Goal: Task Accomplishment & Management: Use online tool/utility

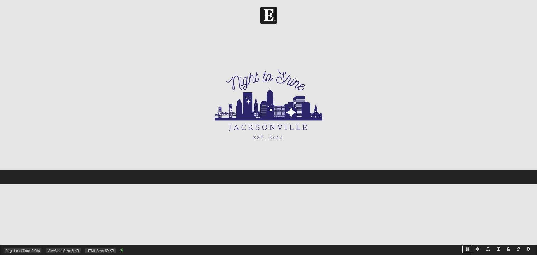
click at [466, 249] on icon at bounding box center [467, 248] width 3 height 3
click at [500, 249] on link at bounding box center [499, 249] width 10 height 8
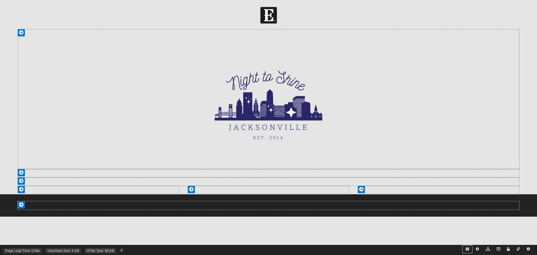
click at [466, 249] on icon at bounding box center [467, 248] width 3 height 3
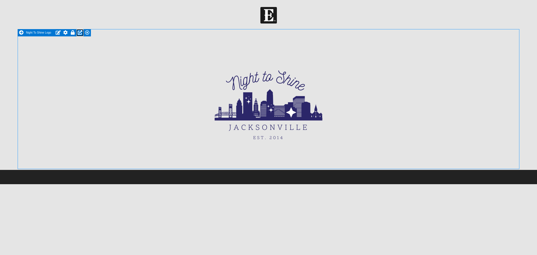
click at [81, 33] on icon at bounding box center [80, 32] width 4 height 4
select select "Feature"
radio input "true"
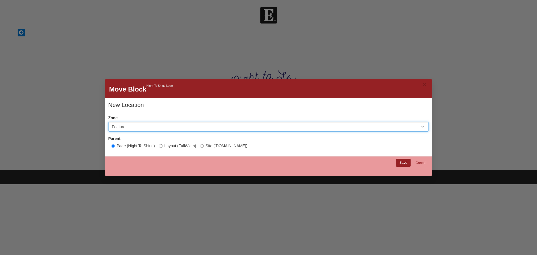
click at [146, 123] on select "Header Login Navigation Feature Main Section A Section B Section C Section D Fo…" at bounding box center [268, 127] width 321 height 10
select select "Main"
click at [108, 122] on select "Header Login Navigation Feature Main Section A Section B Section C Section D Fo…" at bounding box center [268, 127] width 321 height 10
click at [407, 163] on link "Save" at bounding box center [403, 163] width 15 height 8
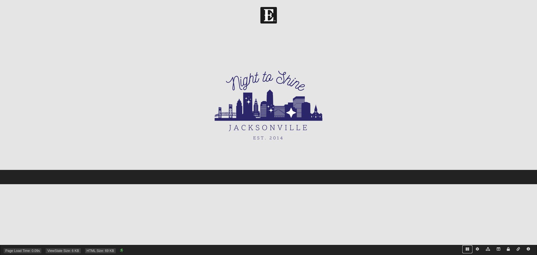
click at [466, 250] on icon at bounding box center [467, 248] width 3 height 3
click at [500, 250] on icon at bounding box center [498, 248] width 3 height 3
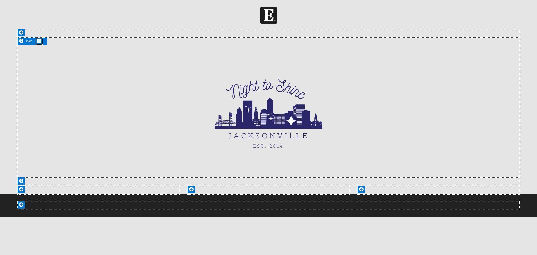
click at [40, 40] on icon at bounding box center [39, 41] width 4 height 4
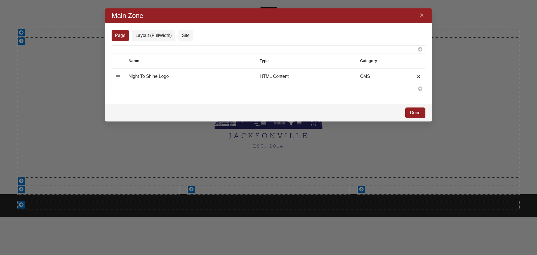
scroll to position [105, 319]
click at [422, 90] on icon at bounding box center [421, 88] width 6 height 4
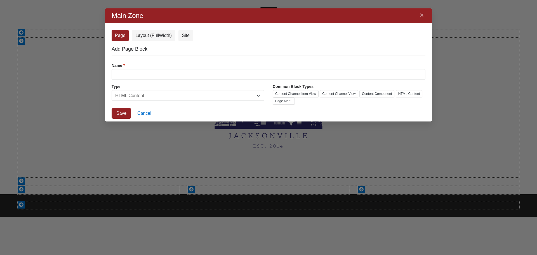
scroll to position [127, 319]
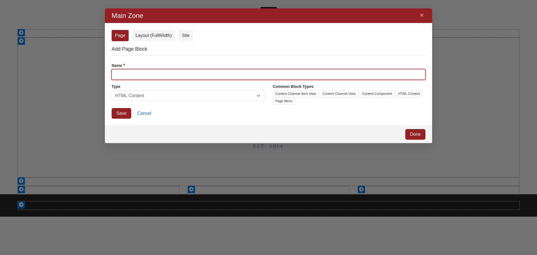
click at [188, 71] on input "Name" at bounding box center [269, 74] width 314 height 11
type input "Main Navigation"
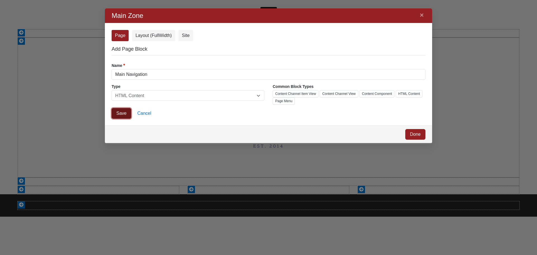
click at [122, 112] on link "Save" at bounding box center [122, 113] width 20 height 11
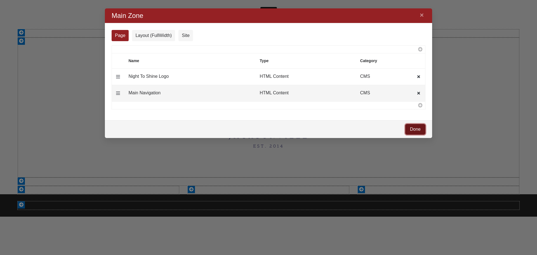
click at [415, 128] on link "Done" at bounding box center [415, 129] width 20 height 11
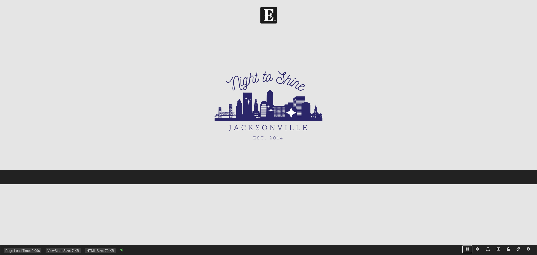
click at [467, 248] on icon at bounding box center [467, 248] width 3 height 3
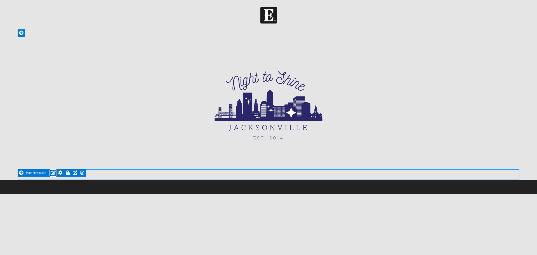
click at [53, 171] on icon at bounding box center [53, 172] width 5 height 4
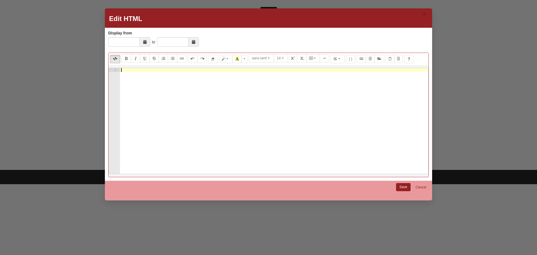
click at [197, 136] on div at bounding box center [274, 125] width 308 height 114
paste textarea "</a></div>"
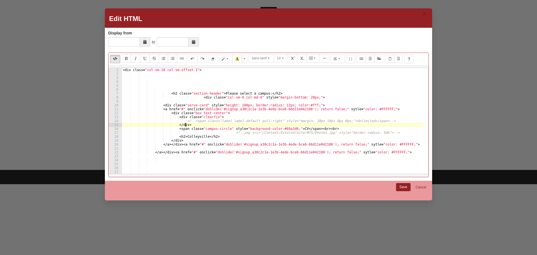
click at [205, 126] on div "< div class = "col-sm-10 col-sm-offset-1" > < h2 class = "section-header" > Ple…" at bounding box center [273, 125] width 302 height 114
type textarea "</div>"
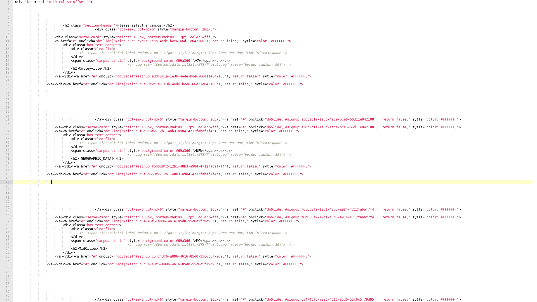
click at [356, 180] on div "< div class = "col-sm-10 col-sm-offset-1" > < h2 class = "section-header" > Ple…" at bounding box center [273, 155] width 520 height 310
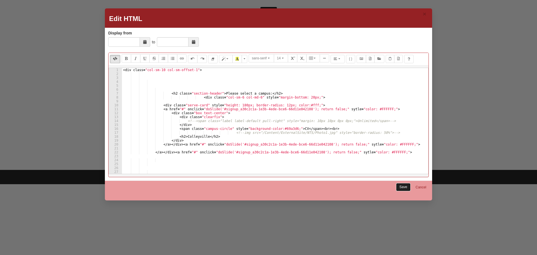
click at [403, 189] on link "Save" at bounding box center [403, 187] width 15 height 8
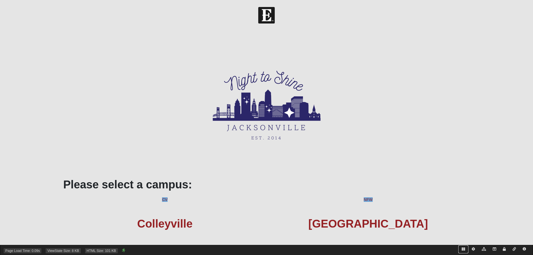
click at [463, 250] on icon at bounding box center [463, 248] width 3 height 3
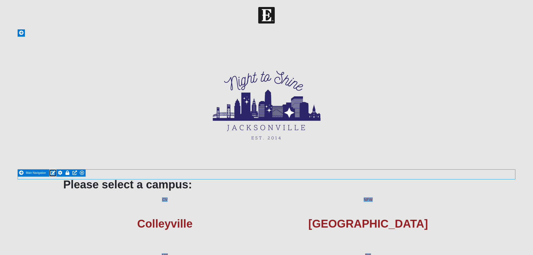
click at [52, 172] on icon at bounding box center [52, 172] width 5 height 4
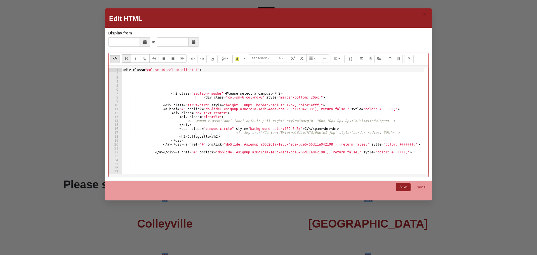
click at [282, 121] on div "< div class = "col-sm-10 col-sm-offset-1" > < h2 class = "section-header" > Ple…" at bounding box center [273, 125] width 302 height 114
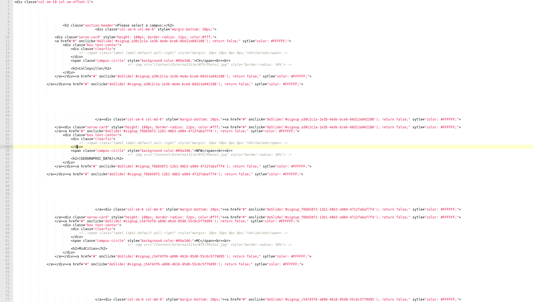
click at [132, 147] on div "< div class = "col-sm-10 col-sm-offset-1" > < h2 class = "section-header" > Ple…" at bounding box center [273, 155] width 520 height 310
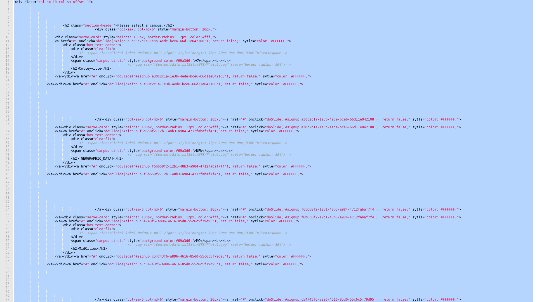
paste textarea
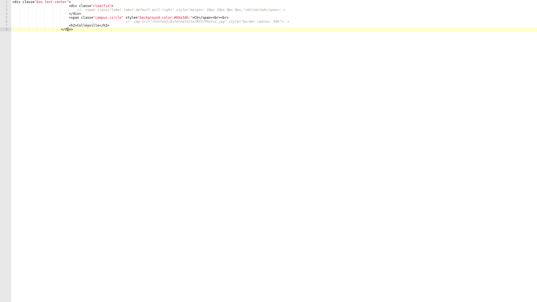
click at [64, 6] on div "< div class = "box text-center" > < div class = "clearfix" > <!-- <span class="…" at bounding box center [274, 155] width 526 height 310
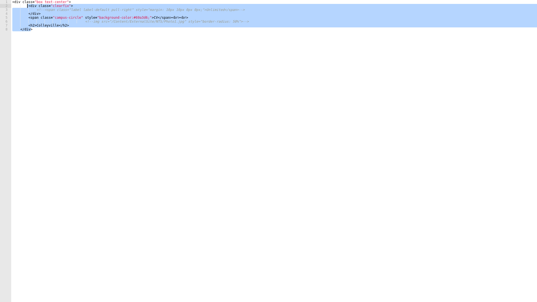
type textarea "<div class="clearfix"> <!--<span class="label label-default pull-right" style="…"
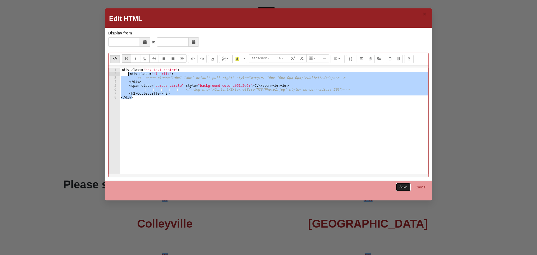
click at [401, 187] on link "Save" at bounding box center [403, 187] width 15 height 8
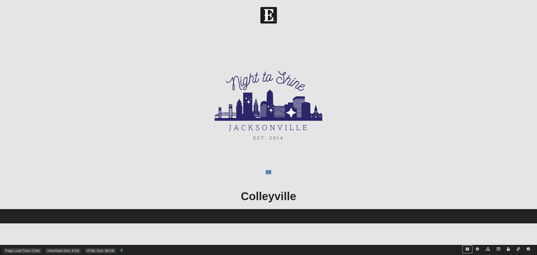
click at [466, 250] on icon at bounding box center [467, 248] width 3 height 3
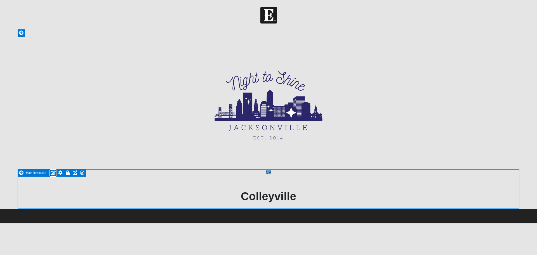
click at [52, 173] on icon at bounding box center [53, 172] width 5 height 4
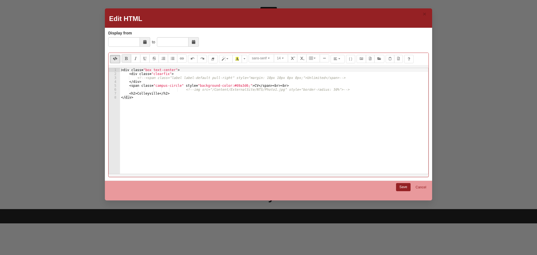
type textarea "<!--img src="/Content/ExternalSite/NTS/Photo1.jpg" style="border-radius: 50%">-…"
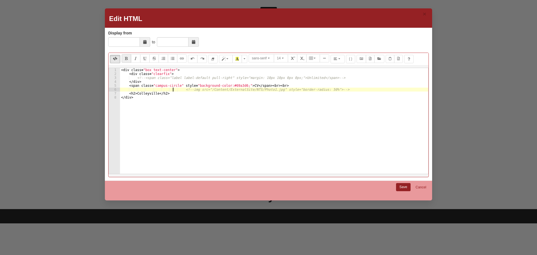
drag, startPoint x: 179, startPoint y: 89, endPoint x: 207, endPoint y: 92, distance: 27.8
click at [179, 89] on div "< div class = "box text-center" > < div class = "clearfix" > <!-- <span class="…" at bounding box center [274, 125] width 308 height 114
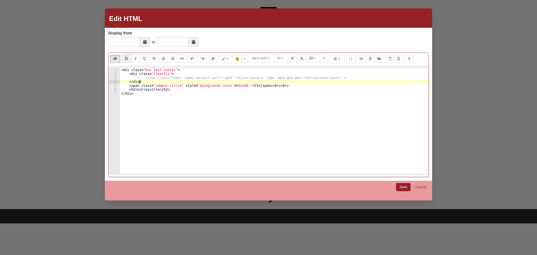
type textarea "<!--<span class="label label-default pull-right" style="margin: 10px 10px 0px 0…"
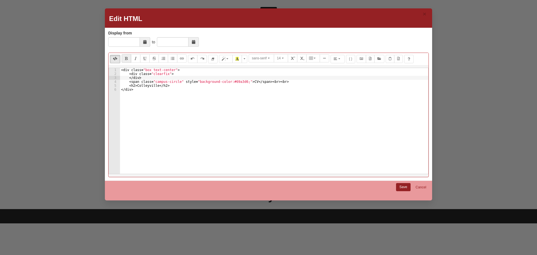
drag, startPoint x: 133, startPoint y: 115, endPoint x: 139, endPoint y: 116, distance: 6.4
click at [133, 115] on div "< div class = "box text-center" > < div class = "clearfix" > </ div > < span cl…" at bounding box center [274, 125] width 308 height 114
type textarea "</div>"
paste textarea "</a></div>"
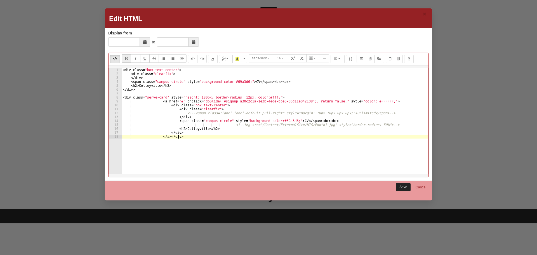
type textarea "</a></div>"
click at [402, 184] on link "Save" at bounding box center [403, 187] width 15 height 8
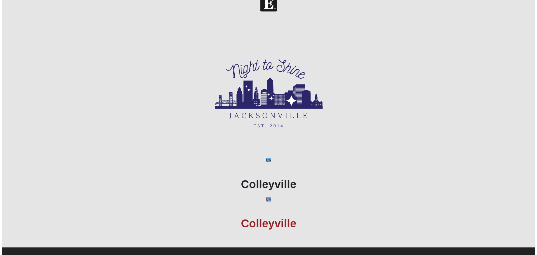
scroll to position [19, 0]
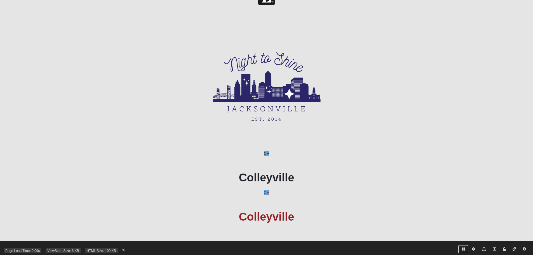
click at [463, 250] on icon at bounding box center [463, 248] width 3 height 3
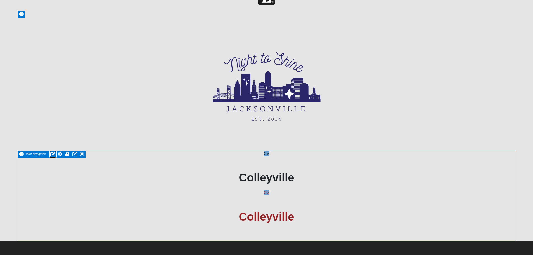
click at [53, 154] on icon at bounding box center [52, 154] width 5 height 4
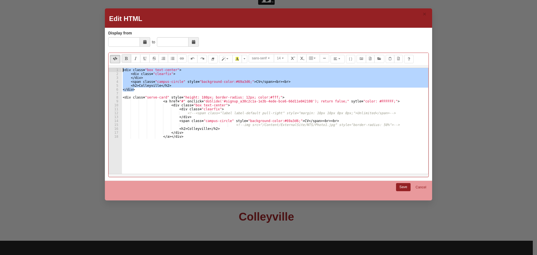
drag, startPoint x: 137, startPoint y: 91, endPoint x: 85, endPoint y: 62, distance: 59.6
click at [85, 62] on div "× Edit HTML Display from to Display from is required. Normal Quote Code Header …" at bounding box center [268, 127] width 537 height 255
type textarea "<div class="box text-center"> <div class="clearfix">"
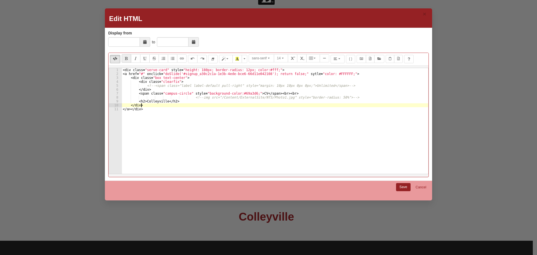
click at [130, 108] on div "< div class = "serve-card" style = "height: 180px; border-radius: 12px; color:#…" at bounding box center [275, 125] width 307 height 114
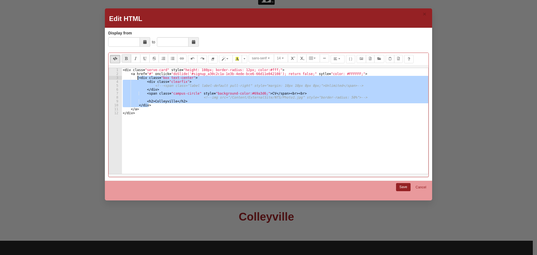
type textarea "<a href="#" onclick="doSlide('#signup_a30c2c1a-1e3b-4ede-bce6-66d11e042108'); r…"
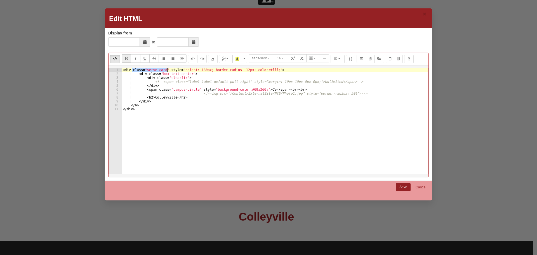
drag, startPoint x: 133, startPoint y: 70, endPoint x: 175, endPoint y: 75, distance: 42.5
click at [170, 72] on div "< div class = "serve-card" style = "height: 180px; border-radius: 12px; color:#…" at bounding box center [275, 125] width 307 height 114
click at [160, 73] on div "< div tyle = "height: 180px; border-radius: 12px; color:#fff;" > < div class = …" at bounding box center [275, 125] width 307 height 114
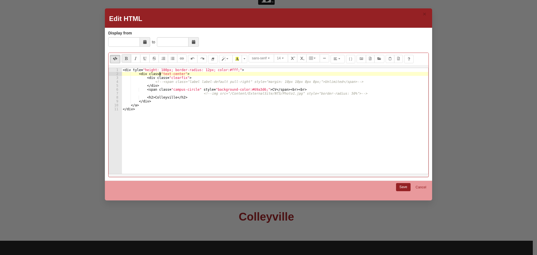
drag, startPoint x: 154, startPoint y: 78, endPoint x: 185, endPoint y: 153, distance: 80.7
click at [167, 88] on div "< div tyle = "height: 180px; border-radius: 12px; color:#fff;" > < div class = …" at bounding box center [275, 125] width 307 height 114
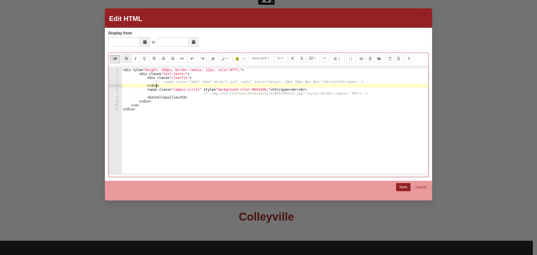
type textarea "<!--<span class="label label-default pull-right" style="margin: 10px 10px 0px 0…"
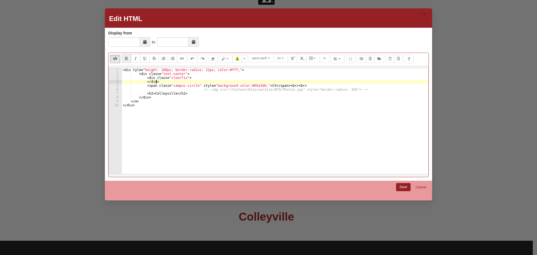
type textarea "<!--img src="/Content/ExternalSite/NTS/Photo1.jpg" style="border-radius: 50%">-…"
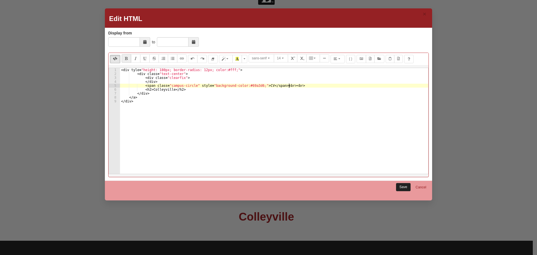
type textarea "<span class="campus-circle" style="background-color:#69a3d6;">CV</span><br><br>"
click at [400, 186] on link "Save" at bounding box center [403, 187] width 15 height 8
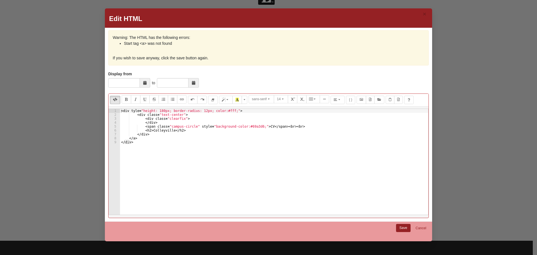
type textarea "</a>"
click at [157, 140] on div "< div tyle = "height: 180px; border-radius: 12px; color:#fff;" > < div class = …" at bounding box center [274, 166] width 308 height 114
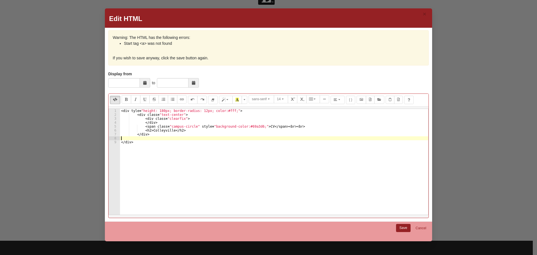
type textarea "</div>"
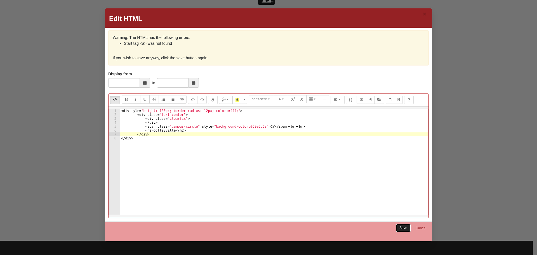
click at [403, 226] on link "Save" at bounding box center [403, 228] width 15 height 8
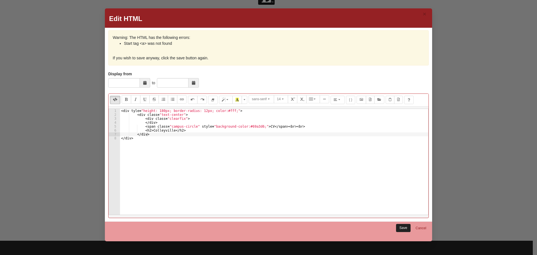
scroll to position [0, 0]
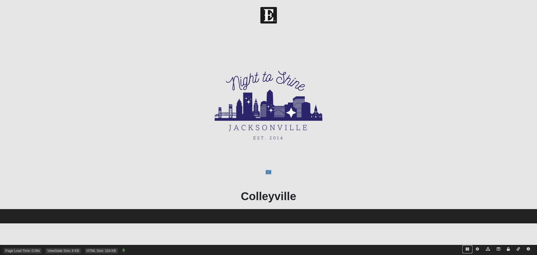
click at [466, 248] on icon at bounding box center [467, 248] width 3 height 3
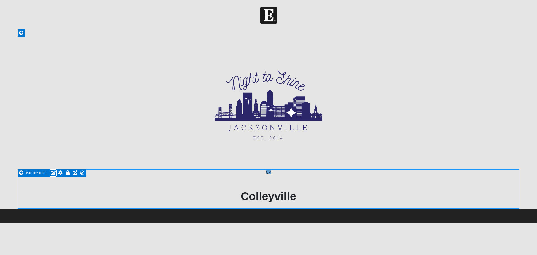
click at [53, 171] on icon at bounding box center [53, 172] width 5 height 4
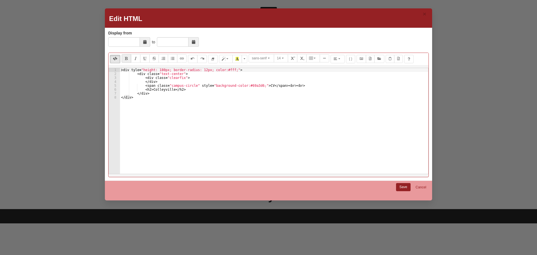
click at [131, 71] on div "< div tyle = "height: 180px; border-radius: 12px; color:#fff;" > < div class = …" at bounding box center [274, 125] width 308 height 114
type textarea "<div style="height: 180px; border-radius: 12px; color:#fff;">"
click at [404, 188] on link "Save" at bounding box center [403, 187] width 15 height 8
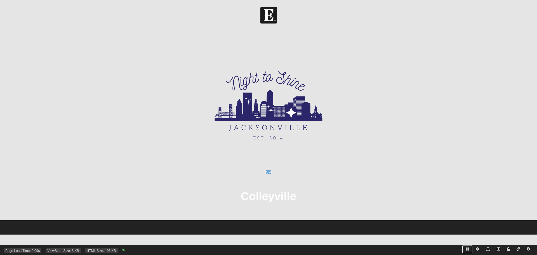
click at [466, 248] on icon at bounding box center [467, 248] width 3 height 3
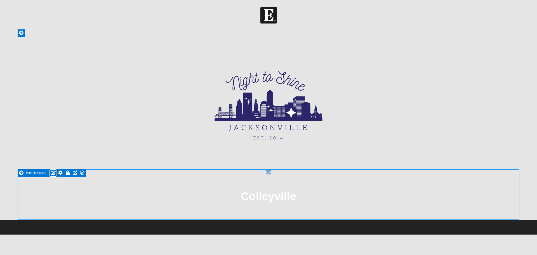
click at [53, 172] on icon at bounding box center [53, 172] width 5 height 4
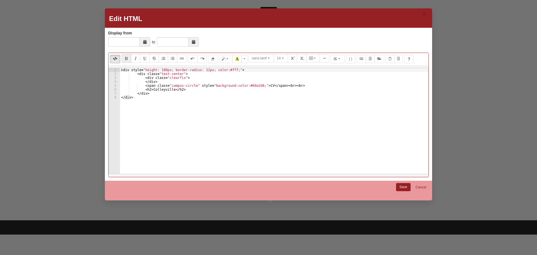
click at [130, 70] on div "< div style = "height: 180px; border-radius: 12px; color:#fff;" > < div class =…" at bounding box center [274, 125] width 308 height 114
type textarea "<div class='card' style="height: 180px; border-radius: 12px; color:#fff;">"
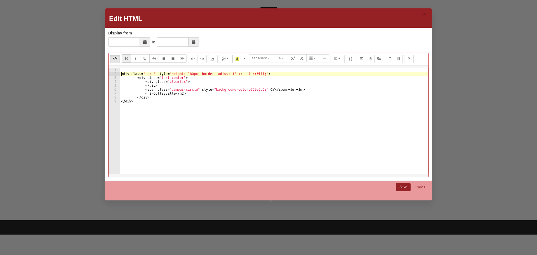
scroll to position [0, 0]
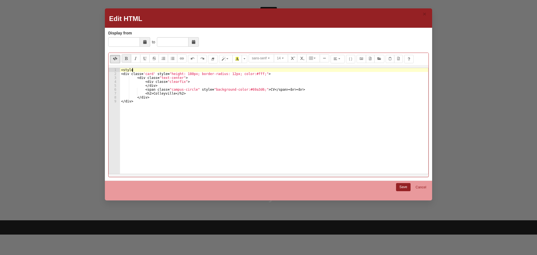
type textarea "<style>"
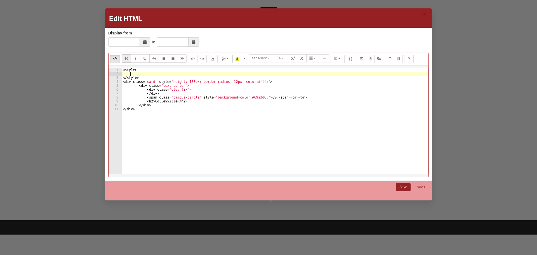
type textarea "</style>"
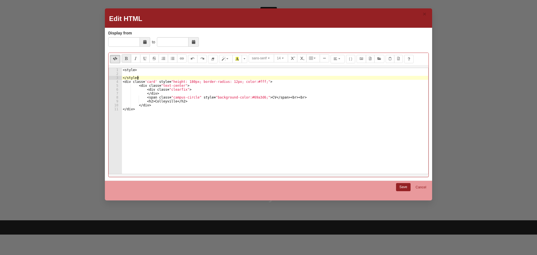
scroll to position [0, 0]
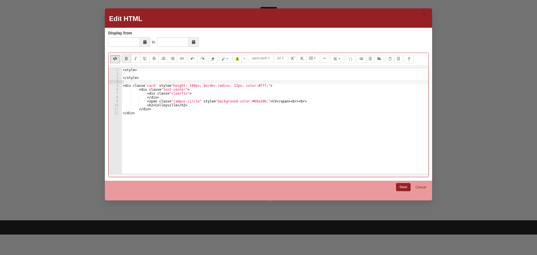
drag, startPoint x: 131, startPoint y: 72, endPoint x: 147, endPoint y: 78, distance: 17.2
click at [131, 72] on div "< style > </ style > < div class = 'card' style = "height: 180px; border-radius…" at bounding box center [275, 125] width 307 height 114
paste textarea "}"
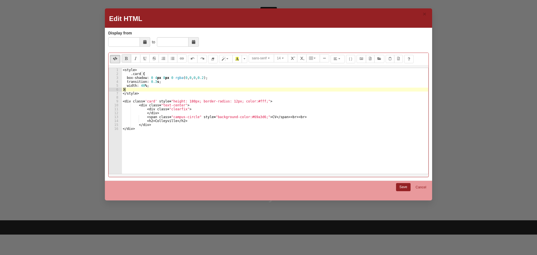
click at [126, 78] on div "< style > .card { box-shadow : 0 4 px 8 px 0 rgba ( 0 , 0 , 0 , 0.2 ) ; transit…" at bounding box center [275, 125] width 307 height 114
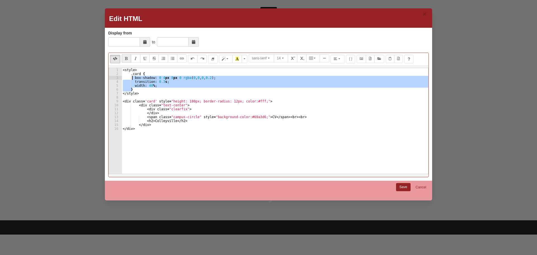
type textarea "box-shadow: 0 4px 8px 0 rgba(0,0,0,0.2); transition: 0.3s;"
click at [404, 185] on link "Save" at bounding box center [403, 187] width 15 height 8
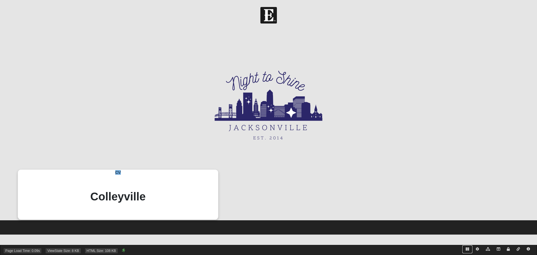
click at [467, 249] on icon at bounding box center [467, 248] width 3 height 3
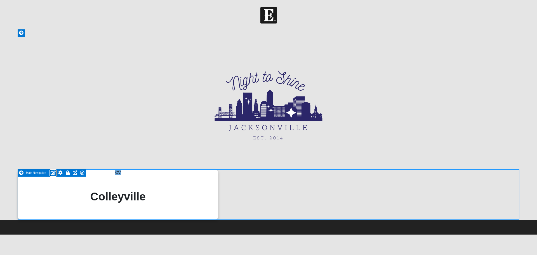
click at [53, 173] on icon at bounding box center [53, 172] width 5 height 4
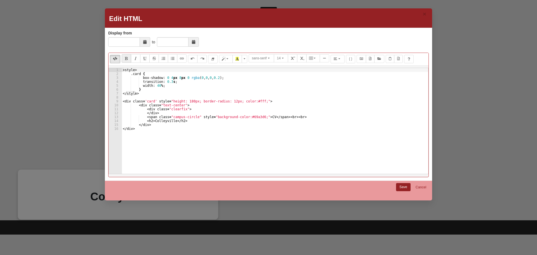
type textarea "}"
drag, startPoint x: 152, startPoint y: 90, endPoint x: 194, endPoint y: 100, distance: 43.2
click at [153, 91] on div "< style > .card { box-shadow : 0 4 px 8 px 0 rgba ( 0 , 0 , 0 , 0.2 ) ; transit…" at bounding box center [275, 125] width 307 height 114
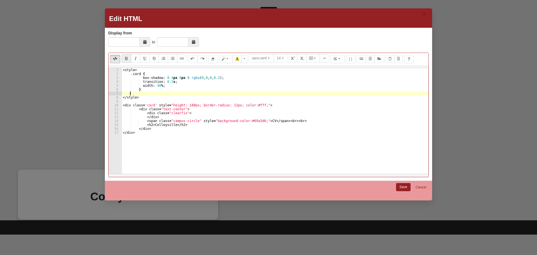
scroll to position [0, 0]
paste textarea "}"
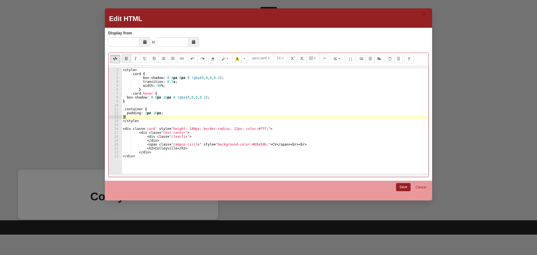
scroll to position [0, 0]
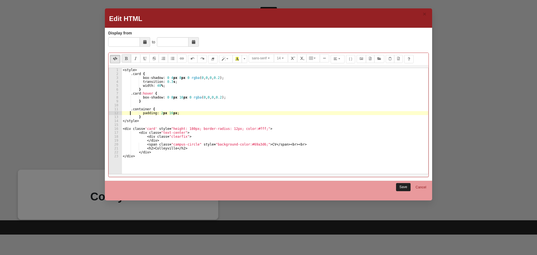
type textarea "padding: 2px 16px;"
click at [398, 184] on link "Save" at bounding box center [403, 187] width 15 height 8
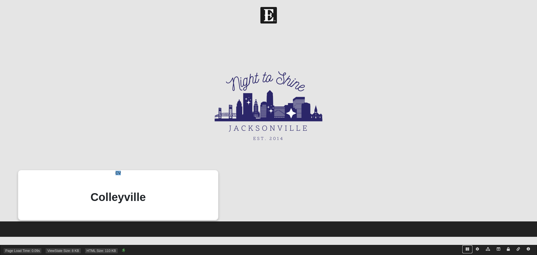
click at [468, 249] on icon at bounding box center [467, 248] width 3 height 3
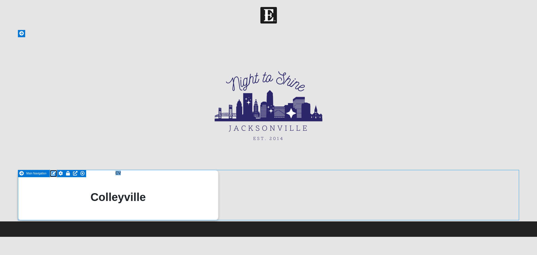
click at [52, 173] on icon at bounding box center [53, 173] width 5 height 4
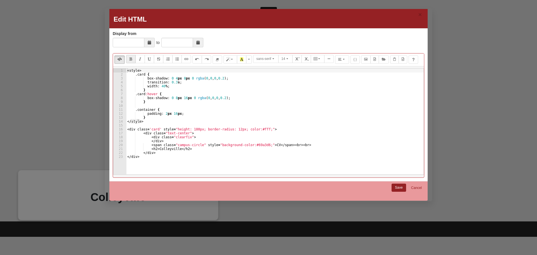
click at [161, 86] on div "< style > .card { box-shadow : 0 4 px 8 px 0 rgba ( 0 , 0 , 0 , 0.2 ) ; transit…" at bounding box center [275, 123] width 298 height 109
type textarea "width: 20%;"
click at [401, 189] on link "Save" at bounding box center [399, 188] width 15 height 8
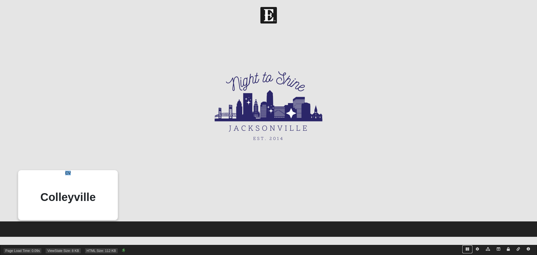
click at [467, 248] on icon at bounding box center [467, 248] width 3 height 3
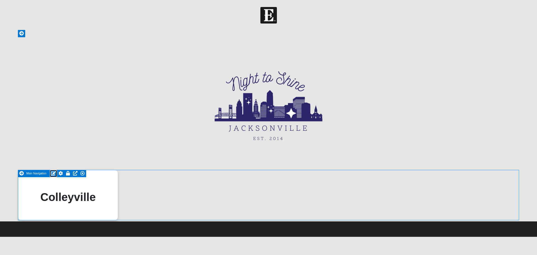
click at [57, 174] on link at bounding box center [53, 173] width 7 height 7
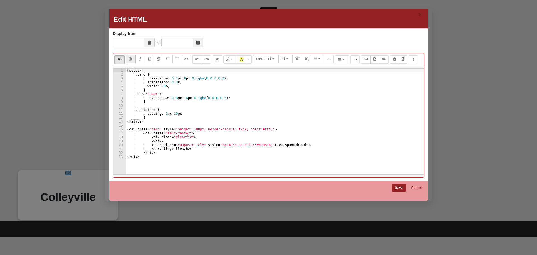
type textarea "<span class="campus-circle" style="background-color:#69a3d6;">CV</span><br><br>"
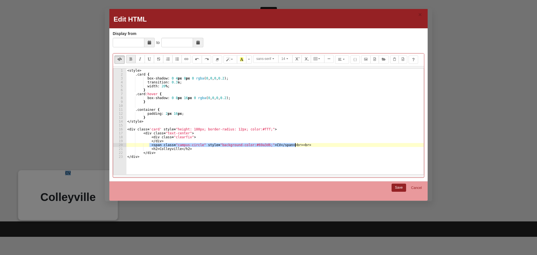
drag, startPoint x: 150, startPoint y: 144, endPoint x: 298, endPoint y: 144, distance: 148.0
click at [298, 144] on div "< style > .card { box-shadow : 0 4 px 8 px 0 rgba ( 0 , 0 , 0 , 0.2 ) ; transit…" at bounding box center [275, 123] width 298 height 109
type textarea "</div>"
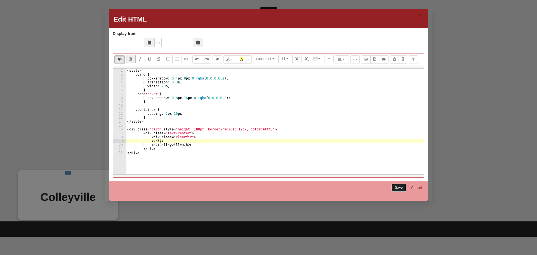
click at [397, 185] on link "Save" at bounding box center [399, 188] width 15 height 8
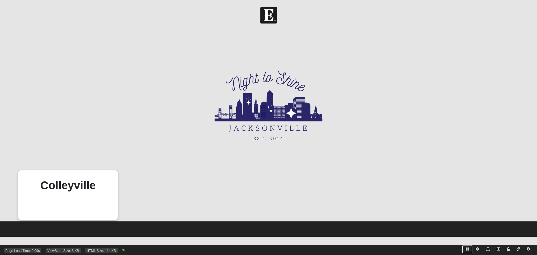
click at [467, 249] on icon at bounding box center [467, 248] width 3 height 3
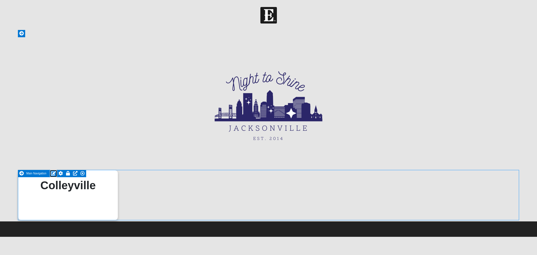
click at [52, 173] on icon at bounding box center [53, 173] width 5 height 4
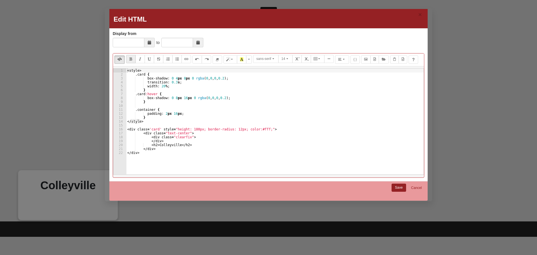
click at [186, 133] on div "< style > .card { box-shadow : 0 4 px 8 px 0 rgba ( 0 , 0 , 0 , 0.2 ) ; transit…" at bounding box center [275, 123] width 298 height 109
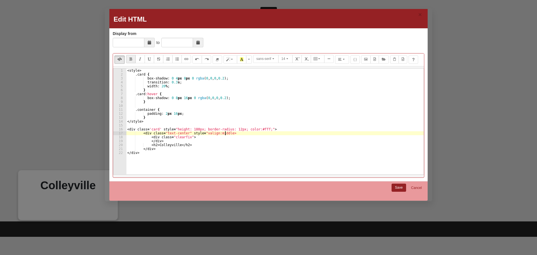
scroll to position [0, 8]
type textarea "<div class="text-center" style="valign:middle">"
click at [396, 187] on link "Save" at bounding box center [399, 188] width 15 height 8
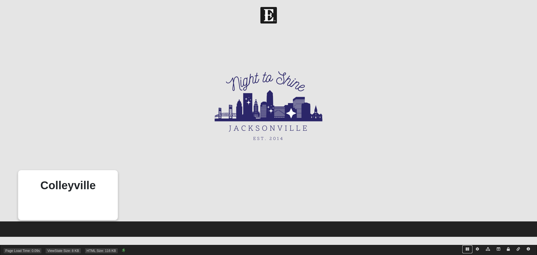
click at [466, 248] on icon at bounding box center [467, 248] width 3 height 3
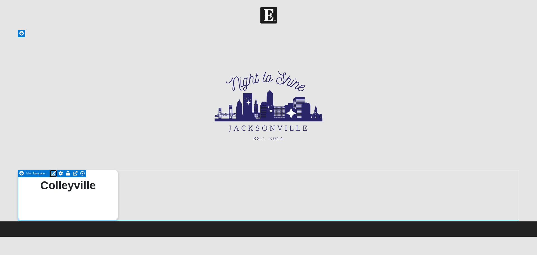
click at [53, 173] on icon at bounding box center [53, 173] width 5 height 4
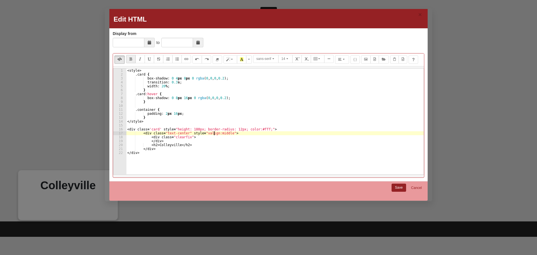
click at [214, 133] on div "< style > .card { box-shadow : 0 4 px 8 px 0 rgba ( 0 , 0 , 0 , 0.2 ) ; transit…" at bounding box center [275, 123] width 298 height 109
click at [224, 132] on div "< style > .card { box-shadow : 0 4 px 8 px 0 rgba ( 0 , 0 , 0 , 0.2 ) ; transit…" at bounding box center [275, 123] width 298 height 109
type textarea "<div class="text-center" style="valign:center">"
click at [400, 189] on link "Save" at bounding box center [399, 188] width 15 height 8
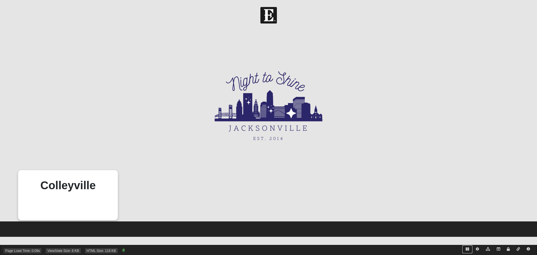
click at [468, 248] on icon at bounding box center [467, 248] width 3 height 3
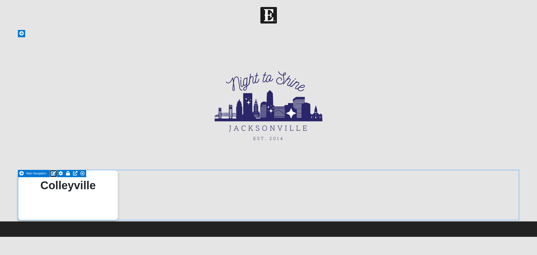
click at [54, 173] on icon at bounding box center [53, 173] width 5 height 4
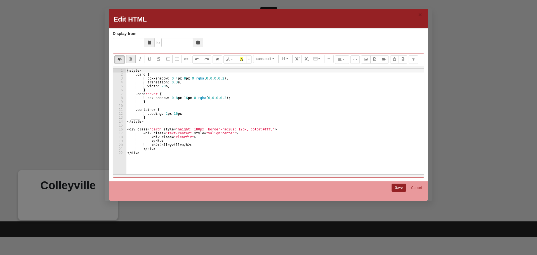
click at [206, 132] on div "< style > .card { box-shadow : 0 4 px 8 px 0 rgba ( 0 , 0 , 0 , 0.2 ) ; transit…" at bounding box center [275, 123] width 298 height 109
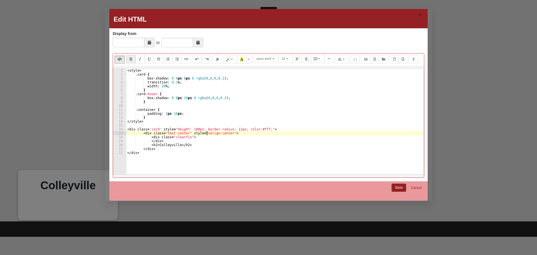
click at [206, 132] on div "< style > .card { box-shadow : 0 4 px 8 px 0 rgba ( 0 , 0 , 0 , 0.2 ) ; transit…" at bounding box center [275, 123] width 298 height 109
type textarea "<div class="text-center" style="vertical-align:middle">"
click at [392, 185] on link "Save" at bounding box center [399, 188] width 15 height 8
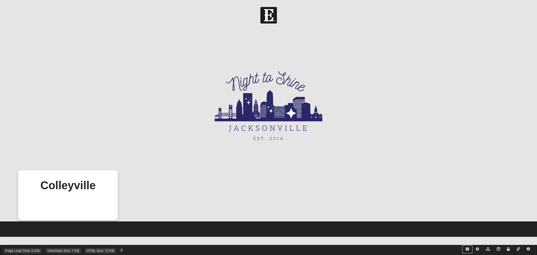
click at [468, 249] on icon at bounding box center [467, 248] width 3 height 3
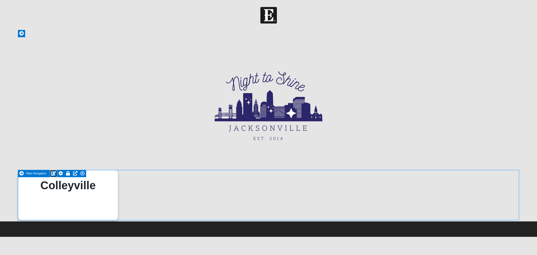
click at [53, 173] on icon at bounding box center [53, 173] width 5 height 4
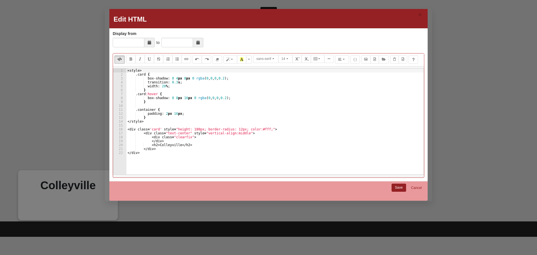
click at [228, 133] on div "< style > .card { box-shadow : 0 4 px 8 px 0 rgba ( 0 , 0 , 0 , 0.2 ) ; transit…" at bounding box center [274, 126] width 297 height 114
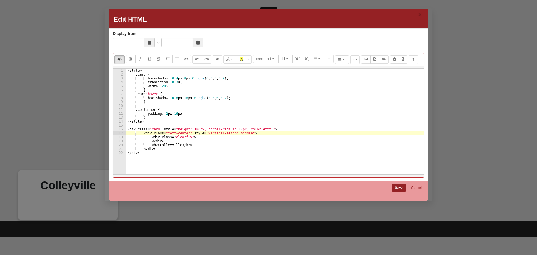
scroll to position [0, 10]
type textarea "<div class="text-center" style="vertical-align: middle;">"
click at [396, 185] on link "Save" at bounding box center [399, 188] width 15 height 8
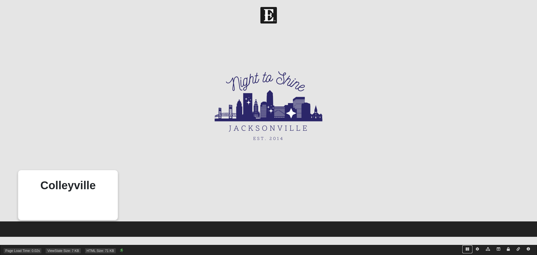
click at [466, 250] on icon at bounding box center [467, 248] width 3 height 3
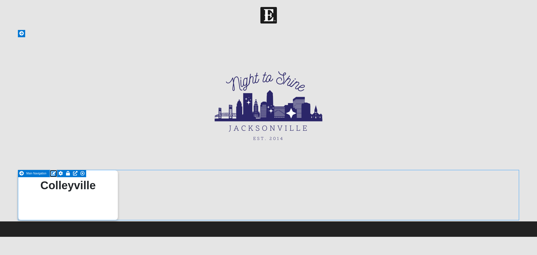
click at [53, 172] on icon at bounding box center [53, 173] width 5 height 4
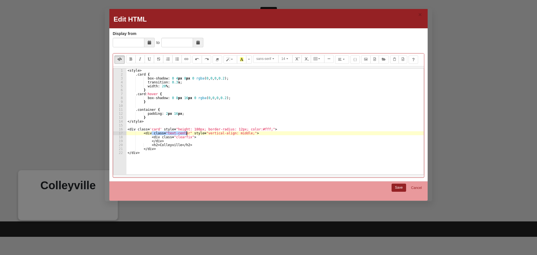
drag, startPoint x: 152, startPoint y: 133, endPoint x: 187, endPoint y: 132, distance: 35.3
click at [187, 132] on div "< style > .card { box-shadow : 0 4 px 8 px 0 rgba ( 0 , 0 , 0 , 0.2 ) ; transit…" at bounding box center [274, 126] width 297 height 114
type textarea "<div style="vertical-align: middle;">"
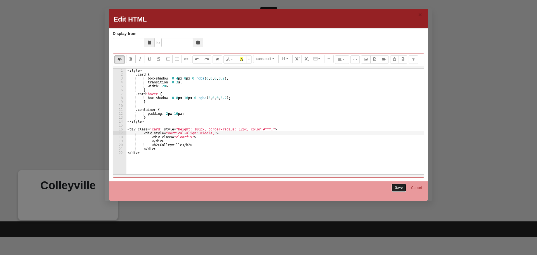
click at [400, 185] on link "Save" at bounding box center [399, 188] width 15 height 8
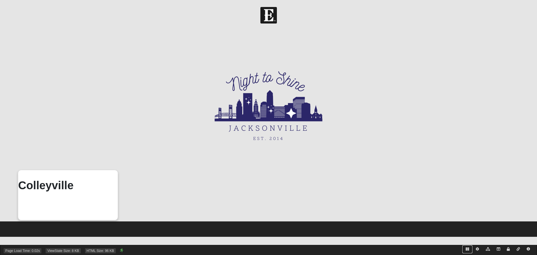
click at [469, 249] on icon at bounding box center [467, 248] width 3 height 3
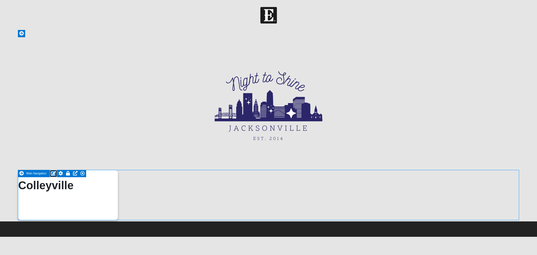
click at [52, 172] on icon at bounding box center [53, 173] width 5 height 4
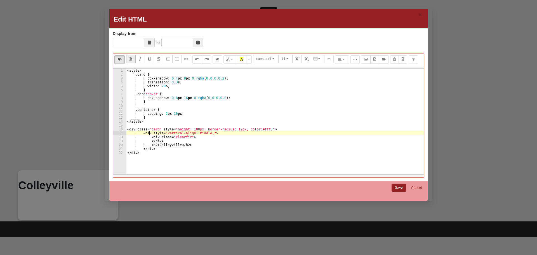
click at [150, 134] on div "< style > .card { box-shadow : 0 4 px 8 px 0 rgba ( 0 , 0 , 0 , 0.2 ) ; transit…" at bounding box center [275, 123] width 298 height 109
paste textarea "class="text-center""
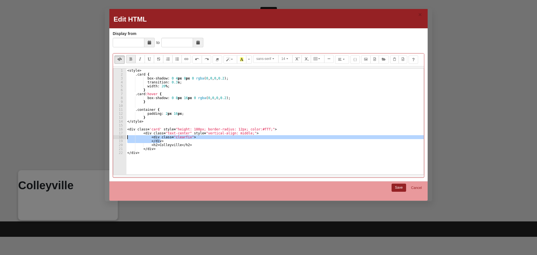
drag, startPoint x: 168, startPoint y: 141, endPoint x: 111, endPoint y: 137, distance: 56.9
click at [111, 137] on div "Display from to Display from is required. Normal Quote Code Header 1 Header 2 H…" at bounding box center [268, 105] width 318 height 153
type textarea "<div class="clearfix"> </div>"
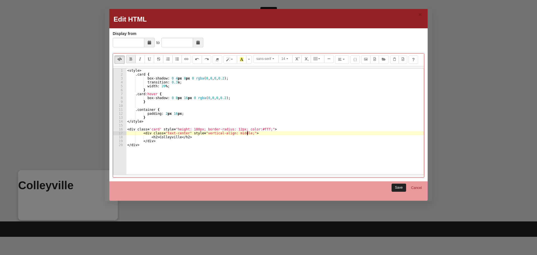
type textarea "<div class="text-center" style="vertical-align: middle;">"
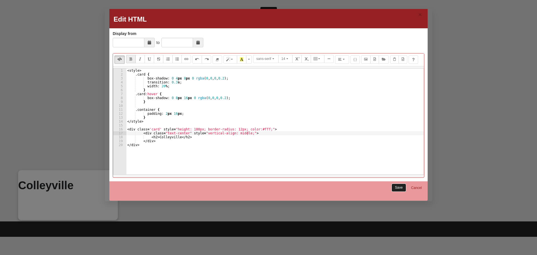
click at [397, 186] on link "Save" at bounding box center [399, 188] width 15 height 8
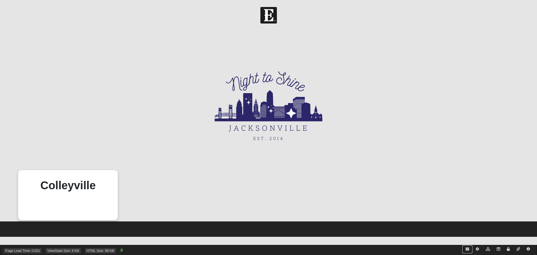
click at [466, 249] on icon at bounding box center [467, 248] width 3 height 3
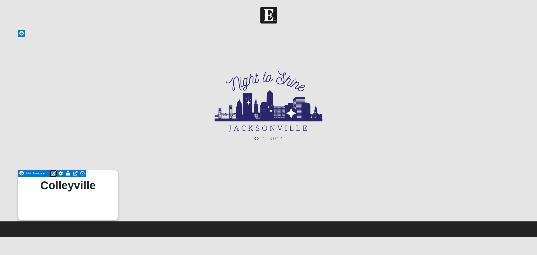
click at [53, 172] on icon at bounding box center [53, 173] width 5 height 4
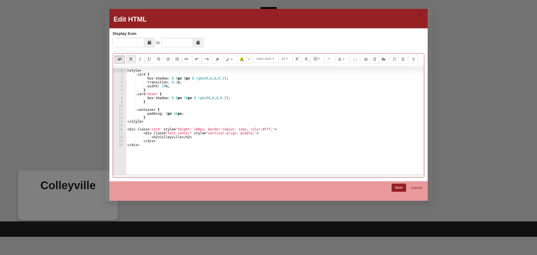
type textarea "width: 20%;"
click at [181, 88] on div "< style > .card { box-shadow : 0 4 px 8 px 0 rgba ( 0 , 0 , 0 , 0.2 ) ; transit…" at bounding box center [275, 123] width 298 height 109
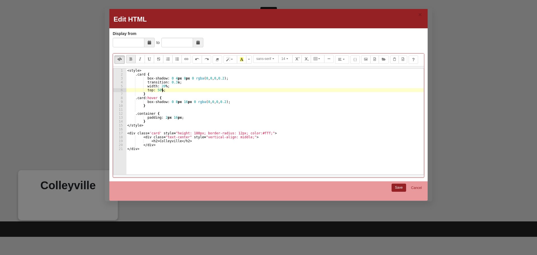
scroll to position [0, 3]
type textarea "top: 50%;"
drag, startPoint x: 395, startPoint y: 186, endPoint x: 383, endPoint y: 180, distance: 14.1
click at [395, 186] on link "Save" at bounding box center [399, 188] width 15 height 8
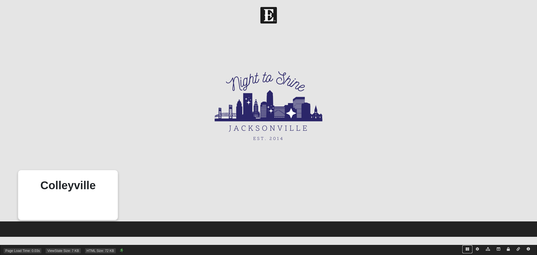
click at [467, 251] on link at bounding box center [468, 249] width 10 height 8
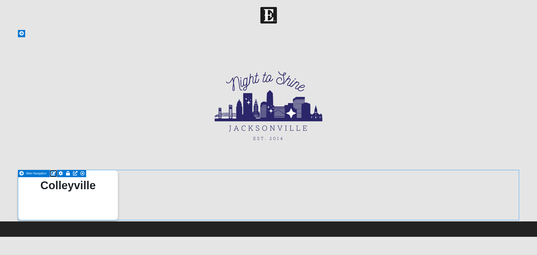
click at [52, 173] on icon at bounding box center [53, 173] width 5 height 4
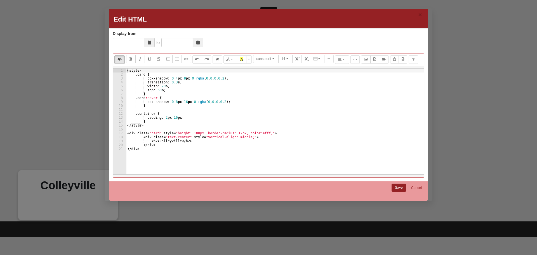
type textarea "top: 50%;"
click at [177, 90] on div "< style > .card { box-shadow : 0 4 px 8 px 0 rgba ( 0 , 0 , 0 , 0.2 ) ; transit…" at bounding box center [275, 123] width 298 height 109
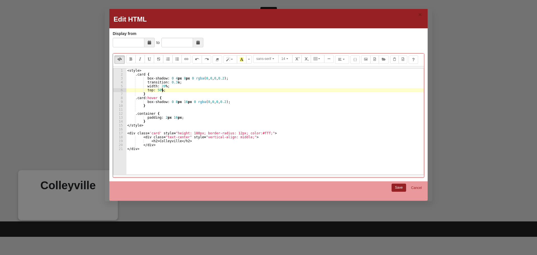
click at [147, 90] on div "< style > .card { box-shadow : 0 4 px 8 px 0 rgba ( 0 , 0 , 0 , 0.2 ) ; transit…" at bounding box center [275, 123] width 298 height 109
type textarea "\"
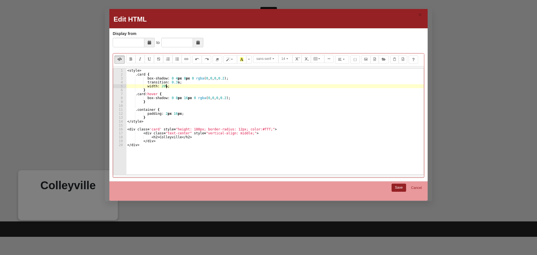
click at [166, 119] on div "< style > .card { box-shadow : 0 4 px 8 px 0 rgba ( 0 , 0 , 0 , 0.2 ) ; transit…" at bounding box center [275, 123] width 298 height 109
type textarea "}"
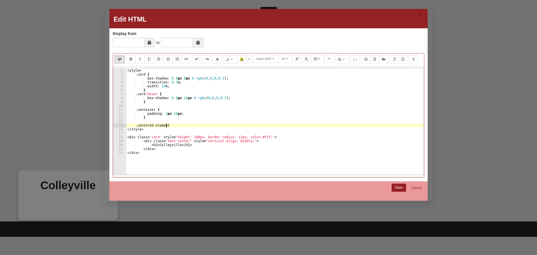
scroll to position [0, 3]
type textarea ".centered-element {"
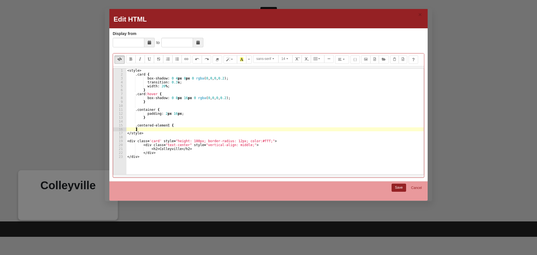
type textarea ".centered-element {"
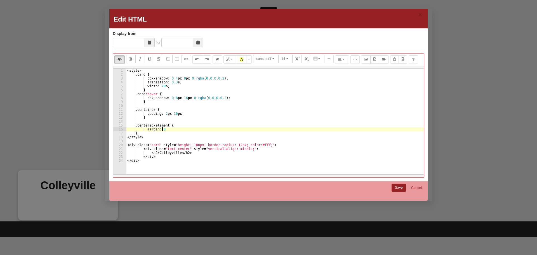
type textarea "margin: 0;"
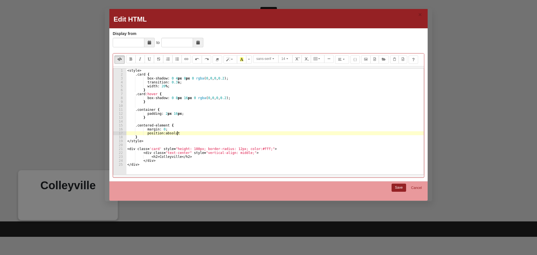
scroll to position [0, 4]
type textarea "position: absolute;"
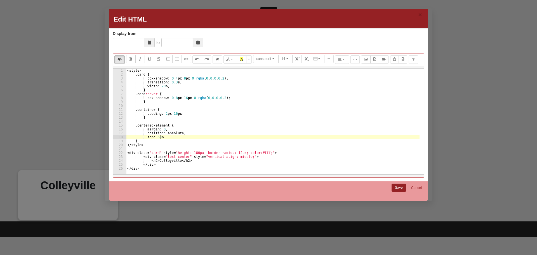
type textarea "top: 50%;"
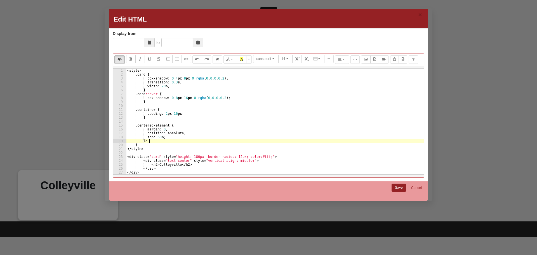
scroll to position [0, 2]
type textarea "l"
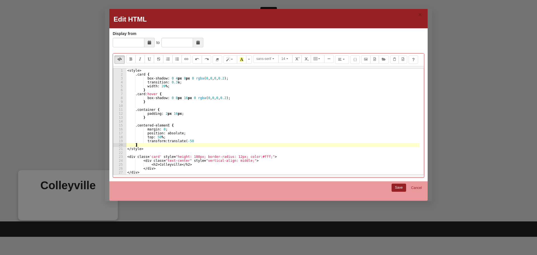
click at [182, 144] on div "< style > .card { box-shadow : 0 4 px 8 px 0 rgba ( 0 , 0 , 0 , 0.2 ) ; transit…" at bounding box center [273, 123] width 294 height 109
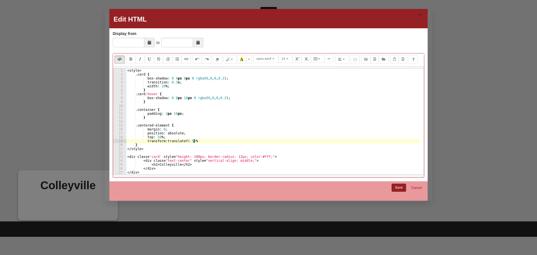
scroll to position [0, 5]
type textarea "transform: translateY(-50%);"
click at [400, 186] on link "Save" at bounding box center [399, 188] width 15 height 8
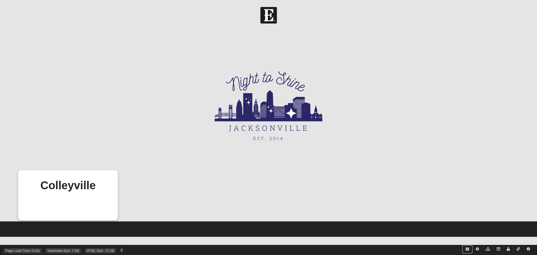
click at [468, 248] on icon at bounding box center [467, 248] width 3 height 3
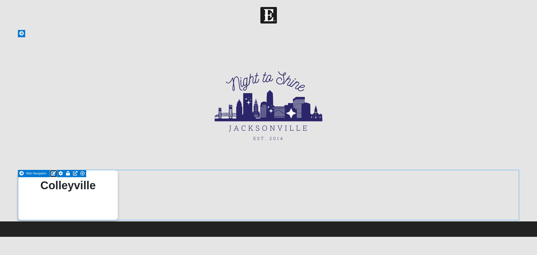
click at [51, 172] on icon at bounding box center [53, 173] width 5 height 4
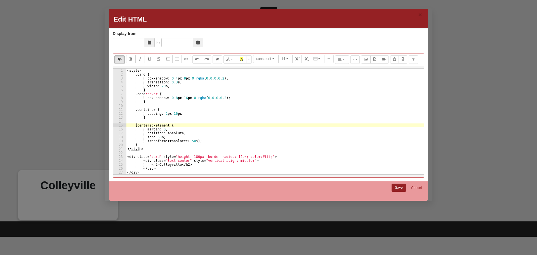
click at [137, 125] on div "< style > .card { box-shadow : 0 4 px 8 px 0 rgba ( 0 , 0 , 0 , 0.2 ) ; transit…" at bounding box center [275, 126] width 298 height 114
click at [167, 126] on div "< style > .card { box-shadow : 0 4 px 8 px 0 rgba ( 0 , 0 , 0 , 0.2 ) ; transit…" at bounding box center [275, 126] width 298 height 114
click at [184, 161] on div "< style > .card { box-shadow : 0 4 px 8 px 0 rgba ( 0 , 0 , 0 , 0.2 ) ; transit…" at bounding box center [275, 126] width 298 height 114
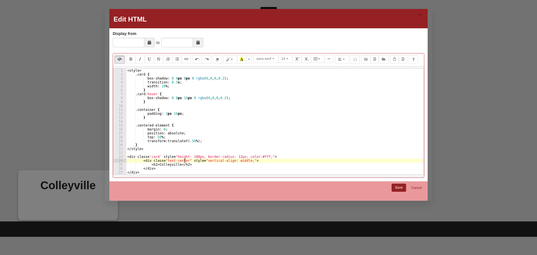
scroll to position [0, 5]
paste textarea "centered-element"
drag, startPoint x: 220, startPoint y: 161, endPoint x: 275, endPoint y: 161, distance: 55.4
click at [275, 161] on div "< style > .card { box-shadow : 0 4 px 8 px 0 rgba ( 0 , 0 , 0 , 0.2 ) ; transit…" at bounding box center [273, 123] width 294 height 109
type textarea "<div class="text-center centered-element">"
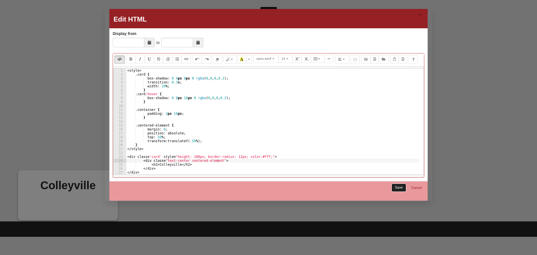
click at [400, 187] on link "Save" at bounding box center [399, 188] width 15 height 8
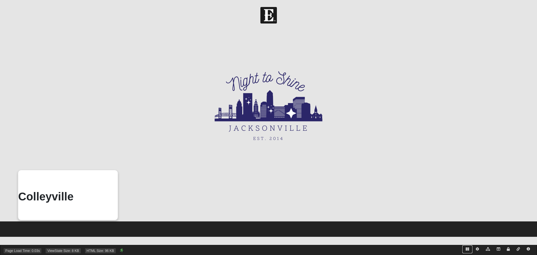
click at [467, 249] on icon at bounding box center [467, 248] width 3 height 3
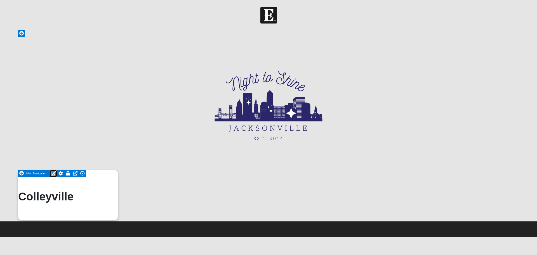
click at [53, 172] on icon at bounding box center [53, 173] width 5 height 4
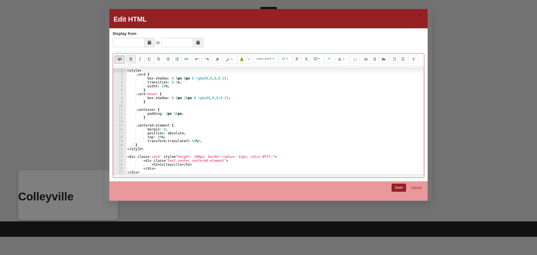
type textarea "top: 50%;"
click at [177, 137] on div "< style > .card { box-shadow : 0 4 px 8 px 0 rgba ( 0 , 0 , 0 , 0.2 ) ; transit…" at bounding box center [275, 126] width 298 height 114
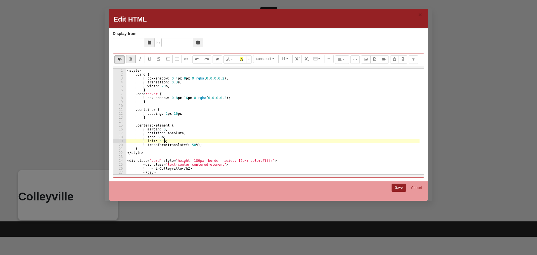
scroll to position [0, 3]
type textarea "left: 50%;"
click at [396, 186] on link "Save" at bounding box center [399, 188] width 15 height 8
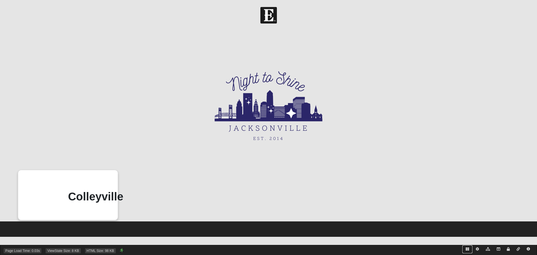
click at [467, 249] on icon at bounding box center [467, 248] width 3 height 3
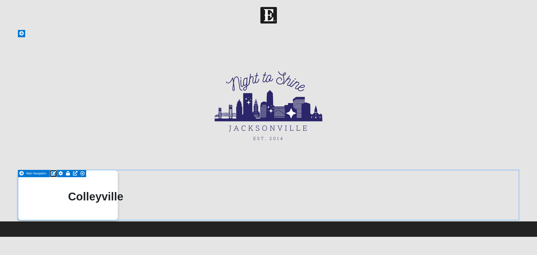
click at [53, 172] on icon at bounding box center [53, 173] width 5 height 4
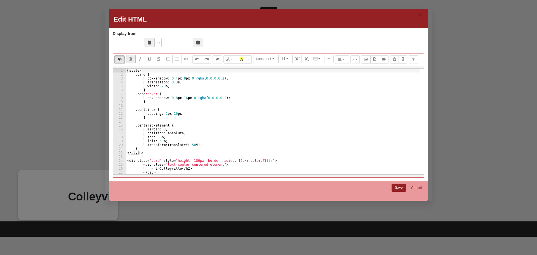
click at [195, 144] on div "< style > .card { box-shadow : 0 4 px 8 px 0 rgba ( 0 , 0 , 0 , 0.2 ) ; transit…" at bounding box center [273, 126] width 294 height 114
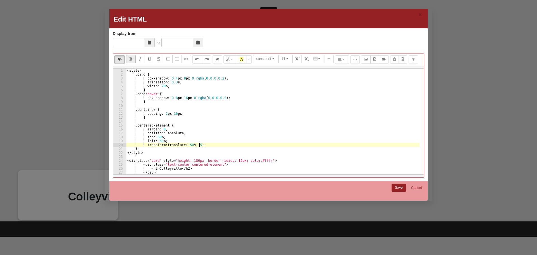
scroll to position [0, 6]
type textarea "transform: translate(-50%, -50%);"
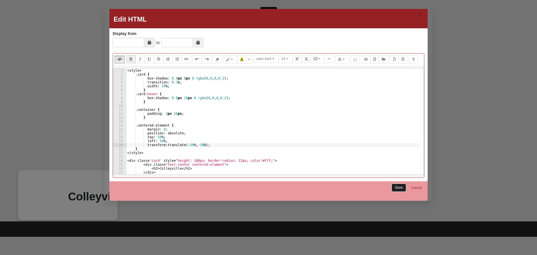
click at [396, 188] on link "Save" at bounding box center [399, 188] width 15 height 8
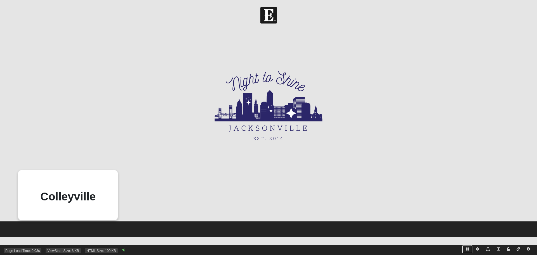
click at [467, 250] on icon at bounding box center [467, 248] width 3 height 3
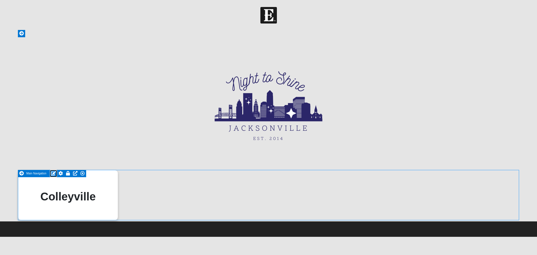
click at [53, 173] on icon at bounding box center [53, 173] width 5 height 4
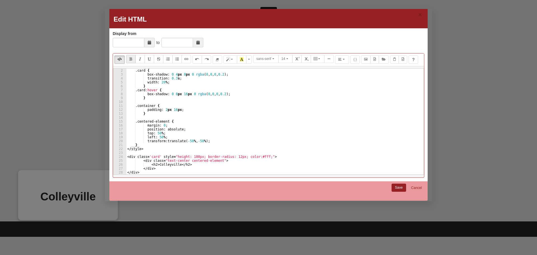
scroll to position [4, 0]
click at [164, 165] on div ".card { box-shadow : 0 4 px 8 px 0 rgba ( 0 , 0 , 0 , 0.2 ) ; transition : 0.3 …" at bounding box center [273, 126] width 294 height 114
type textarea "<h2>Register as a Guest</h2>"
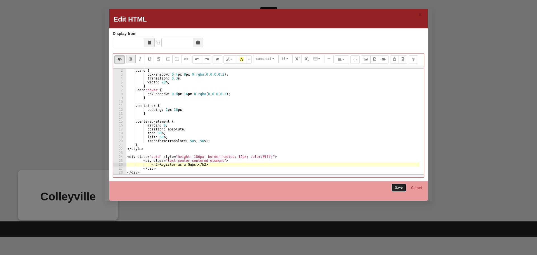
click at [396, 185] on link "Save" at bounding box center [399, 188] width 15 height 8
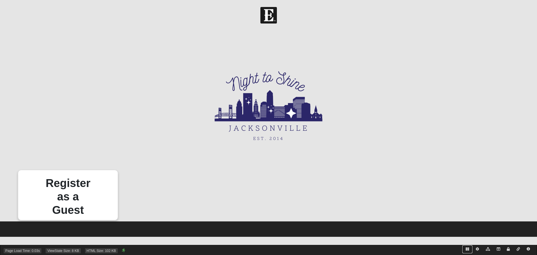
click at [466, 249] on icon at bounding box center [467, 248] width 3 height 3
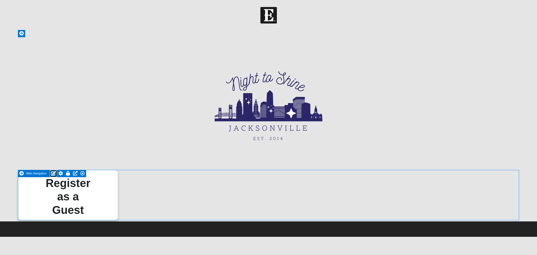
click at [51, 173] on icon at bounding box center [53, 173] width 5 height 4
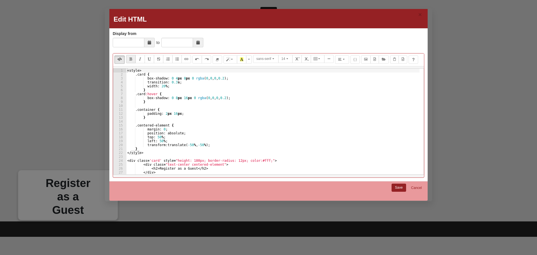
scroll to position [4, 0]
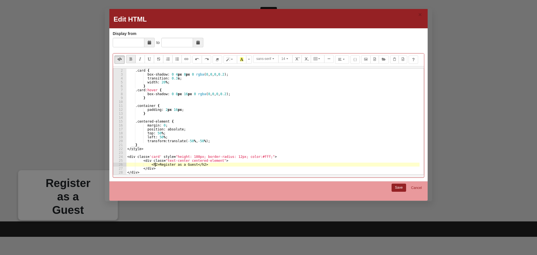
click at [155, 164] on div ".card { box-shadow : 0 4 px 8 px 0 rgba ( 0 , 0 , 0 , 0.2 ) ; transition : 0.3 …" at bounding box center [273, 126] width 294 height 114
type textarea "<h3>Register as a Guest</h3>"
click at [397, 187] on link "Save" at bounding box center [399, 188] width 15 height 8
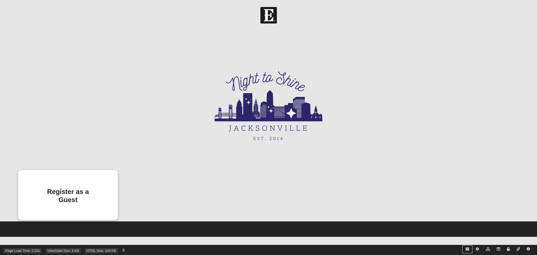
click at [469, 248] on icon at bounding box center [467, 248] width 3 height 3
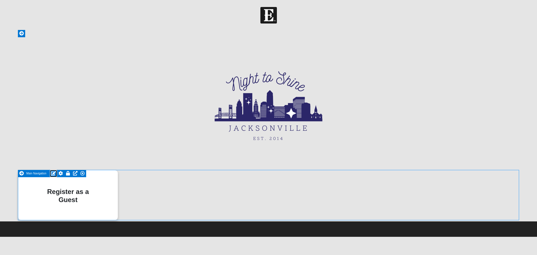
click at [51, 172] on icon at bounding box center [53, 173] width 5 height 4
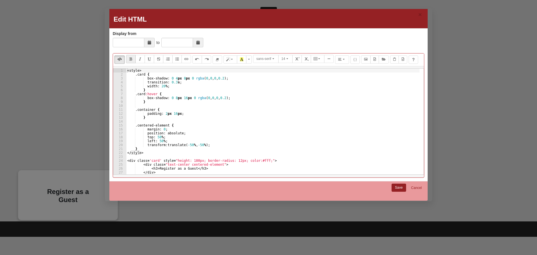
drag, startPoint x: 155, startPoint y: 168, endPoint x: 159, endPoint y: 171, distance: 5.2
click at [155, 168] on div "< style > .card { box-shadow : 0 4 px 8 px 0 rgba ( 0 , 0 , 0 , 0.2 ) ; transit…" at bounding box center [273, 126] width 294 height 114
type textarea "<h2>Register as a Guest</h2>"
click at [395, 186] on link "Save" at bounding box center [399, 188] width 15 height 8
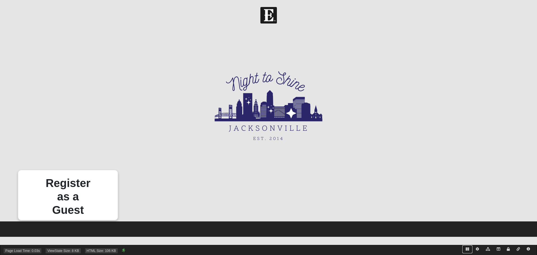
click at [467, 249] on icon at bounding box center [467, 248] width 3 height 3
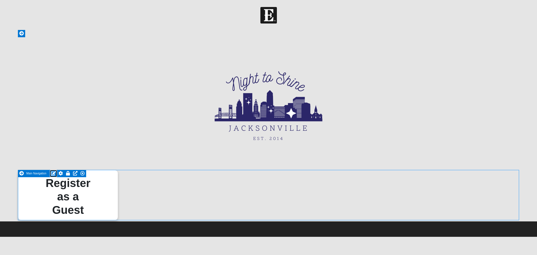
click at [53, 174] on icon at bounding box center [53, 173] width 5 height 4
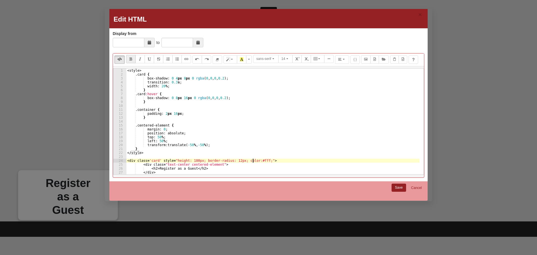
click at [254, 160] on div "< style > .card { box-shadow : 0 4 px 8 px 0 rgba ( 0 , 0 , 0 , 0.2 ) ; transit…" at bounding box center [273, 126] width 294 height 114
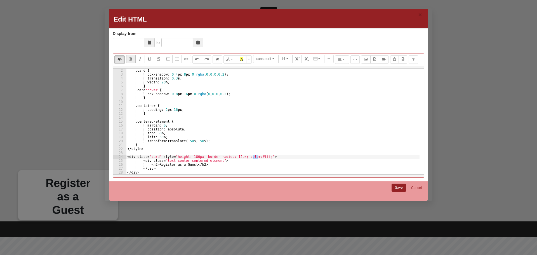
click at [254, 157] on div ".card { box-shadow : 0 4 px 8 px 0 rgba ( 0 , 0 , 0 , 0.2 ) ; transition : 0.3 …" at bounding box center [273, 122] width 294 height 106
click at [255, 157] on div ".card { box-shadow : 0 4 px 8 px 0 rgba ( 0 , 0 , 0 , 0.2 ) ; transition : 0.3 …" at bounding box center [273, 126] width 294 height 114
paste textarea "#f5f5f5"
type textarea "<div class='card' style="height: 180px; border-radius: 12px; color:#f5f5f5;">"
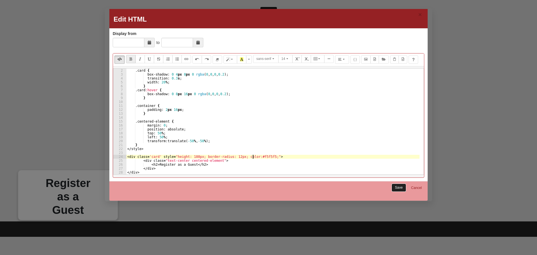
click at [397, 185] on link "Save" at bounding box center [399, 188] width 15 height 8
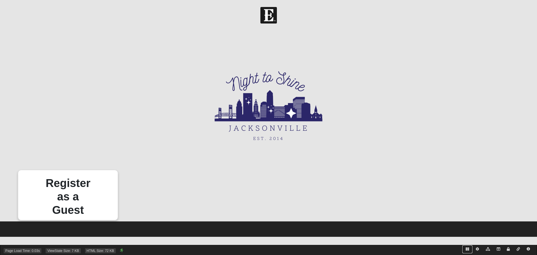
click at [468, 249] on icon at bounding box center [467, 248] width 3 height 3
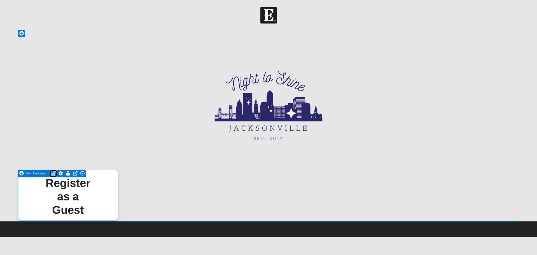
click at [52, 172] on icon at bounding box center [53, 173] width 5 height 4
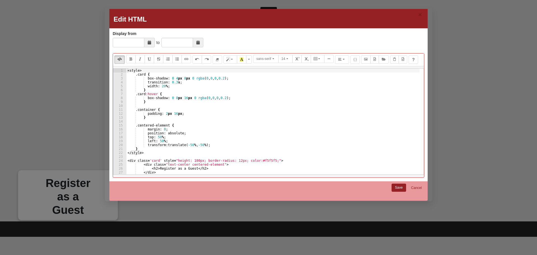
click at [266, 160] on div "< style > .card { box-shadow : 0 4 px 8 px 0 rgba ( 0 , 0 , 0 , 0.2 ) ; transit…" at bounding box center [272, 126] width 293 height 114
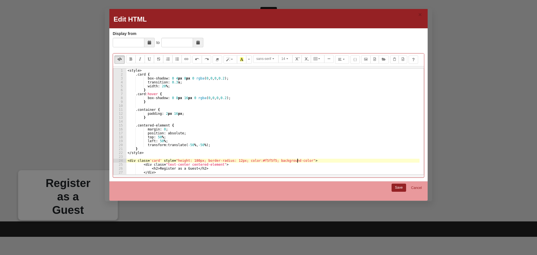
scroll to position [0, 14]
paste textarea "#f5f5f5"
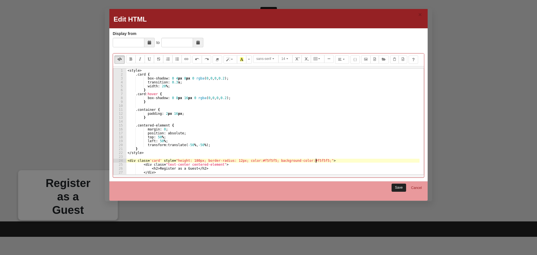
type textarea "<div class='card' style="height: 180px; border-radius: 12px; color:#f5f5f5; bac…"
click at [397, 186] on link "Save" at bounding box center [399, 188] width 15 height 8
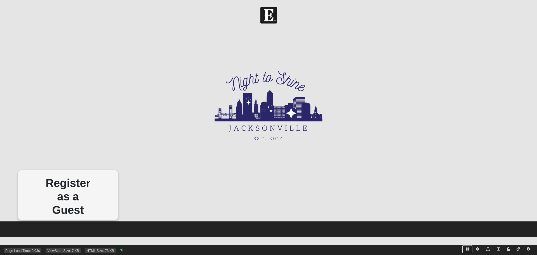
click at [467, 246] on link at bounding box center [468, 249] width 10 height 8
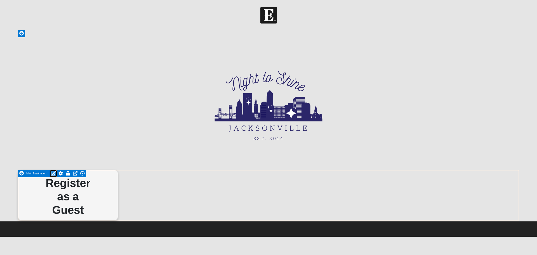
click at [52, 173] on icon at bounding box center [53, 173] width 5 height 4
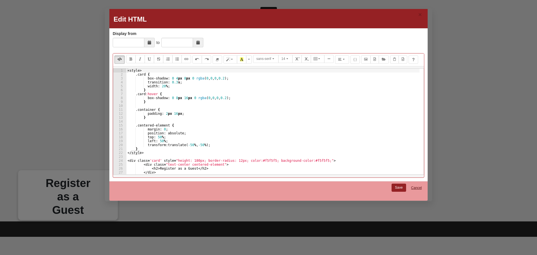
click at [417, 187] on link "Cancel" at bounding box center [417, 188] width 18 height 9
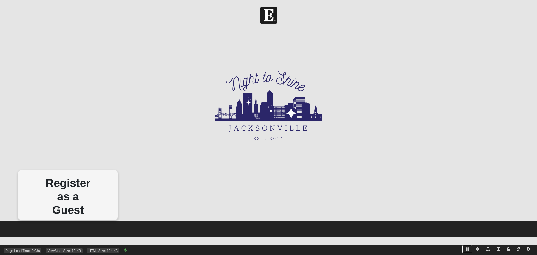
click at [466, 249] on icon at bounding box center [467, 248] width 3 height 3
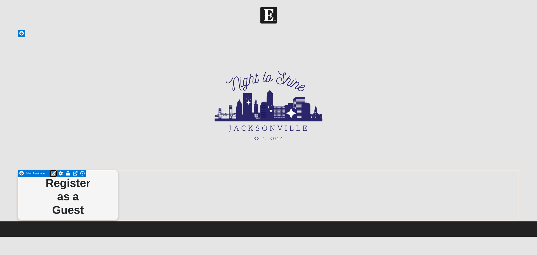
click at [54, 172] on icon at bounding box center [53, 173] width 5 height 4
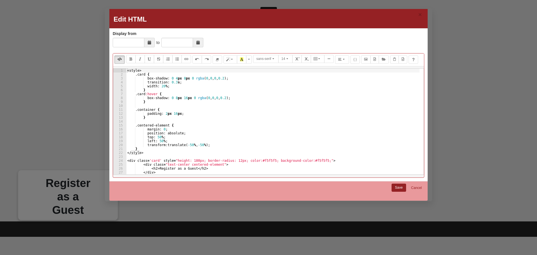
drag, startPoint x: 415, startPoint y: 187, endPoint x: 399, endPoint y: 187, distance: 15.4
click at [415, 187] on link "Cancel" at bounding box center [417, 188] width 18 height 9
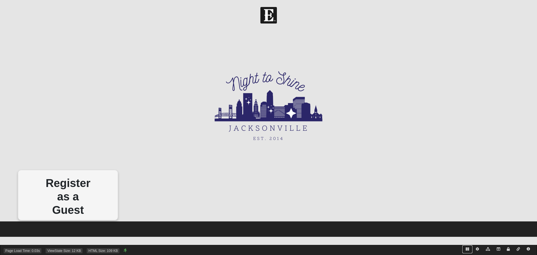
click at [466, 249] on icon at bounding box center [467, 248] width 3 height 3
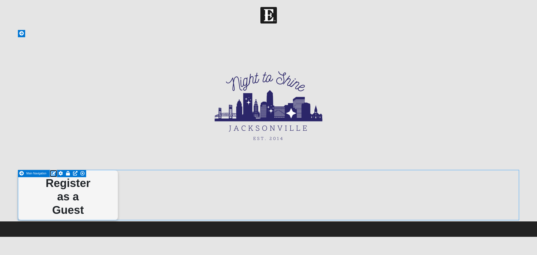
click at [53, 172] on icon at bounding box center [53, 173] width 5 height 4
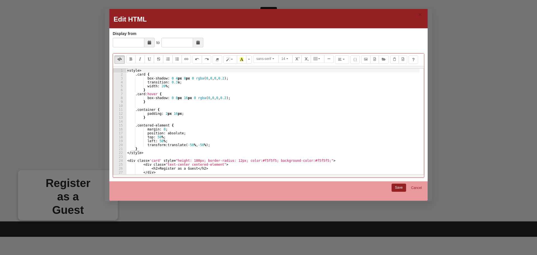
type textarea "width: 20%;"
click at [179, 86] on div "< style > .card { box-shadow : 0 4 px 8 px 0 rgba ( 0 , 0 , 0 , 0.2 ) ; transit…" at bounding box center [273, 126] width 294 height 114
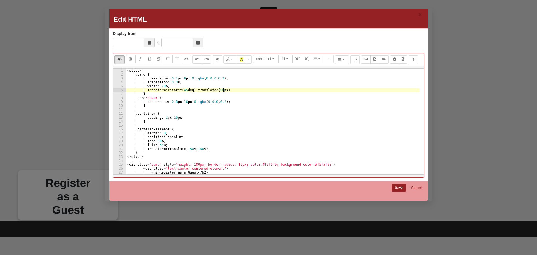
scroll to position [0, 8]
type textarea "transform: rotateY(45deg) translateZ(50px);"
click at [397, 187] on link "Save" at bounding box center [399, 188] width 15 height 8
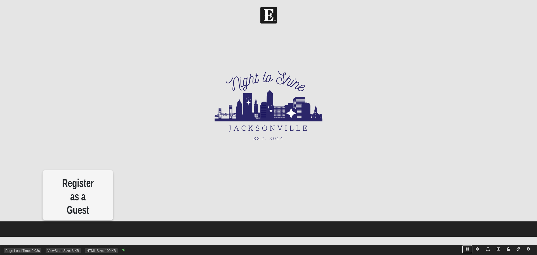
click at [466, 248] on icon at bounding box center [467, 248] width 3 height 3
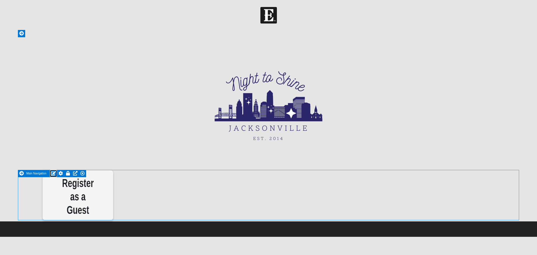
click at [54, 173] on icon at bounding box center [53, 173] width 5 height 4
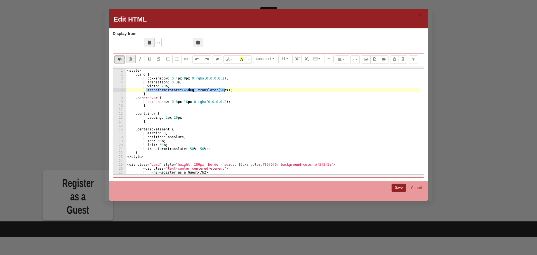
drag, startPoint x: 230, startPoint y: 90, endPoint x: 147, endPoint y: 91, distance: 83.4
click at [147, 91] on div "< style > .card { box-shadow : 0 4 px 8 px 0 rgba ( 0 , 0 , 0 , 0.2 ) ; transit…" at bounding box center [273, 126] width 294 height 114
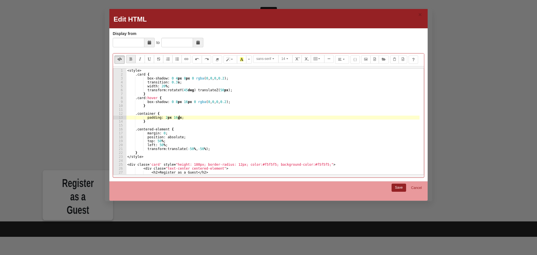
click at [189, 117] on div "< style > .card { box-shadow : 0 4 px 8 px 0 rgba ( 0 , 0 , 0 , 0.2 ) ; transit…" at bounding box center [273, 126] width 294 height 114
type textarea "padding: 2px 16px;"
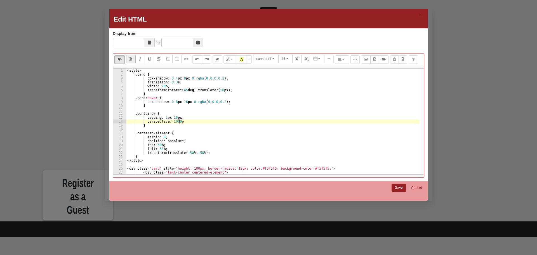
scroll to position [0, 4]
click at [223, 120] on div "< style > .card { box-shadow : 0 4 px 8 px 0 rgba ( 0 , 0 , 0 , 0.2 ) ; transit…" at bounding box center [273, 126] width 294 height 114
type textarea "perspective: 1000px;"
click at [400, 185] on link "Save" at bounding box center [399, 188] width 15 height 8
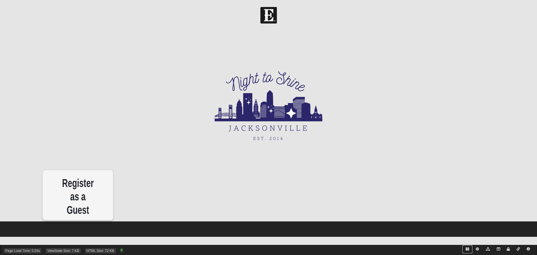
click at [469, 250] on link at bounding box center [468, 249] width 10 height 8
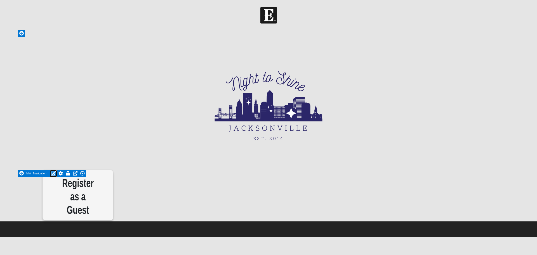
click at [51, 171] on icon at bounding box center [53, 173] width 5 height 4
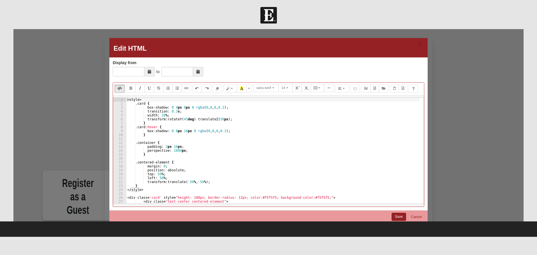
type textarea "transform: rotateY(45deg) translateZ(50px);"
click at [236, 119] on div "< style > .card { box-shadow : 0 4 px 8 px 0 rgba ( 0 , 0 , 0 , 0.2 ) ; transit…" at bounding box center [273, 155] width 294 height 114
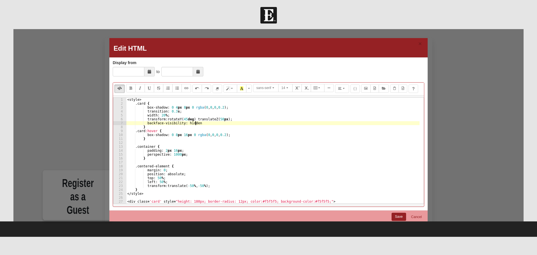
scroll to position [0, 6]
type textarea "backface-visibility: hidden;"
click at [396, 217] on link "Save" at bounding box center [399, 217] width 15 height 8
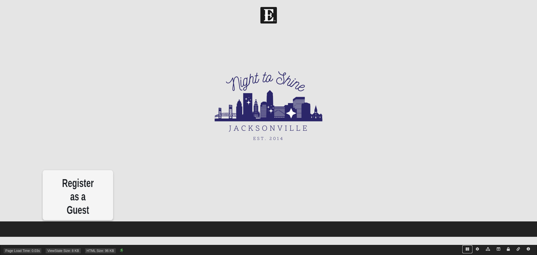
click at [468, 249] on icon at bounding box center [467, 248] width 3 height 3
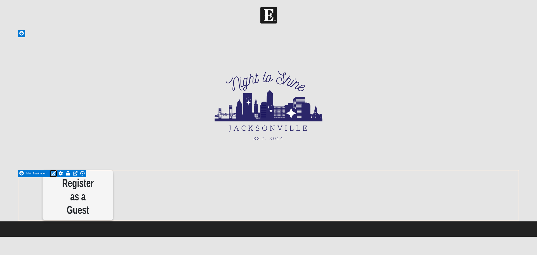
click at [54, 172] on icon at bounding box center [53, 173] width 5 height 4
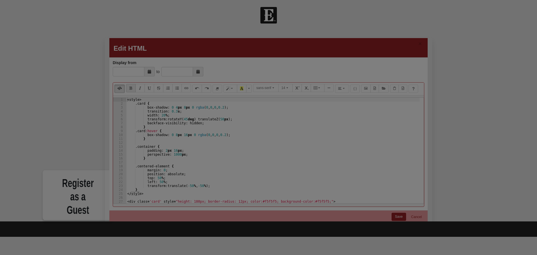
click at [371, 182] on div at bounding box center [268, 127] width 537 height 255
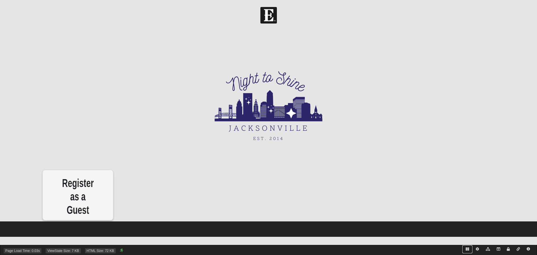
click at [467, 249] on icon at bounding box center [467, 248] width 3 height 3
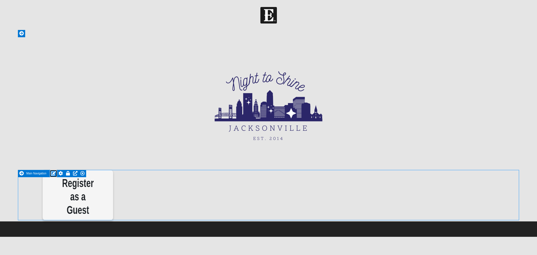
click at [53, 173] on icon at bounding box center [53, 173] width 5 height 4
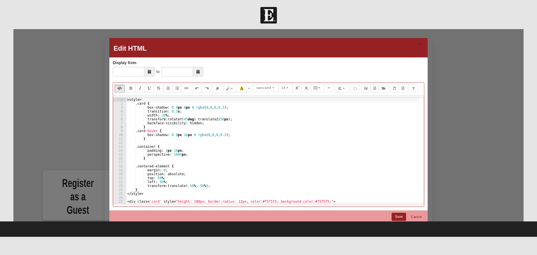
type textarea "margin: 0;"
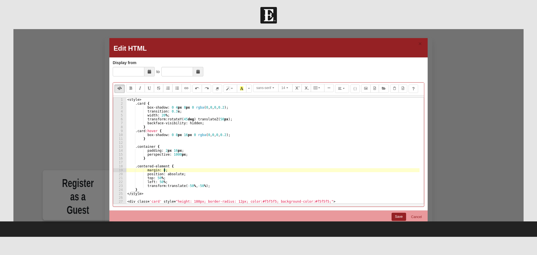
click at [221, 168] on div "< style > .card { box-shadow : 0 4 px 8 px 0 rgba ( 0 , 0 , 0 , 0.2 ) ; transit…" at bounding box center [273, 155] width 294 height 114
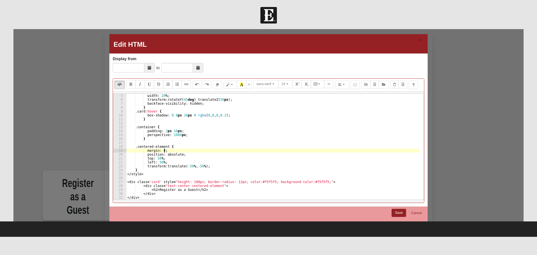
scroll to position [9, 0]
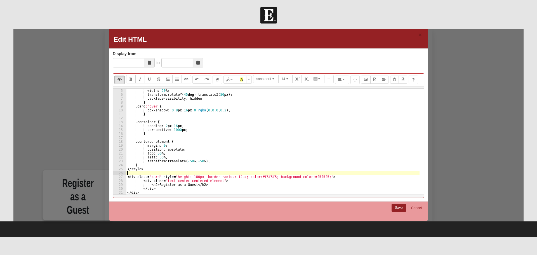
click at [196, 172] on div "width : 20 % ; transform : rotateY( 45 deg ) translateZ( 50 px ) ; backface-vis…" at bounding box center [273, 146] width 294 height 114
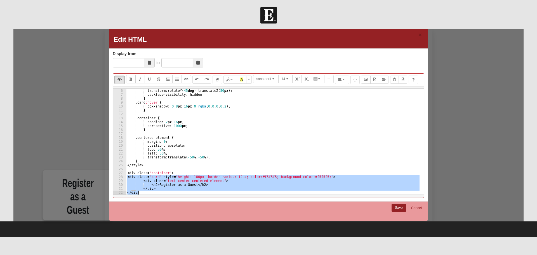
scroll to position [20, 0]
type textarea "</div>"
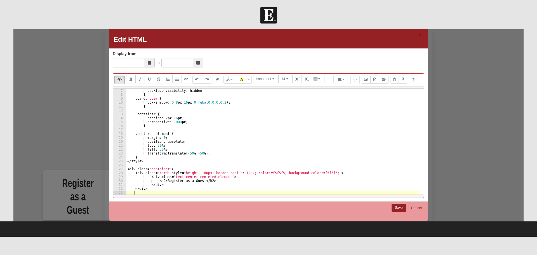
scroll to position [0, 0]
paste textarea "</div>"
type textarea "</div>"
click at [397, 205] on link "Save" at bounding box center [399, 208] width 15 height 8
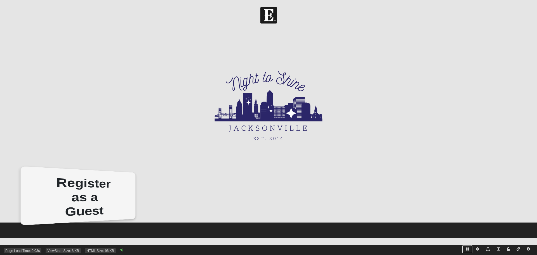
click at [468, 249] on icon at bounding box center [467, 248] width 3 height 3
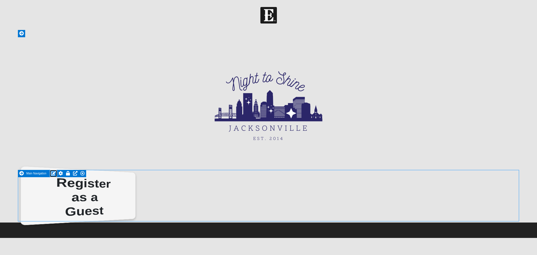
click at [53, 173] on icon at bounding box center [53, 173] width 5 height 4
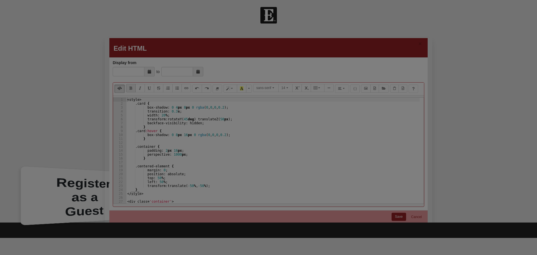
click at [218, 119] on div at bounding box center [268, 127] width 537 height 255
click at [414, 214] on div at bounding box center [268, 127] width 537 height 255
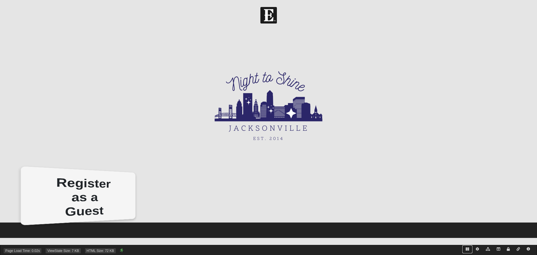
click at [466, 249] on icon at bounding box center [467, 248] width 3 height 3
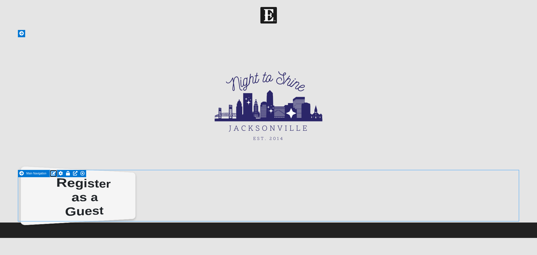
click at [54, 173] on icon at bounding box center [53, 173] width 5 height 4
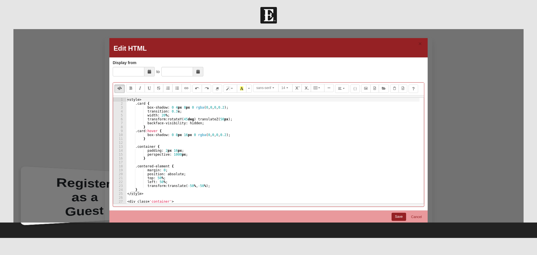
click at [232, 122] on div "< style > .card { box-shadow : 0 4 px 8 px 0 rgba ( 0 , 0 , 0 , 0.2 ) ; transit…" at bounding box center [273, 155] width 294 height 114
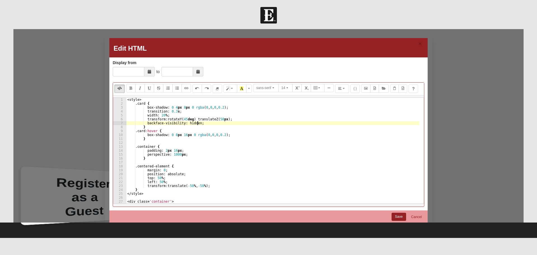
type textarea "transform: rotateY(45deg) translateZ(50px);"
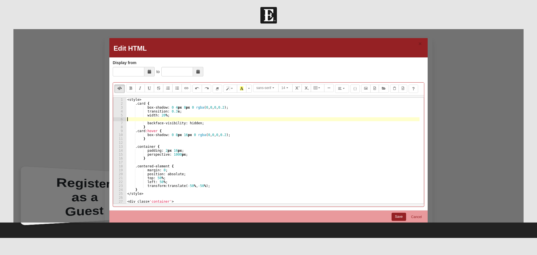
type textarea "width: 20%;"
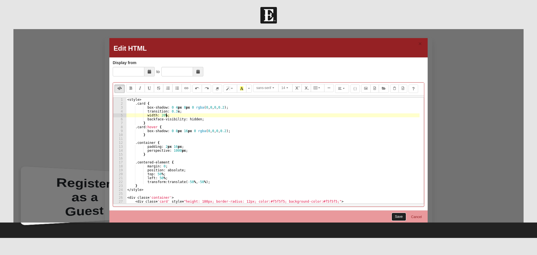
click at [395, 216] on link "Save" at bounding box center [399, 217] width 15 height 8
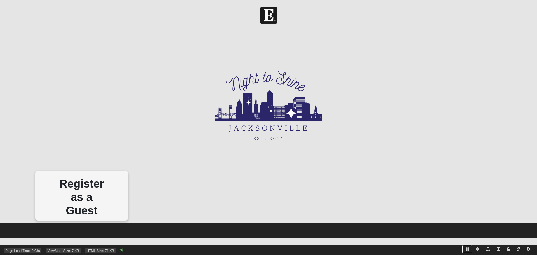
click at [468, 250] on icon at bounding box center [467, 248] width 3 height 3
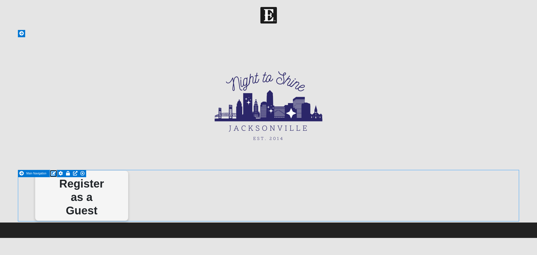
click at [52, 173] on icon at bounding box center [53, 173] width 5 height 4
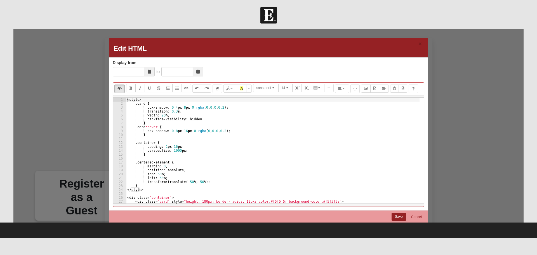
type textarea "perspective: 1000px;"
click at [187, 150] on div "< style > .card { box-shadow : 0 4 px 8 px 0 rgba ( 0 , 0 , 0 , 0.2 ) ; transit…" at bounding box center [273, 155] width 294 height 114
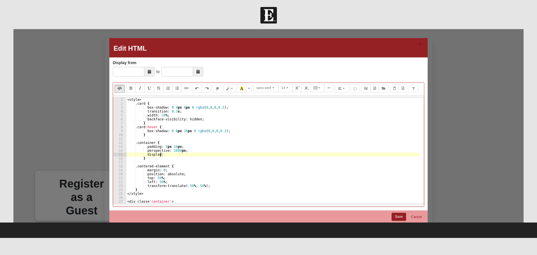
scroll to position [0, 3]
type textarea "display: flex;"
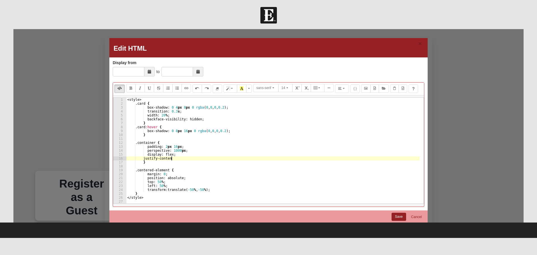
scroll to position [0, 4]
type textarea "justify-content: center;"
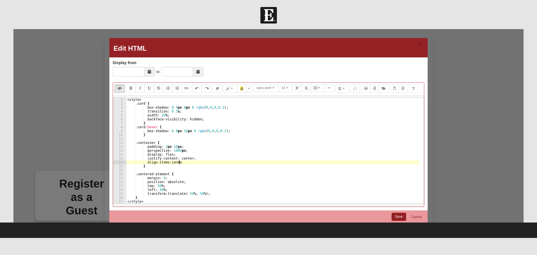
scroll to position [0, 4]
type textarea "align-items: center;"
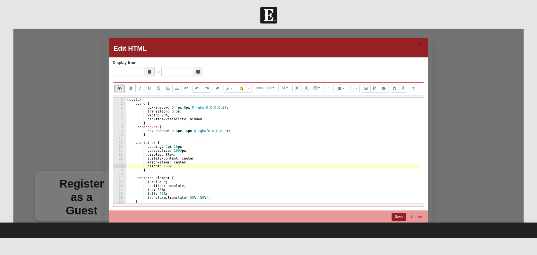
scroll to position [0, 3]
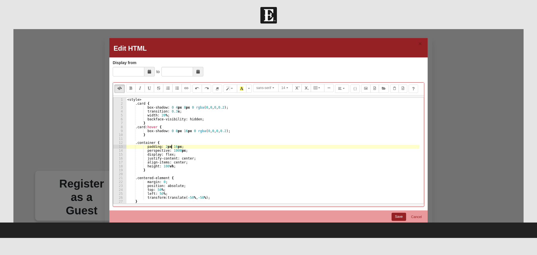
type textarea ".container {"
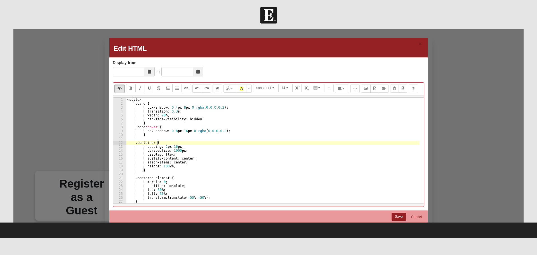
scroll to position [0, 1]
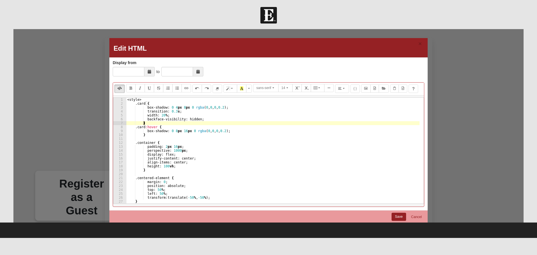
type textarea "width: 20%;"
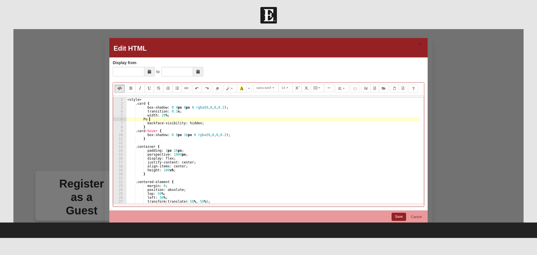
type textarea "P"
type textarea "position: relative;"
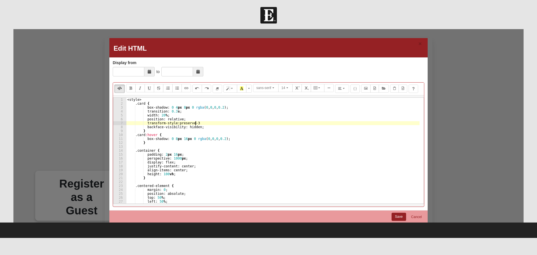
scroll to position [0, 6]
type textarea "transform-style: preserve-3d;"
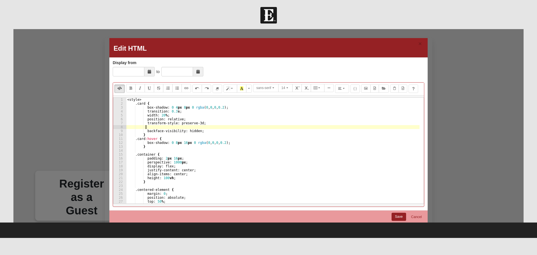
type textarea "t"
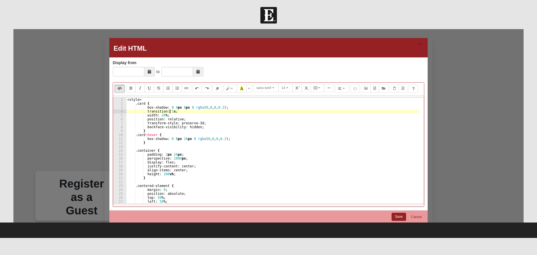
scroll to position [0, 4]
type textarea "transition: 1s;"
click at [397, 214] on link "Save" at bounding box center [399, 217] width 15 height 8
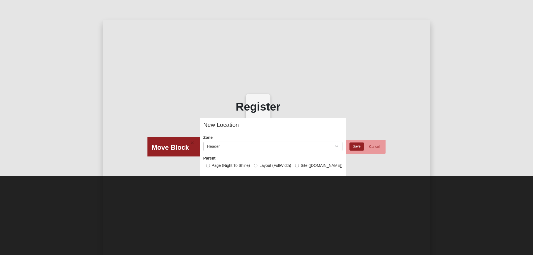
scroll to position [112, 0]
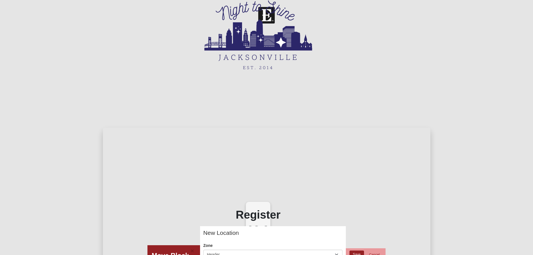
scroll to position [112, 0]
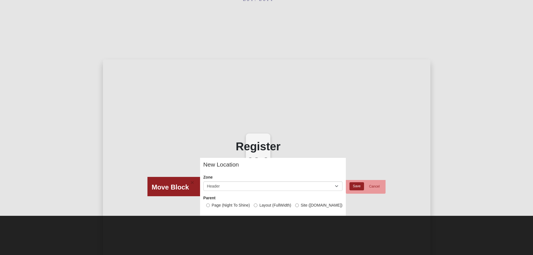
scroll to position [112, 0]
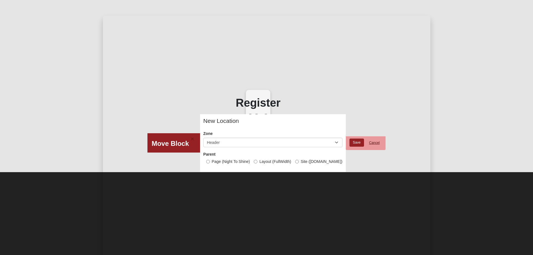
click at [370, 142] on link "Cancel" at bounding box center [374, 143] width 18 height 9
click at [462, 248] on icon at bounding box center [463, 248] width 3 height 3
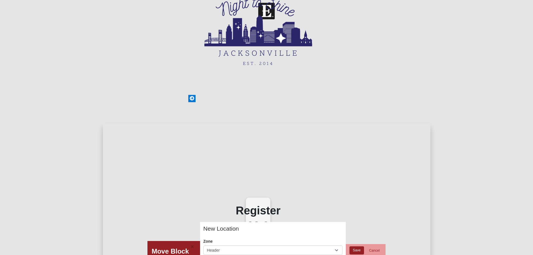
scroll to position [0, 0]
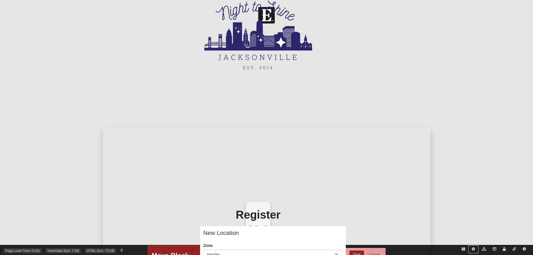
click at [472, 248] on icon at bounding box center [473, 248] width 3 height 3
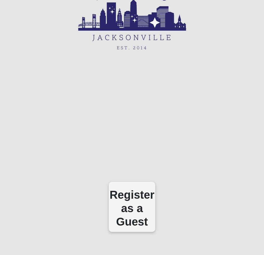
scroll to position [140, 0]
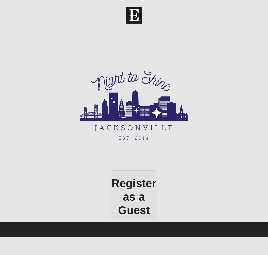
click at [136, 193] on div "Register as a Guest Register as a Guest" at bounding box center [134, 194] width 246 height 51
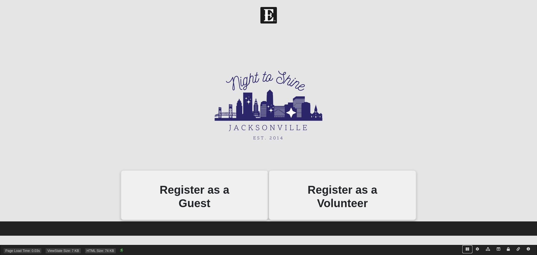
click at [268, 250] on icon at bounding box center [467, 248] width 3 height 3
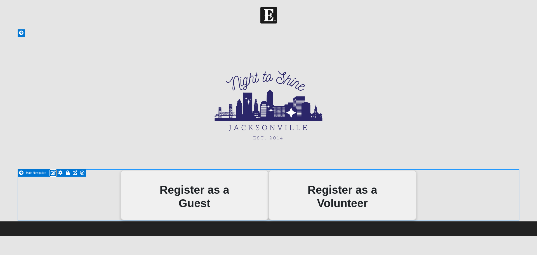
click at [54, 173] on icon at bounding box center [53, 172] width 5 height 4
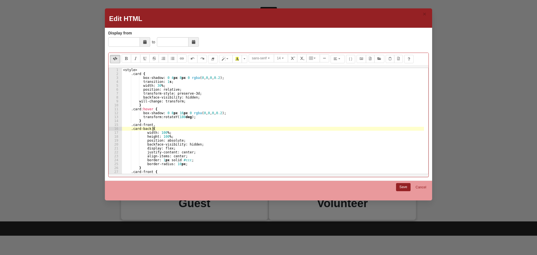
click at [205, 127] on div "< style > .card { box-shadow : 0 4 px 8 px 0 rgba ( 0 , 0 , 0 , 0.2 ) ; transit…" at bounding box center [273, 125] width 302 height 114
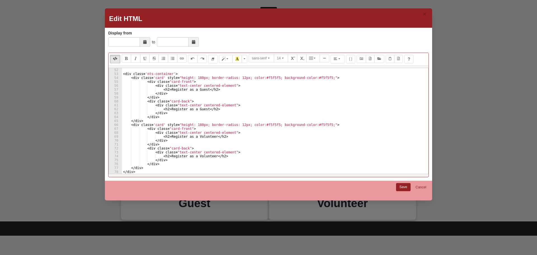
scroll to position [200, 0]
click at [196, 122] on div "< div class = 'nts-container' > < div class = 'card' style = "height: 180px; bo…" at bounding box center [273, 125] width 302 height 114
type textarea "</div>"
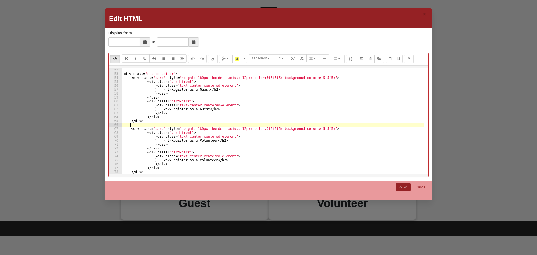
scroll to position [0, 0]
type textarea "</div>"
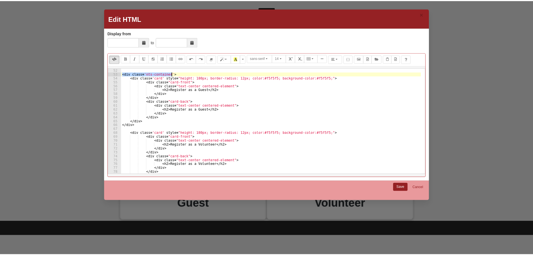
scroll to position [208, 0]
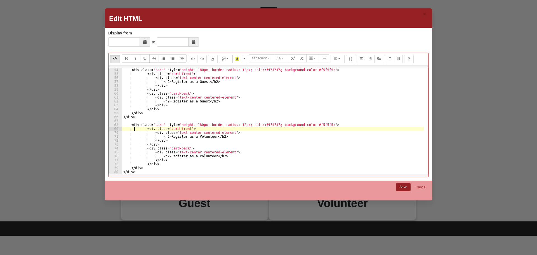
type textarea "<div class='card' style="height: 180px; border-radius: 12px; color:#f5f5f5; bac…"
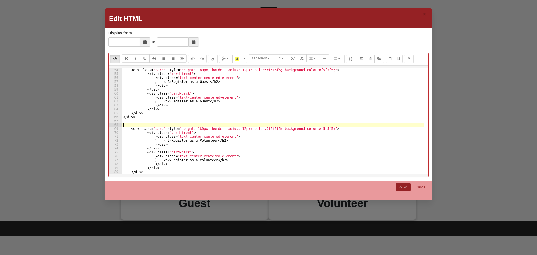
paste textarea "<div class='nts-container'>"
type textarea "<div class='nts-container'>"
click at [268, 186] on link "Save" at bounding box center [403, 187] width 15 height 8
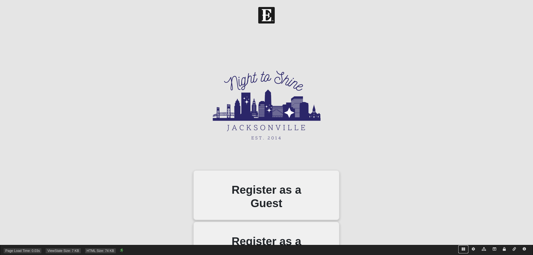
click at [465, 248] on link at bounding box center [463, 249] width 10 height 8
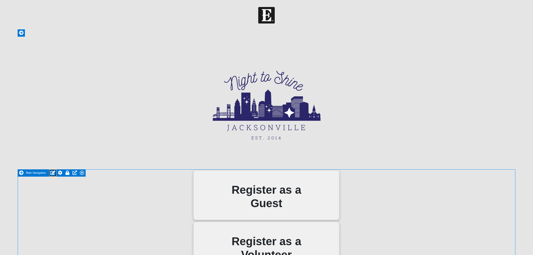
click at [52, 172] on icon at bounding box center [52, 172] width 5 height 4
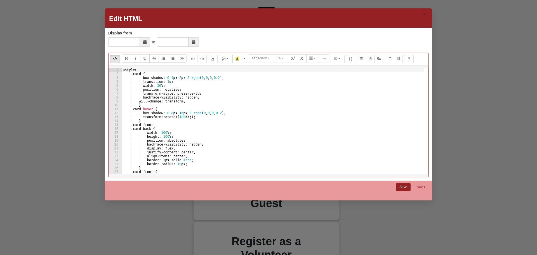
click at [150, 125] on div "< style > .card { box-shadow : 0 4 px 8 px 0 rgba ( 0 , 0 , 0 , 0.2 ) ; transit…" at bounding box center [273, 125] width 302 height 114
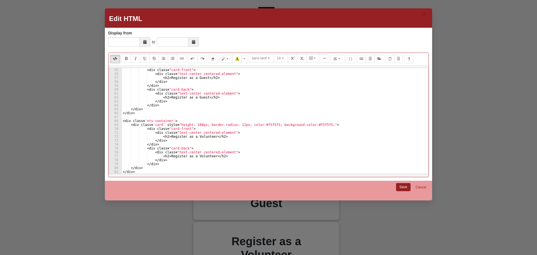
scroll to position [212, 0]
click at [167, 137] on div "< div class = "card-front" > < div class = "text-center centered-element" > < h…" at bounding box center [273, 125] width 302 height 114
type textarea "<div class='nts-container'>"
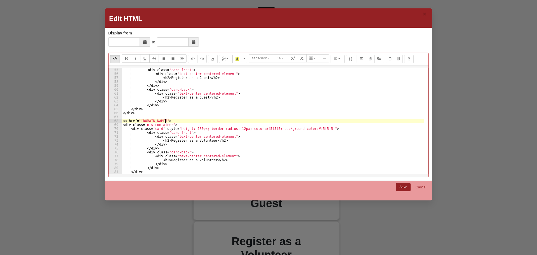
scroll to position [215, 0]
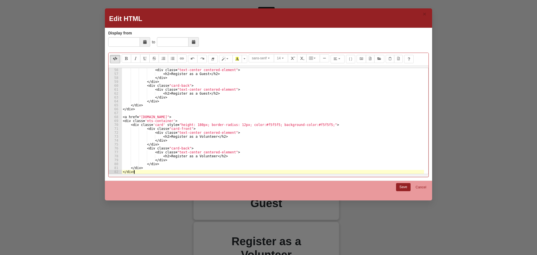
click at [149, 170] on div "< div class = "text-center centered-element" > < h2 > Register as a Guest </ h2…" at bounding box center [273, 125] width 302 height 114
type textarea "</div>"
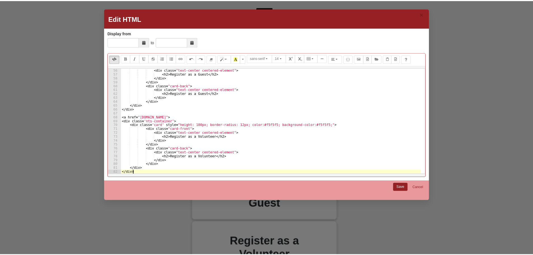
scroll to position [219, 0]
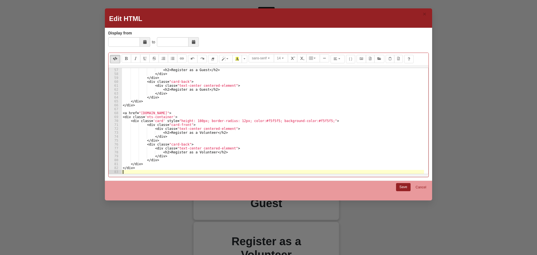
paste textarea "</a>"
type textarea "</a>"
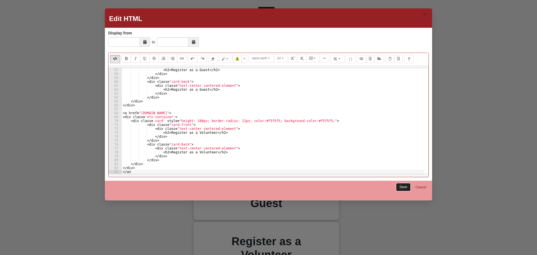
click at [400, 186] on link "Save" at bounding box center [403, 187] width 15 height 8
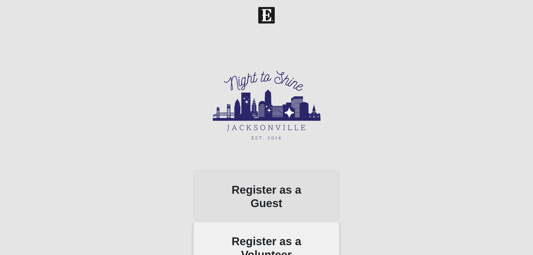
click at [266, 186] on div "Register as a Guest Register as a Guest" at bounding box center [267, 194] width 498 height 51
click at [266, 193] on div "Register as a Guest Register as a Guest" at bounding box center [267, 194] width 498 height 51
click at [266, 193] on div "Register as a Guest" at bounding box center [266, 195] width 146 height 50
click at [266, 179] on div "Register as a Guest" at bounding box center [266, 195] width 146 height 50
click at [266, 179] on div "Register as a Guest Register as a Guest" at bounding box center [267, 194] width 498 height 51
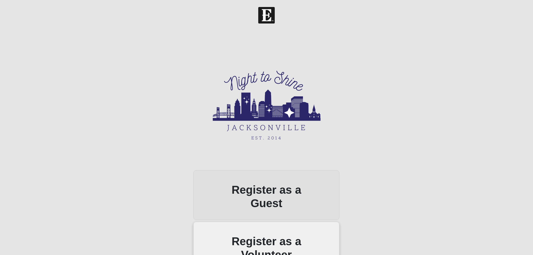
click at [265, 197] on div "Register as a Guest Register as a Guest" at bounding box center [267, 194] width 498 height 51
click at [250, 186] on div "Register as a Guest Register as a Guest" at bounding box center [267, 194] width 498 height 51
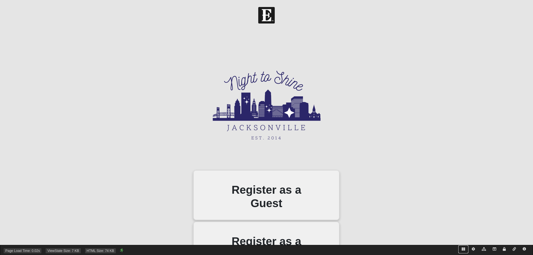
click at [462, 248] on icon at bounding box center [463, 248] width 3 height 3
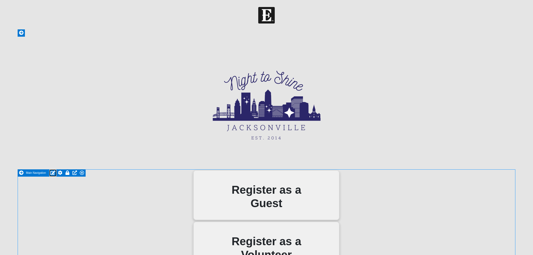
click at [52, 173] on icon at bounding box center [52, 172] width 5 height 4
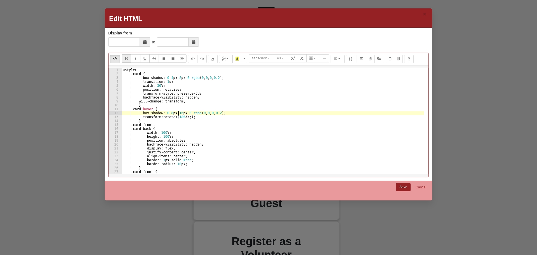
click at [178, 114] on div "< style > .card { box-shadow : 0 4 px 8 px 0 rgba ( 0 , 0 , 0 , 0.2 ) ; transit…" at bounding box center [273, 125] width 302 height 114
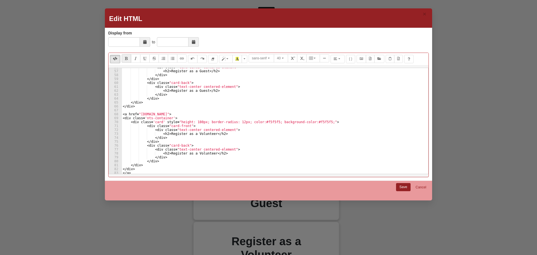
scroll to position [219, 0]
drag, startPoint x: 177, startPoint y: 113, endPoint x: 119, endPoint y: 112, distance: 58.2
click at [119, 112] on pre "box-shadow: 0 8px 16px 0 rgba(0,0,0,0.2); 57 58 59 60 61 62 63 64 65 66 67 68 6…" at bounding box center [269, 121] width 320 height 106
type textarea "<a href="[DOMAIN_NAME]">"
click at [203, 119] on div "< h2 > Register as a Guest </ h2 > </ div > </ div > < div class = "card-back" …" at bounding box center [273, 125] width 302 height 114
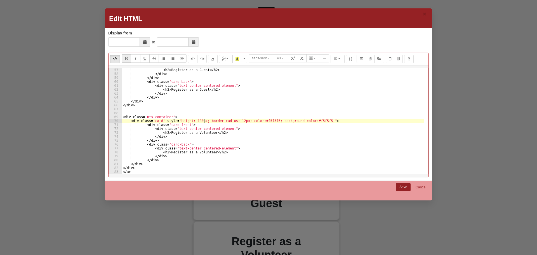
type textarea "<div class='nts-container'>"
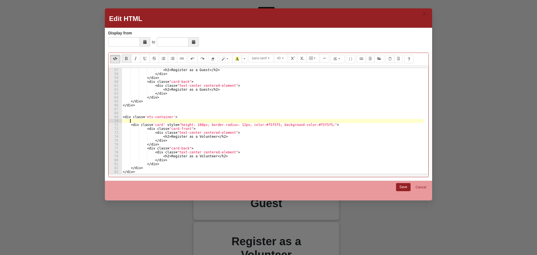
scroll to position [0, 0]
paste textarea "<a href="my.coe22.com">"
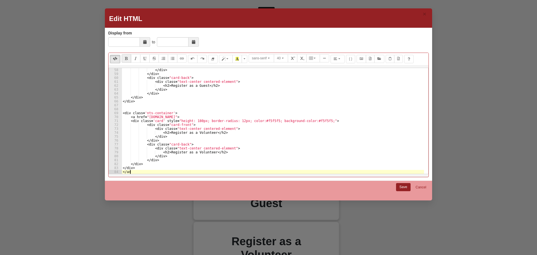
type textarea "</a>"
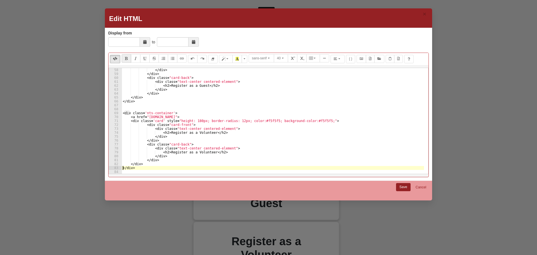
type textarea "</div>"
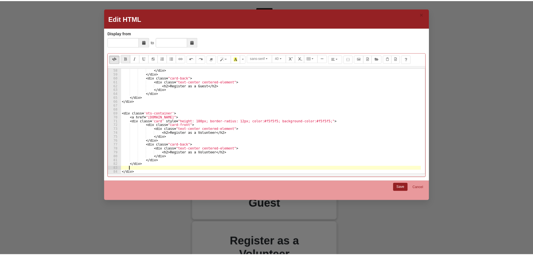
scroll to position [0, 0]
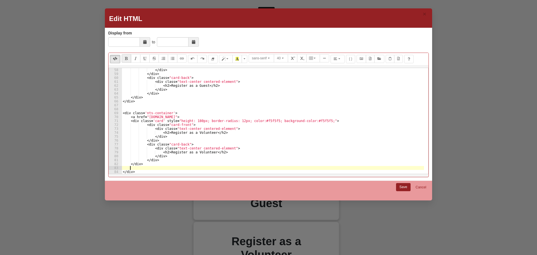
paste textarea "</a>"
type textarea "</a>"
click at [405, 186] on link "Save" at bounding box center [403, 187] width 15 height 8
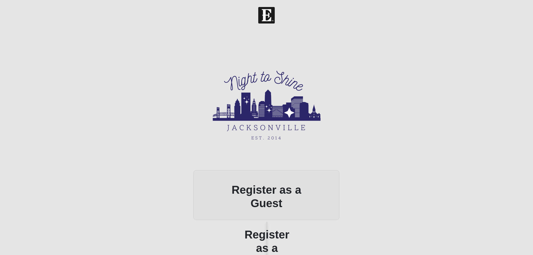
click at [264, 184] on div "Register as a Guest Register as a Guest" at bounding box center [267, 194] width 498 height 51
click at [266, 189] on div "Register as a Guest Register as a Guest" at bounding box center [267, 194] width 498 height 51
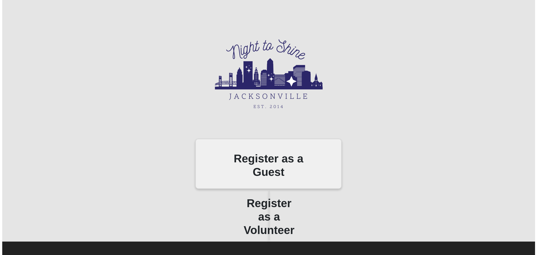
scroll to position [32, 0]
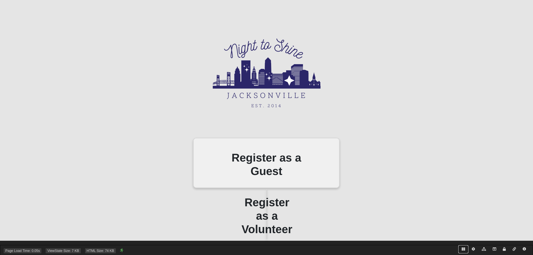
click at [464, 249] on icon at bounding box center [463, 248] width 3 height 3
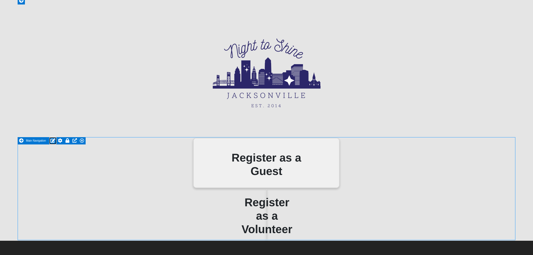
click at [52, 142] on icon at bounding box center [52, 140] width 5 height 4
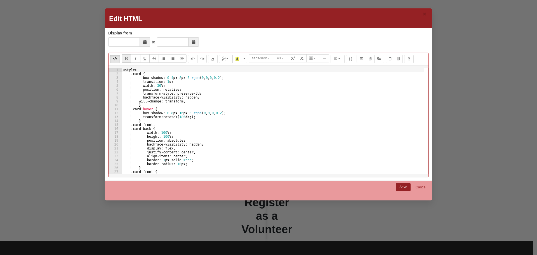
type textarea "}"
click at [192, 122] on div "< style > .card { box-shadow : 0 4 px 8 px 0 rgba ( 0 , 0 , 0 , 0.2 ) ; transit…" at bounding box center [273, 125] width 302 height 114
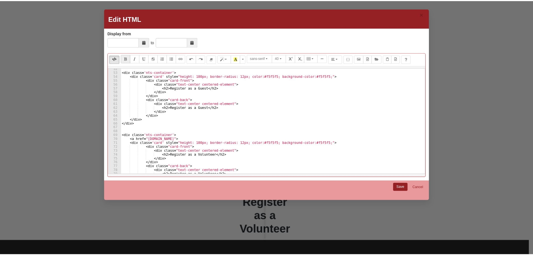
scroll to position [218, 0]
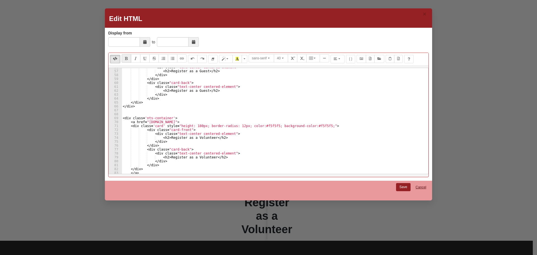
click at [419, 187] on link "Cancel" at bounding box center [421, 187] width 18 height 9
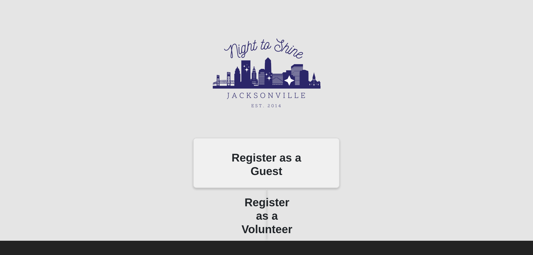
click at [268, 211] on div "Register as a Volunteer Register as a Volunteer" at bounding box center [267, 214] width 498 height 51
click at [265, 213] on div "Register as a Volunteer Register as a Volunteer" at bounding box center [267, 214] width 498 height 51
click at [265, 213] on h2 "Register as a Volunteer" at bounding box center [266, 216] width 51 height 40
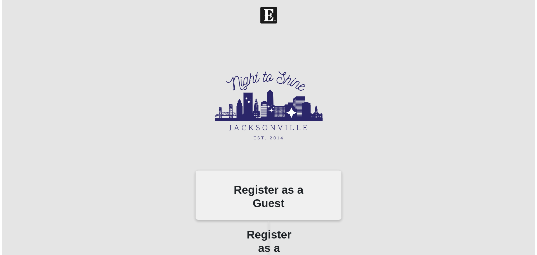
scroll to position [32, 0]
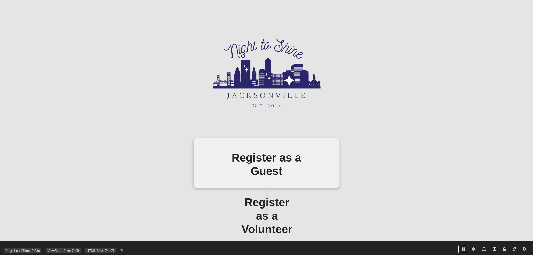
click at [464, 249] on icon at bounding box center [463, 248] width 3 height 3
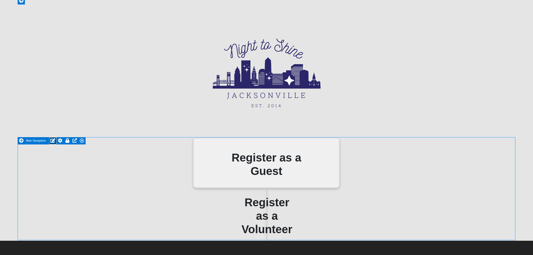
click at [53, 139] on icon at bounding box center [52, 140] width 5 height 4
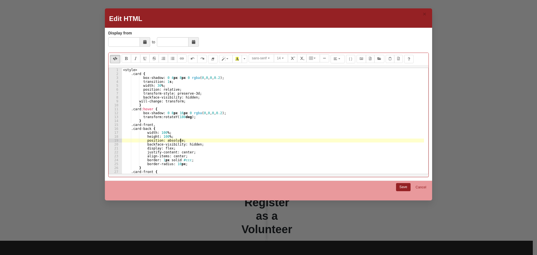
click at [221, 139] on div "< style > .card { box-shadow : 0 4 px 8 px 0 rgba ( 0 , 0 , 0 , 0.2 ) ; transit…" at bounding box center [273, 125] width 302 height 114
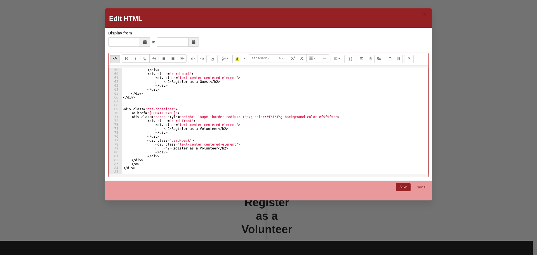
scroll to position [227, 0]
drag, startPoint x: 178, startPoint y: 114, endPoint x: 104, endPoint y: 113, distance: 74.4
click at [104, 113] on div "× Edit HTML Display from to Display from is required. Normal Quote Code Header …" at bounding box center [268, 127] width 537 height 255
type textarea "<a href="my.coe22.com">"
click at [125, 104] on div "</ div > < div class = "card-back" > < div class = "text-center centered-elemen…" at bounding box center [273, 125] width 302 height 114
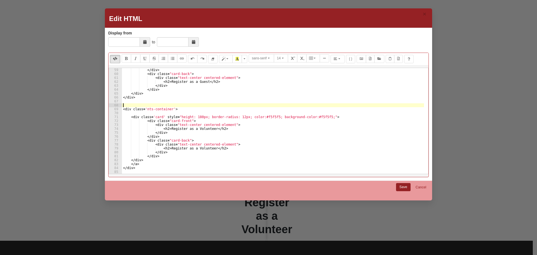
paste textarea "<a href="my.coe22.com">"
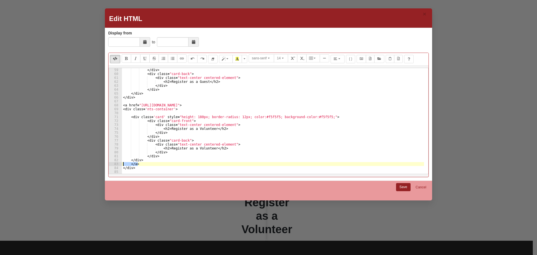
drag, startPoint x: 148, startPoint y: 165, endPoint x: 118, endPoint y: 164, distance: 29.9
click at [118, 164] on pre "<a href="https://my.coe22.com"> 59 60 61 62 63 64 65 66 67 68 69 70 71 72 73 74…" at bounding box center [269, 121] width 320 height 106
type textarea "</a>"
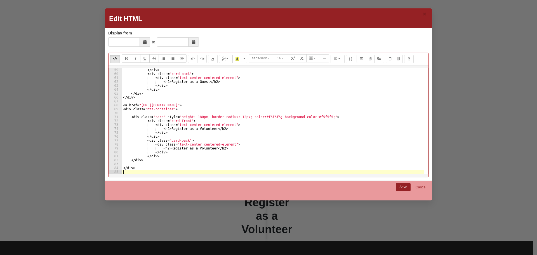
paste textarea "</a>"
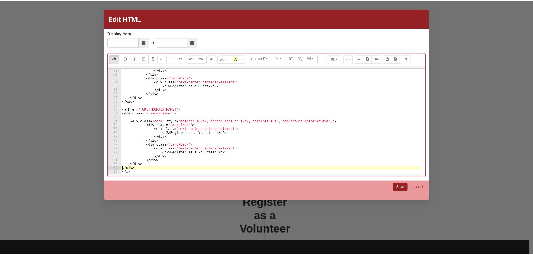
scroll to position [223, 0]
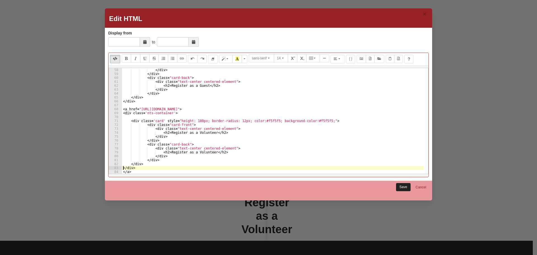
type textarea "</div>"
click at [404, 186] on link "Save" at bounding box center [403, 187] width 15 height 8
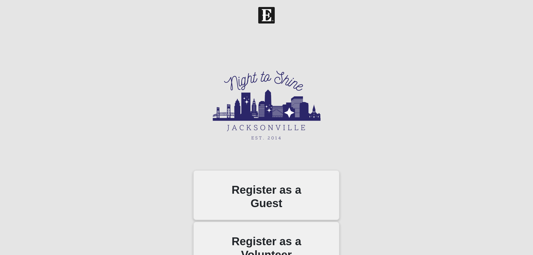
scroll to position [32, 0]
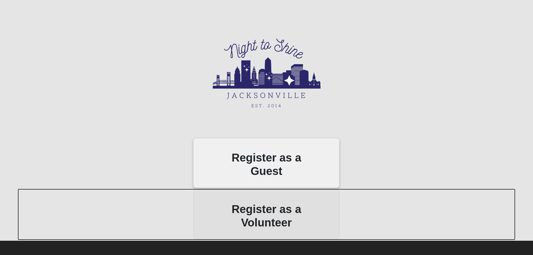
click at [272, 211] on div "Register as a Volunteer Register as a Volunteer" at bounding box center [267, 214] width 498 height 51
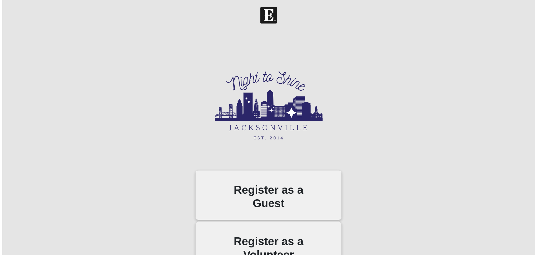
scroll to position [32, 0]
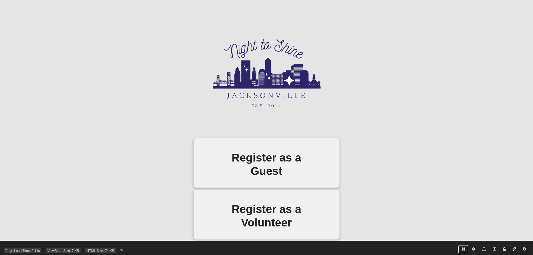
click at [463, 250] on icon at bounding box center [463, 248] width 3 height 3
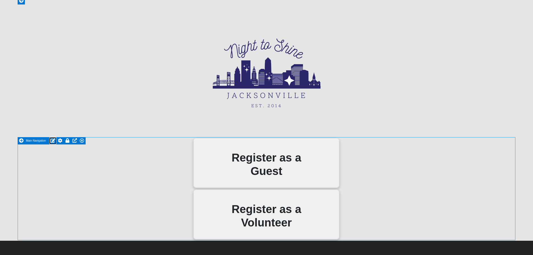
click at [53, 140] on icon at bounding box center [52, 140] width 5 height 4
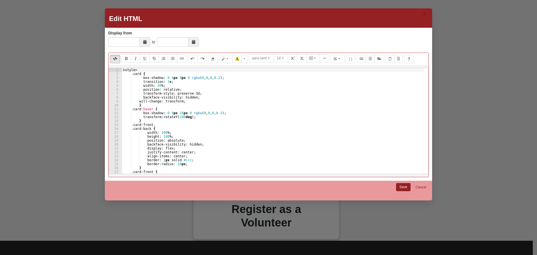
click at [252, 154] on div "< style > .card { box-shadow : 0 4 px 8 px 0 rgba ( 0 , 0 , 0 , 0.2 ) ; transit…" at bounding box center [273, 125] width 302 height 114
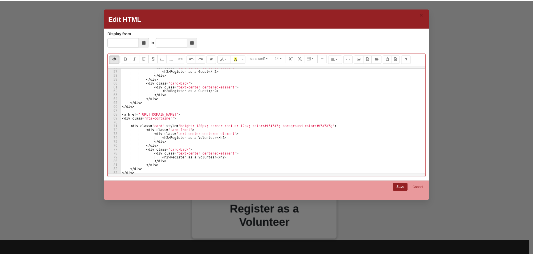
scroll to position [223, 0]
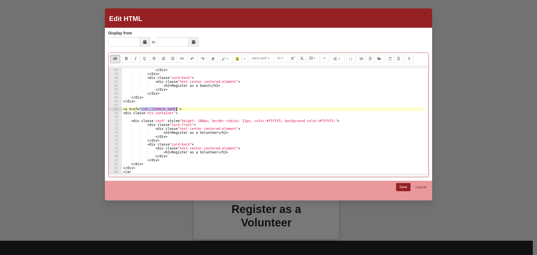
drag, startPoint x: 139, startPoint y: 109, endPoint x: 177, endPoint y: 109, distance: 37.5
click at [177, 109] on div "</ div > </ div > < div class = "card-back" > < div class = "text-center center…" at bounding box center [273, 125] width 302 height 114
paste textarea "/page/2466?RegistrationInstanceId=2278"
type textarea "<a href="https://my.coe22.com/page/2466?RegistrationInstanceId=2278">"
click at [404, 184] on link "Save" at bounding box center [403, 187] width 15 height 8
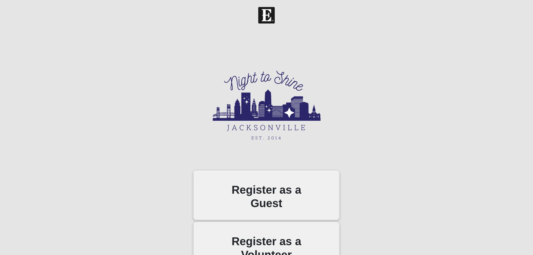
scroll to position [32, 0]
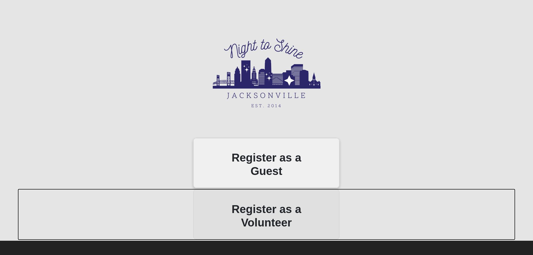
click at [265, 212] on div "Register as a Volunteer" at bounding box center [266, 214] width 146 height 50
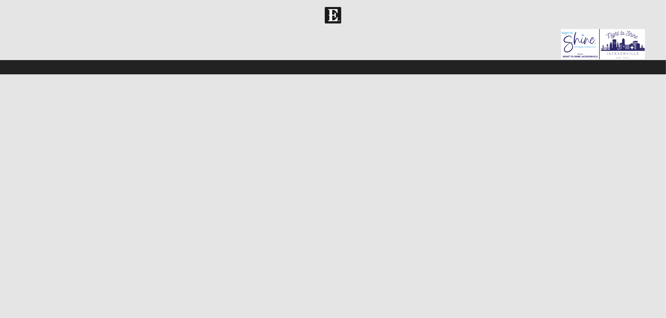
select select "3"
select select "4"
select select "1986"
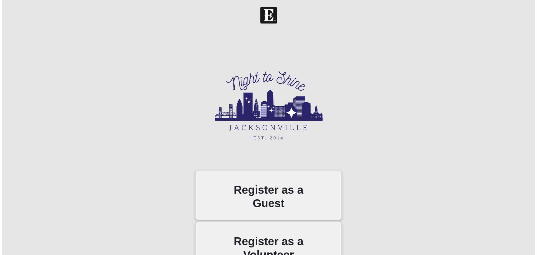
scroll to position [32, 0]
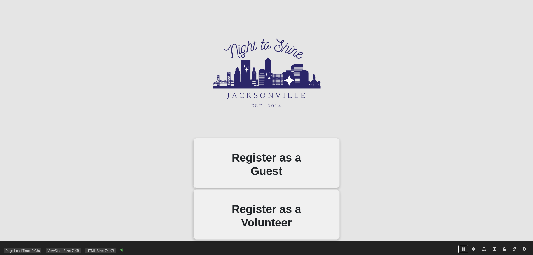
click at [463, 249] on icon at bounding box center [463, 248] width 3 height 3
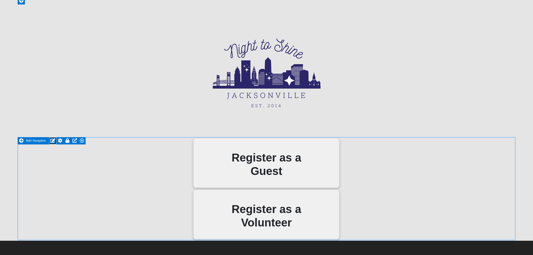
click at [52, 140] on icon at bounding box center [52, 140] width 5 height 4
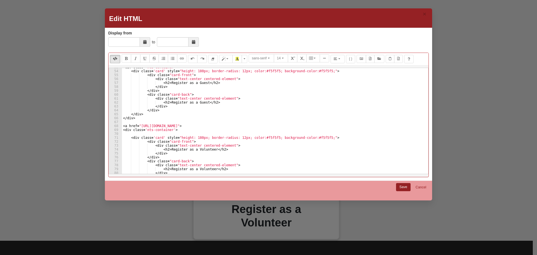
scroll to position [190, 0]
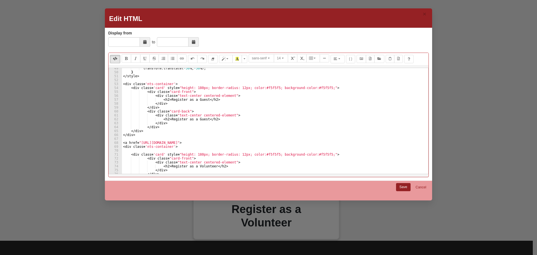
type textarea "<a href="https://my.coe22.com/page/2466?RegistrationInstanceId=2278">"
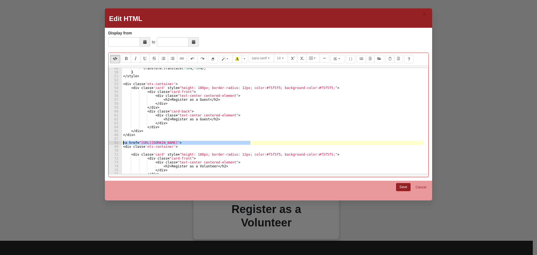
drag, startPoint x: 253, startPoint y: 142, endPoint x: 53, endPoint y: 143, distance: 200.1
click at [53, 143] on div "× Edit HTML Display from to Display from is required. Normal Quote Code Header …" at bounding box center [268, 127] width 537 height 255
click at [135, 81] on div "transform : translate( -50 % , -50 % ) ; } </ style > < div class = 'nts-contai…" at bounding box center [273, 123] width 302 height 114
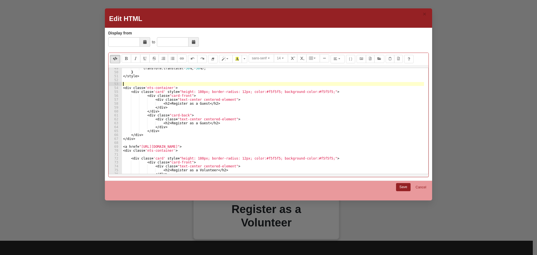
paste textarea "<a href="https://my.coe22.com/page/2466?RegistrationInstanceId=2278">"
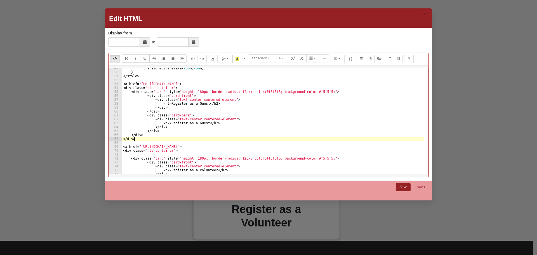
click at [161, 138] on div "transform : translate( -50 % , -50 % ) ; } </ style > < a href = "https://my.co…" at bounding box center [273, 123] width 302 height 114
type textarea "</div>"
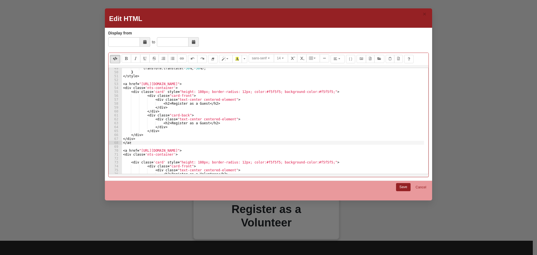
click at [241, 85] on div "transform : translate( -50 % , -50 % ) ; } </ style > < a href = "https://my.co…" at bounding box center [273, 123] width 302 height 114
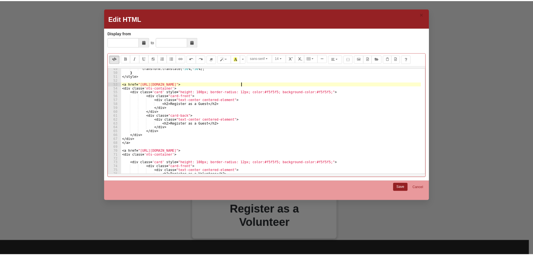
scroll to position [0, 10]
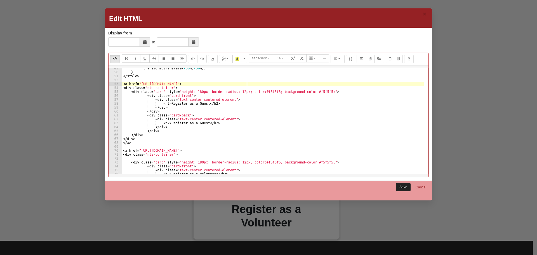
type textarea "<a href="https://my.coe22.com/page/2466?RegistrationInstanceId=2234">"
click at [402, 187] on link "Save" at bounding box center [403, 187] width 15 height 8
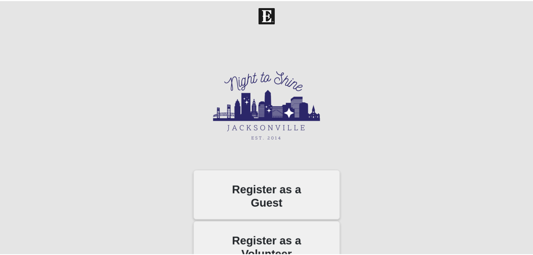
scroll to position [32, 0]
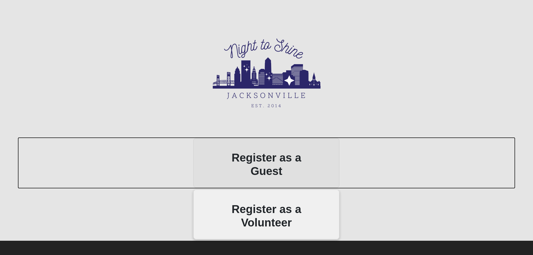
click at [261, 164] on div "Register as a Guest Register as a Guest" at bounding box center [267, 162] width 498 height 51
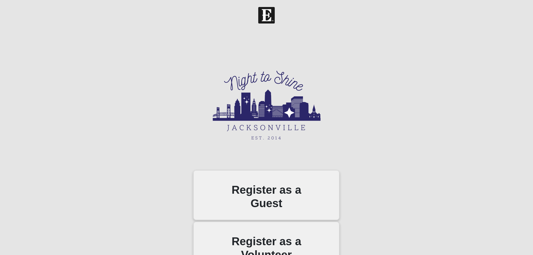
scroll to position [32, 0]
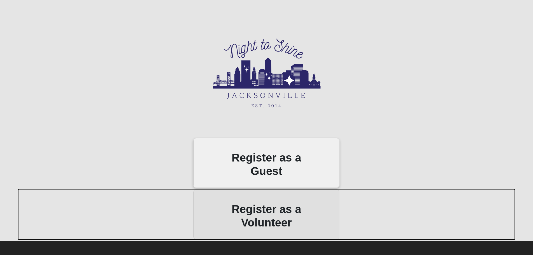
click at [265, 207] on div "Register as a Volunteer Register as a Volunteer" at bounding box center [267, 214] width 498 height 51
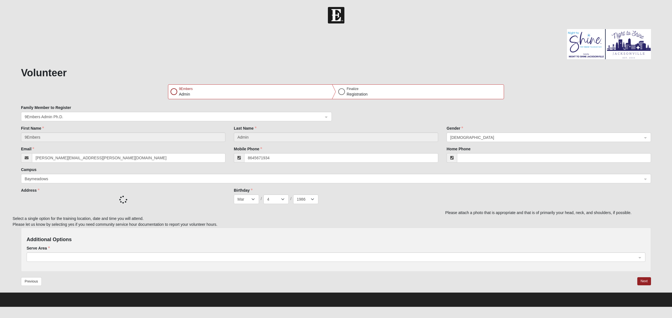
select select "3"
select select "4"
select select "1986"
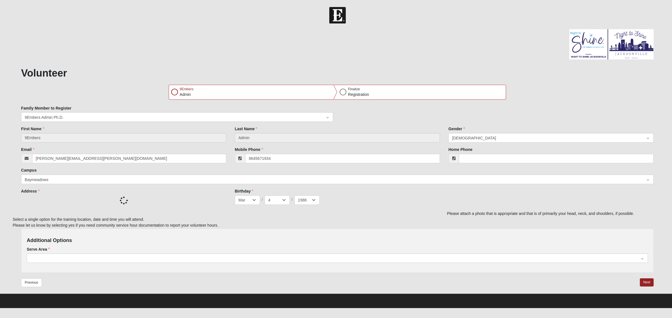
type input "(864) 567-1934"
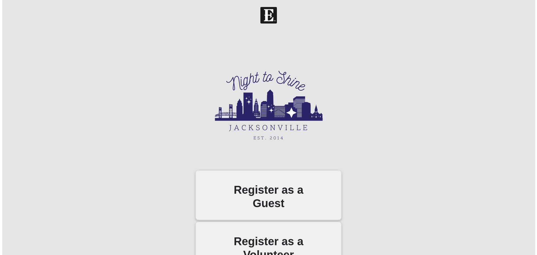
scroll to position [32, 0]
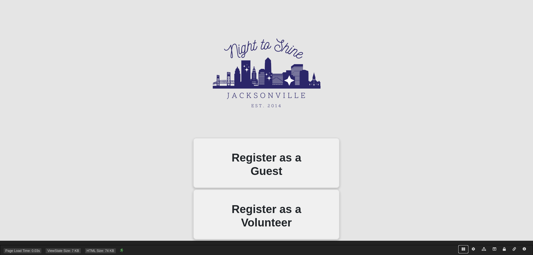
click at [464, 248] on icon at bounding box center [463, 248] width 3 height 3
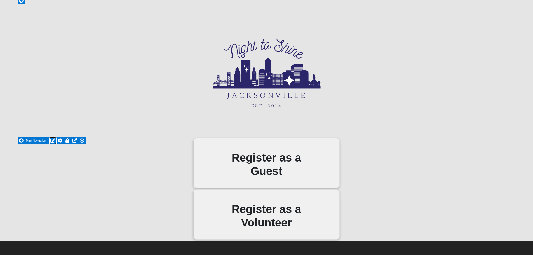
click at [53, 140] on icon at bounding box center [52, 140] width 5 height 4
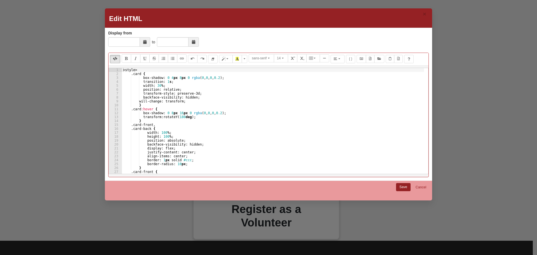
type textarea "transform: rotateY(180deg);"
click at [243, 117] on div "< style > .card { box-shadow : 0 4 px 8 px 0 rgba ( 0 , 0 , 0 , 0.2 ) ; transit…" at bounding box center [273, 125] width 302 height 114
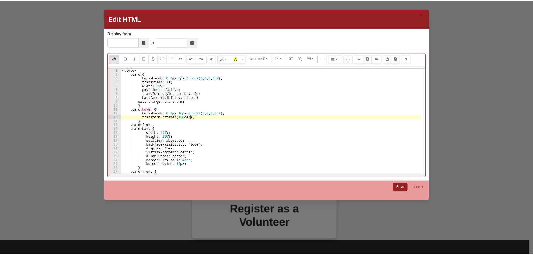
scroll to position [0, 0]
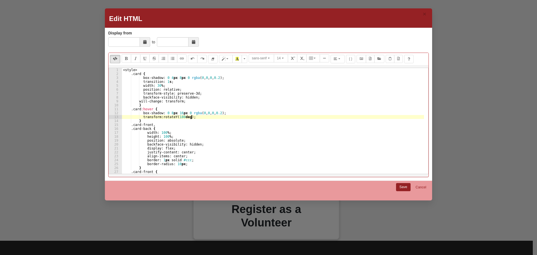
click at [141, 116] on div "< style > .card { box-shadow : 0 4 px 8 px 0 rgba ( 0 , 0 , 0 , 0.2 ) ; transit…" at bounding box center [273, 125] width 302 height 114
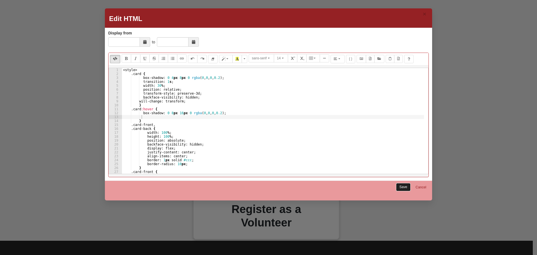
click at [405, 185] on link "Save" at bounding box center [403, 187] width 15 height 8
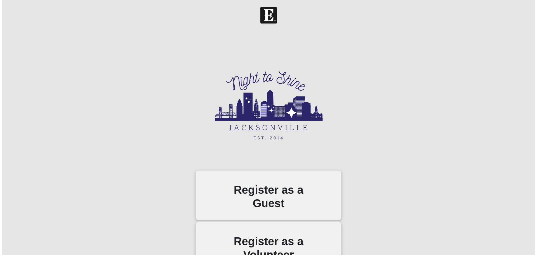
scroll to position [32, 0]
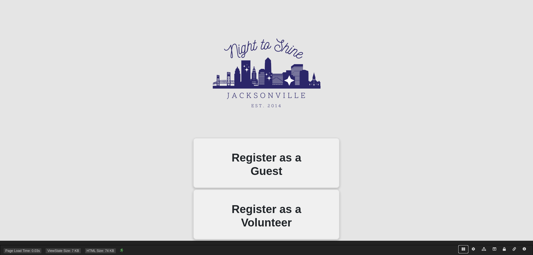
click at [463, 250] on icon at bounding box center [463, 248] width 3 height 3
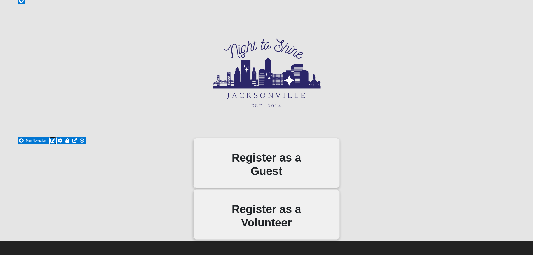
click at [54, 140] on icon at bounding box center [52, 140] width 5 height 4
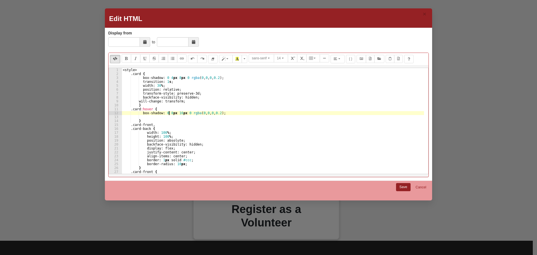
click at [168, 114] on div "< style > .card { box-shadow : 0 4 px 8 px 0 rgba ( 0 , 0 , 0 , 0.2 ) ; transit…" at bounding box center [273, 125] width 302 height 114
type textarea "box-shadow: 0 12px 20px 0 rgba(0,0,0,0.2);"
click at [157, 116] on div "< style > .card { box-shadow : 0 4 px 8 px 0 rgba ( 0 , 0 , 0 , 0.2 ) ; transit…" at bounding box center [273, 125] width 302 height 114
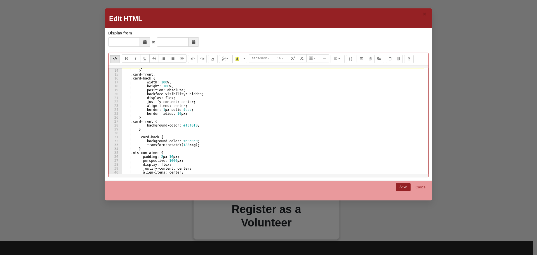
scroll to position [0, 0]
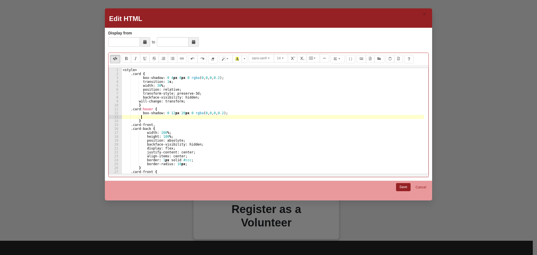
paste textarea "transform: rotateY(180deg);"
type textarea "transform: rotateY(180deg);"
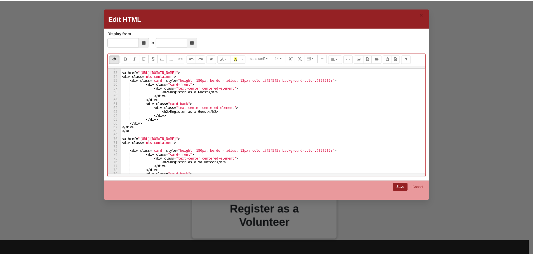
scroll to position [185, 0]
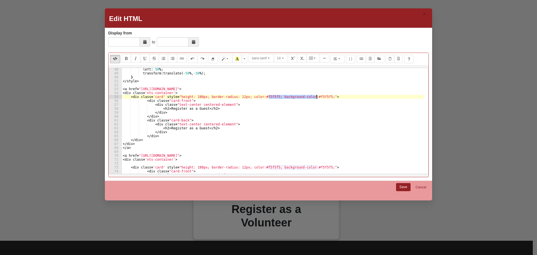
drag, startPoint x: 269, startPoint y: 97, endPoint x: 316, endPoint y: 98, distance: 47.3
click at [316, 98] on div "left : 50 % ; transform : translate( -50 % , -50 % ) ; } </ style > < a href = …" at bounding box center [273, 124] width 302 height 114
type textarea "<div class='card' style="height: 180px; border-radius: 12px; color:#f5f5f5;">"
click at [401, 184] on link "Save" at bounding box center [403, 187] width 15 height 8
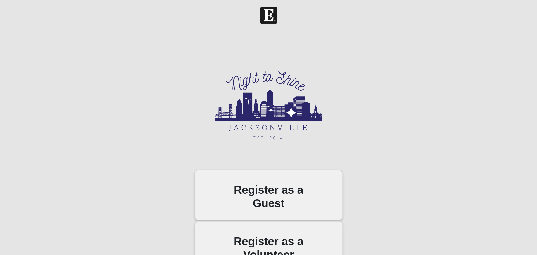
scroll to position [32, 0]
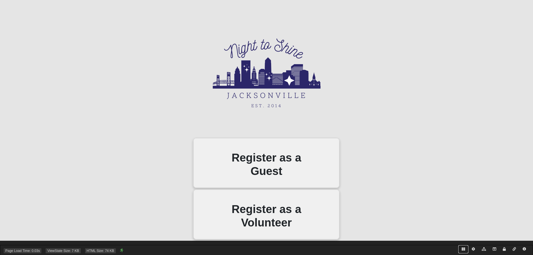
click at [463, 248] on icon at bounding box center [463, 248] width 3 height 3
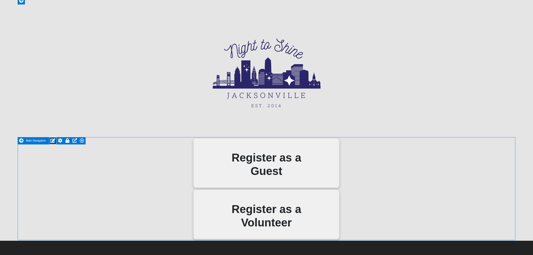
click at [53, 140] on icon at bounding box center [52, 140] width 5 height 4
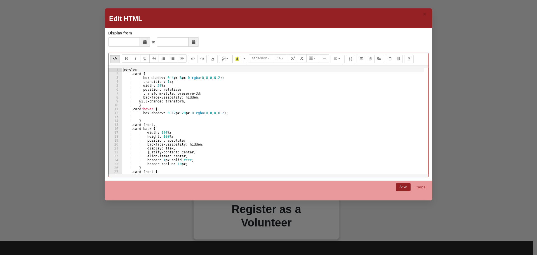
type textarea "}"
click at [249, 119] on div "< style > .card { box-shadow : 0 4 px 8 px 0 rgba ( 0 , 0 , 0 , 0.2 ) ; transit…" at bounding box center [273, 125] width 302 height 114
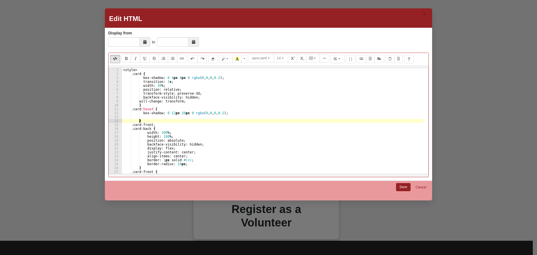
scroll to position [0, 0]
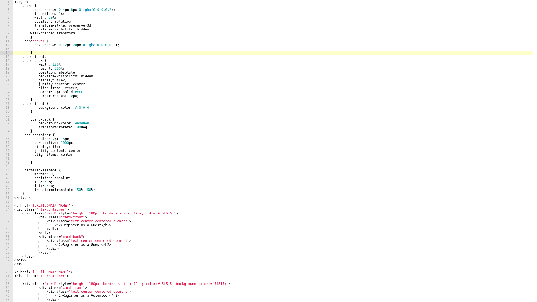
click at [51, 51] on div "< style > .card { box-shadow : 0 4 px 8 px 0 rgba ( 0 , 0 , 0 , 0.2 ) ; transit…" at bounding box center [273, 155] width 520 height 310
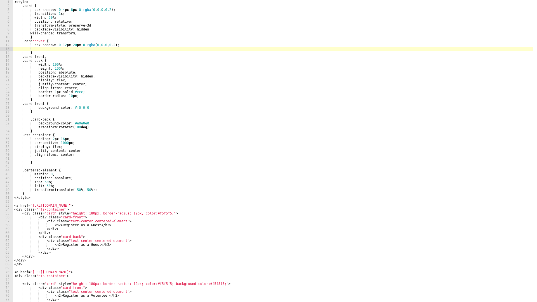
paste textarea "background-color:#f5f5f5;"
type textarea "background-color:#f5f5f5;"
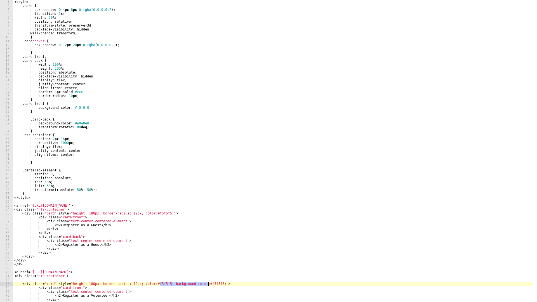
drag, startPoint x: 160, startPoint y: 284, endPoint x: 209, endPoint y: 285, distance: 49.0
click at [209, 255] on div "< style > .card { box-shadow : 0 4 px 8 px 0 rgba ( 0 , 0 , 0 , 0.2 ) ; transit…" at bounding box center [273, 155] width 520 height 310
drag, startPoint x: 54, startPoint y: 285, endPoint x: 161, endPoint y: 284, distance: 107.2
click at [161, 255] on div "< style > .card { box-shadow : 0 4 px 8 px 0 rgba ( 0 , 0 , 0 , 0.2 ) ; transit…" at bounding box center [273, 155] width 520 height 310
type textarea "<div class='card'>"
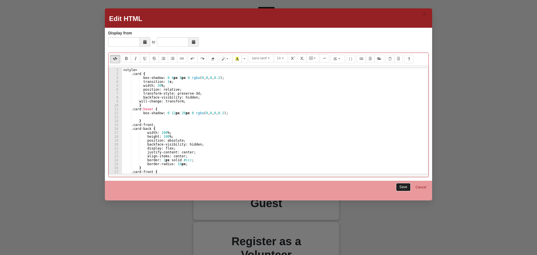
click at [403, 187] on link "Save" at bounding box center [403, 187] width 15 height 8
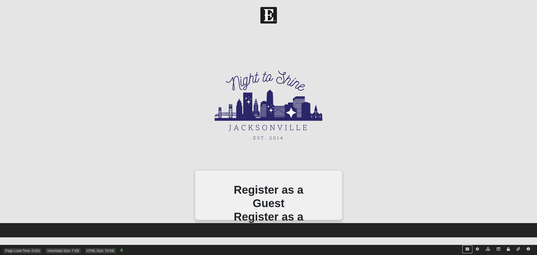
click at [468, 249] on icon at bounding box center [467, 248] width 3 height 3
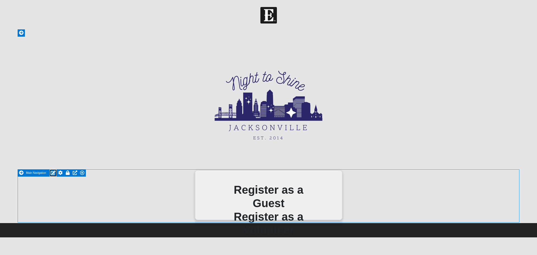
click at [53, 171] on icon at bounding box center [53, 172] width 5 height 4
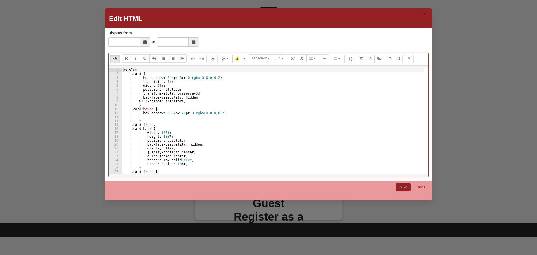
type textarea "width: 30%;"
click at [176, 86] on div "< style > .card { box-shadow : 0 4 px 8 px 0 rgba ( 0 , 0 , 0 , 0.2 ) ; transit…" at bounding box center [273, 125] width 302 height 114
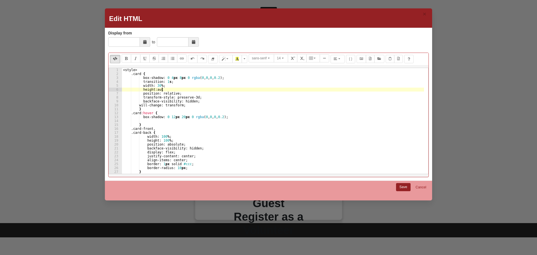
scroll to position [0, 3]
type textarea "height: auto;"
click at [400, 186] on link "Save" at bounding box center [403, 187] width 15 height 8
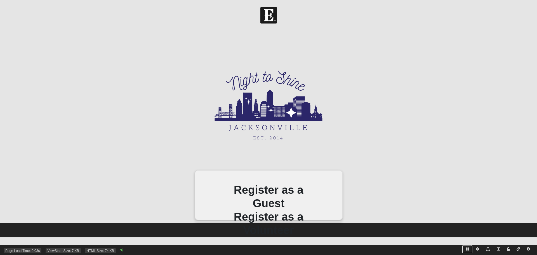
click at [467, 250] on icon at bounding box center [467, 248] width 3 height 3
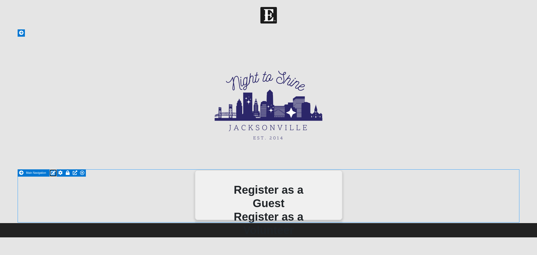
click at [53, 172] on icon at bounding box center [53, 172] width 5 height 4
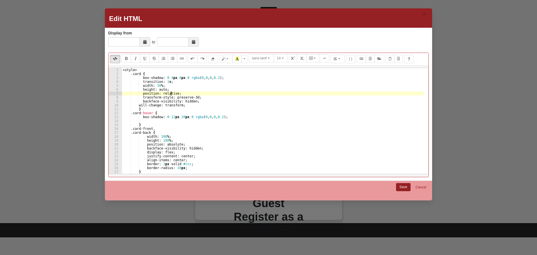
click at [170, 92] on div "< style > .card { box-shadow : 0 4 px 8 px 0 rgba ( 0 , 0 , 0 , 0.2 ) ; transit…" at bounding box center [273, 125] width 302 height 114
click at [170, 90] on div "< style > .card { box-shadow : 0 4 px 8 px 0 rgba ( 0 , 0 , 0 , 0.2 ) ; transit…" at bounding box center [273, 125] width 302 height 114
type textarea "height: auto;"
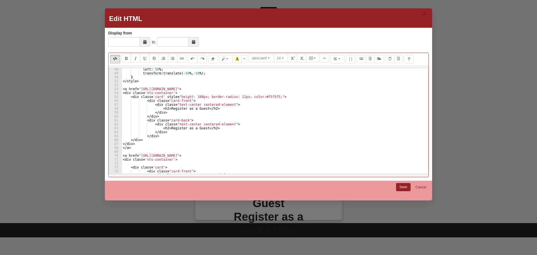
scroll to position [201, 0]
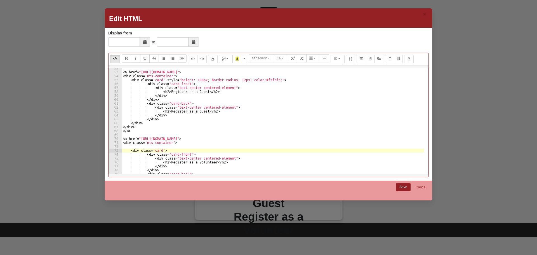
click at [162, 152] on div "< a href = "[URL][DOMAIN_NAME]" > < div class = 'nts-container' > < div class =…" at bounding box center [273, 123] width 302 height 114
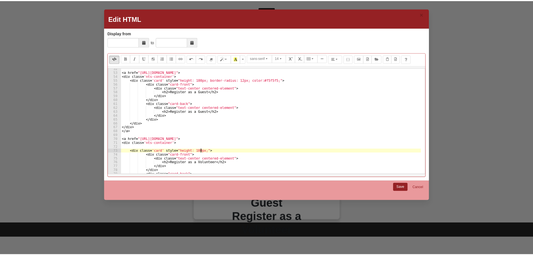
scroll to position [0, 6]
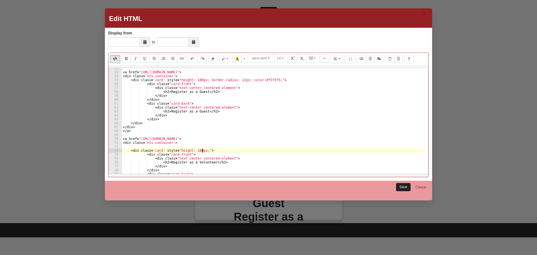
type textarea "<div class='card' style="height: 180px;>"
click at [406, 186] on link "Save" at bounding box center [403, 187] width 15 height 8
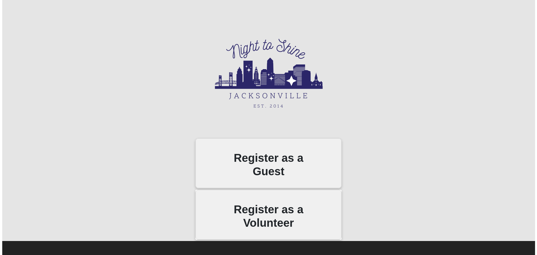
scroll to position [32, 0]
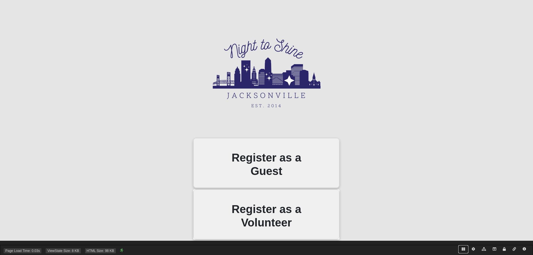
click at [463, 248] on icon at bounding box center [463, 248] width 3 height 3
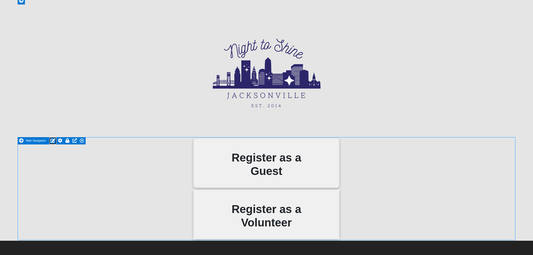
click at [53, 141] on icon at bounding box center [52, 140] width 5 height 4
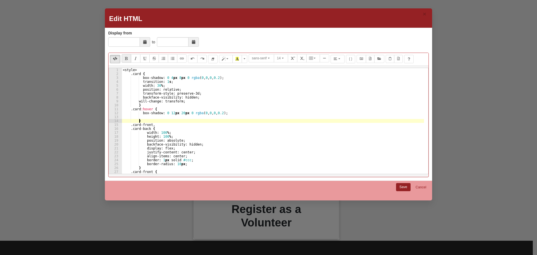
click at [265, 121] on div "< style > .card { box-shadow : 0 4 px 8 px 0 rgba ( 0 , 0 , 0 , 0.2 ) ; transit…" at bounding box center [273, 125] width 302 height 114
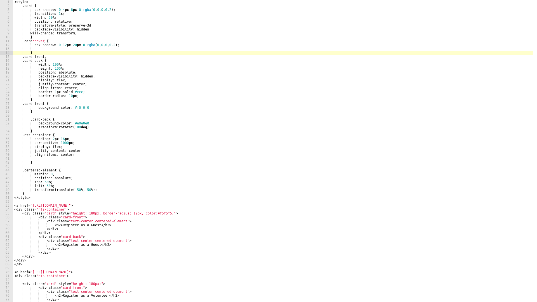
scroll to position [0, 0]
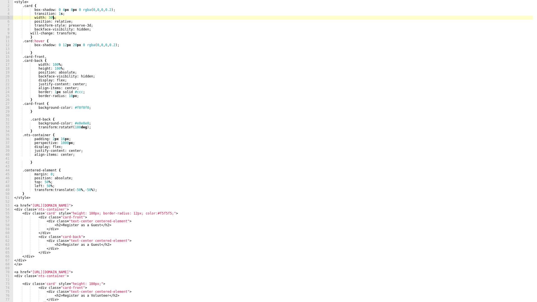
click at [76, 18] on div "< style > .card { box-shadow : 0 4 px 8 px 0 rgba ( 0 , 0 , 0 , 0.2 ) ; transit…" at bounding box center [273, 155] width 520 height 310
type textarea "width: 30%;"
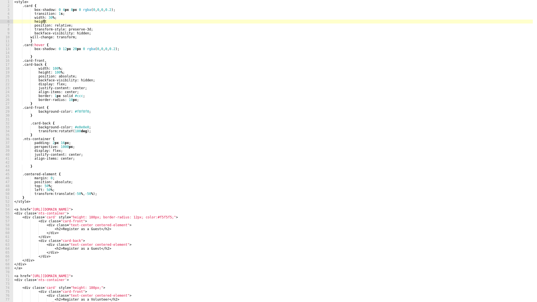
scroll to position [0, 2]
type textarea "height: 180px;"
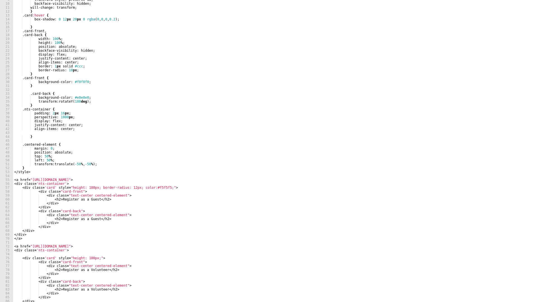
scroll to position [43, 0]
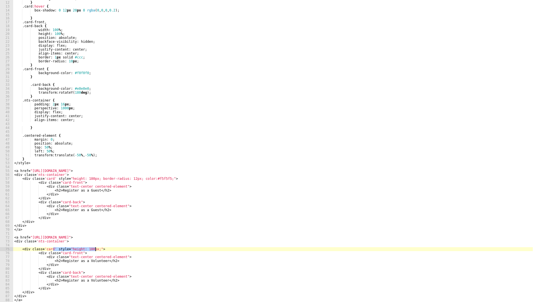
drag, startPoint x: 53, startPoint y: 248, endPoint x: 95, endPoint y: 250, distance: 41.2
click at [95, 250] on div "will-change : transform ; } .card :hover { box-shadow : 0 12 px 20 px 0 rgba ( …" at bounding box center [273, 152] width 520 height 310
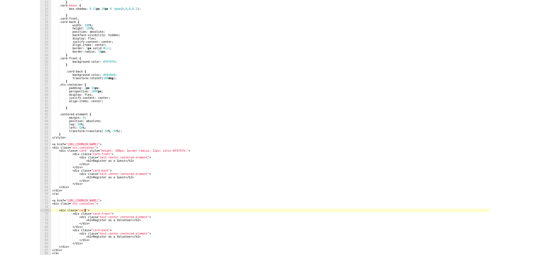
scroll to position [0, 3]
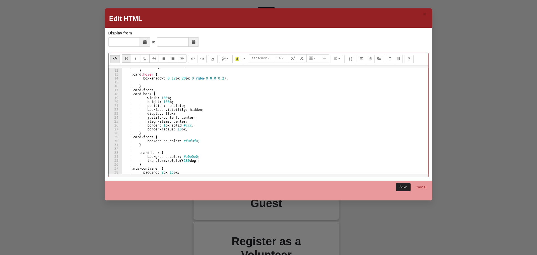
type textarea "<div class='card'>"
click at [404, 186] on link "Save" at bounding box center [403, 187] width 15 height 8
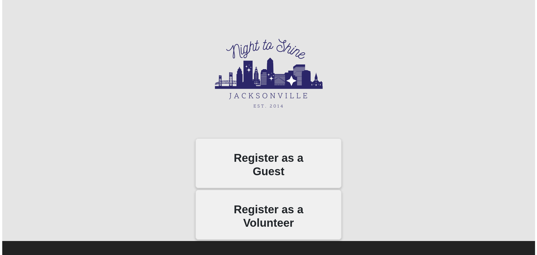
scroll to position [32, 0]
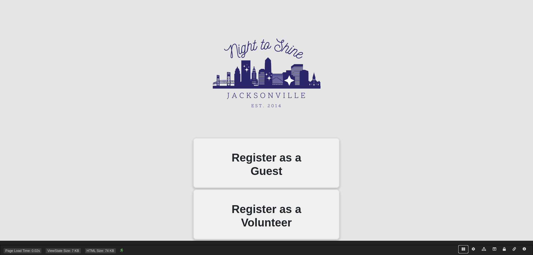
click at [463, 250] on icon at bounding box center [463, 248] width 3 height 3
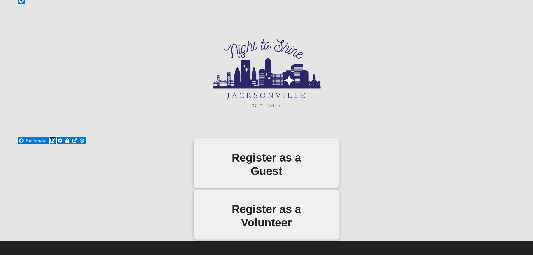
click at [53, 141] on icon at bounding box center [52, 140] width 5 height 4
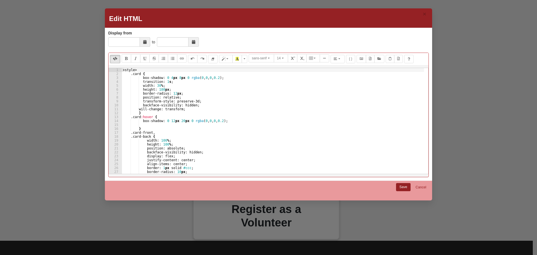
click at [211, 133] on div "< style > .card { box-shadow : 0 4 px 8 px 0 rgba ( 0 , 0 , 0 , 0.2 ) ; transit…" at bounding box center [273, 125] width 302 height 114
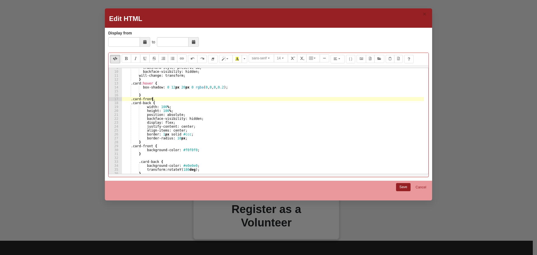
scroll to position [50, 0]
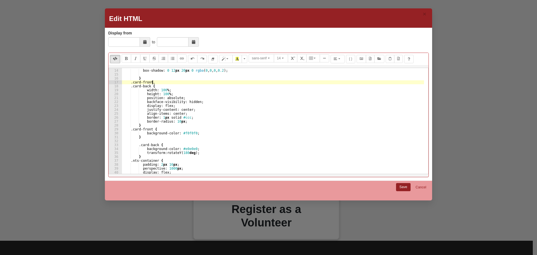
click at [203, 149] on div ".card :hover { box-shadow : 0 12 px 20 px 0 rgba ( 0 , 0 , 0 , 0.2 ) ; } .card-…" at bounding box center [273, 122] width 302 height 114
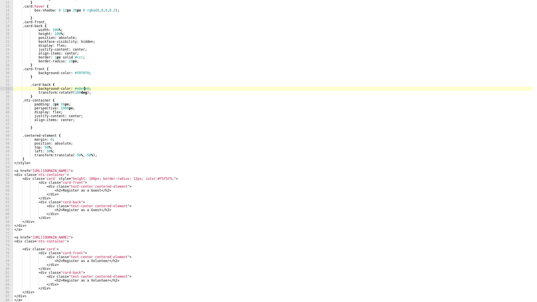
scroll to position [0, 0]
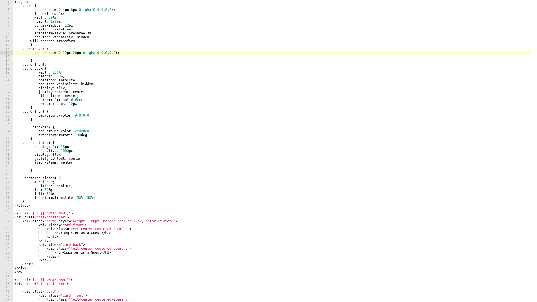
drag, startPoint x: 106, startPoint y: 52, endPoint x: 109, endPoint y: 55, distance: 5.0
click at [106, 52] on div "< style > .card { box-shadow : 0 4 px 8 px 0 rgba ( 0 , 0 , 0 , 0.2 ) ; transit…" at bounding box center [273, 155] width 520 height 310
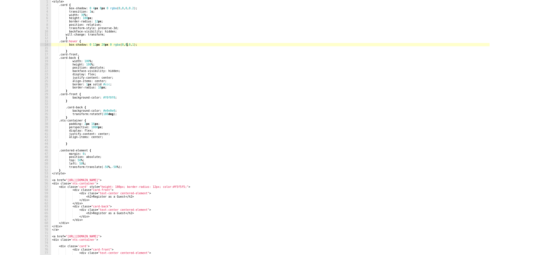
scroll to position [0, 7]
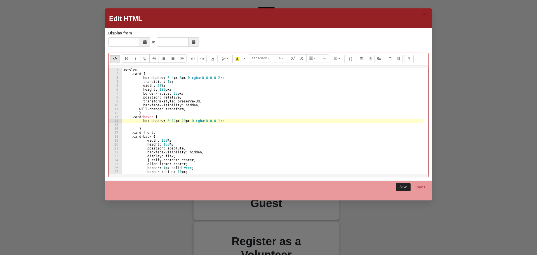
type textarea "box-shadow: 0 12px 20px 0 rgba(0,0,0,1);"
click at [402, 188] on link "Save" at bounding box center [403, 187] width 15 height 8
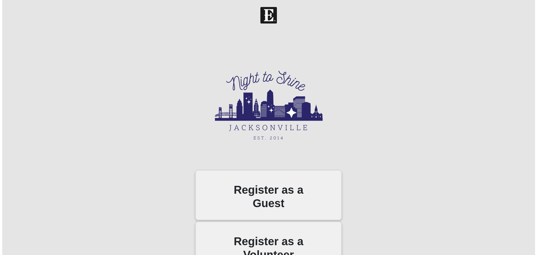
scroll to position [28, 0]
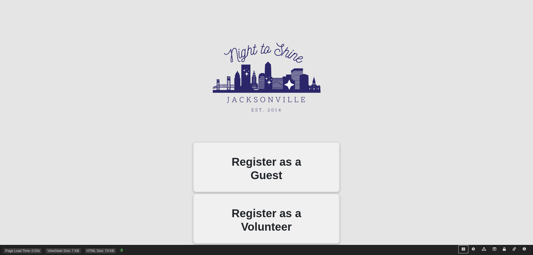
click at [464, 248] on icon at bounding box center [463, 248] width 3 height 3
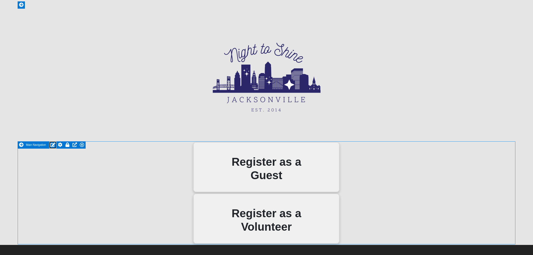
click at [52, 146] on icon at bounding box center [52, 144] width 5 height 4
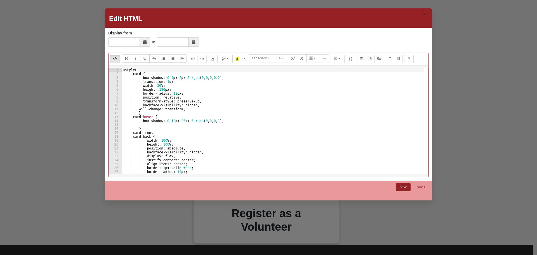
click at [163, 121] on div "< style > .card { box-shadow : 0 4 px 8 px 0 rgba ( 0 , 0 , 0 , 0.2 ) ; transit…" at bounding box center [273, 125] width 302 height 114
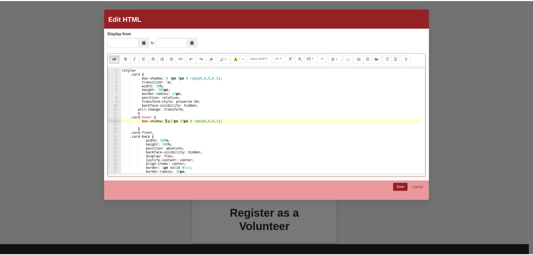
scroll to position [0, 4]
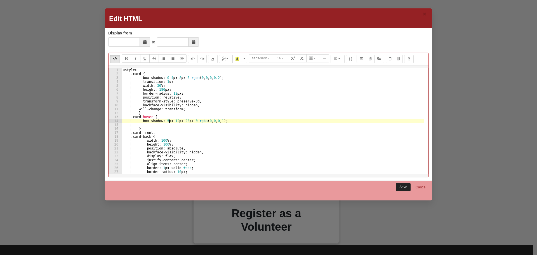
type textarea "box-shadow: 5px 12px 20px 0 rgba(0,0,0,1);"
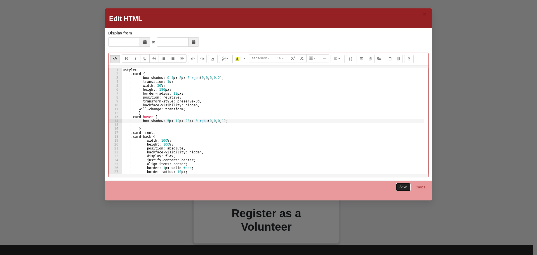
click at [402, 185] on link "Save" at bounding box center [403, 187] width 15 height 8
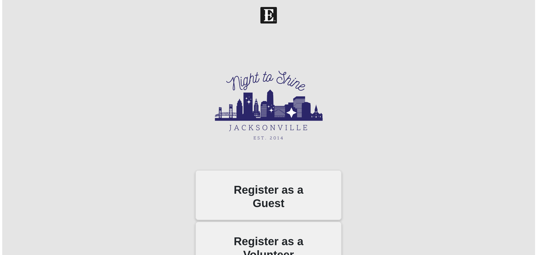
scroll to position [28, 0]
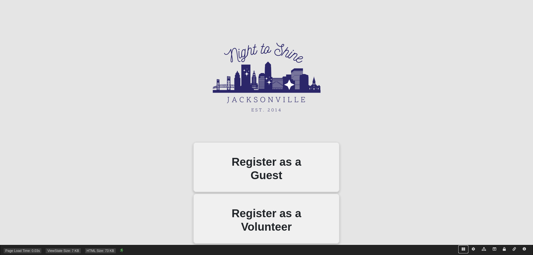
click at [464, 249] on icon at bounding box center [463, 248] width 3 height 3
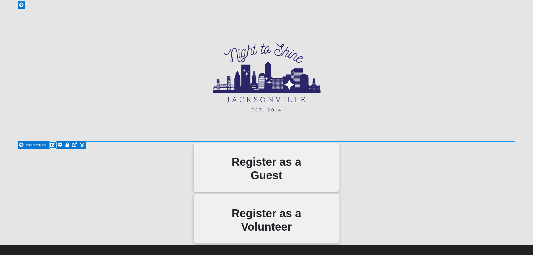
click at [52, 144] on icon at bounding box center [52, 144] width 5 height 4
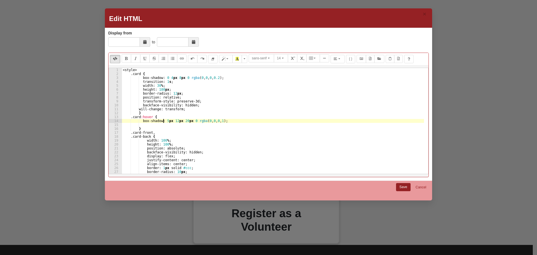
click at [164, 122] on div "< style > .card { box-shadow : 0 4 px 8 px 0 rgba ( 0 , 0 , 0 , 0.2 ) ; transit…" at bounding box center [273, 125] width 302 height 114
click at [167, 120] on div "< style > .card { box-shadow : 0 4 px 8 px 0 rgba ( 0 , 0 , 0 , 0.2 ) ; transit…" at bounding box center [273, 125] width 302 height 114
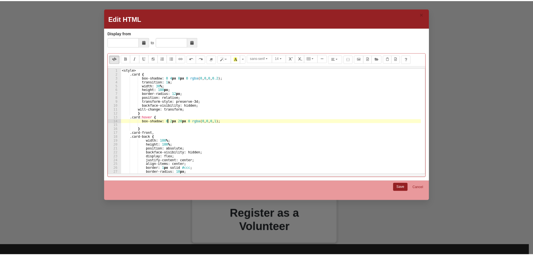
scroll to position [0, 4]
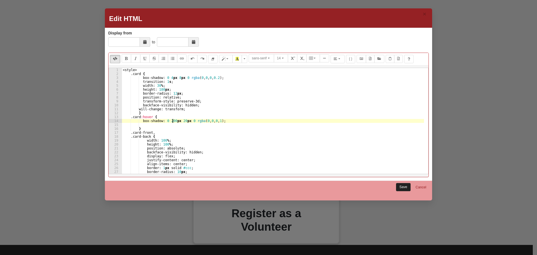
type textarea "box-shadow: 0 200px 20px 0 rgba(0,0,0,1);"
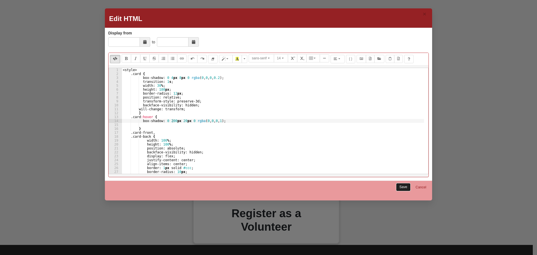
click at [402, 186] on link "Save" at bounding box center [403, 187] width 15 height 8
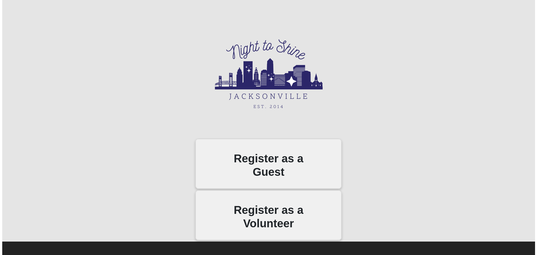
scroll to position [32, 0]
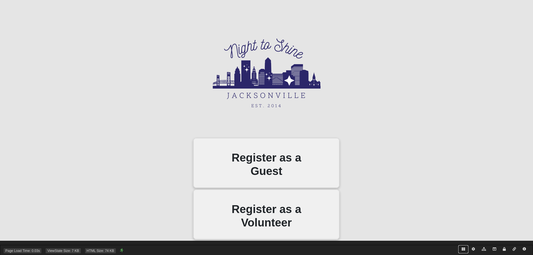
click at [462, 249] on icon at bounding box center [463, 248] width 3 height 3
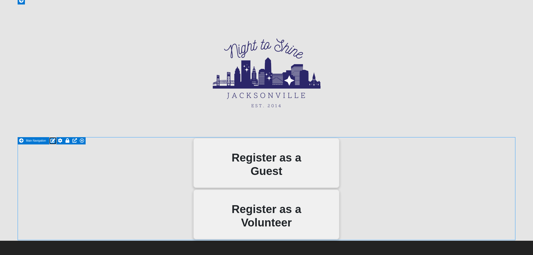
click at [52, 140] on icon at bounding box center [52, 140] width 5 height 4
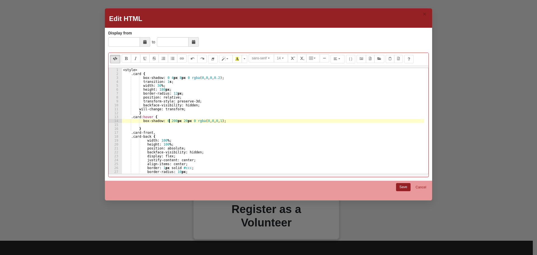
click at [168, 121] on div "< style > .card { box-shadow : 0 4 px 8 px 0 rgba ( 0 , 0 , 0 , 0.2 ) ; transit…" at bounding box center [273, 125] width 302 height 114
click at [180, 121] on div "< style > .card { box-shadow : 0 4 px 8 px 0 rgba ( 0 , 0 , 0 , 0.2 ) ; transit…" at bounding box center [273, 125] width 302 height 114
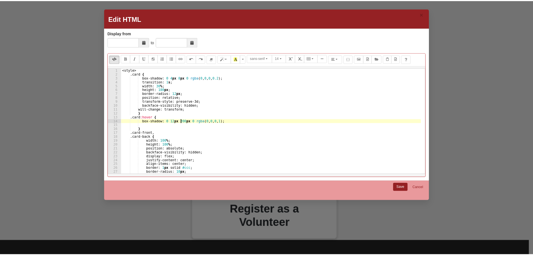
scroll to position [0, 5]
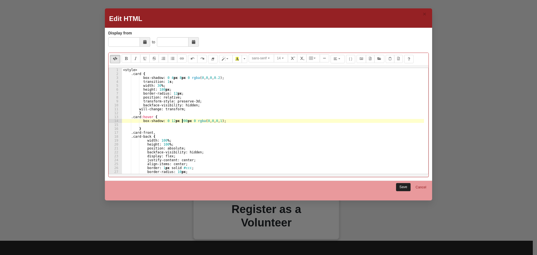
type textarea "box-shadow: 0 12px 200px 0 rgba(0,0,0,1);"
click at [400, 185] on link "Save" at bounding box center [403, 187] width 15 height 8
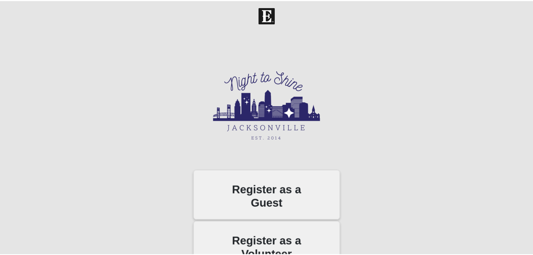
scroll to position [32, 0]
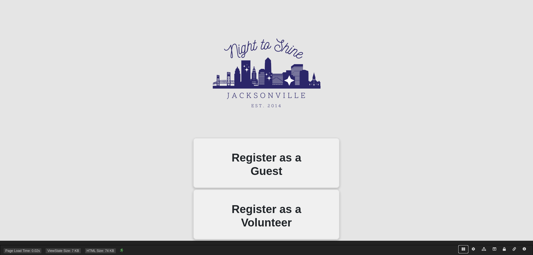
click at [463, 248] on icon at bounding box center [463, 248] width 3 height 3
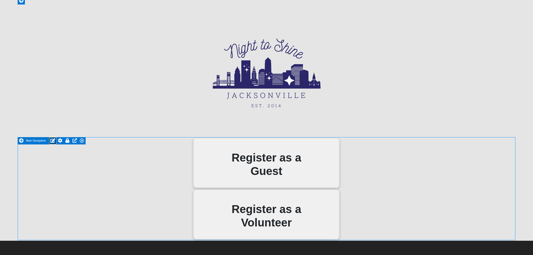
click at [53, 140] on icon at bounding box center [52, 140] width 5 height 4
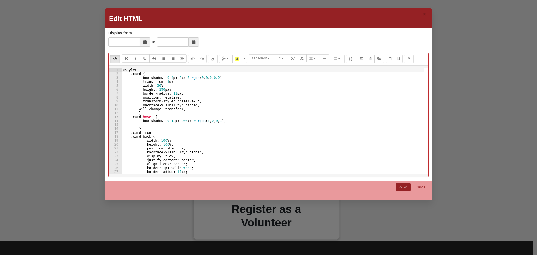
click at [179, 121] on div "< style > .card { box-shadow : 0 4 px 8 px 0 rgba ( 0 , 0 , 0 , 0.2 ) ; transit…" at bounding box center [273, 125] width 302 height 114
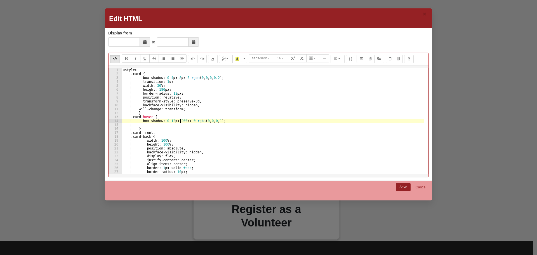
type textarea "box-shadow: 0 12px 20px 0 rgba(0,0,0,1);"
click at [404, 186] on link "Save" at bounding box center [403, 187] width 15 height 8
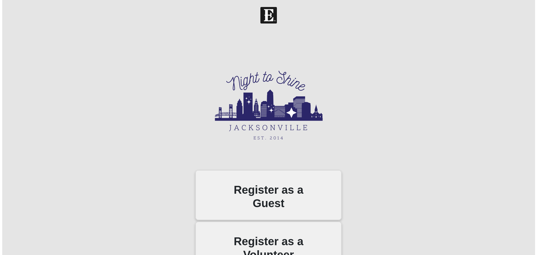
scroll to position [32, 0]
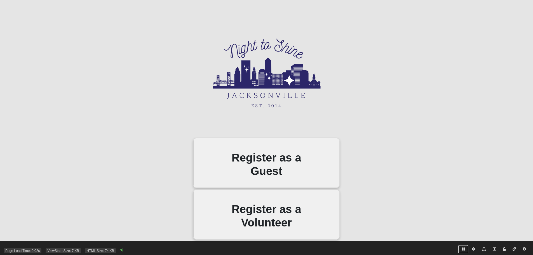
click at [462, 249] on icon at bounding box center [463, 248] width 3 height 3
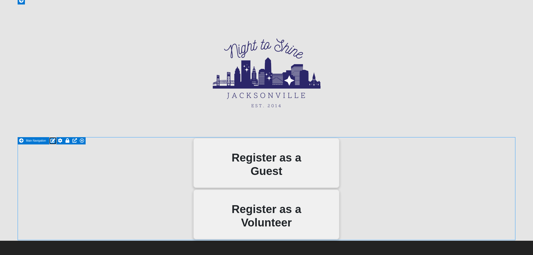
click at [54, 141] on icon at bounding box center [52, 140] width 5 height 4
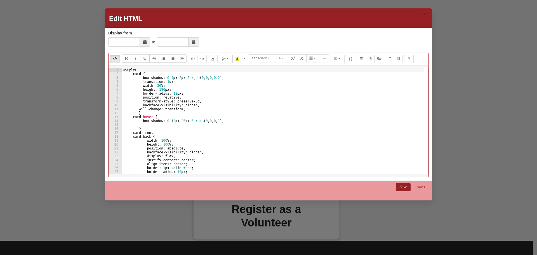
click at [174, 119] on div "< style > .card { box-shadow : 0 4 px 8 px 0 rgba ( 0 , 0 , 0 , 0.2 ) ; transit…" at bounding box center [273, 125] width 302 height 114
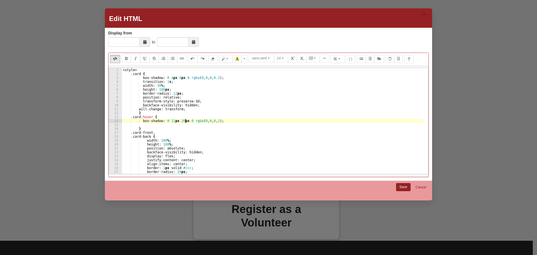
click at [186, 120] on div "< style > .card { box-shadow : 0 4 px 8 px 0 rgba ( 0 , 0 , 0 , 0.2 ) ; transit…" at bounding box center [273, 125] width 302 height 114
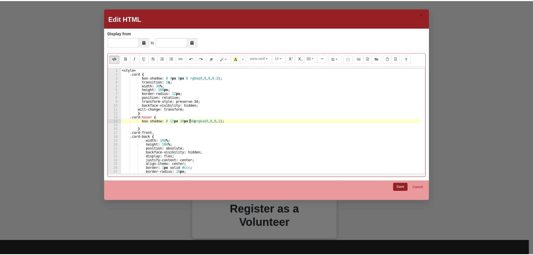
scroll to position [0, 6]
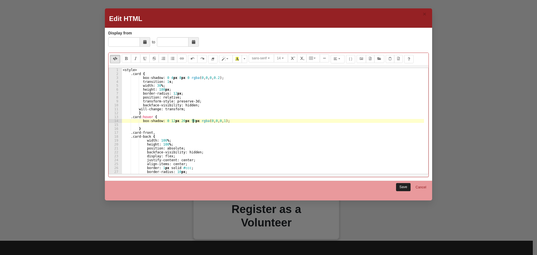
type textarea "box-shadow: 0 12px 20px 50px rgba(0,0,0,1);"
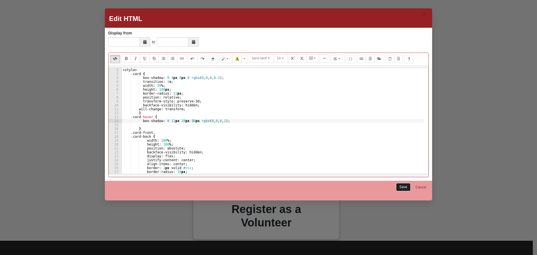
click at [407, 186] on link "Save" at bounding box center [403, 187] width 15 height 8
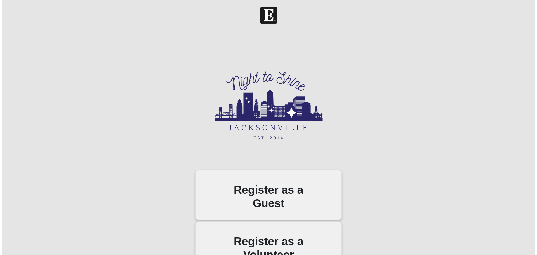
scroll to position [32, 0]
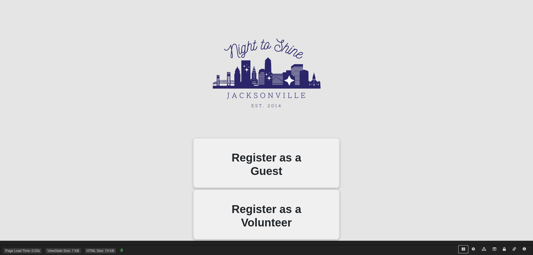
click at [463, 250] on icon at bounding box center [463, 248] width 3 height 3
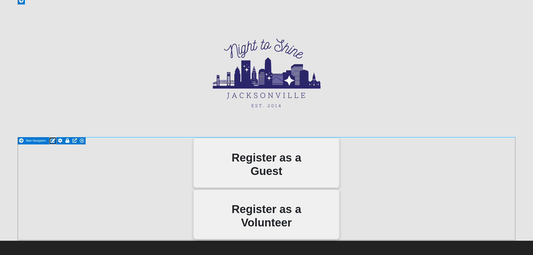
click at [51, 140] on icon at bounding box center [52, 140] width 5 height 4
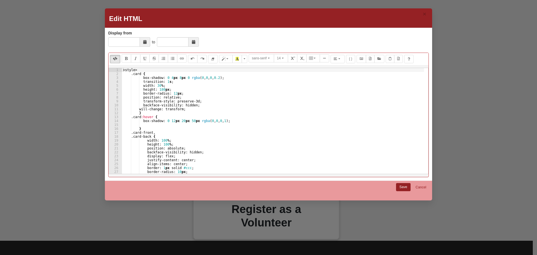
click at [188, 122] on div "< style > .card { box-shadow : 0 4 px 8 px 0 rgba ( 0 , 0 , 0 , 0.2 ) ; transit…" at bounding box center [273, 125] width 302 height 114
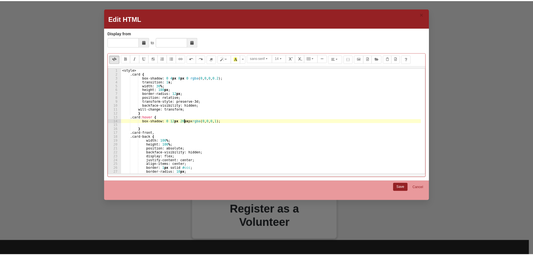
scroll to position [0, 5]
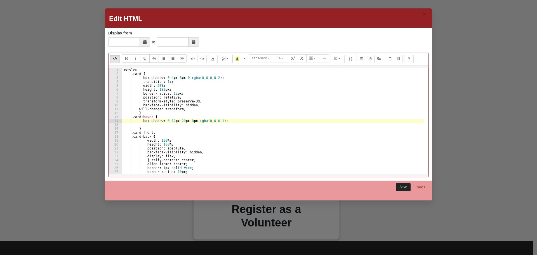
type textarea "box-shadow: 0 12px 20px 8px rgba(0,0,0,1);"
click at [402, 187] on link "Save" at bounding box center [403, 187] width 15 height 8
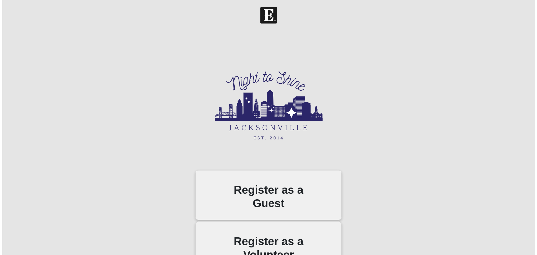
scroll to position [32, 0]
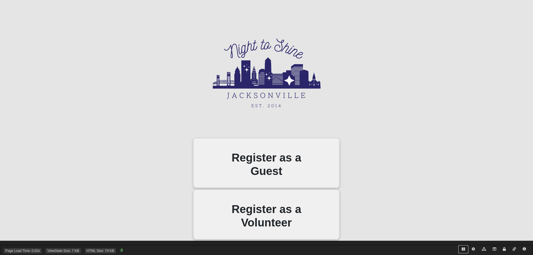
click at [463, 248] on icon at bounding box center [463, 248] width 3 height 3
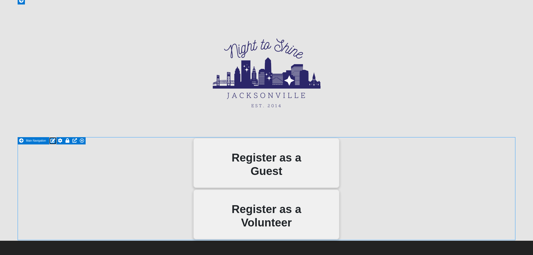
click at [52, 139] on icon at bounding box center [52, 140] width 5 height 4
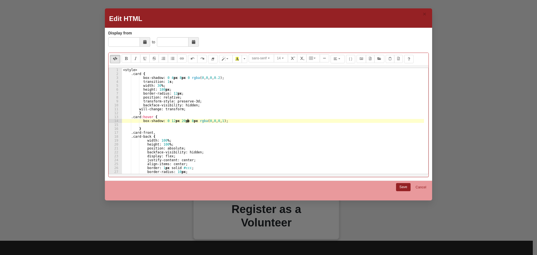
click at [188, 121] on div "< style > .card { box-shadow : 0 4 px 8 px 0 rgba ( 0 , 0 , 0 , 0.2 ) ; transit…" at bounding box center [273, 125] width 302 height 114
type textarea "box-shadow: 0 12px 20px 5px rgba(0,0,0,1);"
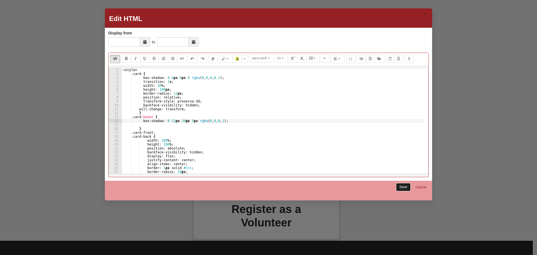
click at [401, 186] on link "Save" at bounding box center [403, 187] width 15 height 8
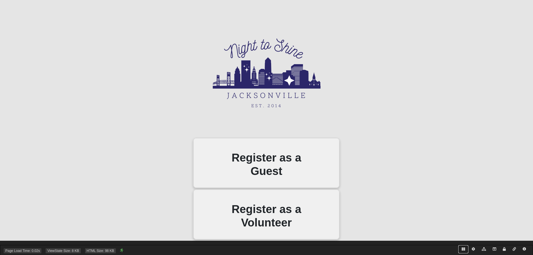
click at [463, 249] on icon at bounding box center [463, 248] width 3 height 3
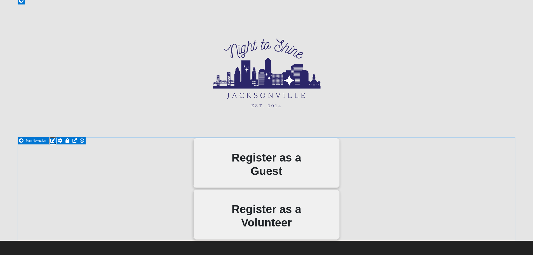
click at [53, 140] on icon at bounding box center [52, 140] width 5 height 4
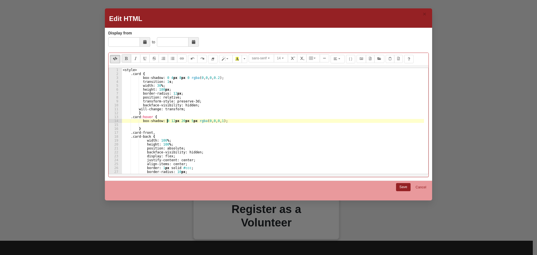
click at [168, 121] on div "< style > .card { box-shadow : 0 4 px 8 px 0 rgba ( 0 , 0 , 0 , 0.2 ) ; transit…" at bounding box center [273, 125] width 302 height 114
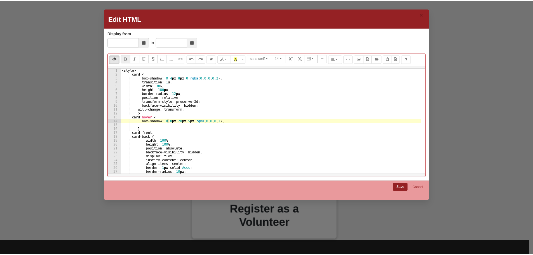
scroll to position [0, 4]
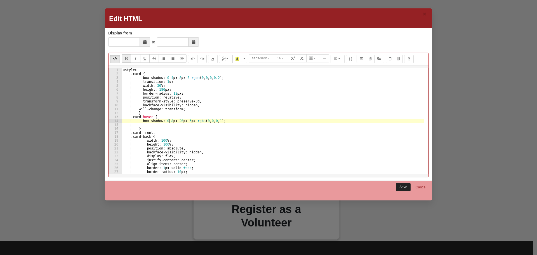
type textarea "box-shadow: 0 8px 20px 5px rgba(0,0,0,1);"
click at [400, 187] on link "Save" at bounding box center [403, 187] width 15 height 8
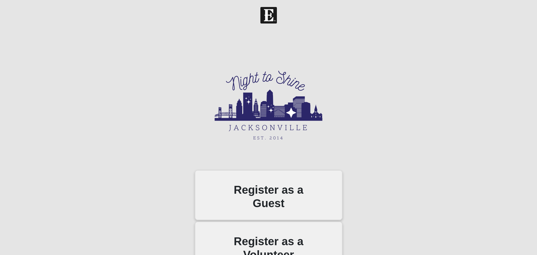
scroll to position [32, 0]
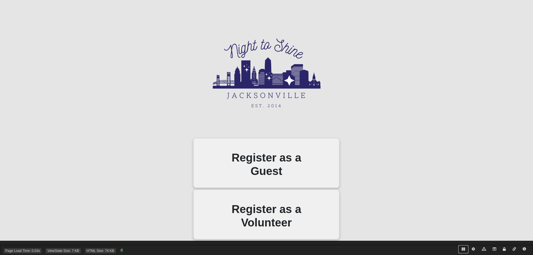
click at [463, 249] on icon at bounding box center [463, 248] width 3 height 3
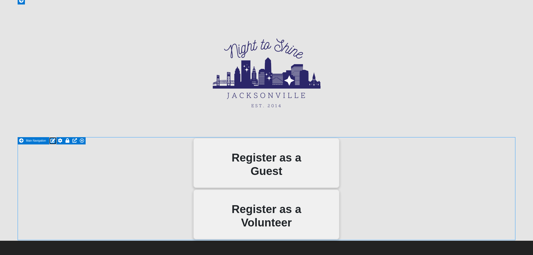
click at [52, 140] on icon at bounding box center [52, 140] width 5 height 4
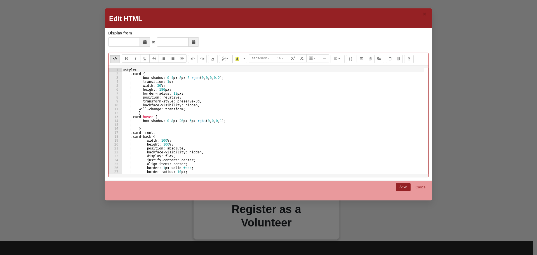
type textarea "width: 100%;"
click at [171, 139] on div "< style > .card { box-shadow : 0 4 px 8 px 0 rgba ( 0 , 0 , 0 , 0.2 ) ; transit…" at bounding box center [273, 125] width 302 height 114
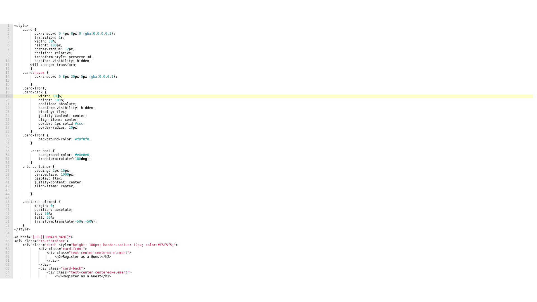
scroll to position [0, 0]
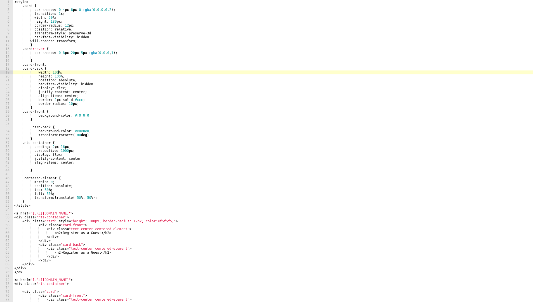
drag, startPoint x: 84, startPoint y: 208, endPoint x: 101, endPoint y: 213, distance: 17.3
click at [84, 208] on div "< style > .card { box-shadow : 0 4 px 8 px 0 rgba ( 0 , 0 , 0 , 0.2 ) ; transit…" at bounding box center [273, 155] width 520 height 310
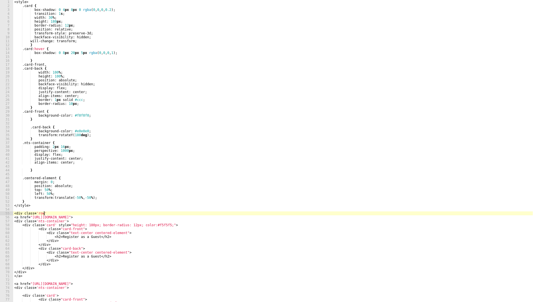
type textarea "<div class='row'>"
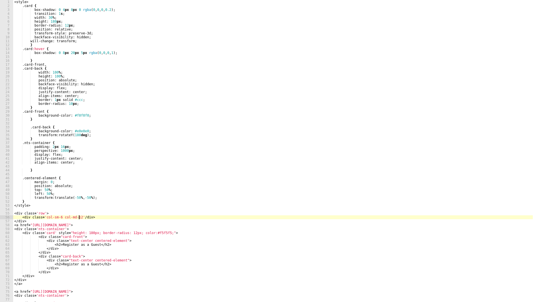
scroll to position [0, 5]
type textarea "</div>"
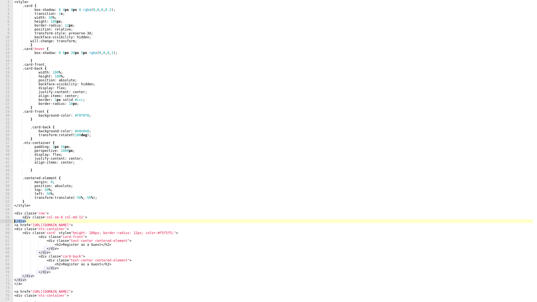
scroll to position [0, 0]
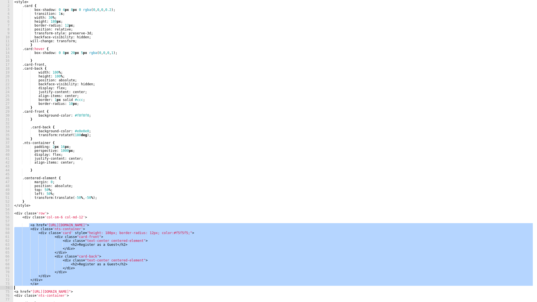
type textarea "<a href="[URL][DOMAIN_NAME]">"
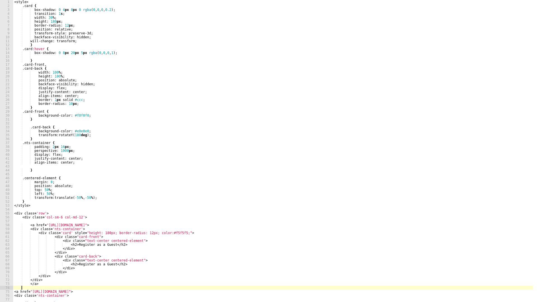
paste textarea "</div>"
type textarea "</div>"
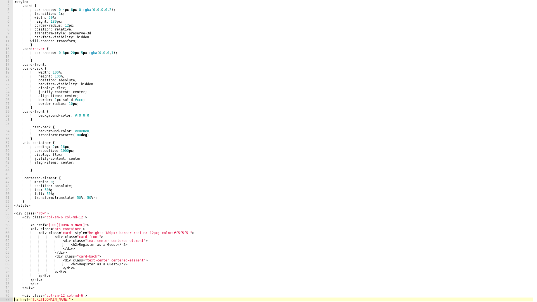
scroll to position [62, 0]
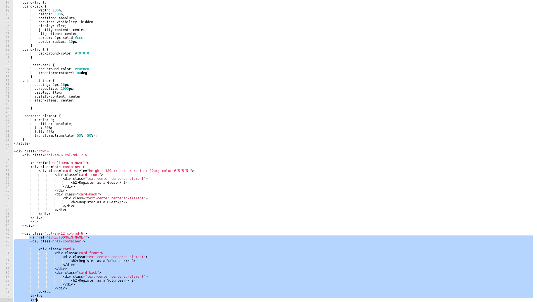
type textarea "</a>"
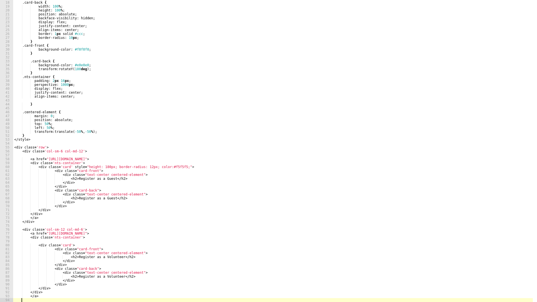
scroll to position [0, 0]
paste textarea "</div>"
type textarea "</div>"
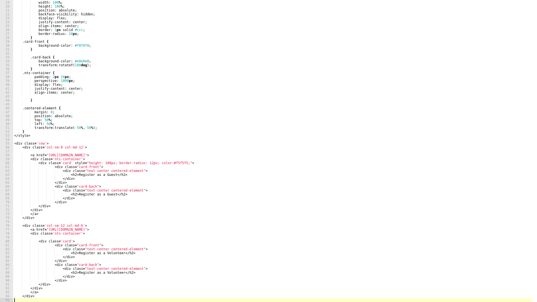
scroll to position [0, 0]
paste textarea "</div>"
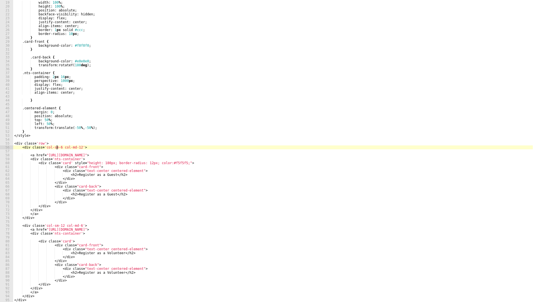
click at [57, 147] on div ".card-back { width : 100 % ; height : 100 % ; position : absolute ; backface-vi…" at bounding box center [273, 152] width 520 height 310
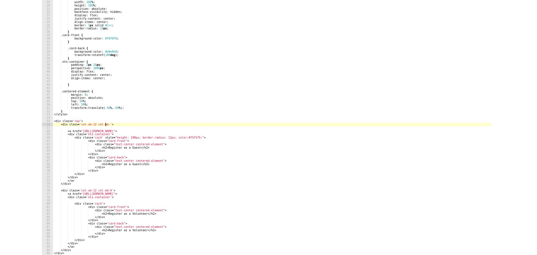
scroll to position [0, 5]
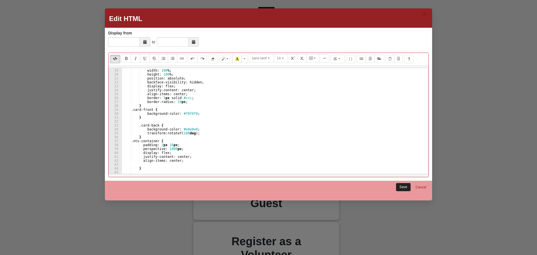
type textarea "<div class='col-sm-12 col-md-6'>"
click at [405, 188] on link "Save" at bounding box center [403, 187] width 15 height 8
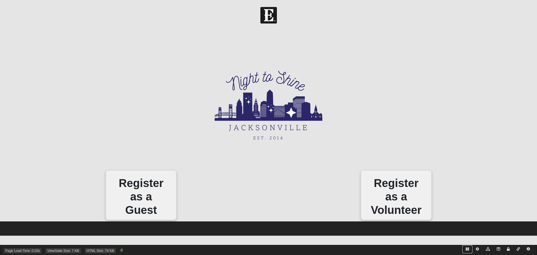
click at [468, 249] on icon at bounding box center [467, 248] width 3 height 3
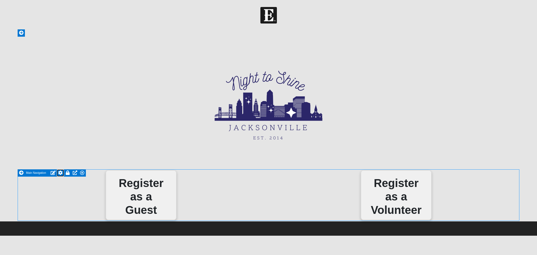
click at [57, 172] on link at bounding box center [60, 172] width 7 height 7
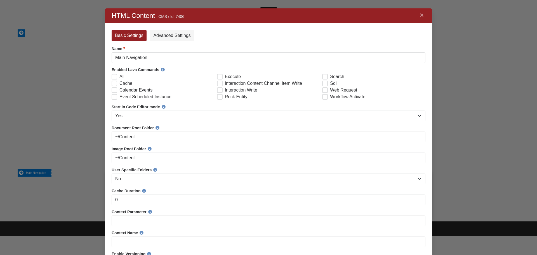
scroll to position [379, 319]
click at [422, 19] on link "×" at bounding box center [421, 15] width 7 height 10
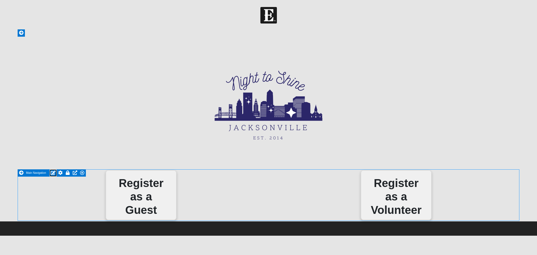
click at [51, 170] on icon at bounding box center [53, 172] width 5 height 4
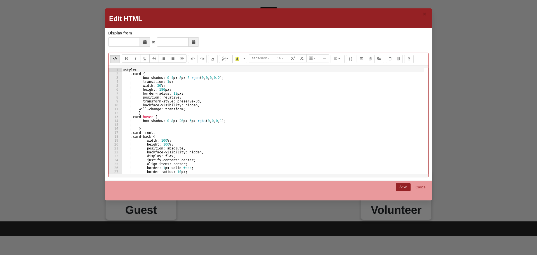
click at [156, 85] on div "< style > .card { box-shadow : 0 4 px 8 px 0 rgba ( 0 , 0 , 0 , 0.2 ) ; transit…" at bounding box center [273, 125] width 302 height 114
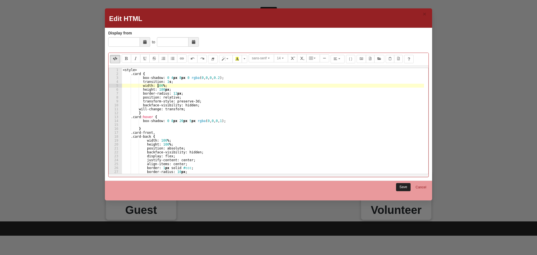
type textarea "width: 100%;"
click at [400, 185] on link "Save" at bounding box center [403, 187] width 15 height 8
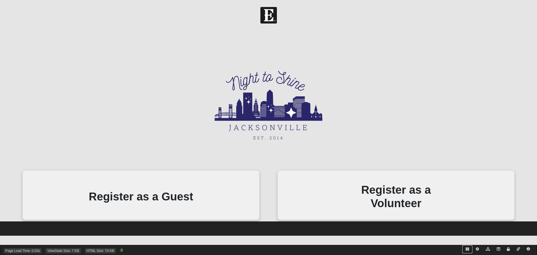
click at [469, 249] on icon at bounding box center [467, 248] width 3 height 3
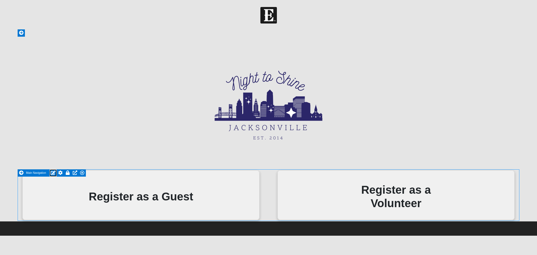
click at [53, 172] on icon at bounding box center [53, 172] width 5 height 4
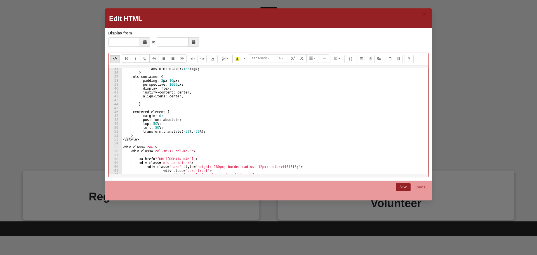
scroll to position [168, 0]
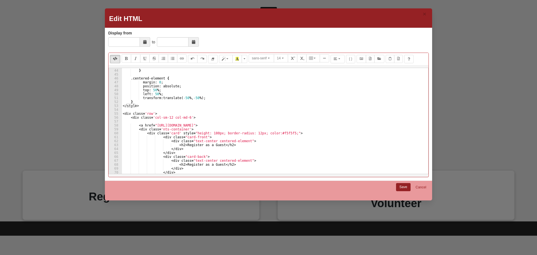
click at [184, 118] on div "} .centered-element { margin : 0 ; position : absolute ; top : 50 % ; left : 50…" at bounding box center [273, 122] width 302 height 114
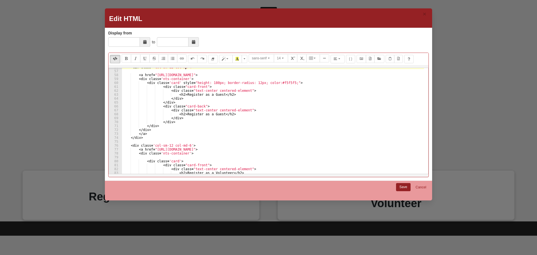
scroll to position [235, 0]
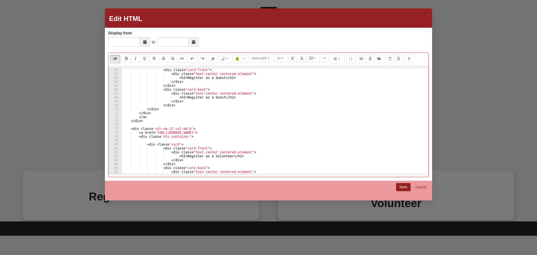
click at [184, 129] on div "< div class = "card-front" > < div class = "text-center centered-element" > < h…" at bounding box center [273, 125] width 302 height 114
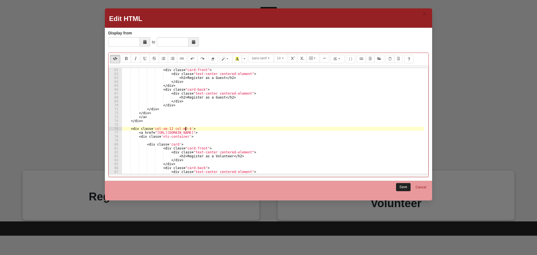
type textarea "<div class='col-sm-12 col-md-4'>"
click at [403, 184] on link "Save" at bounding box center [403, 187] width 15 height 8
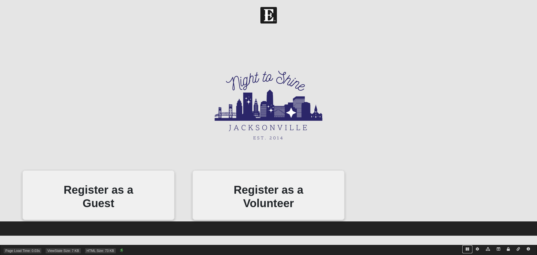
click at [466, 249] on icon at bounding box center [467, 248] width 3 height 3
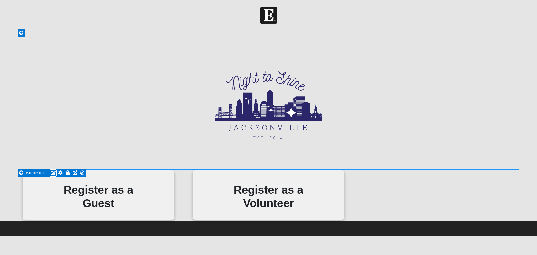
click at [54, 173] on icon at bounding box center [53, 172] width 5 height 4
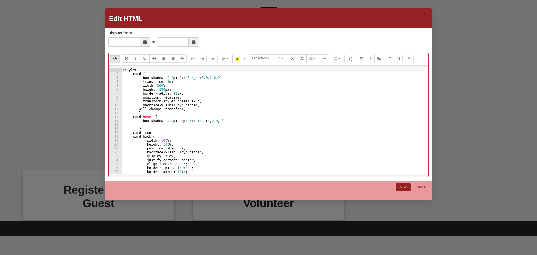
type textarea "width: 100%;"
click at [171, 139] on div "< style > .card { box-shadow : 0 4 px 8 px 0 rgba ( 0 , 0 , 0 , 0.2 ) ; transit…" at bounding box center [273, 125] width 302 height 114
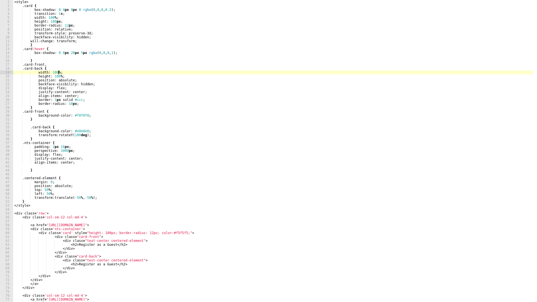
click at [40, 210] on div "< style > .card { box-shadow : 0 4 px 8 px 0 rgba ( 0 , 0 , 0 , 0.2 ) ; transit…" at bounding box center [273, 155] width 520 height 310
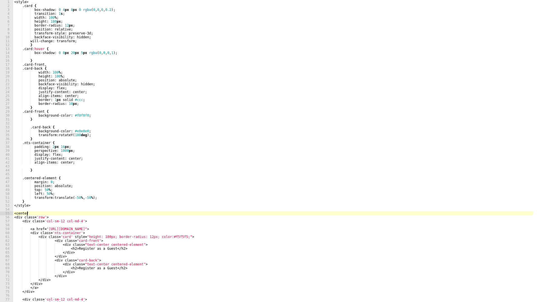
scroll to position [0, 1]
type textarea "</div>"
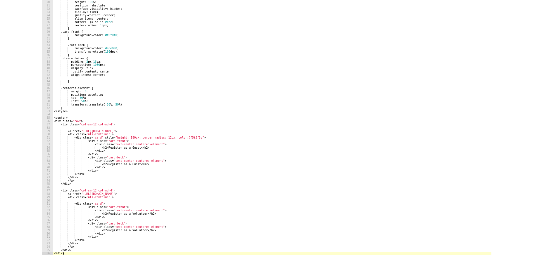
scroll to position [78, 0]
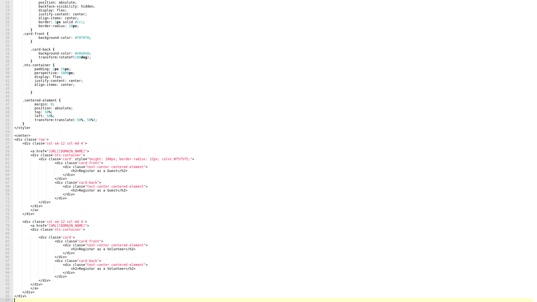
paste textarea "</center>"
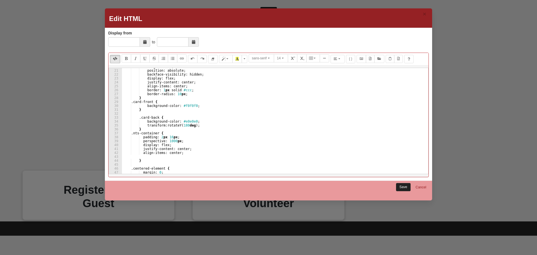
type textarea "</center>"
click at [405, 185] on link "Save" at bounding box center [403, 187] width 15 height 8
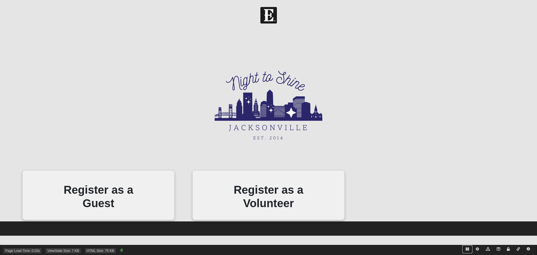
click at [468, 250] on icon at bounding box center [467, 248] width 3 height 3
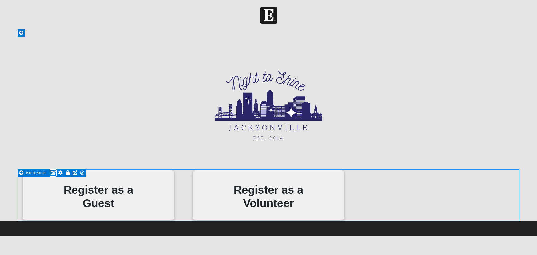
click at [52, 173] on icon at bounding box center [53, 172] width 5 height 4
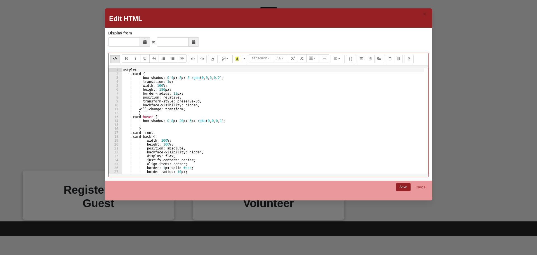
click at [186, 144] on div "< style > .card { box-shadow : 0 4 px 8 px 0 rgba ( 0 , 0 , 0 , 0.2 ) ; transit…" at bounding box center [273, 125] width 302 height 114
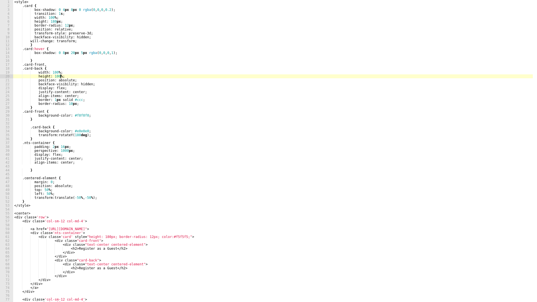
click at [64, 218] on div "< style > .card { box-shadow : 0 4 px 8 px 0 rgba ( 0 , 0 , 0 , 0.2 ) ; transit…" at bounding box center [273, 155] width 520 height 310
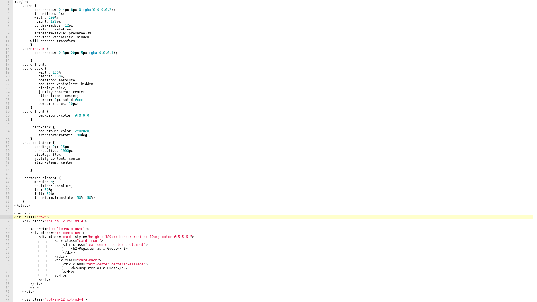
type textarea "<center>"
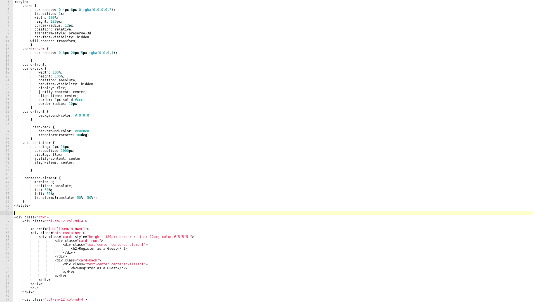
type textarea "</center>"
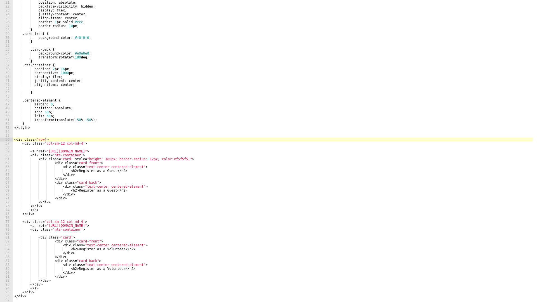
click at [67, 139] on div "height : 100 % ; position : absolute ; backface-visibility : hidden ; display :…" at bounding box center [273, 152] width 520 height 310
type textarea "<div class='row'>"
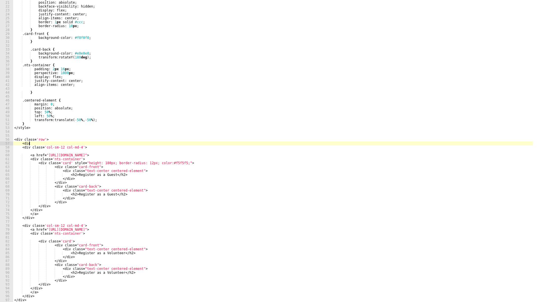
scroll to position [0, 1]
type textarea "<di"
type textarea "<div class='col-sm-12 col-md-4'>"
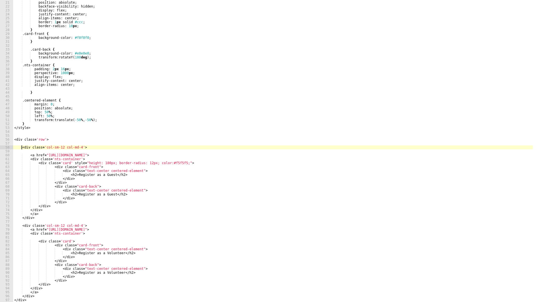
scroll to position [0, 0]
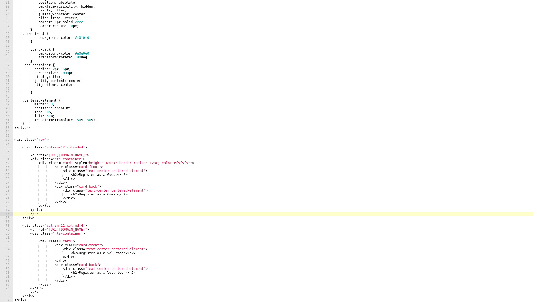
type textarea "</div>"
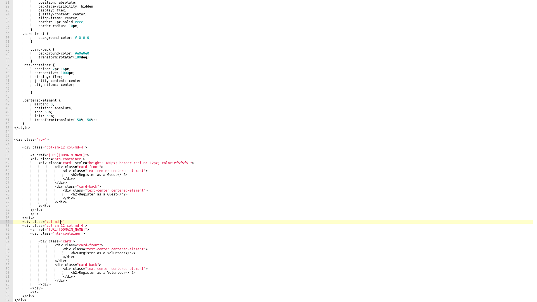
type textarea "<div class='col-md-4'>"
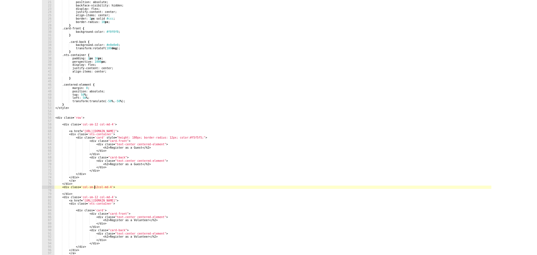
scroll to position [0, 4]
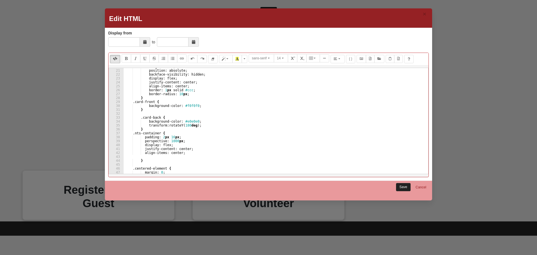
type textarea "<div class='col-sm-12 col-md-4'>"
click at [403, 186] on link "Save" at bounding box center [403, 187] width 15 height 8
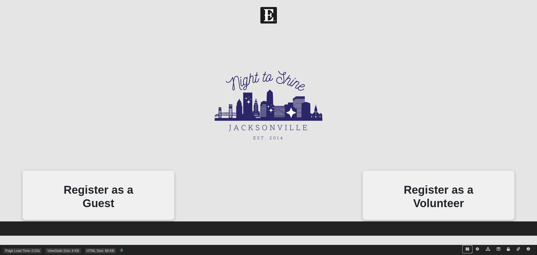
click at [466, 249] on icon at bounding box center [467, 248] width 3 height 3
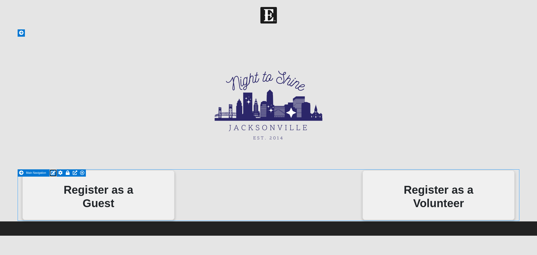
click at [52, 173] on icon at bounding box center [53, 172] width 5 height 4
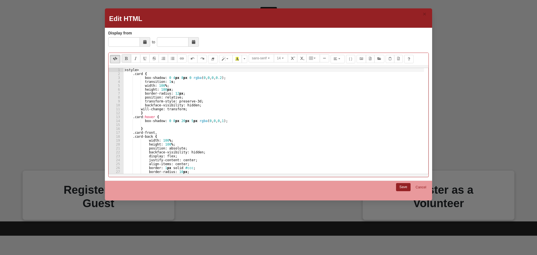
click at [164, 133] on div "< style > .card { box-shadow : 0 4 px 8 px 0 rgba ( 0 , 0 , 0 , 0.2 ) ; transit…" at bounding box center [274, 125] width 301 height 114
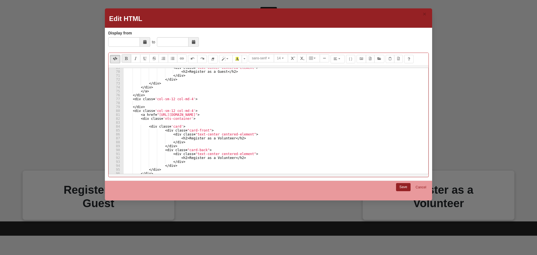
scroll to position [252, 0]
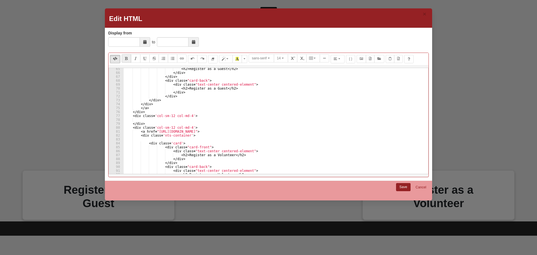
click at [164, 133] on div "< h2 > Register as a Guest </ h2 > </ div > </ div > < div class = "card-back" …" at bounding box center [274, 124] width 301 height 114
type textarea "<a href="[URL][DOMAIN_NAME]">"
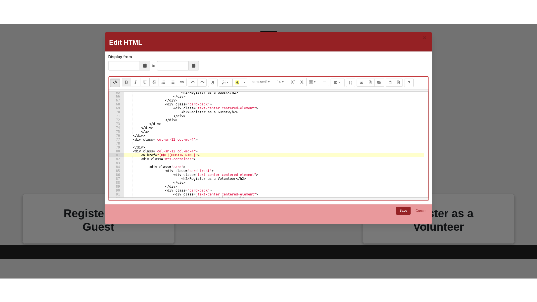
scroll to position [90, 0]
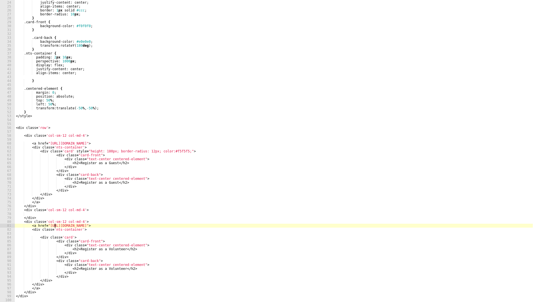
click at [63, 132] on div "display : flex ; justify-content : center ; align-items : center ; border : 1 p…" at bounding box center [274, 152] width 518 height 310
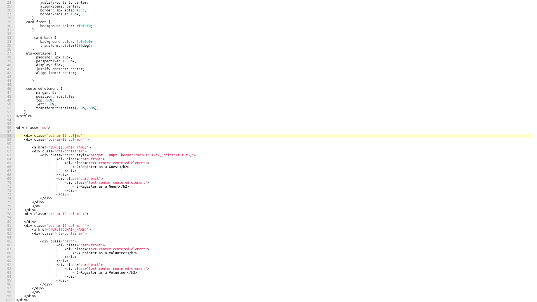
scroll to position [0, 5]
type textarea "<div class='col-sm-12 col-md-2'>"
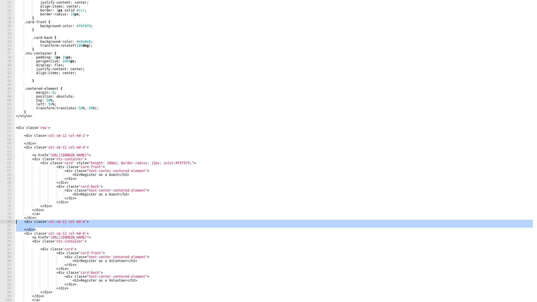
drag, startPoint x: 42, startPoint y: 229, endPoint x: 2, endPoint y: 220, distance: 41.2
click at [2, 220] on pre "23 24 25 26 27 28 29 30 31 32 33 34 35 36 37 38 39 40 41 42 43 44 45 46 47 48 4…" at bounding box center [268, 151] width 537 height 302
type textarea "<div class='col-sm-12 col-md-4'>"
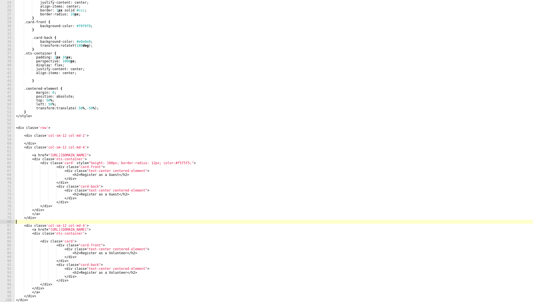
scroll to position [0, 0]
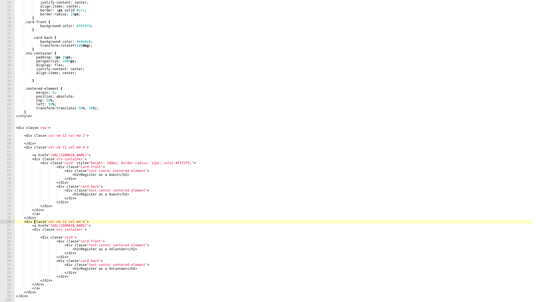
type textarea "<div class='nts-container'>"
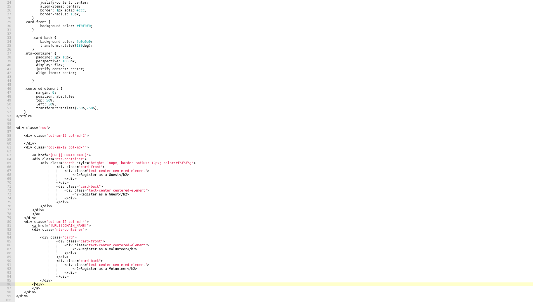
type textarea "</div>"
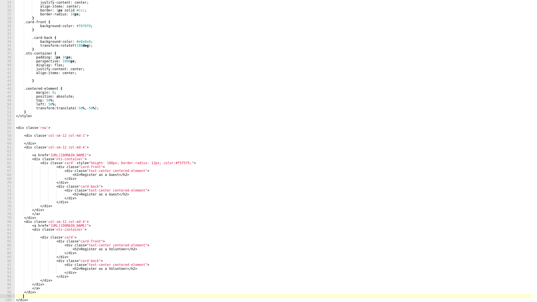
scroll to position [0, 0]
paste textarea "</div>"
type textarea "</div>"
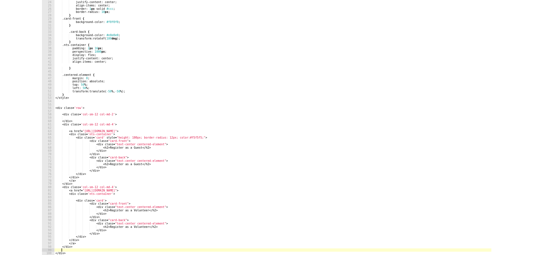
scroll to position [93, 0]
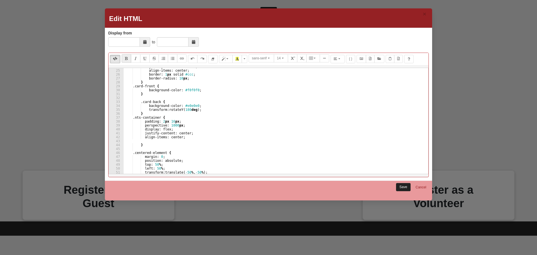
type textarea "<div class='col-sm-12 col-md-4'>"
click at [402, 186] on link "Save" at bounding box center [403, 187] width 15 height 8
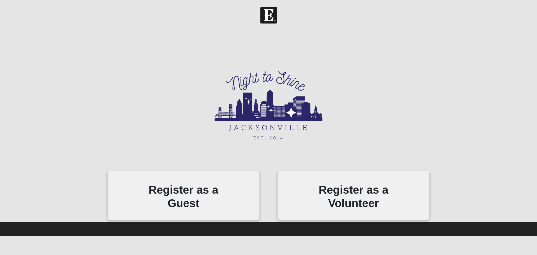
drag, startPoint x: 168, startPoint y: 57, endPoint x: 307, endPoint y: 113, distance: 150.3
click at [307, 113] on center at bounding box center [269, 99] width 502 height 140
click at [401, 112] on center at bounding box center [269, 99] width 502 height 140
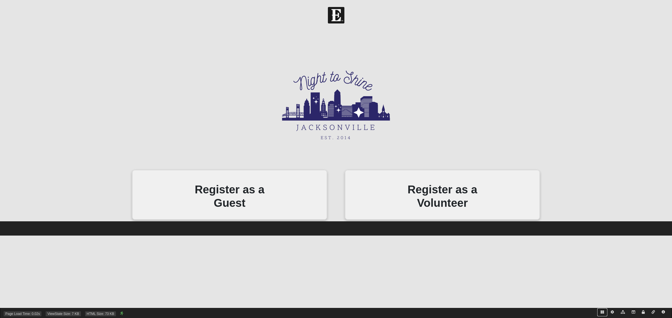
click at [601, 311] on icon at bounding box center [601, 312] width 3 height 3
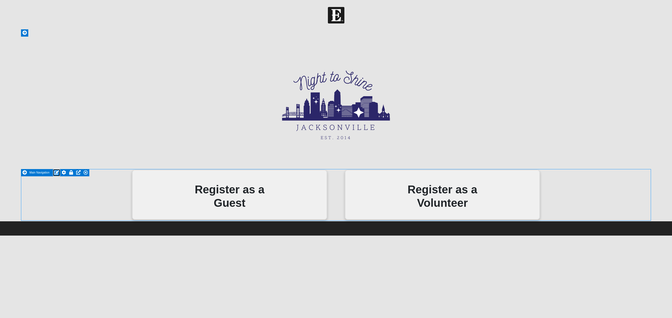
click at [56, 172] on icon at bounding box center [56, 172] width 5 height 4
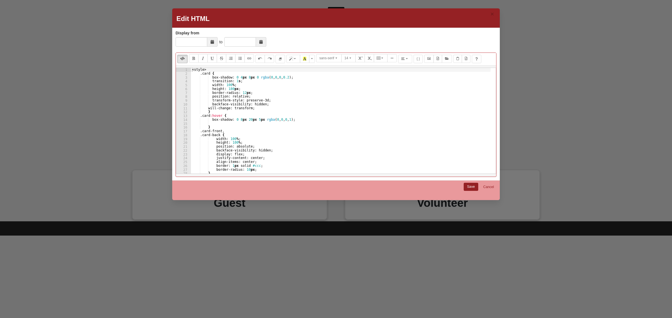
type textarea "backface-visibility: hidden;"
click at [322, 152] on div "< style > .card { box-shadow : 0 4 px 8 px 0 rgba ( 0 , 0 , 0 , 0.2 ) ; transit…" at bounding box center [340, 125] width 299 height 114
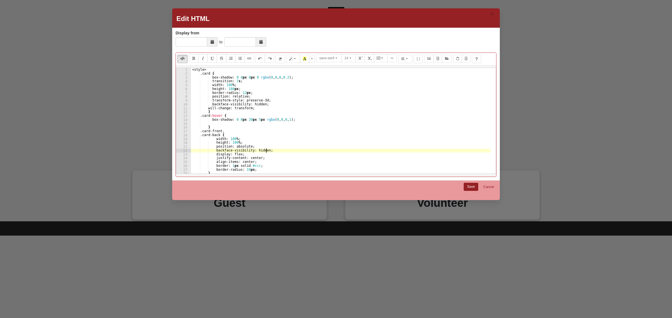
scroll to position [290, 0]
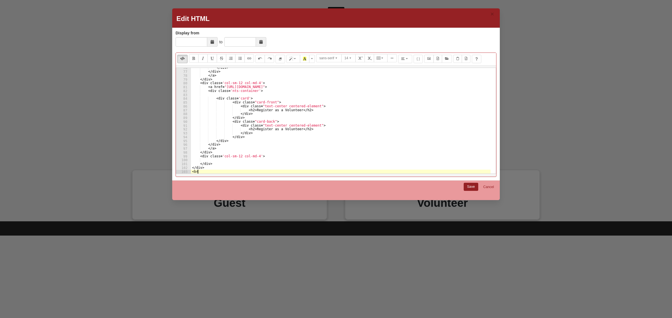
type textarea "<br>"
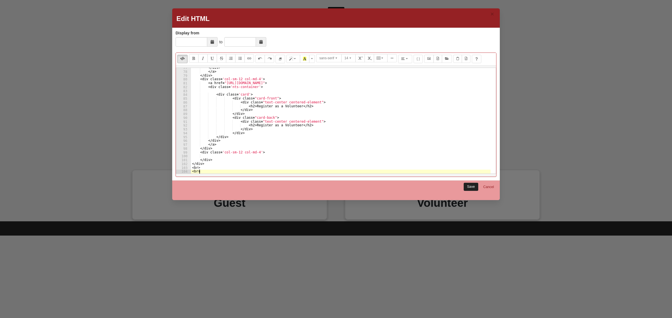
type textarea "<br>"
click at [473, 189] on link "Save" at bounding box center [470, 187] width 15 height 8
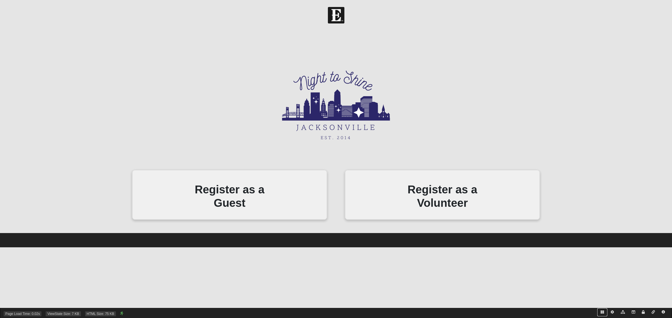
click at [600, 312] on icon at bounding box center [601, 312] width 3 height 3
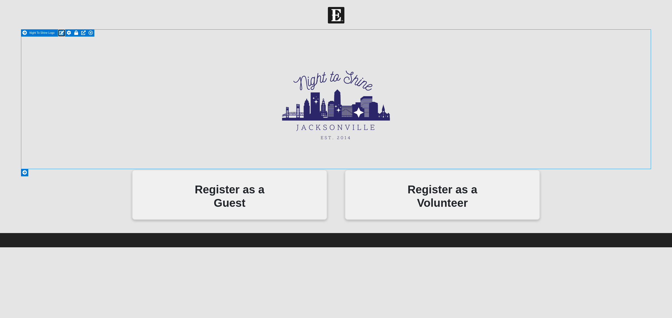
click at [63, 33] on icon at bounding box center [61, 33] width 5 height 4
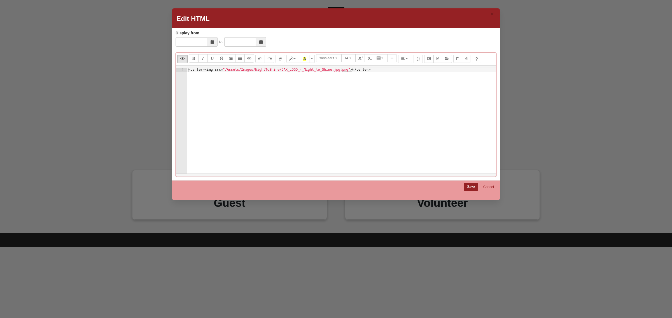
type textarea "<center><img src="/Assets/Images/NightToShine/JAX_LOGO_-_Night_to_Shine.jpg.png…"
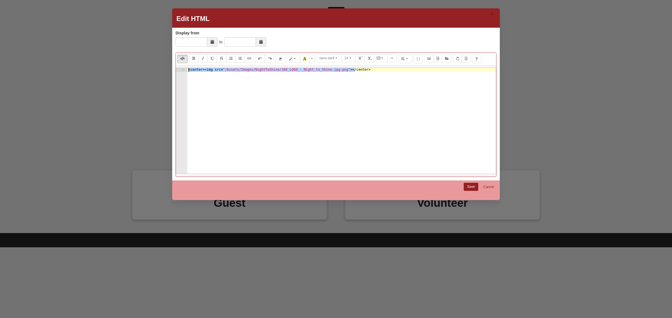
drag, startPoint x: 375, startPoint y: 89, endPoint x: 146, endPoint y: 58, distance: 231.5
click at [146, 58] on div "× Edit HTML Display from to Display from is required. Normal Quote Code Header …" at bounding box center [336, 159] width 672 height 318
click at [471, 189] on link "Save" at bounding box center [470, 187] width 15 height 8
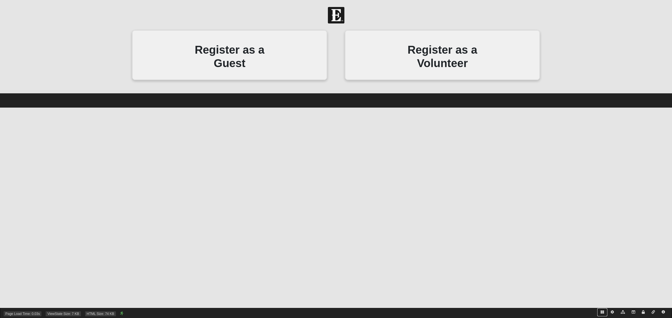
click at [602, 312] on icon at bounding box center [601, 312] width 3 height 3
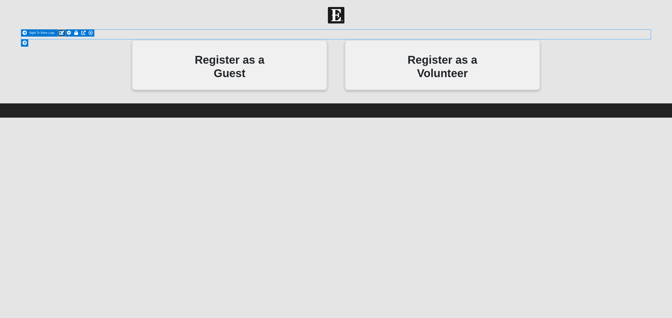
click at [61, 34] on icon at bounding box center [61, 33] width 5 height 4
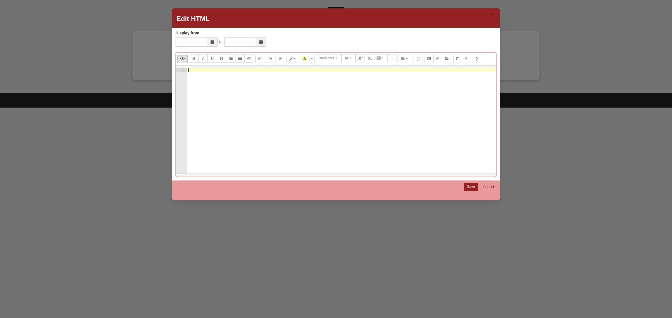
click at [207, 99] on div at bounding box center [341, 125] width 308 height 114
paste textarea "<center><img src="/Assets/Images/NightToShine/JAX_LOGO_-_Night_to_Shine.jpg.png…"
type textarea "<img src="/Assets/Images/NightToShine/JAX_LOGO_-_Night_to_Shine.jpg.png"></cent…"
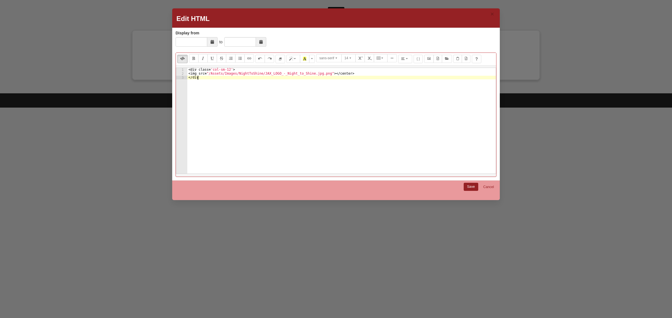
scroll to position [0, 0]
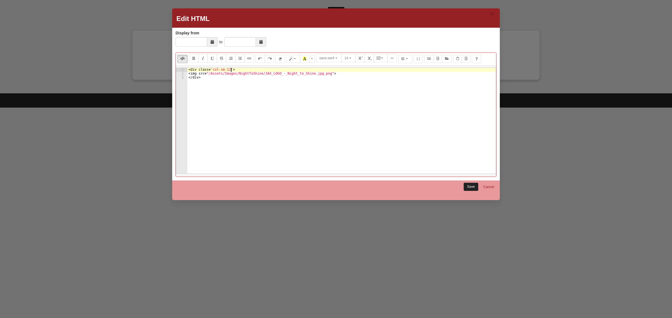
type textarea "<div class='col-sm-12'>"
click at [466, 186] on link "Save" at bounding box center [470, 187] width 15 height 8
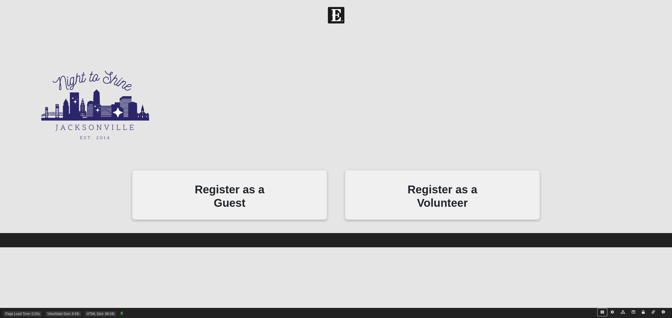
click at [602, 312] on icon at bounding box center [601, 312] width 3 height 3
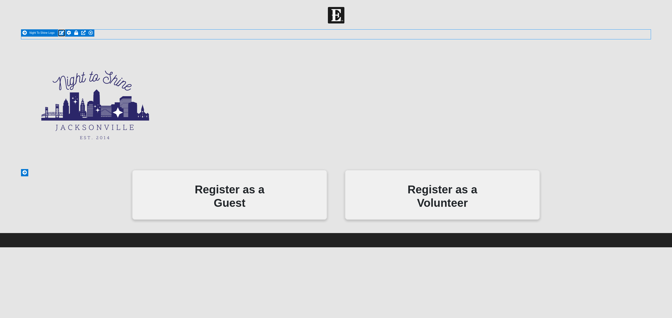
click at [62, 34] on icon at bounding box center [61, 33] width 5 height 4
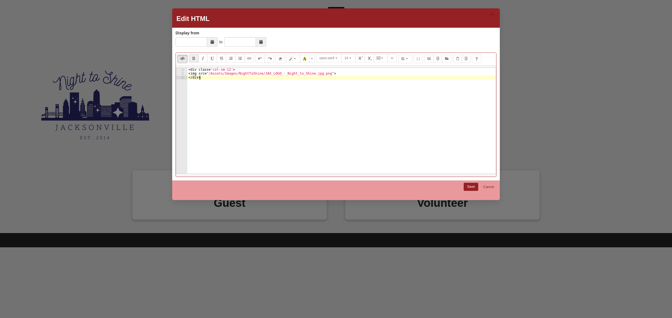
click at [263, 103] on div "< div class = 'col-sm-12' > < img src = "/Assets/Images/NightToShine/JAX_LOGO_-…" at bounding box center [341, 125] width 308 height 114
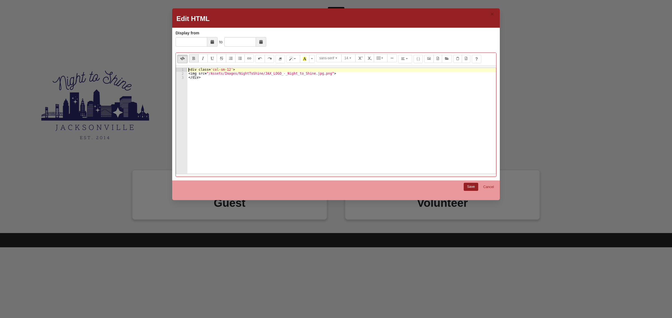
type textarea "<div class='col-sm-12'>"
type textarea "<div class='col-sm-12 col-md-4'></div>"
click at [247, 71] on div "< div class = 'col-sm-12 col-md-4' > </ div > < div class = 'col-sm-12' > < img…" at bounding box center [341, 125] width 308 height 114
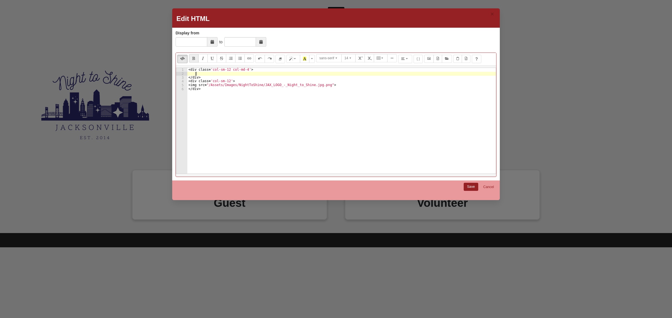
scroll to position [0, 0]
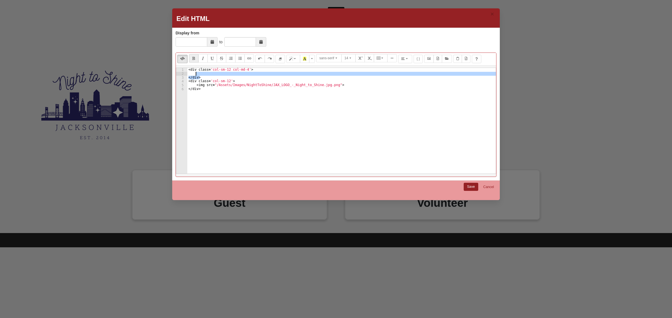
type textarea "<div class='col-sm-12 col-md-4'>"
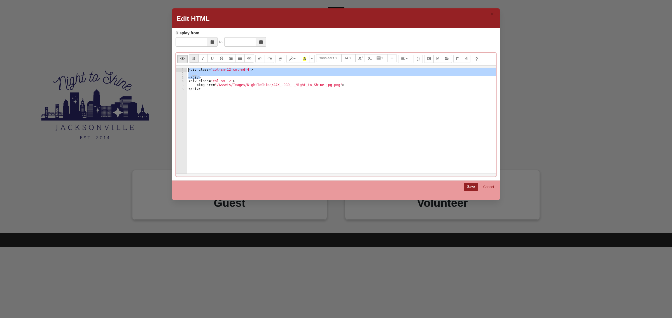
scroll to position [0, 0]
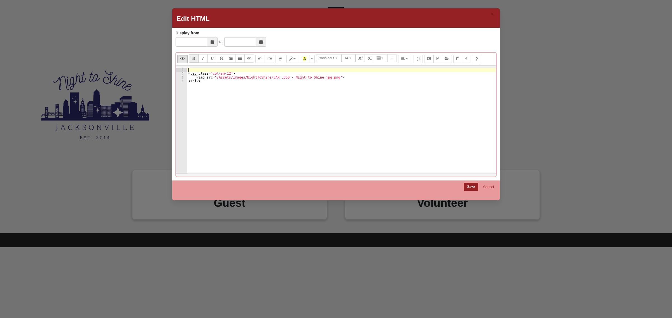
paste textarea "</div>"
type textarea "</div>"
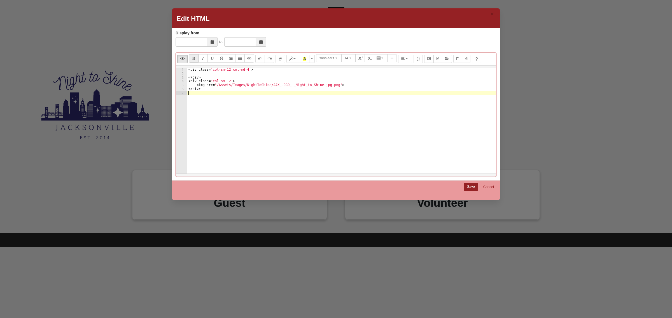
paste textarea "</div>"
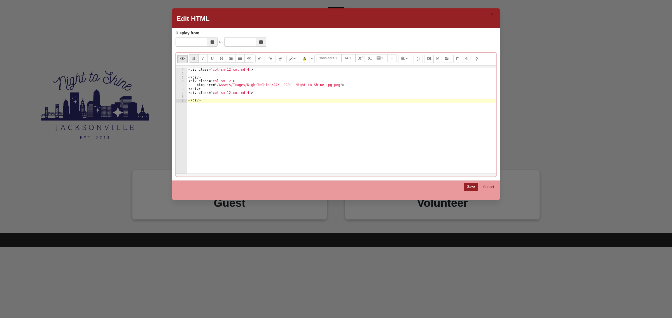
click at [227, 81] on div "< div class = 'col-sm-12 col-md-4' > </ div > < div class = 'col-sm-12' > < img…" at bounding box center [341, 125] width 308 height 114
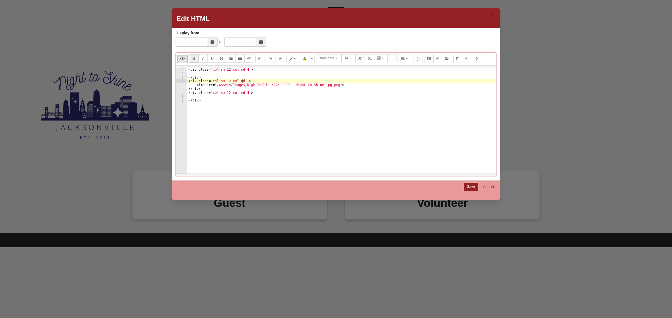
scroll to position [0, 4]
type textarea "<div class='col-sm-12 col-md-4'>"
click at [471, 186] on link "Save" at bounding box center [470, 187] width 15 height 8
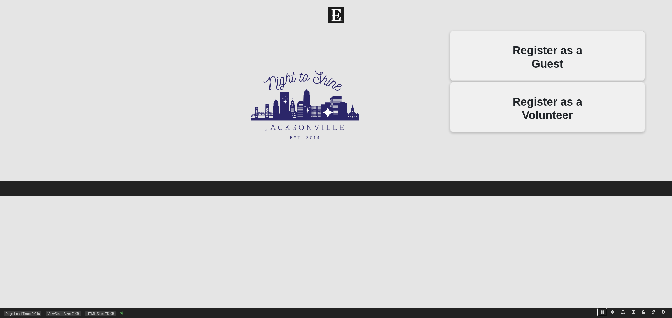
click at [602, 312] on icon at bounding box center [601, 312] width 3 height 3
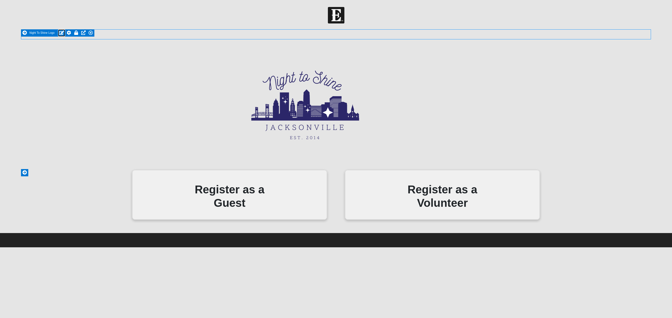
click at [62, 33] on icon at bounding box center [61, 33] width 5 height 4
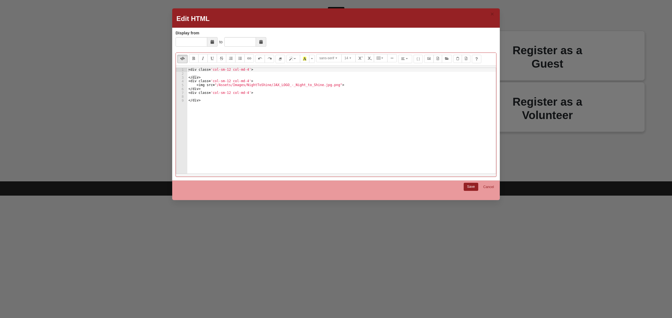
click at [238, 109] on div "< div class = 'col-sm-12 col-md-4' > </ div > < div class = 'col-sm-12 col-md-4…" at bounding box center [341, 125] width 308 height 114
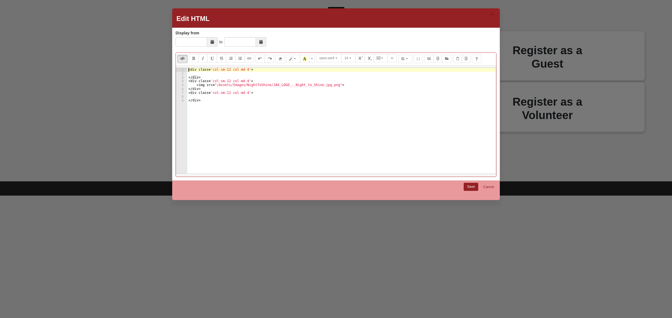
type textarea "<div class='col-sm-12 col-md-4'>"
type textarea "</div>"
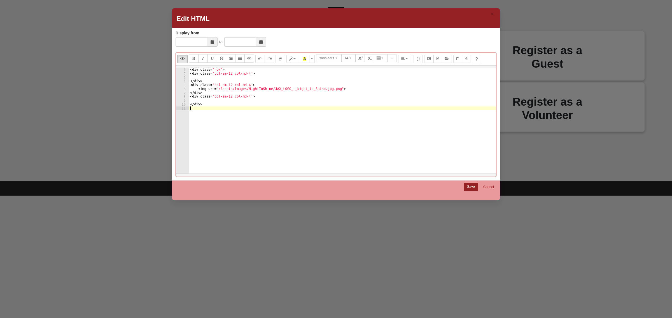
scroll to position [0, 0]
paste textarea "</div>"
type textarea "</div>"
click at [475, 185] on link "Save" at bounding box center [470, 187] width 15 height 8
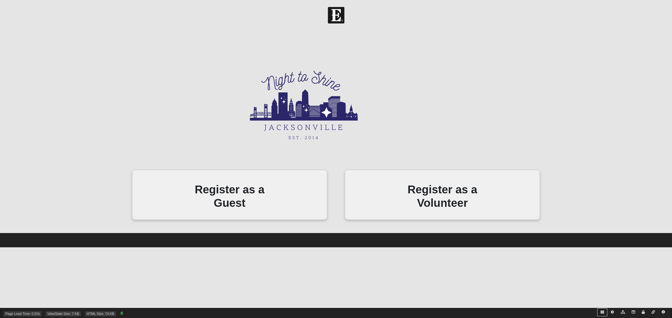
click at [601, 312] on icon at bounding box center [601, 312] width 3 height 3
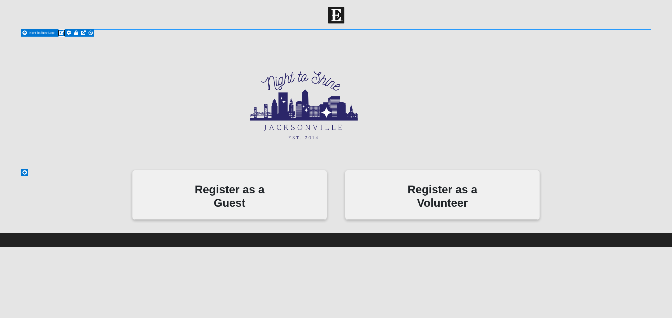
click at [61, 33] on icon at bounding box center [61, 33] width 5 height 4
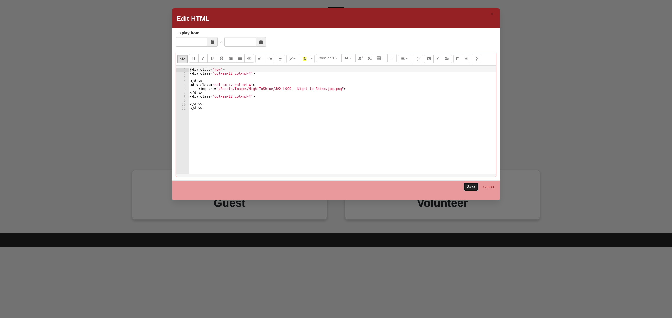
click at [470, 186] on link "Save" at bounding box center [470, 187] width 15 height 8
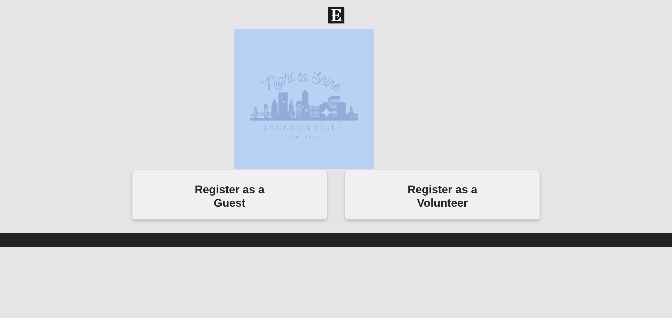
drag, startPoint x: 199, startPoint y: 39, endPoint x: 388, endPoint y: 116, distance: 205.0
click at [388, 116] on div at bounding box center [336, 99] width 638 height 140
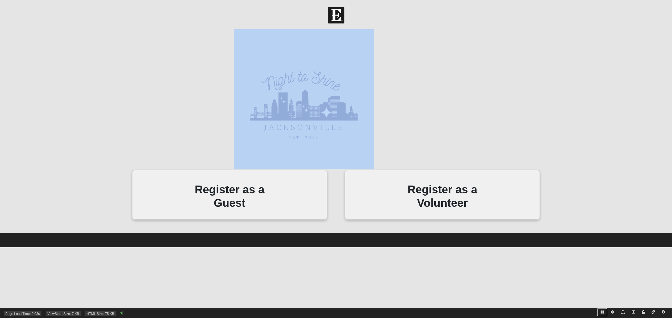
click at [600, 314] on icon at bounding box center [601, 312] width 3 height 3
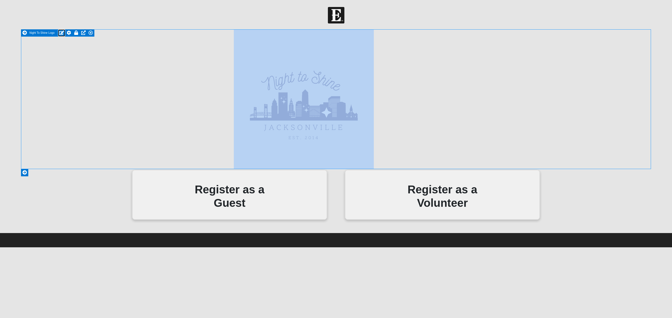
click at [63, 33] on icon at bounding box center [61, 33] width 5 height 4
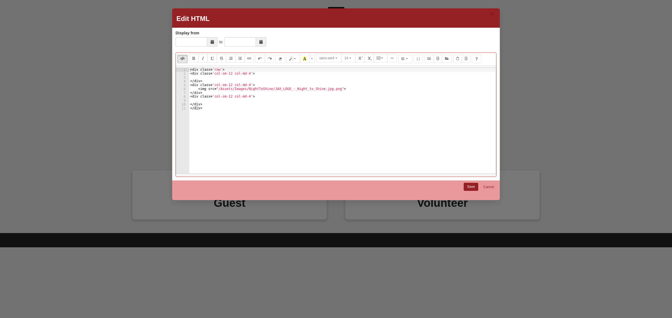
click at [244, 76] on div "< div class = 'row' > < div class = 'col-sm-12 col-md-4' > </ div > < div class…" at bounding box center [342, 125] width 307 height 114
type textarea "<div class='col-sm-12 col-md-5'>"
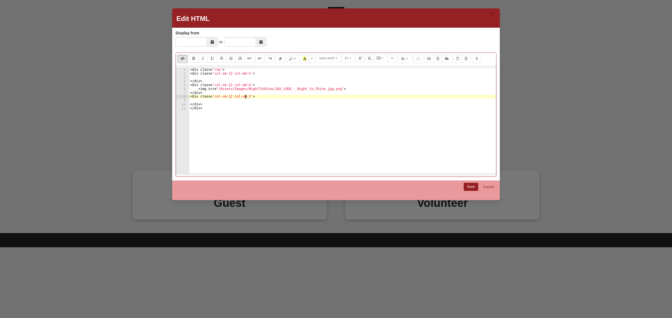
scroll to position [0, 4]
type textarea "<div class='col-sm-12 col-md-3'>"
click at [470, 186] on link "Save" at bounding box center [470, 187] width 15 height 8
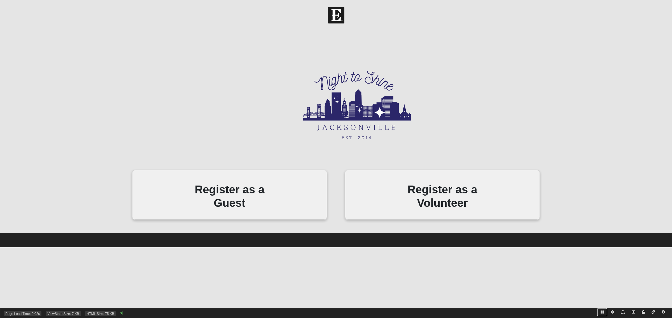
click at [601, 313] on icon at bounding box center [601, 312] width 3 height 3
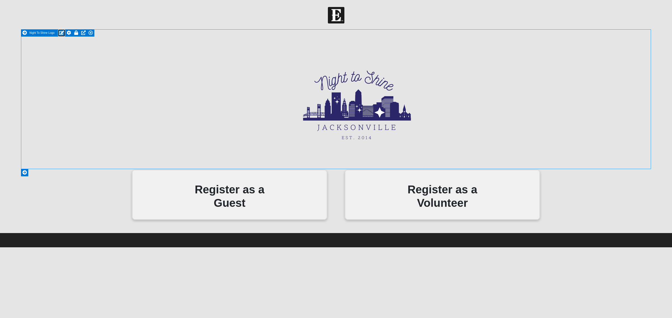
click at [60, 33] on icon at bounding box center [61, 33] width 5 height 4
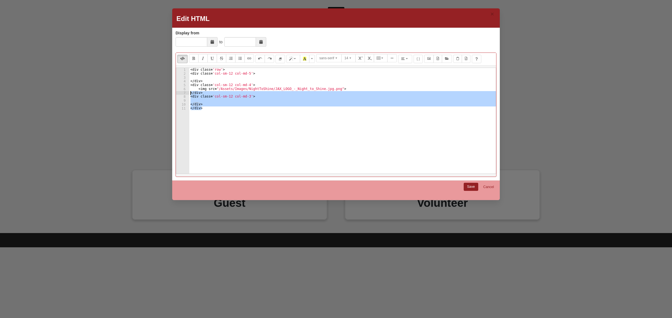
drag, startPoint x: 205, startPoint y: 114, endPoint x: 181, endPoint y: 94, distance: 30.8
click at [181, 94] on pre "</div> 1 2 3 4 5 6 7 8 9 10 11 < div class = 'row' > < div class = 'col-sm-12 c…" at bounding box center [336, 121] width 320 height 106
type textarea "</div> <div class='col-sm-12 col-md-3'>"
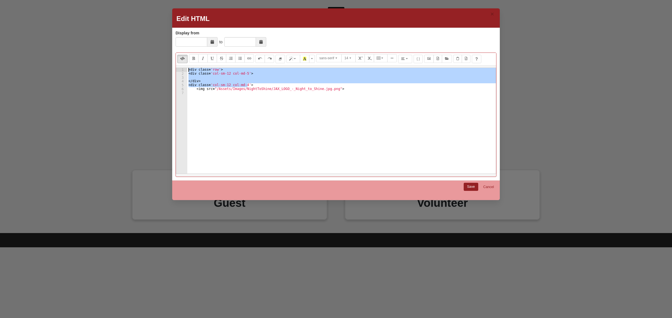
drag, startPoint x: 248, startPoint y: 85, endPoint x: 163, endPoint y: 60, distance: 89.1
click at [163, 60] on div "× Edit HTML Display from to Display from is required. Normal Quote Code Header …" at bounding box center [336, 159] width 672 height 318
type textarea "<div class='row'> <div class='col-sm-12 col-md-5'>"
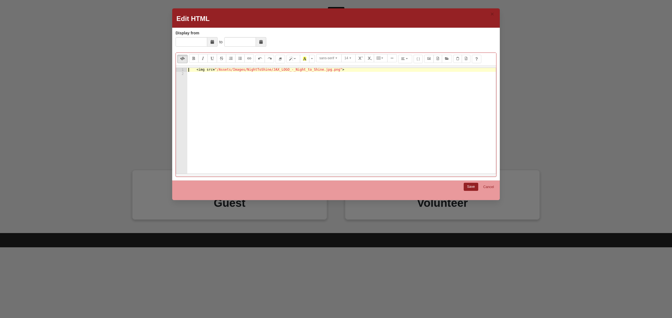
type textarea "<img src="/Assets/Images/NightToShine/JAX_LOGO_-_Night_to_Shine.jpg.png">"
click at [469, 186] on link "Save" at bounding box center [470, 187] width 15 height 8
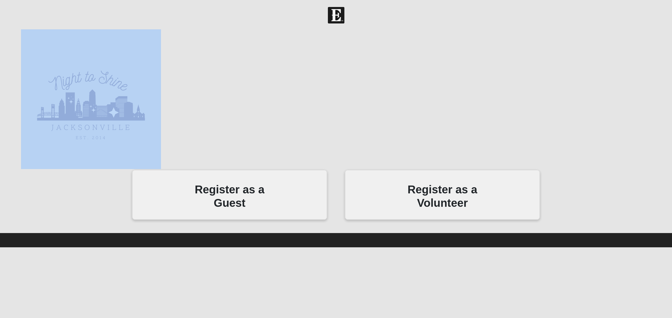
drag, startPoint x: 21, startPoint y: 36, endPoint x: 188, endPoint y: 131, distance: 191.6
click at [188, 131] on div "Main Night To Shine Logo Main Navigation Register as a Guest Register as a Gues…" at bounding box center [336, 130] width 638 height 203
click at [227, 127] on div at bounding box center [336, 99] width 630 height 140
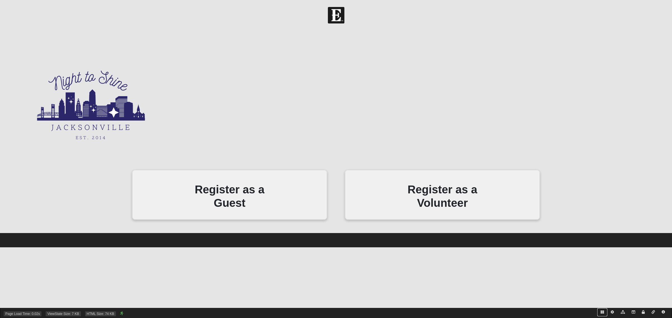
click at [601, 314] on icon at bounding box center [601, 312] width 3 height 3
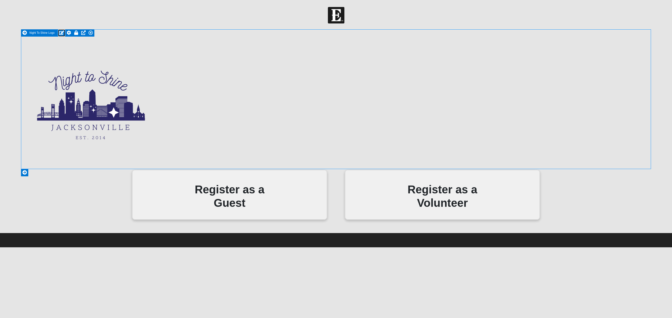
click at [59, 32] on icon at bounding box center [61, 33] width 5 height 4
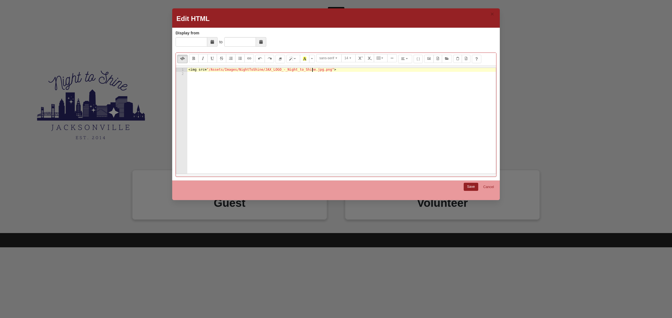
click at [312, 71] on div "< img src = "/Assets/Images/NightToShine/JAX_LOGO_-_Night_to_Shine.jpg.png" >" at bounding box center [341, 125] width 308 height 114
type textarea "<img src="/Assets/Images/NightToShine/JAX_LOGO_-_Night_to_Shine.png">"
click at [472, 187] on link "Save" at bounding box center [470, 187] width 15 height 8
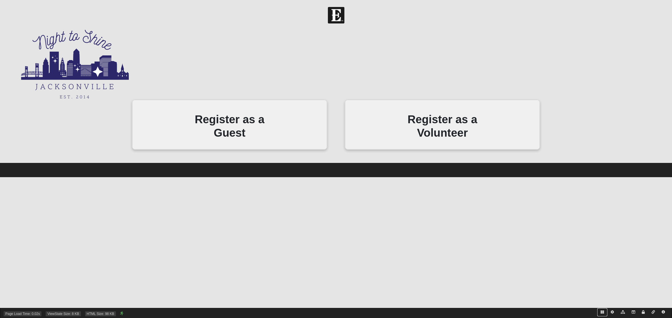
click at [601, 314] on icon at bounding box center [601, 312] width 3 height 3
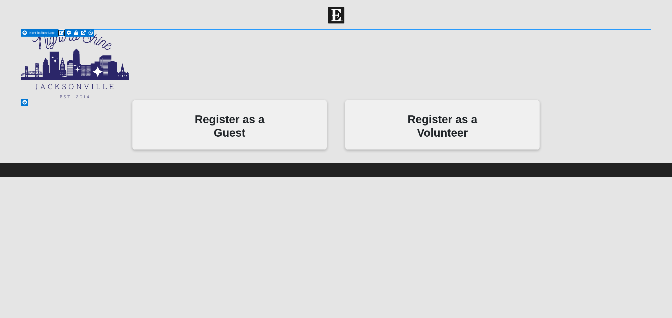
click at [61, 32] on icon at bounding box center [61, 33] width 5 height 4
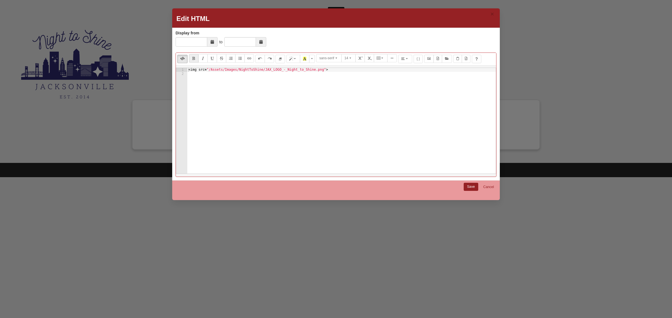
click at [216, 83] on div "< img src = "/Assets/Images/NightToShine/JAX_LOGO_-_Night_to_Shine.png" >" at bounding box center [341, 125] width 308 height 114
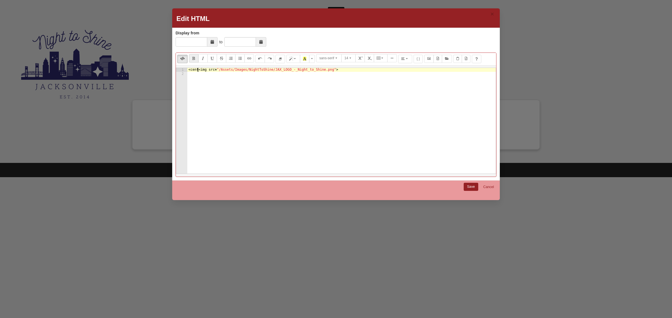
scroll to position [0, 1]
paste textarea "</center>"
type textarea "<center><img src="/Assets/Images/NightToShine/JAX_LOGO_-_Night_to_Shine.png"></…"
click at [466, 186] on link "Save" at bounding box center [470, 187] width 15 height 8
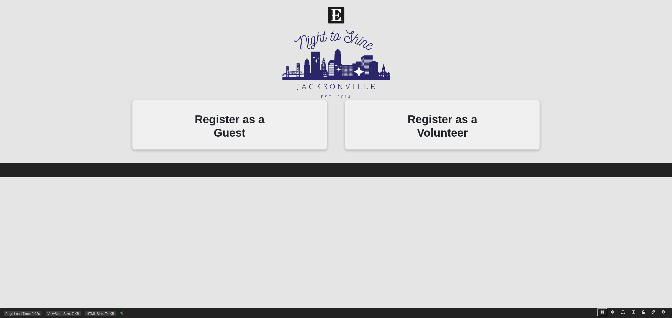
click at [602, 313] on icon at bounding box center [601, 312] width 3 height 3
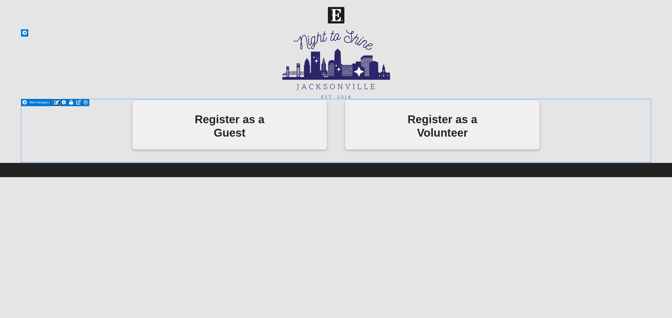
click at [56, 103] on icon at bounding box center [56, 102] width 5 height 4
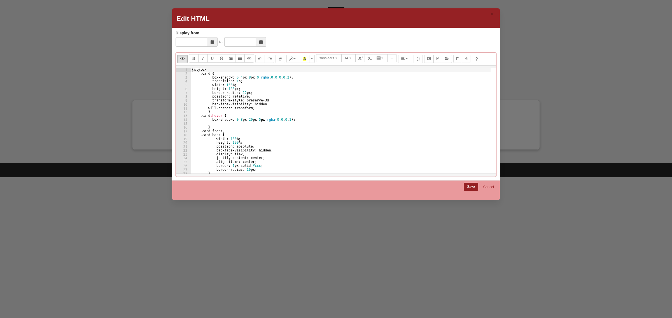
type textarea ".card-back {"
click at [285, 135] on div "< style > .card { box-shadow : 0 4 px 8 px 0 rgba ( 0 , 0 , 0 , 0.2 ) ; transit…" at bounding box center [340, 125] width 299 height 114
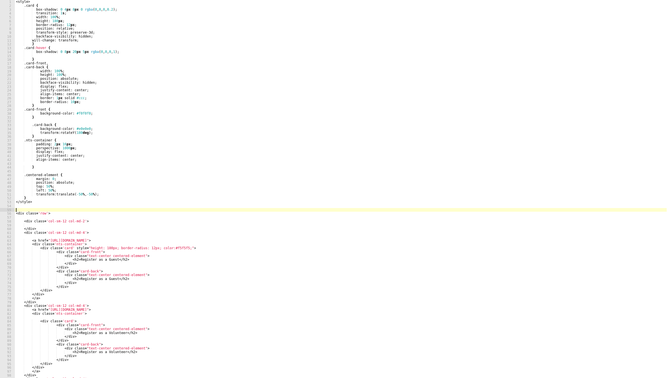
click at [45, 210] on div "< style > .card { box-shadow : 0 4 px 8 px 0 rgba ( 0 , 0 , 0 , 0.2 ) ; transit…" at bounding box center [340, 193] width 651 height 386
type textarea "<br>"
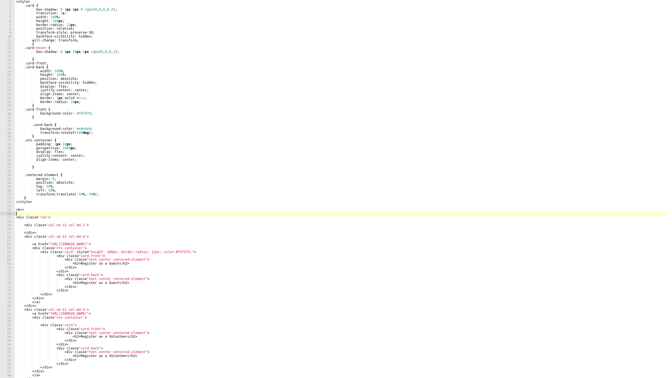
paste textarea "<br>"
type textarea "<br>"
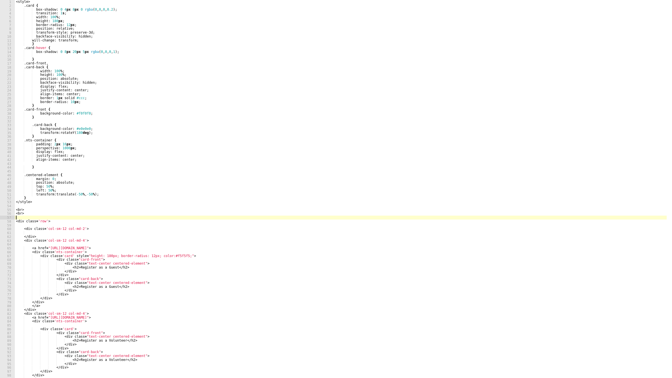
paste textarea "<br>"
type textarea "<br>"
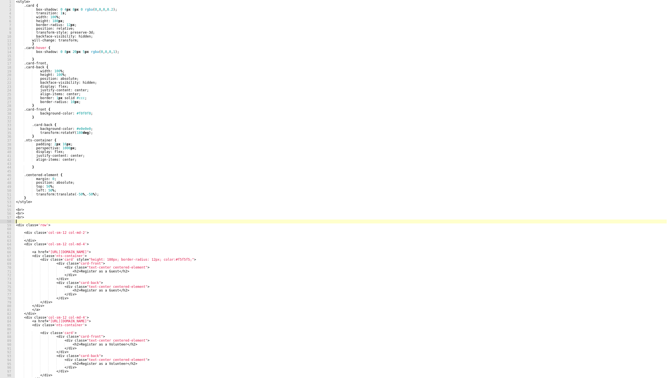
paste textarea "<br>"
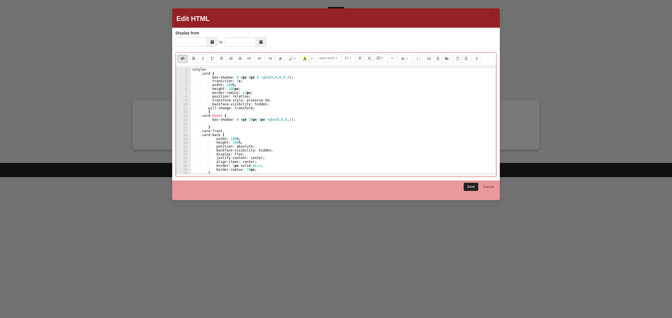
type textarea "<br>"
click at [469, 184] on link "Save" at bounding box center [470, 187] width 15 height 8
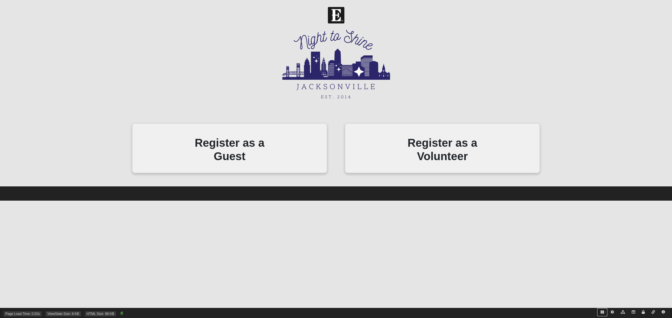
click at [601, 313] on icon at bounding box center [601, 312] width 3 height 3
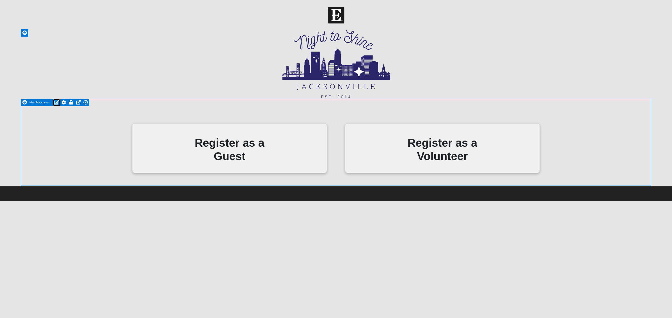
click at [55, 101] on icon at bounding box center [56, 102] width 5 height 4
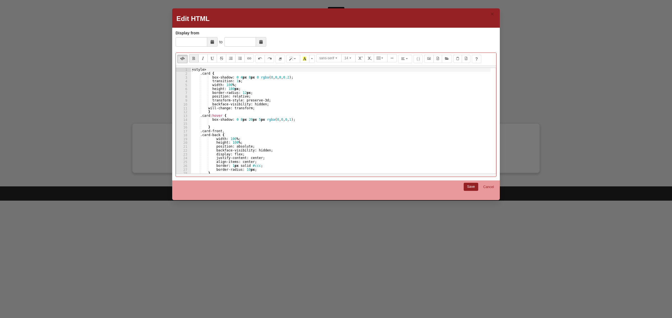
click at [279, 129] on div "< style > .card { box-shadow : 0 4 px 8 px 0 rgba ( 0 , 0 , 0 , 0.2 ) ; transit…" at bounding box center [340, 125] width 299 height 114
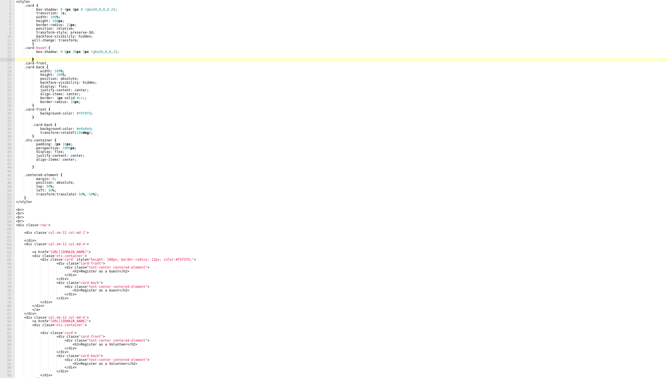
scroll to position [34, 0]
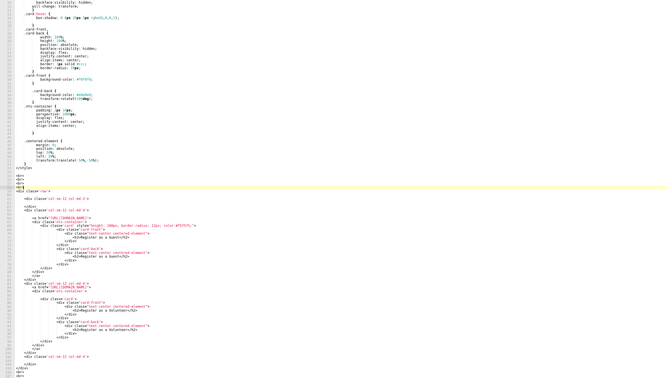
drag, startPoint x: 84, startPoint y: 186, endPoint x: 162, endPoint y: 196, distance: 79.1
click at [84, 186] on div "transform-style : preserve-3d ; backface-visibility : hidden ; will-change : tr…" at bounding box center [340, 190] width 651 height 386
type textarea "<br>"
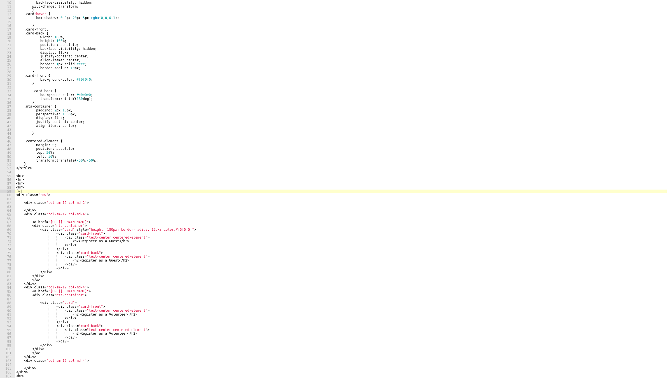
type textarea "{"
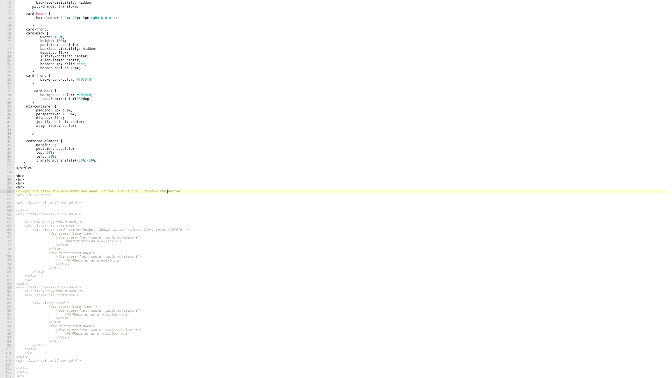
scroll to position [0, 12]
type textarea "<!-- get the dates the registrations open. If they aren't open, disable the but…"
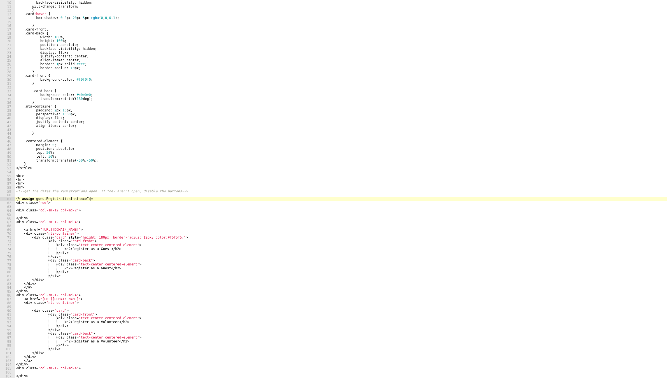
scroll to position [0, 6]
type textarea "{% assign guestRegistrationInstanceId = %}"
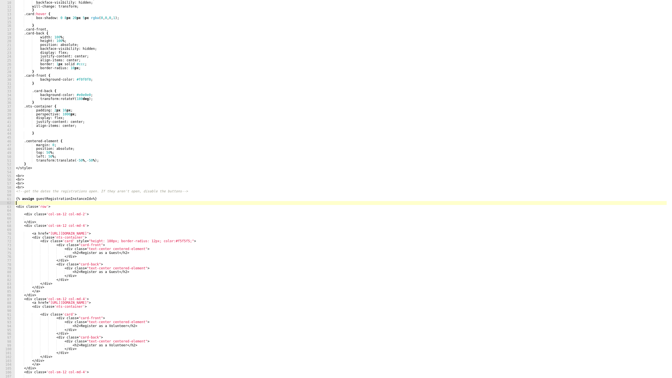
scroll to position [0, 0]
type textarea "{% assign guestRegistrationInstanceId = %}"
paste textarea "{% assign guestRegistrationInstanceId = %}"
type textarea "{% assign guestRegistrationInstanceId = %}"
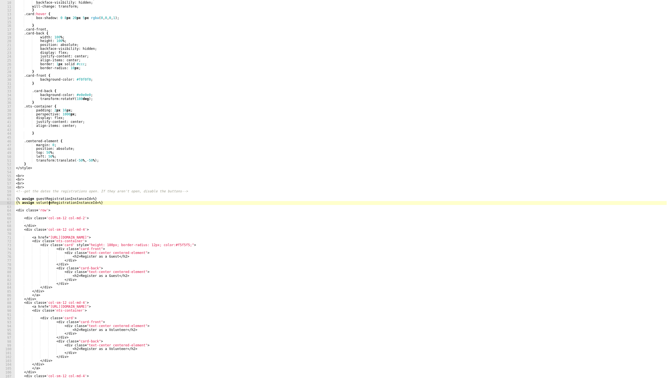
scroll to position [0, 3]
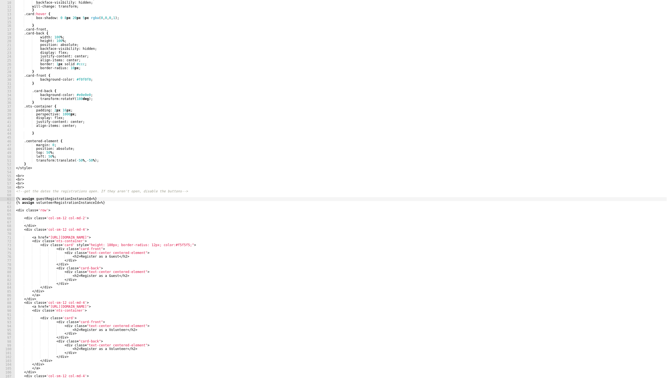
click at [88, 199] on div "transform-style : preserve-3d ; backface-visibility : hidden ; will-change : tr…" at bounding box center [340, 190] width 651 height 386
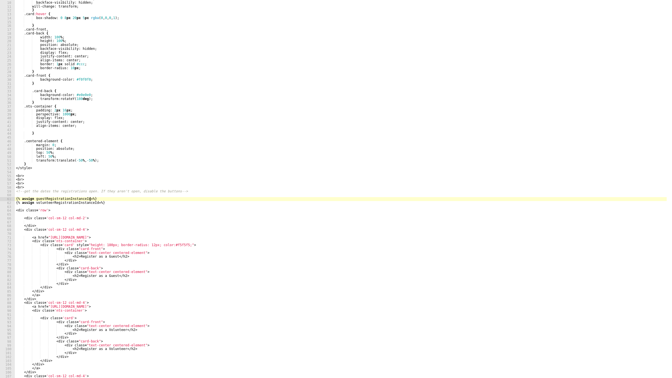
paste textarea "2234"
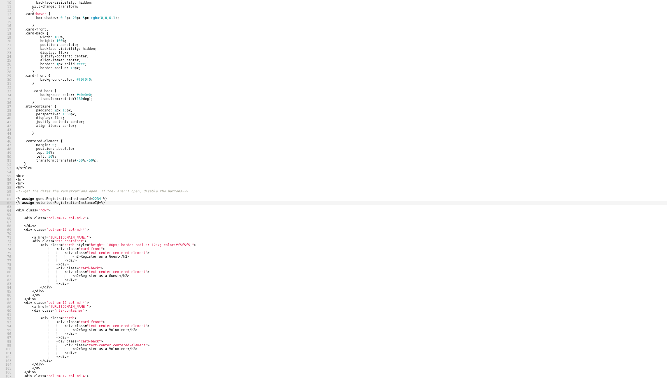
drag, startPoint x: 97, startPoint y: 202, endPoint x: 101, endPoint y: 206, distance: 5.9
click at [97, 202] on div "transform-style : preserve-3d ; backface-visibility : hidden ; will-change : tr…" at bounding box center [340, 190] width 651 height 386
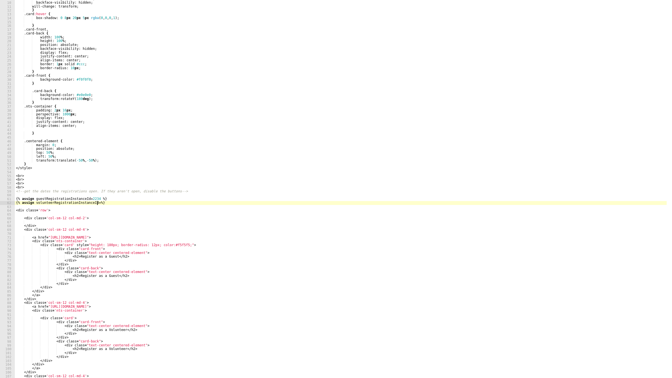
paste textarea "2278"
type textarea "{% assign volunteerRegistrationInstanceId = 2278 %}"
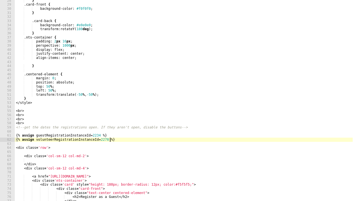
scroll to position [112, 0]
click at [115, 140] on div "} .card-front { background-color : #f0f0f0 ; } .card-back { background-color : …" at bounding box center [184, 104] width 338 height 210
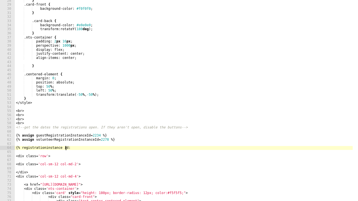
scroll to position [0, 4]
click at [80, 136] on div "} .card-front { background-color : #f0f0f0 ; } .card-back { background-color : …" at bounding box center [184, 104] width 338 height 210
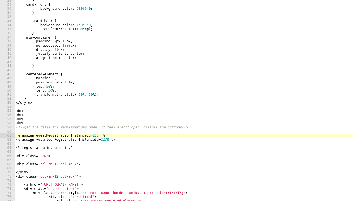
click at [80, 136] on div "} .card-front { background-color : #f0f0f0 ; } .card-back { background-color : …" at bounding box center [184, 104] width 338 height 210
click at [79, 149] on div "} .card-front { background-color : #f0f0f0 ; } .card-back { background-color : …" at bounding box center [184, 104] width 338 height 210
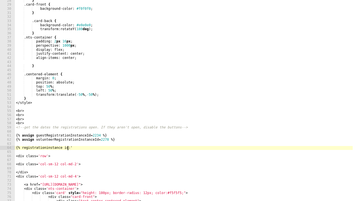
paste textarea "guestRegistrationInstanceId"
type textarea "{% registrationinstance id:'guestRegistrationInstanceId' %}"
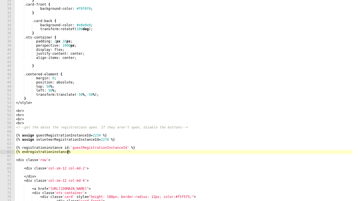
type textarea "{% endregistrationinstance %}"
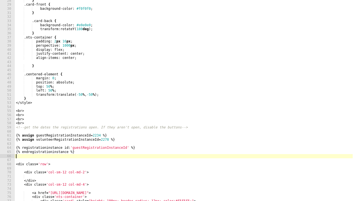
scroll to position [0, 0]
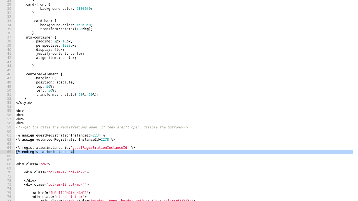
type textarea "{% registrationinstance id:'guestRegistrationInstanceId' %} {% endregistrationi…"
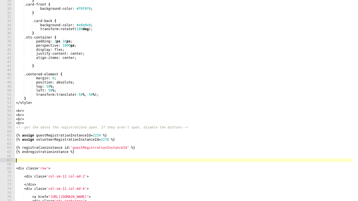
paste textarea
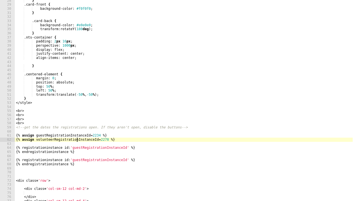
click at [77, 140] on div "} .card-front { background-color : #f0f0f0 ; } .card-back { background-color : …" at bounding box center [184, 104] width 338 height 210
click at [88, 159] on div "} .card-front { background-color : #f0f0f0 ; } .card-back { background-color : …" at bounding box center [184, 104] width 338 height 210
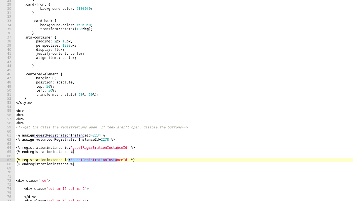
click at [88, 159] on div "} .card-front { background-color : #f0f0f0 ; } .card-back { background-color : …" at bounding box center [184, 104] width 338 height 210
paste textarea "volunteer"
click at [67, 160] on div "} .card-front { background-color : #f0f0f0 ; } .card-back { background-color : …" at bounding box center [184, 104] width 338 height 210
click at [67, 148] on div "} .card-front { background-color : #f0f0f0 ; } .card-back { background-color : …" at bounding box center [184, 104] width 338 height 210
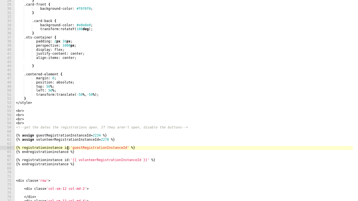
scroll to position [0, 4]
click at [123, 148] on div "} .card-front { background-color : #f0f0f0 ; } .card-back { background-color : …" at bounding box center [184, 104] width 338 height 210
type textarea "{% registrationinstance id:'{{ guestRegistrationInstanceId }}' %}"
click at [153, 149] on div "} .card-front { background-color : #f0f0f0 ; } .card-back { background-color : …" at bounding box center [184, 104] width 338 height 210
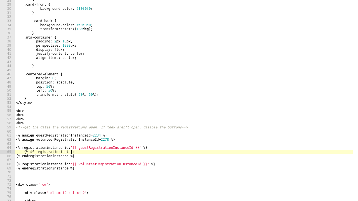
scroll to position [0, 4]
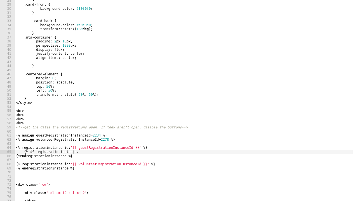
drag, startPoint x: 72, startPoint y: 152, endPoint x: 94, endPoint y: 163, distance: 24.7
click at [72, 152] on div "} .card-front { background-color : #f0f0f0 ; } .card-back { background-color : …" at bounding box center [184, 104] width 338 height 210
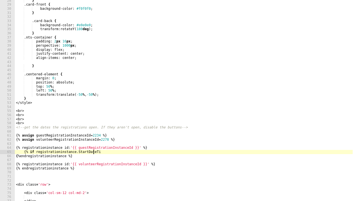
scroll to position [0, 6]
drag, startPoint x: 32, startPoint y: 152, endPoint x: 35, endPoint y: 152, distance: 2.9
click at [32, 152] on div "} .card-front { background-color : #f0f0f0 ; } .card-back { background-color : …" at bounding box center [184, 104] width 338 height 210
type textarea "{% assign startDate = registrationinstance.StartDateTime %}"
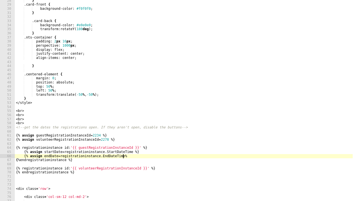
type textarea "{% assign endDate = registrationinstance.EndDateTime %}"
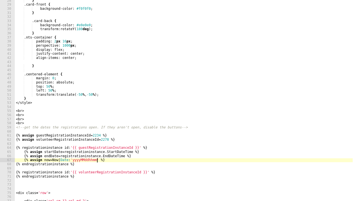
scroll to position [0, 7]
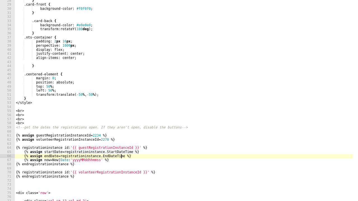
paste textarea "| Date:'yyyyMMddhhmmss'"
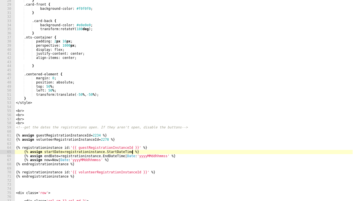
scroll to position [0, 9]
paste textarea "| Date:'yyyyMMddhhmmss'"
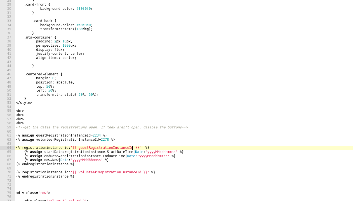
scroll to position [0, 10]
paste textarea "| Date:'yyyyMMddhhmmss'"
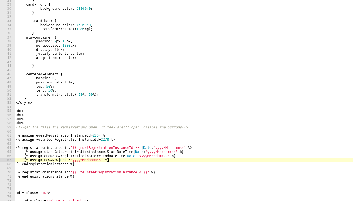
type textarea "{% endregistrationinstance %}"
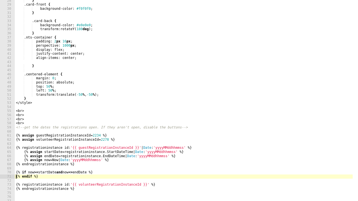
scroll to position [0, 0]
type textarea "{% if now >= startDate and now <= endDate %}"
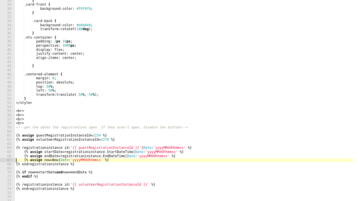
type textarea "{% endregistrationinstance %}"
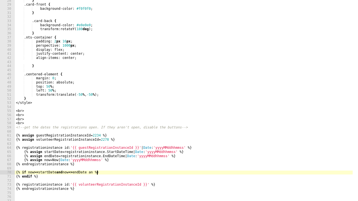
scroll to position [0, 7]
type textarea "{% if now >= startDate and now <= endDate and %}"
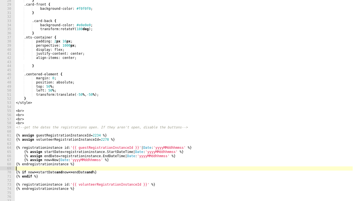
scroll to position [0, 0]
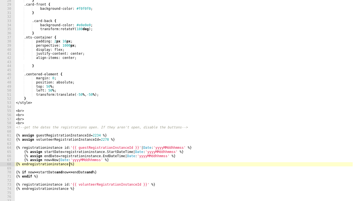
type textarea "{% assign now = Now | Date:'yyyyMMddhhmmss' %}"
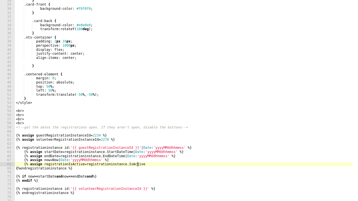
scroll to position [0, 10]
click at [101, 177] on div "} .card-front { background-color : #f0f0f0 ; } .card-back { background-color : …" at bounding box center [184, 104] width 338 height 210
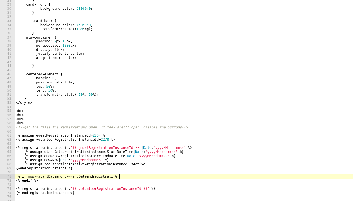
scroll to position [0, 9]
type textarea "{% if now >= startDate and now <= endDate and registrationIsActive = true %}"
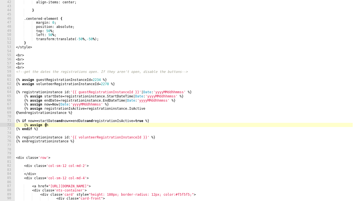
scroll to position [0, 2]
type textarea "{% assign showGuest = true %}"
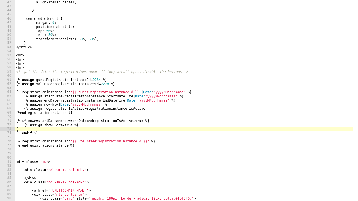
scroll to position [0, 0]
type textarea "{% else %}"
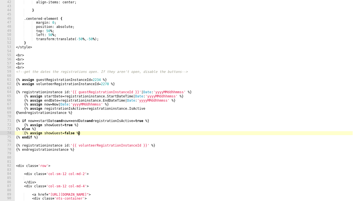
scroll to position [0, 1]
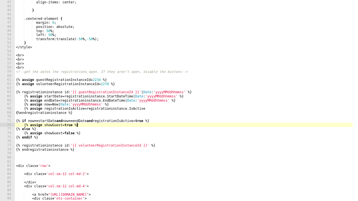
type textarea "{% if now >= startDate and now <= endDate and registrationIsActive = true %}"
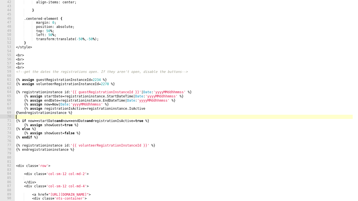
scroll to position [0, 0]
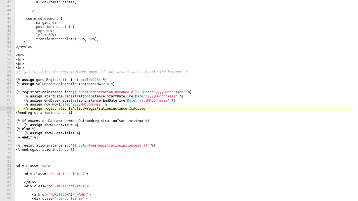
type textarea "{% endregistrationinstance %}"
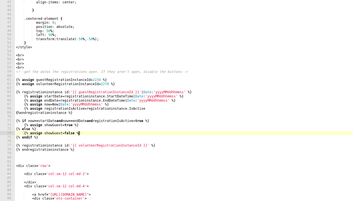
type textarea "{% endif %}"
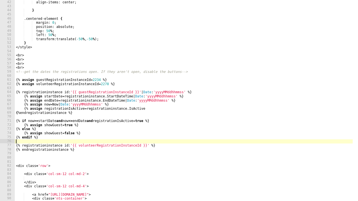
type textarea "{% registrationinstance id:'{{ volunteerRegistrationInstanceId }}' %}"
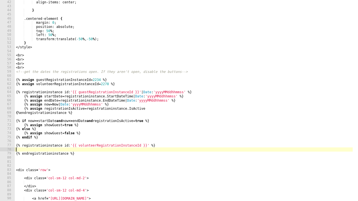
paste textarea "{% assign registrationIsActive = registrationinstance.IsActive"
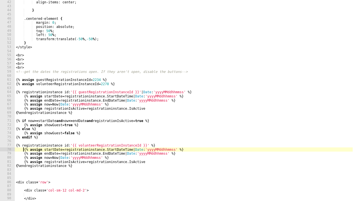
type textarea "{% registrationinstance id:'{{ volunteerRegistrationInstanceId }}' %}"
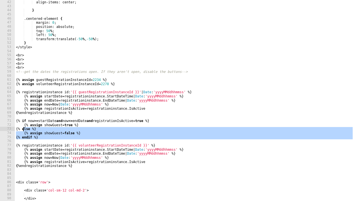
type textarea "{% if now >= startDate and now <= endDate and registrationIsActive = true %} {%…"
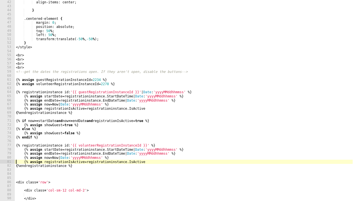
type textarea "{% endregistrationinstance %}"
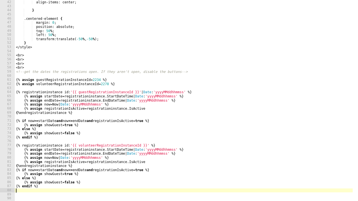
scroll to position [201, 0]
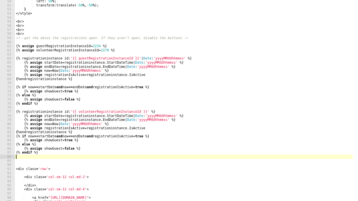
click at [58, 141] on div "left : 50 % ; transform : translate( -50 % , -50 % ) ; } </ style > < br > < br…" at bounding box center [184, 104] width 338 height 210
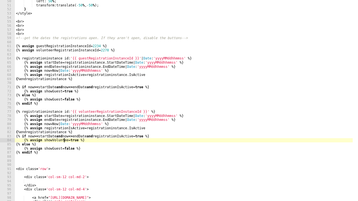
scroll to position [0, 4]
click at [58, 148] on div "left : 50 % ; transform : translate( -50 % , -50 % ) ; } </ style > < br > < br…" at bounding box center [184, 104] width 338 height 210
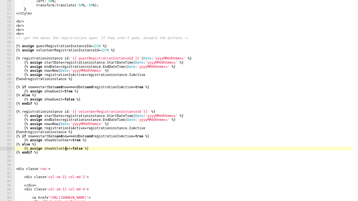
click at [59, 62] on div "left : 50 % ; transform : translate( -50 % , -50 % ) ; } </ style > < br > < br…" at bounding box center [184, 104] width 338 height 210
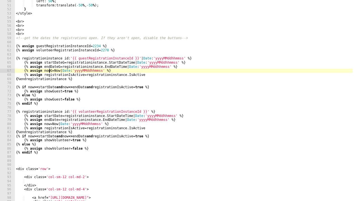
scroll to position [0, 3]
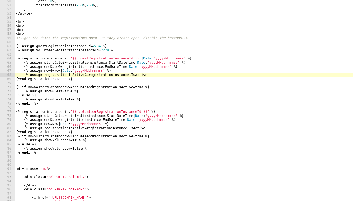
type textarea "{% endregistrationinstance %}"
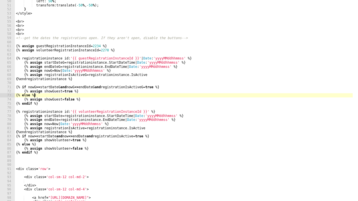
scroll to position [0, 1]
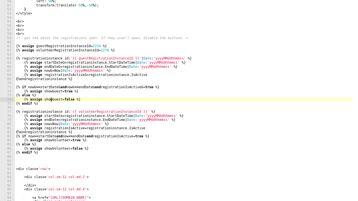
type textarea "{% endif %}"
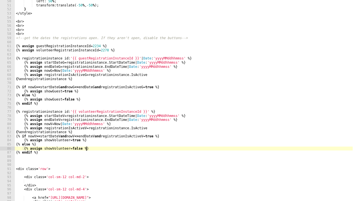
type textarea "{% endif %}"
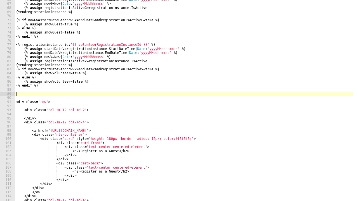
scroll to position [291, 0]
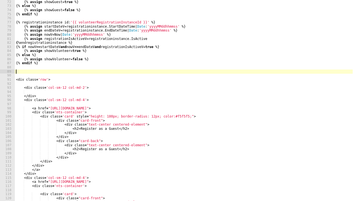
click at [121, 149] on div "{% assign showGuest = true %} {% else %} {% assign showGuest = false %} {% endi…" at bounding box center [184, 105] width 338 height 210
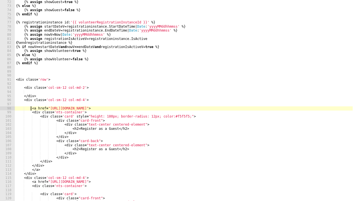
click at [30, 108] on div "{% assign showGuest = true %} {% else %} {% assign showGuest = false %} {% endi…" at bounding box center [184, 105] width 338 height 210
click at [30, 170] on div "{% assign showGuest = true %} {% else %} {% assign showGuest = false %} {% endi…" at bounding box center [184, 105] width 338 height 210
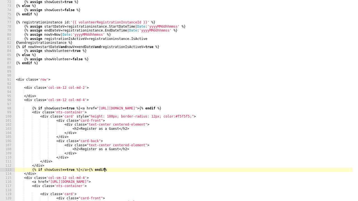
scroll to position [0, 7]
click at [120, 149] on div "{% assign showGuest = true %} {% else %} {% assign showGuest = false %} {% endi…" at bounding box center [184, 105] width 338 height 210
type textarea "<h2>Register as a Guest</h2>"
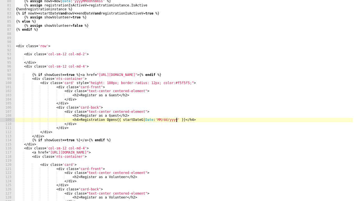
scroll to position [336, 0]
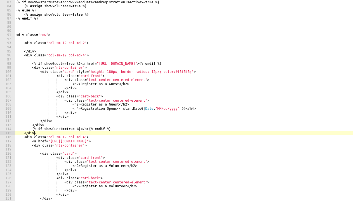
click at [40, 133] on div "{ % endregistrationinstance %} {% if nowV >= startDateV and nowV <= endDateV an…" at bounding box center [184, 101] width 338 height 210
type textarea "</div>"
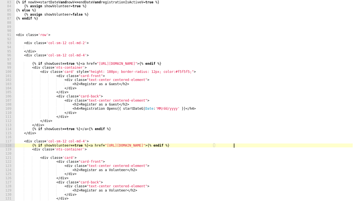
scroll to position [377, 0]
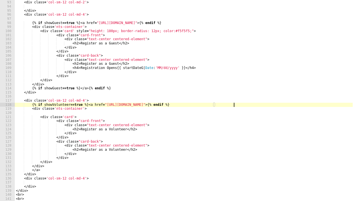
click at [31, 171] on div "< div class = 'col-sm-12 col-md-2' > </ div > < div class = 'col-sm-12 col-md-4…" at bounding box center [184, 101] width 338 height 210
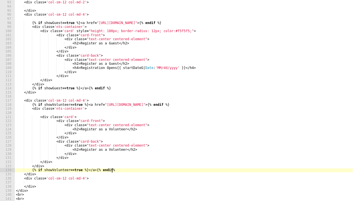
scroll to position [0, 8]
click at [133, 151] on div "< div class = 'col-sm-12 col-md-2' > </ div > < div class = 'col-sm-12 col-md-4…" at bounding box center [184, 101] width 338 height 210
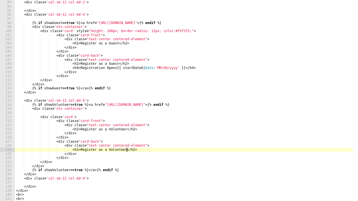
type textarea "<h2>Register as a Volunteer</h2>"
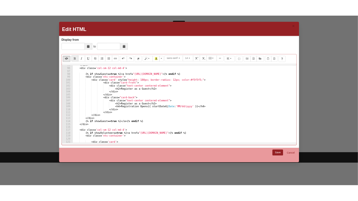
scroll to position [381, 0]
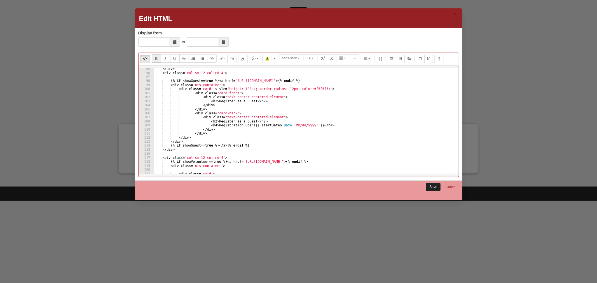
type textarea "<h4>Registration Opens {{ startDateV | Date:'MM/dd/yyyy' }}</h4>"
click at [432, 188] on link "Save" at bounding box center [433, 187] width 15 height 8
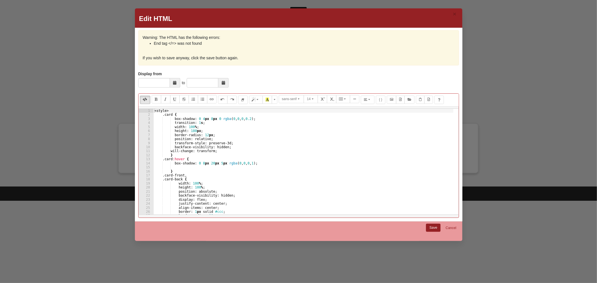
type textarea "}"
click at [284, 170] on div "< style > .card { box-shadow : 0 4 px 8 px 0 rgba ( 0 , 0 , 0 , 0.2 ) ; transit…" at bounding box center [303, 166] width 300 height 114
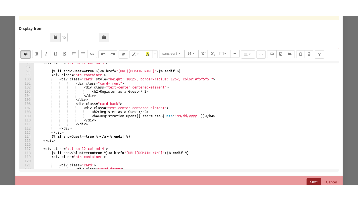
scroll to position [71, 0]
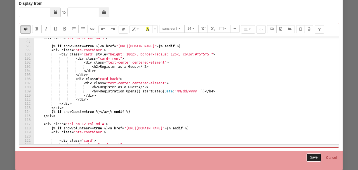
click at [316, 157] on link "Save" at bounding box center [314, 157] width 15 height 8
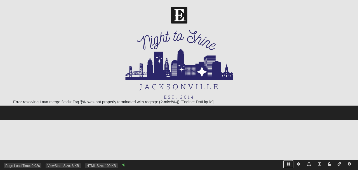
click at [289, 164] on icon at bounding box center [288, 163] width 3 height 3
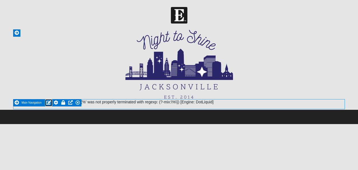
click at [48, 102] on icon at bounding box center [48, 102] width 5 height 4
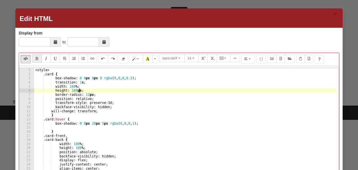
click at [141, 91] on div "< style > .card { box-shadow : 0 4 px 8 px 0 rgba ( 0 , 0 , 0 , 0.2 ) ; transit…" at bounding box center [185, 125] width 302 height 114
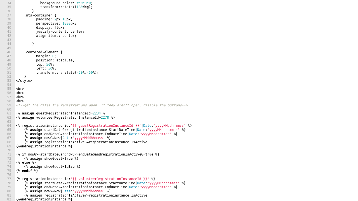
scroll to position [134, 0]
click at [147, 144] on div ".card-back { background-color : #e0e0e0 ; transform : rotateY( 180 deg ) ; } .n…" at bounding box center [185, 102] width 341 height 210
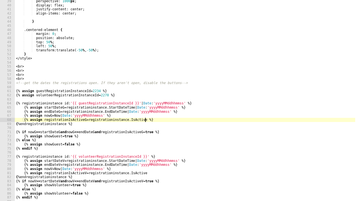
scroll to position [179, 0]
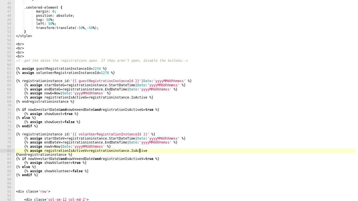
click at [145, 152] on div "} .centered-element { margin : 0 ; position : absolute ; top : 50 % ; left : 50…" at bounding box center [185, 102] width 341 height 210
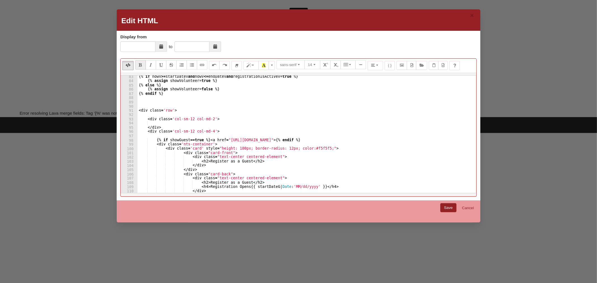
scroll to position [313, 0]
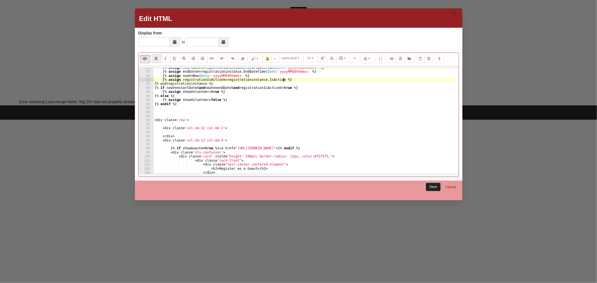
type textarea "{% assign registrationIsActiveV = registrationinstance.IsActive %}"
click at [430, 188] on link "Save" at bounding box center [433, 187] width 15 height 8
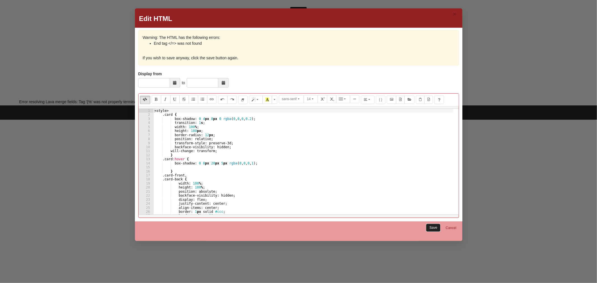
click at [431, 226] on link "Save" at bounding box center [433, 228] width 15 height 8
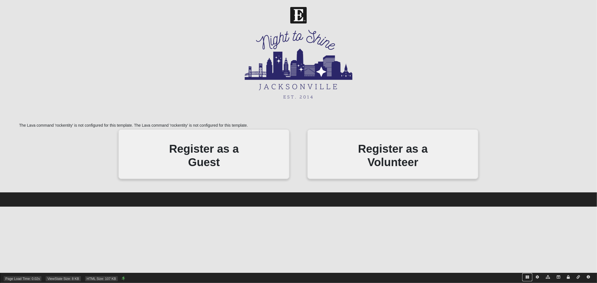
click at [525, 278] on icon at bounding box center [526, 277] width 3 height 3
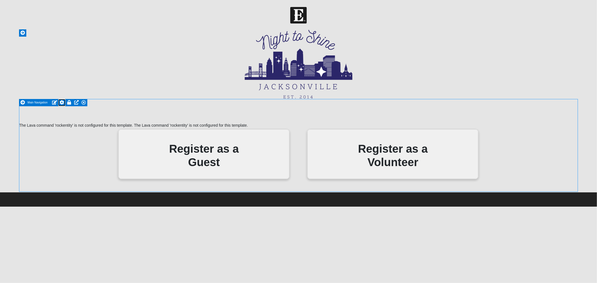
click at [62, 102] on icon at bounding box center [62, 102] width 4 height 4
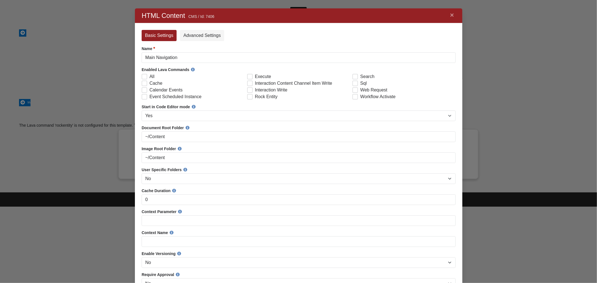
scroll to position [376, 318]
click at [272, 97] on span "Rock Entity" at bounding box center [266, 96] width 23 height 7
click at [253, 97] on input "Rock Entity" at bounding box center [251, 97] width 4 height 4
checkbox input "true"
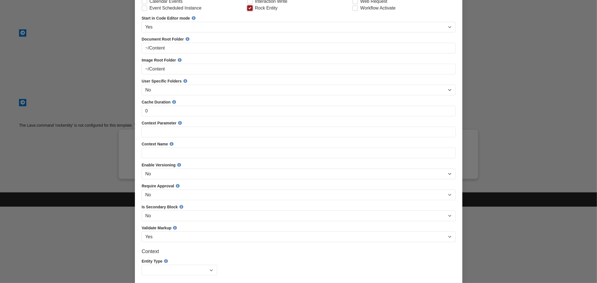
scroll to position [110, 0]
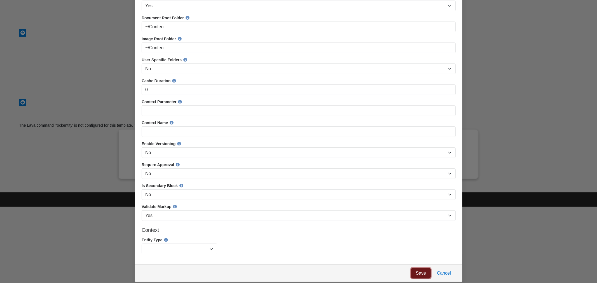
click at [421, 272] on link "Save" at bounding box center [421, 273] width 20 height 11
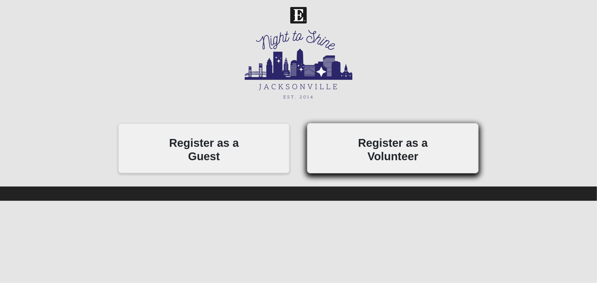
click at [395, 145] on h2 "Register as a Volunteer" at bounding box center [392, 149] width 85 height 27
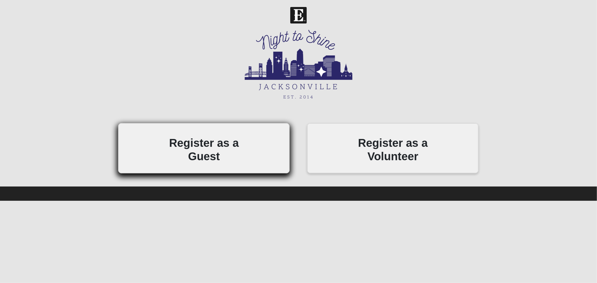
click at [231, 145] on h2 "Register as a Guest" at bounding box center [203, 149] width 85 height 27
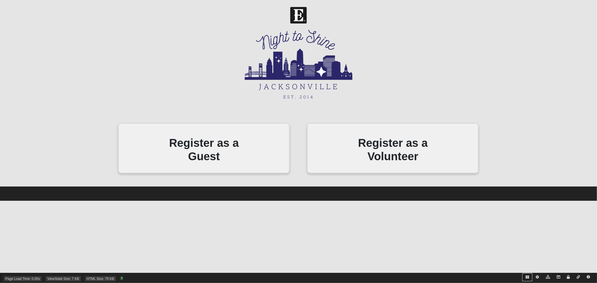
click at [528, 278] on icon at bounding box center [526, 277] width 3 height 3
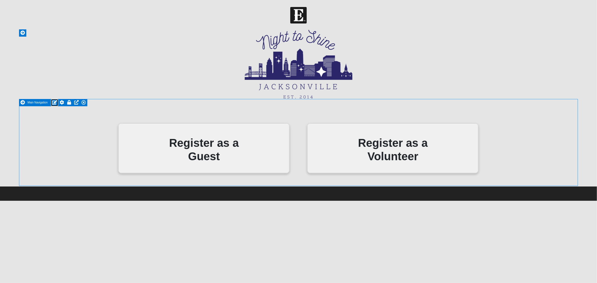
click at [53, 102] on icon at bounding box center [54, 102] width 5 height 4
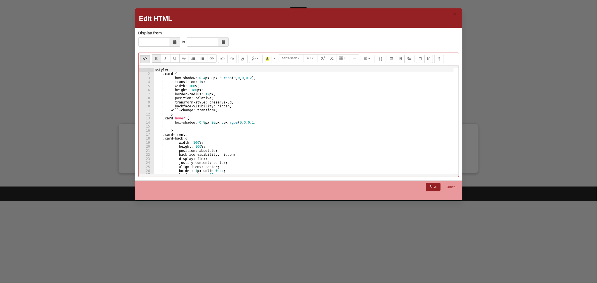
type textarea ".card-back {"
click at [227, 138] on div "< style > .card { box-shadow : 0 4 px 8 px 0 rgba ( 0 , 0 , 0 , 0.2 ) ; transit…" at bounding box center [304, 125] width 300 height 114
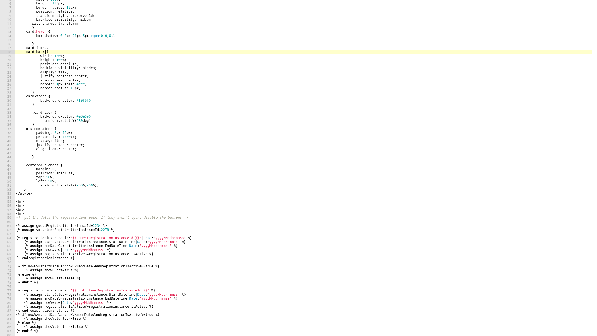
scroll to position [130, 0]
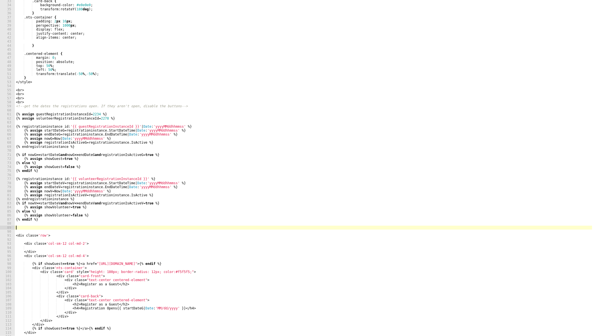
click at [79, 227] on div ".card-back { background-color : #e0e0e0 ; transform : rotateY( 180 deg ) ; } .n…" at bounding box center [303, 171] width 577 height 344
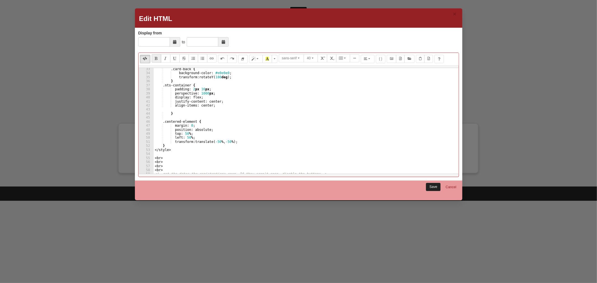
type textarea "{{ showGuest }} {{ showVolunteer }}<br>"
click at [434, 187] on link "Save" at bounding box center [433, 187] width 15 height 8
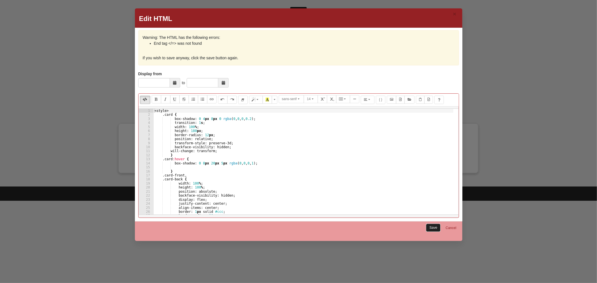
click at [433, 226] on link "Save" at bounding box center [433, 228] width 15 height 8
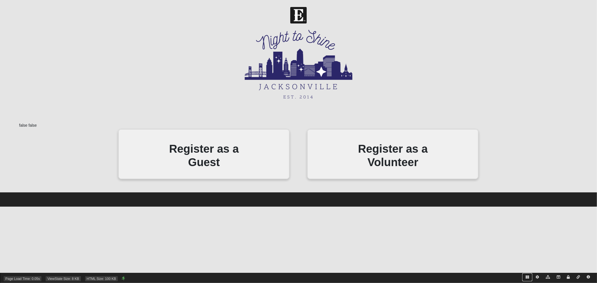
click at [527, 277] on icon at bounding box center [526, 277] width 3 height 3
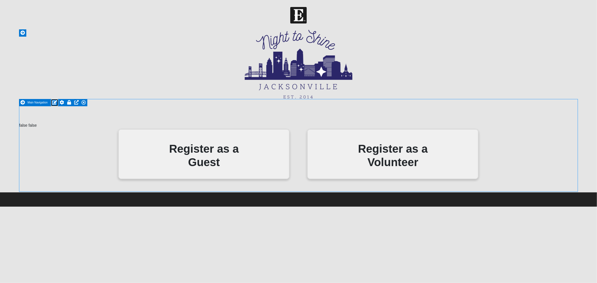
click at [54, 101] on icon at bounding box center [54, 102] width 5 height 4
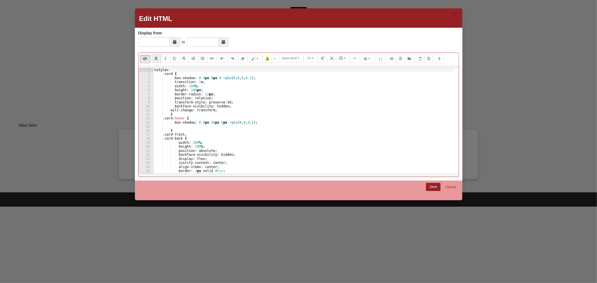
click at [203, 142] on div "< style > .card { box-shadow : 0 4 px 8 px 0 rgba ( 0 , 0 , 0 , 0.2 ) ; transit…" at bounding box center [303, 125] width 300 height 114
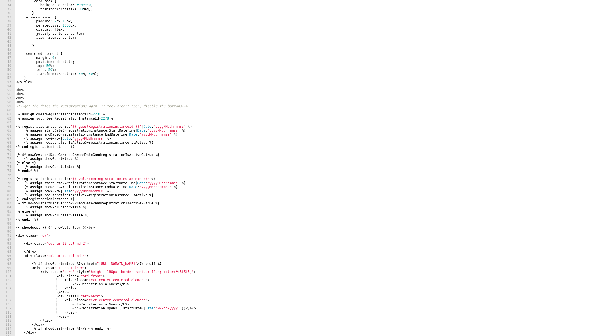
scroll to position [130, 0]
click at [93, 226] on div ".card-back { background-color : #e0e0e0 ; transform : rotateY( 180 deg ) ; } .n…" at bounding box center [303, 171] width 577 height 344
type textarea "{{ showGuest }} {{ showVolunteer }}<br>"
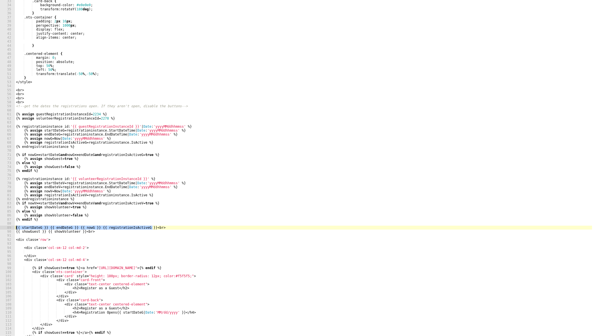
scroll to position [0, 6]
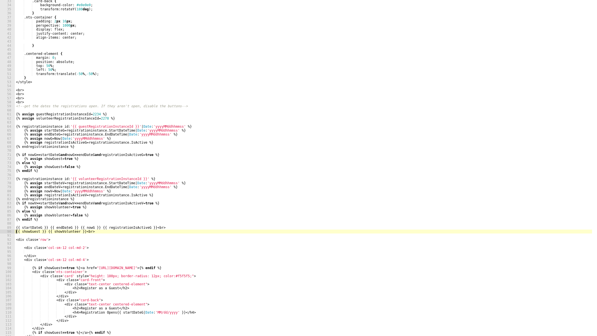
type textarea "{{ startDateG }} {{ endDateG }} {{ nowG }} {{ registrationIsActiveG }}<br>"
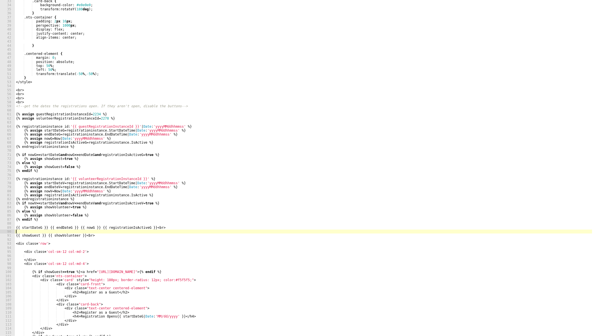
scroll to position [0, 0]
paste textarea "{{ startDateG }} {{ endDateG }} {{ nowG }} {{ registrationIsActiveG }}<br>"
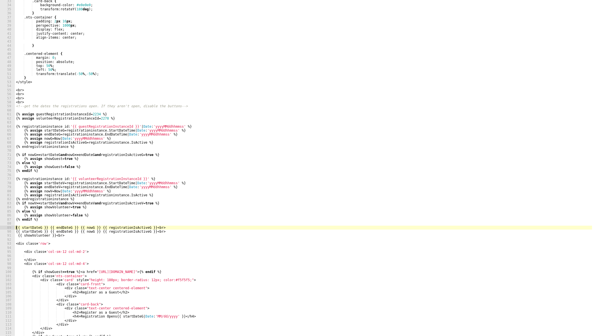
paste textarea "{{ showGuest }}"
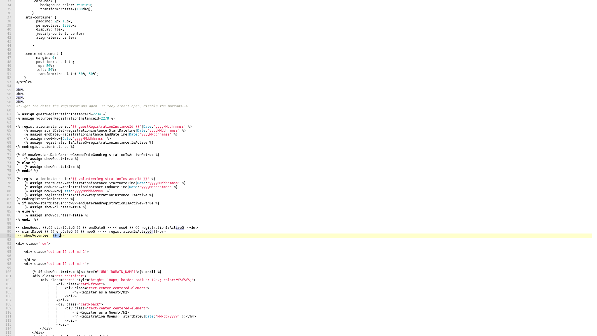
type textarea "{{ showVolunteer }}"
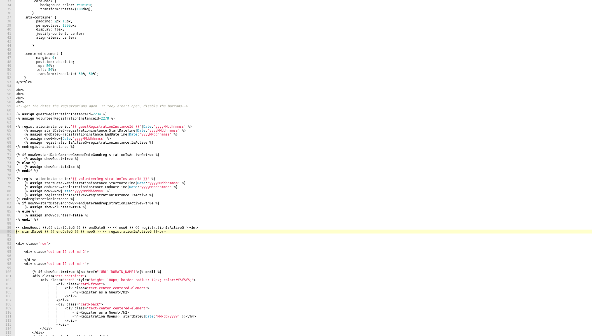
paste textarea "{{ showVolunteer }}"
click at [80, 233] on div ".card-back { background-color : #e0e0e0 ; transform : rotateY( 180 deg ) ; } .n…" at bounding box center [303, 171] width 577 height 344
click at [104, 231] on div ".card-back { background-color : #e0e0e0 ; transform : rotateY( 180 deg ) ; } .n…" at bounding box center [303, 171] width 577 height 344
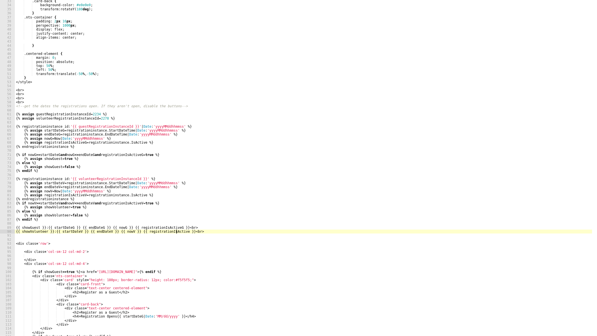
scroll to position [0, 13]
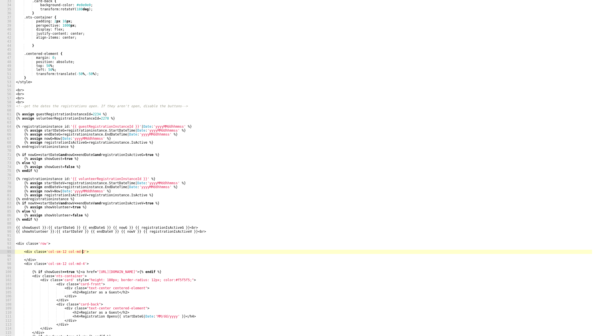
click at [136, 254] on div ".card-back { background-color : #e0e0e0 ; transform : rotateY( 180 deg ) ; } .n…" at bounding box center [303, 171] width 577 height 344
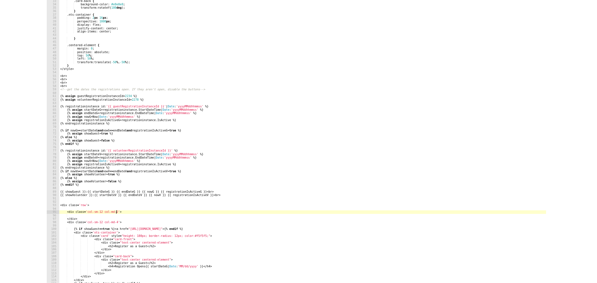
scroll to position [0, 5]
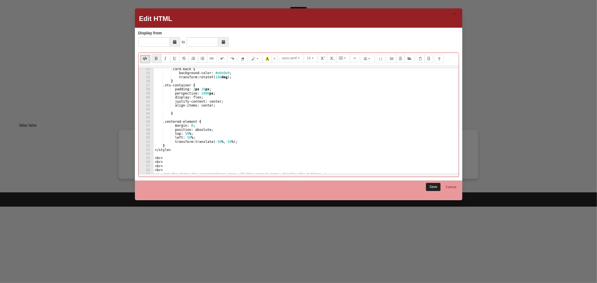
type textarea "<div class='col-sm-12 col-md-2'>"
click at [431, 185] on link "Save" at bounding box center [433, 187] width 15 height 8
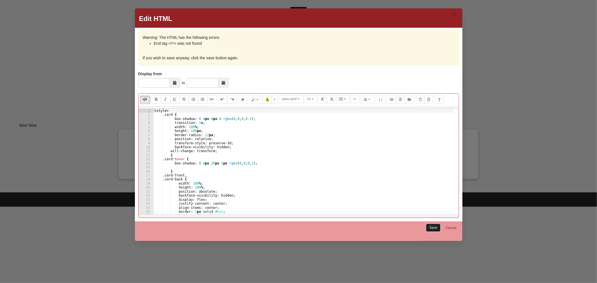
click at [431, 228] on link "Save" at bounding box center [433, 228] width 15 height 8
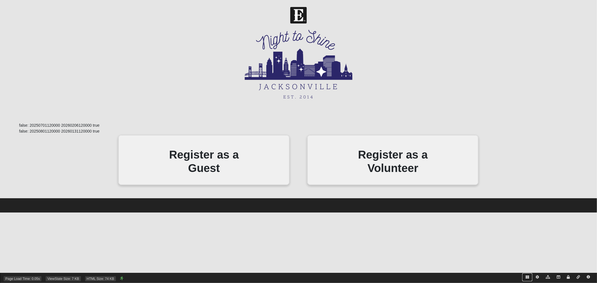
click at [527, 277] on icon at bounding box center [526, 277] width 3 height 3
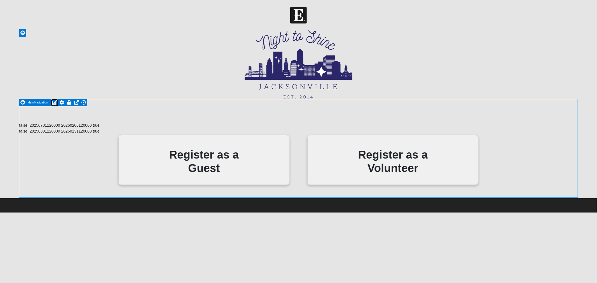
click at [55, 102] on icon at bounding box center [54, 102] width 5 height 4
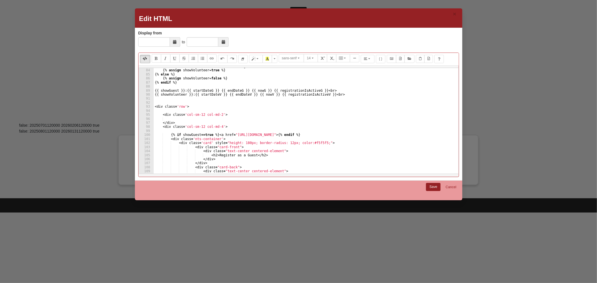
scroll to position [353, 0]
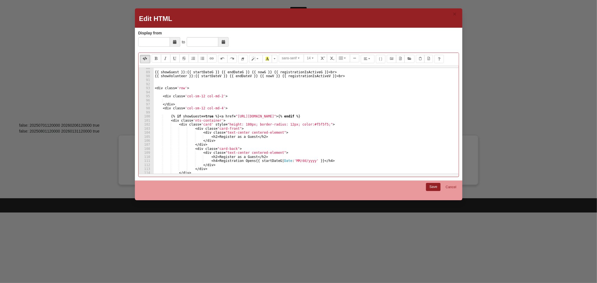
click at [339, 117] on div "{{ showGuest }} : {{ startDateG }} {{ endDateG }} {{ nowG }} {{ registrationIsA…" at bounding box center [304, 123] width 300 height 114
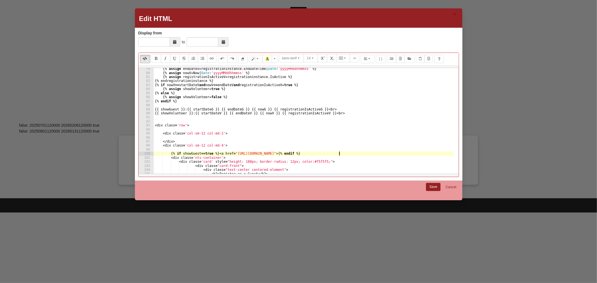
scroll to position [298, 0]
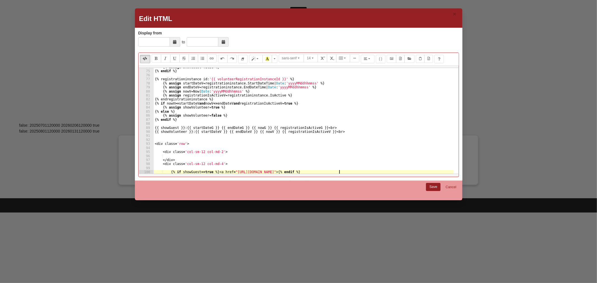
click at [252, 127] on div "{% assign showGuest = false %} {% endif %} {% registrationinstance id : '{{ vol…" at bounding box center [304, 122] width 300 height 114
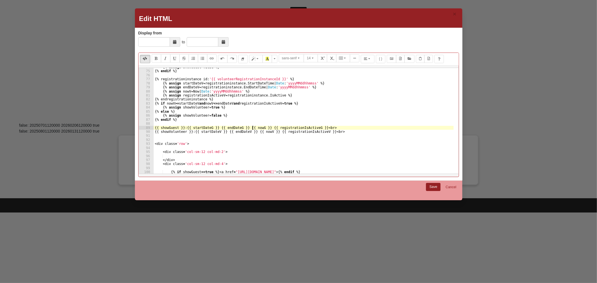
click at [252, 127] on div "{% assign showGuest = false %} {% endif %} {% registrationinstance id : '{{ vol…" at bounding box center [304, 122] width 300 height 114
click at [245, 128] on div "{% assign showGuest = false %} {% endif %} {% registrationinstance id : '{{ vol…" at bounding box center [304, 122] width 300 height 114
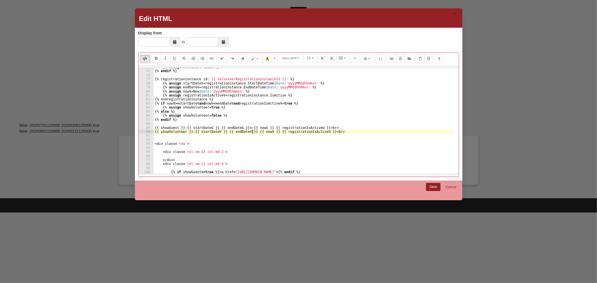
click at [252, 131] on div "{% assign showGuest = false %} {% endif %} {% registrationinstance id : '{{ vol…" at bounding box center [304, 122] width 300 height 114
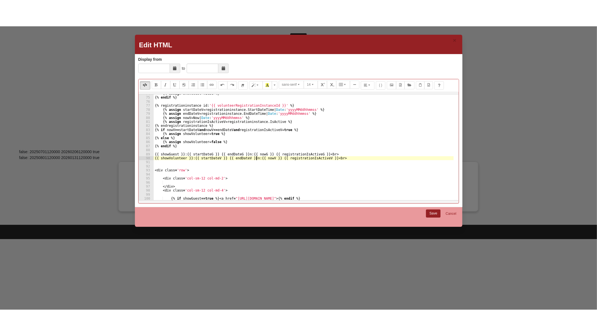
scroll to position [0, 8]
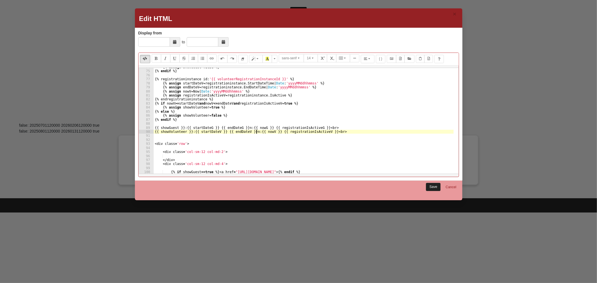
type textarea "{{ showVolunteer }}: {{ startDateV }} {{ endDateV }} n:{{ nowV }} {{ registrati…"
click at [430, 186] on link "Save" at bounding box center [433, 187] width 15 height 8
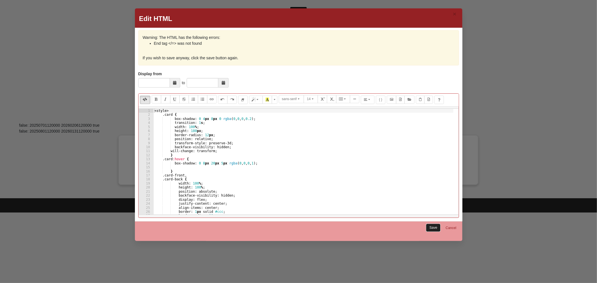
click at [432, 229] on link "Save" at bounding box center [433, 228] width 15 height 8
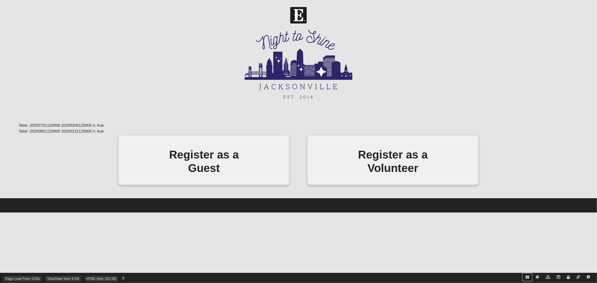
click at [525, 278] on icon at bounding box center [526, 277] width 3 height 3
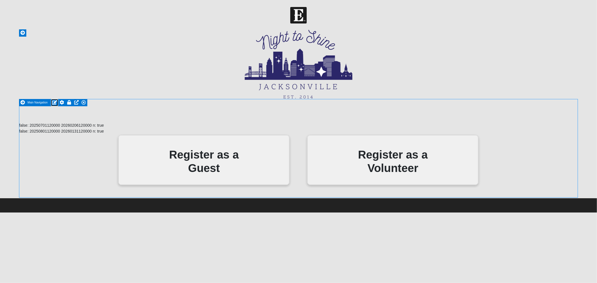
click at [55, 101] on icon at bounding box center [54, 102] width 5 height 4
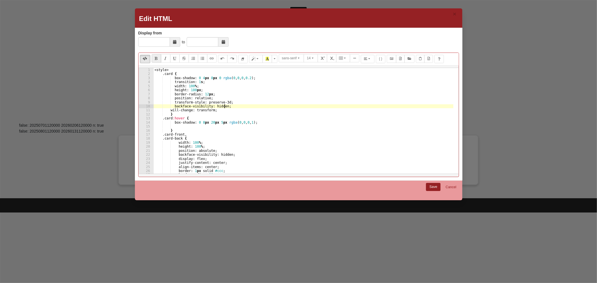
click at [230, 107] on div "< style > .card { box-shadow : 0 4 px 8 px 0 rgba ( 0 , 0 , 0 , 0.2 ) ; transit…" at bounding box center [303, 125] width 300 height 114
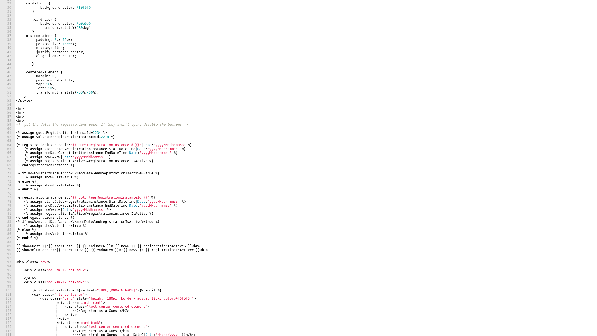
scroll to position [111, 0]
click at [55, 156] on div "} .card-front { background-color : #f0f0f0 ; } .card-back { background-color : …" at bounding box center [303, 169] width 577 height 344
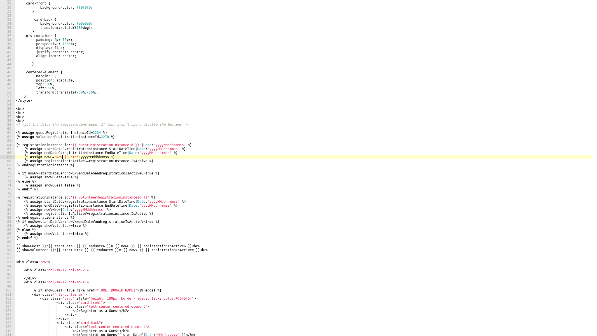
scroll to position [0, 4]
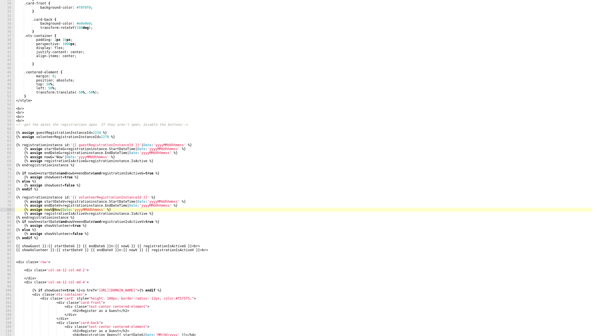
click at [53, 208] on div "} .card-front { background-color : #f0f0f0 ; } .card-back { background-color : …" at bounding box center [303, 169] width 577 height 344
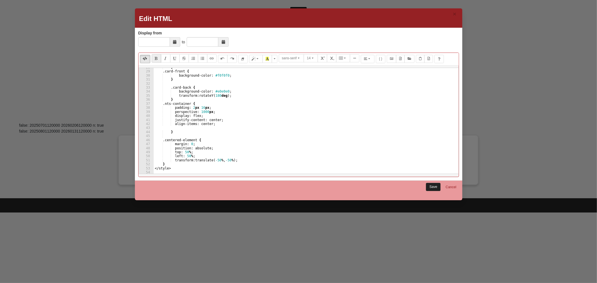
type textarea "{% assign nowV = 'Now' | Date:'yyyyMMddhhmmss' %}"
click at [433, 189] on link "Save" at bounding box center [433, 187] width 15 height 8
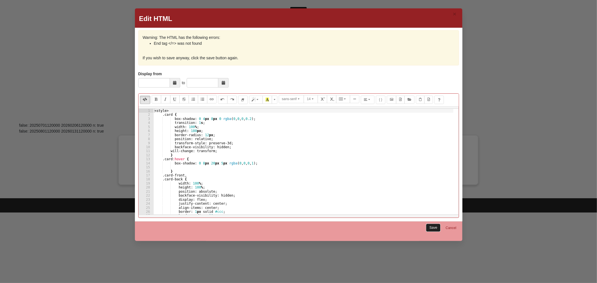
click at [431, 229] on link "Save" at bounding box center [433, 228] width 15 height 8
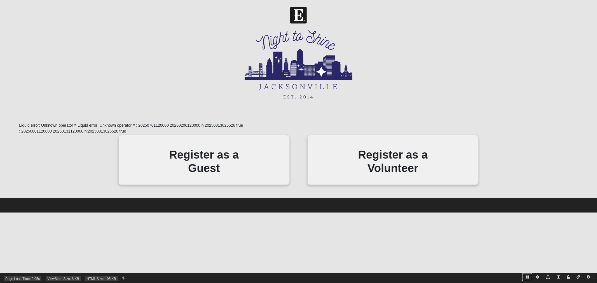
click at [526, 277] on icon at bounding box center [526, 277] width 3 height 3
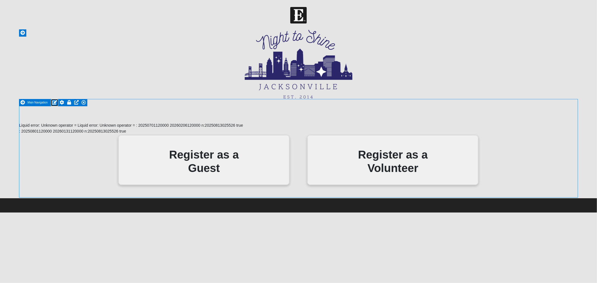
click at [54, 102] on icon at bounding box center [54, 102] width 5 height 4
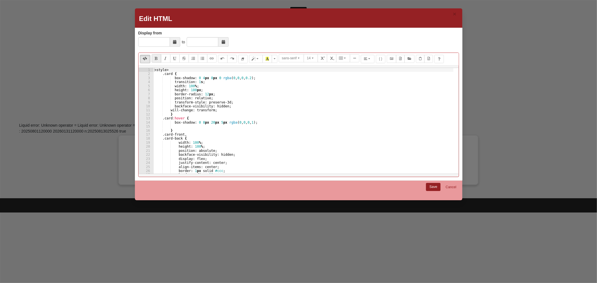
click at [272, 93] on div "< style > .card { box-shadow : 0 4 px 8 px 0 rgba ( 0 , 0 , 0 , 0.2 ) ; transit…" at bounding box center [303, 125] width 300 height 114
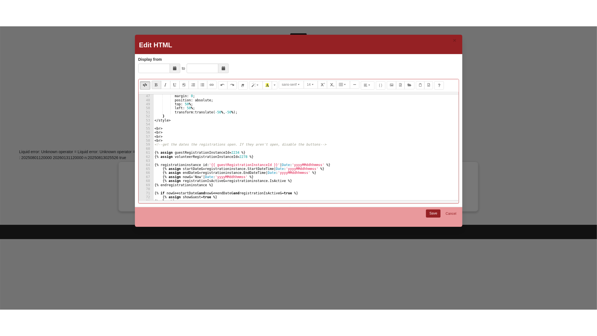
scroll to position [186, 0]
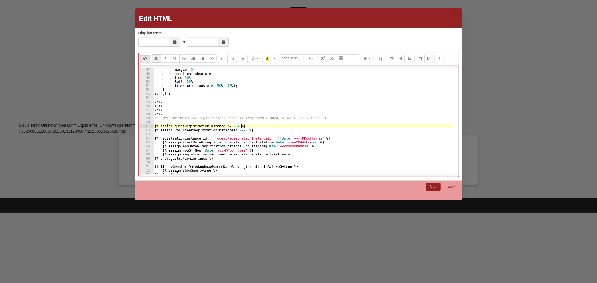
click at [341, 125] on div "margin : 0 ; position : absolute ; top : 50 % ; left : 50 % ; transform : trans…" at bounding box center [303, 125] width 300 height 114
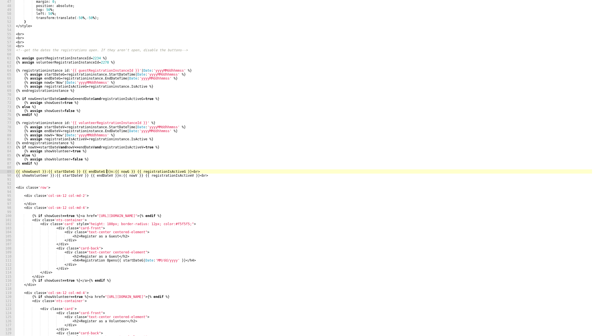
click at [106, 170] on div "margin : 0 ; position : absolute ; top : 50 % ; left : 50 % ; transform : trans…" at bounding box center [303, 172] width 577 height 344
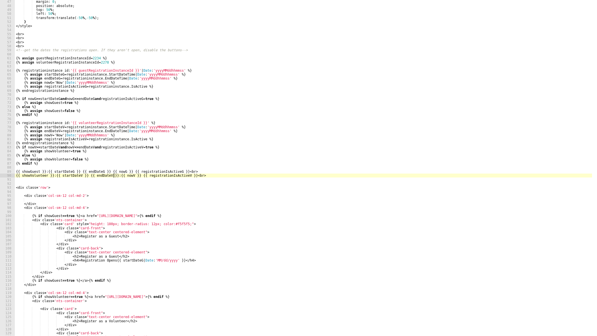
type textarea "{{ showVolunteer }}: {{ startDateV }} {{ endDateV }} {{ nowV }} {{ registration…"
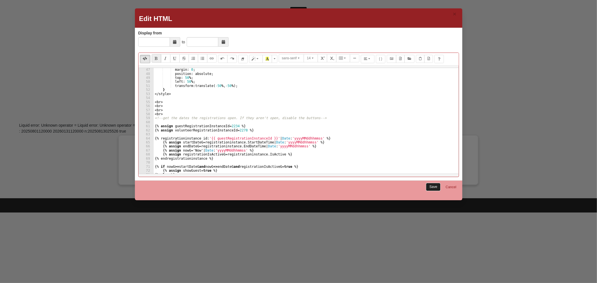
click at [430, 186] on link "Save" at bounding box center [433, 187] width 15 height 8
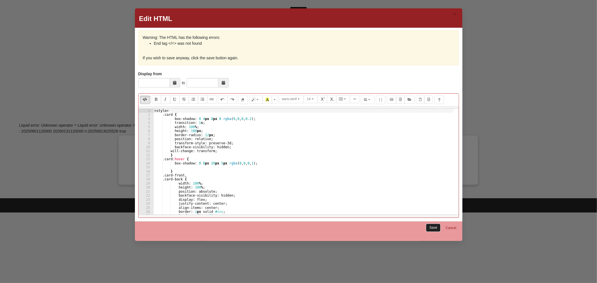
click at [430, 225] on link "Save" at bounding box center [433, 228] width 15 height 8
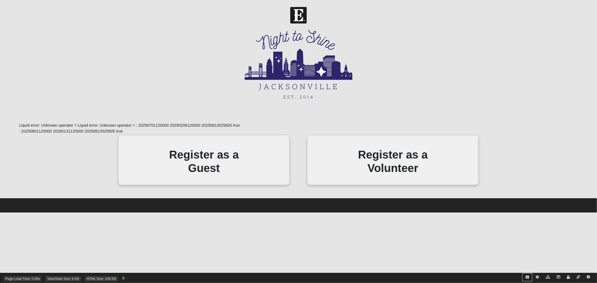
click at [525, 276] on icon at bounding box center [526, 277] width 3 height 3
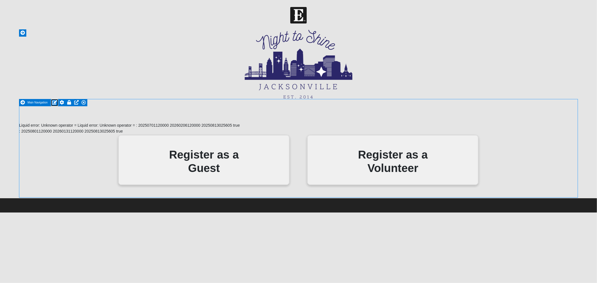
click at [54, 102] on icon at bounding box center [54, 102] width 5 height 4
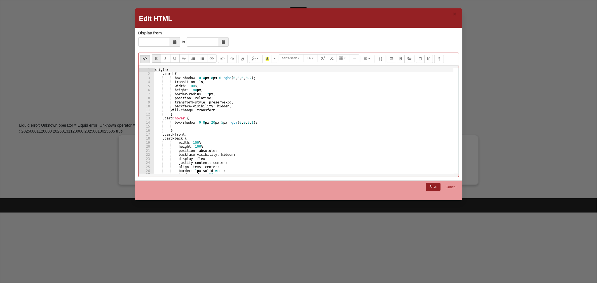
click at [227, 137] on div "< style > .card { box-shadow : 0 4 px 8 px 0 rgba ( 0 , 0 , 0 , 0.2 ) ; transit…" at bounding box center [303, 125] width 300 height 114
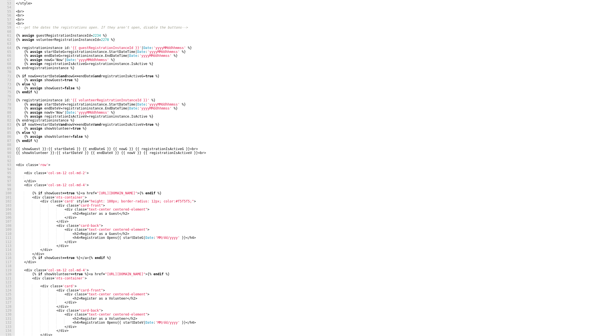
scroll to position [172, 0]
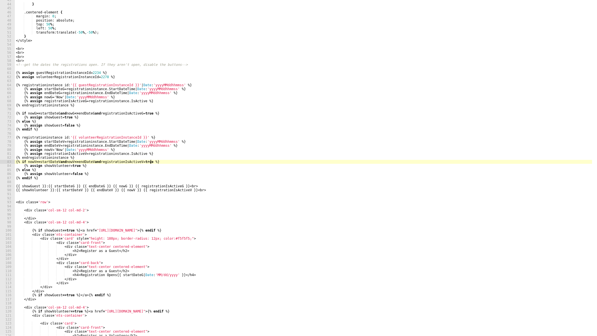
click at [150, 161] on div "} .centered-element { margin : 0 ; position : absolute ; top : 50 % ; left : 50…" at bounding box center [303, 170] width 577 height 344
click at [151, 114] on div "} .centered-element { margin : 0 ; position : absolute ; top : 50 % ; left : 50…" at bounding box center [303, 170] width 577 height 344
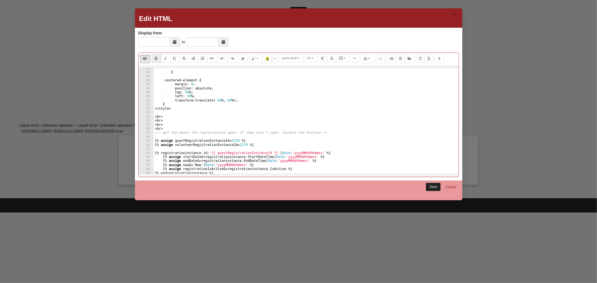
type textarea "{% if nowG >= startDateG and nowG <= endDateG and registrationIsActiveG == true…"
drag, startPoint x: 430, startPoint y: 185, endPoint x: 427, endPoint y: 183, distance: 3.0
click at [430, 185] on link "Save" at bounding box center [433, 187] width 15 height 8
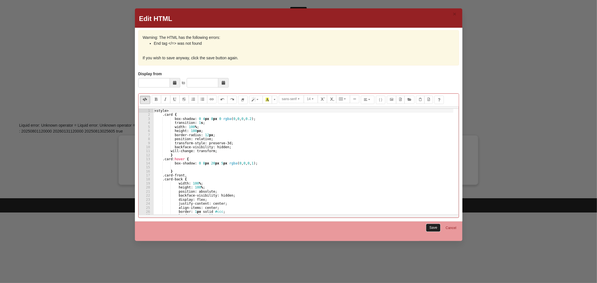
click at [432, 226] on link "Save" at bounding box center [433, 228] width 15 height 8
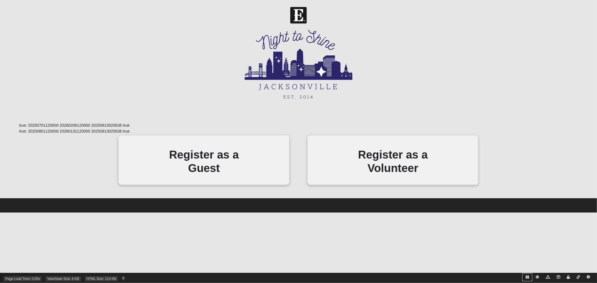
click at [525, 276] on icon at bounding box center [526, 277] width 3 height 3
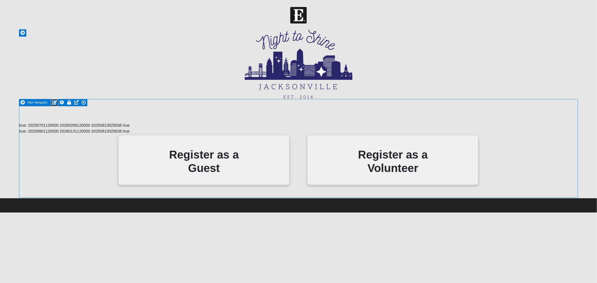
click at [54, 102] on icon at bounding box center [54, 102] width 5 height 4
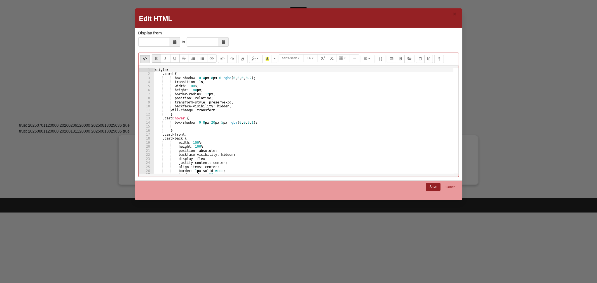
click at [222, 129] on div "< style > .card { box-shadow : 0 4 px 8 px 0 rgba ( 0 , 0 , 0 , 0.2 ) ; transit…" at bounding box center [303, 125] width 300 height 114
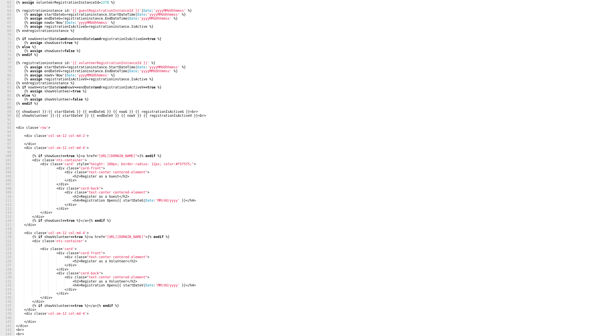
scroll to position [246, 0]
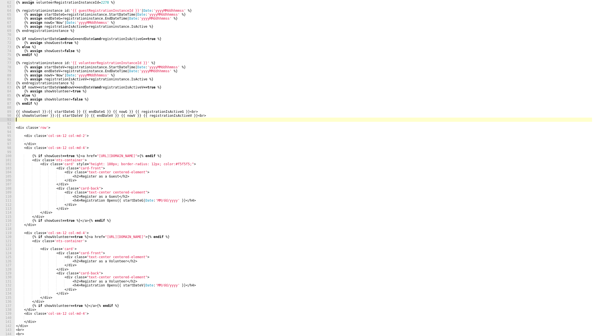
click at [24, 121] on div "{% assign guestRegistrationInstanceId = 2234 %} {% assign volunteerRegistration…" at bounding box center [303, 168] width 577 height 344
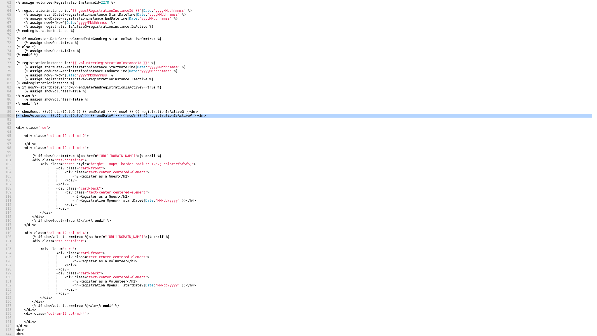
type textarea "{{ showGuest }}: {{ startDateG }} {{ endDateG }} {{ nowG }} {{ registrationIsAc…"
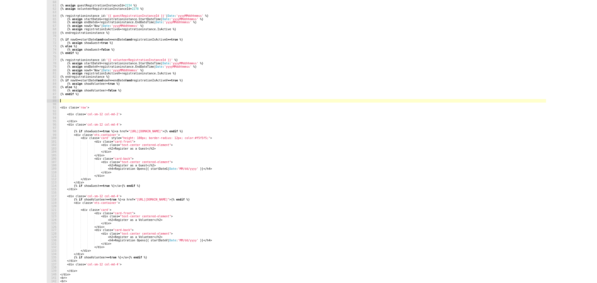
scroll to position [234, 0]
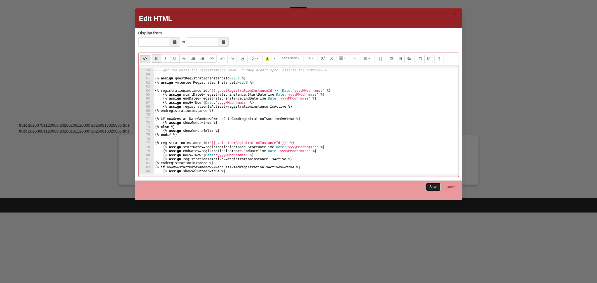
click at [429, 186] on link "Save" at bounding box center [433, 187] width 15 height 8
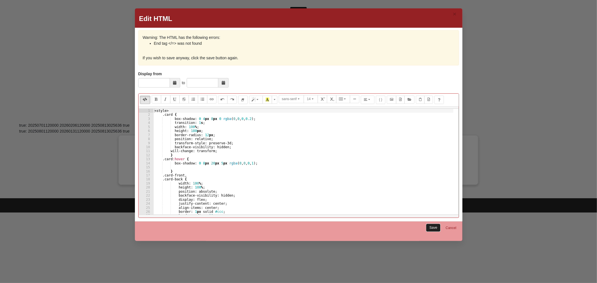
click at [433, 227] on link "Save" at bounding box center [433, 228] width 15 height 8
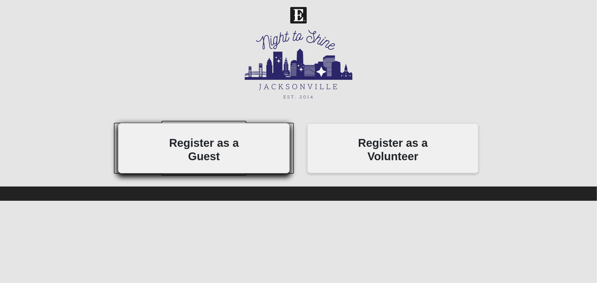
click at [203, 147] on h2 "Register as a Guest" at bounding box center [203, 149] width 85 height 27
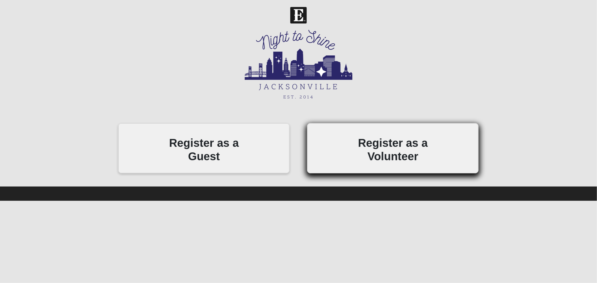
click at [391, 148] on h2 "Register as a Volunteer" at bounding box center [392, 149] width 85 height 27
click at [398, 149] on h2 "Register as a Volunteer" at bounding box center [392, 149] width 85 height 27
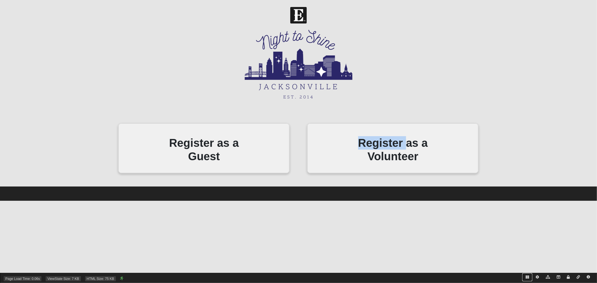
drag, startPoint x: 526, startPoint y: 276, endPoint x: 520, endPoint y: 273, distance: 7.2
click at [526, 277] on icon at bounding box center [526, 277] width 3 height 3
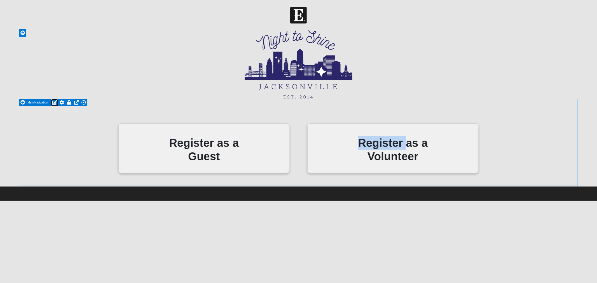
click at [53, 101] on icon at bounding box center [54, 102] width 5 height 4
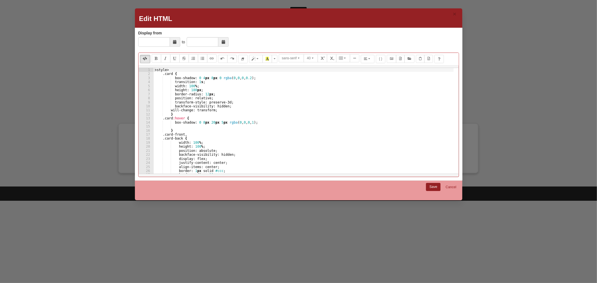
click at [240, 127] on div "< style > .card { box-shadow : 0 4 px 8 px 0 rgba ( 0 , 0 , 0 , 0.2 ) ; transit…" at bounding box center [304, 125] width 300 height 114
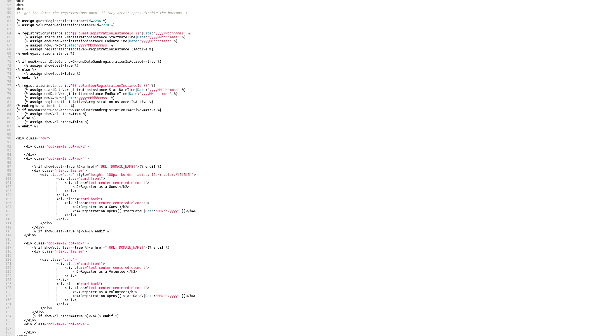
scroll to position [234, 0]
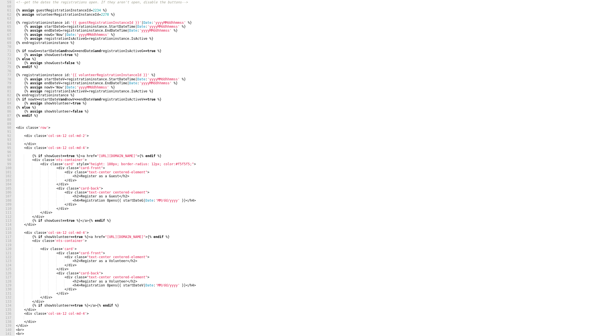
click at [41, 121] on div "< br > <!-- get the dates the registrations open. If they aren't open, disable …" at bounding box center [303, 168] width 577 height 344
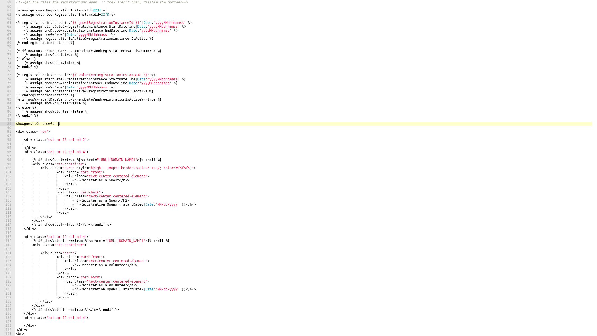
scroll to position [0, 3]
type textarea "showguest: {{ showGuest }}<br>"
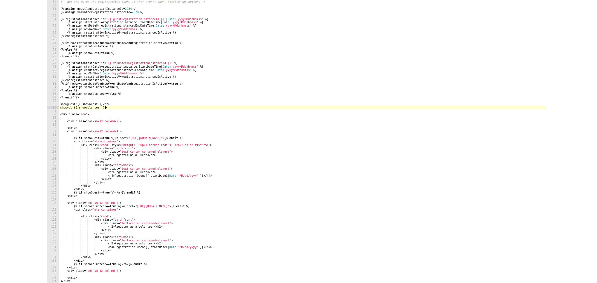
scroll to position [0, 4]
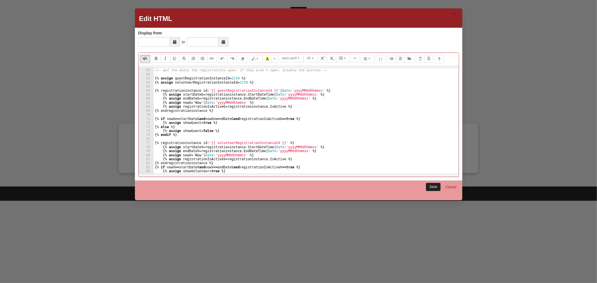
type textarea "showvol: {{ showVolunteer }}<br>"
click at [432, 187] on link "Save" at bounding box center [433, 187] width 15 height 8
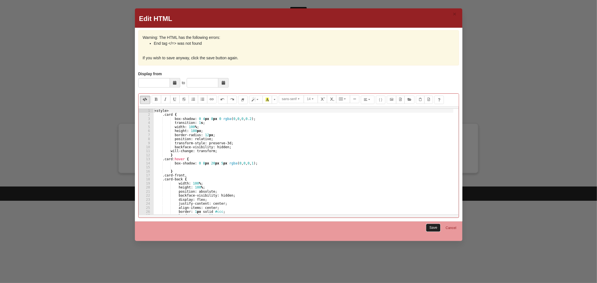
click at [430, 227] on link "Save" at bounding box center [433, 228] width 15 height 8
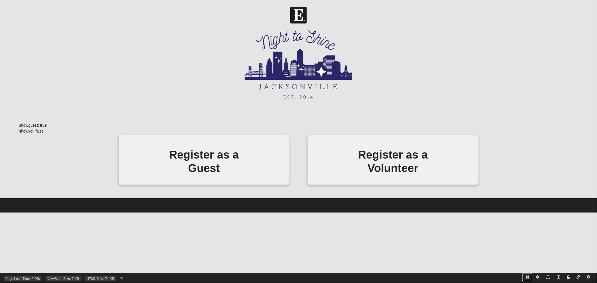
click at [527, 278] on icon at bounding box center [526, 277] width 3 height 3
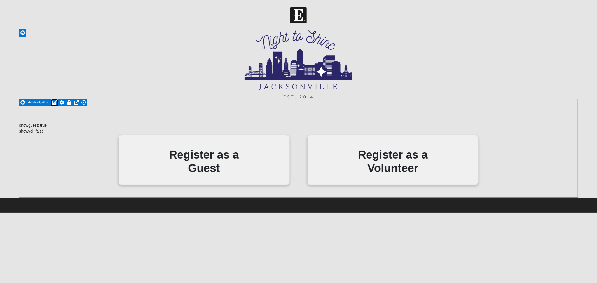
click at [54, 102] on icon at bounding box center [54, 102] width 5 height 4
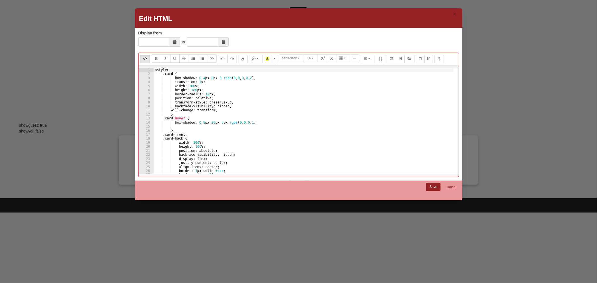
click at [210, 112] on div "< style > .card { box-shadow : 0 4 px 8 px 0 rgba ( 0 , 0 , 0 , 0.2 ) ; transit…" at bounding box center [304, 125] width 300 height 114
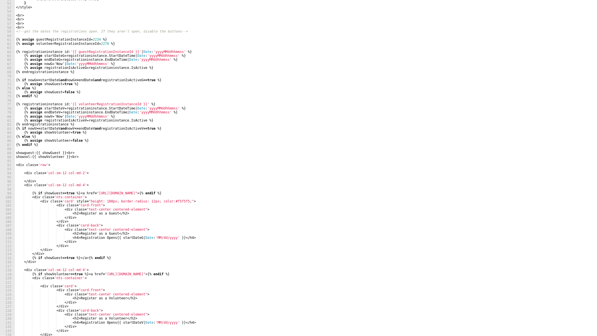
scroll to position [242, 0]
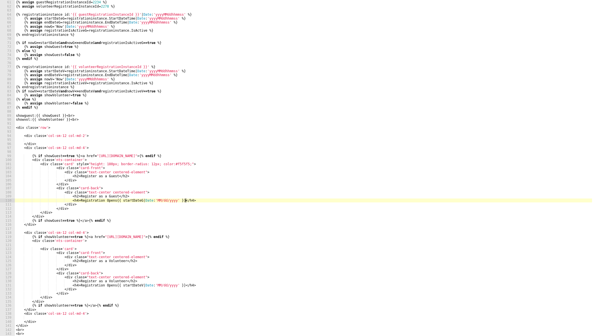
click at [194, 199] on div "{% assign guestRegistrationInstanceId = 2234 %} {% assign volunteerRegistration…" at bounding box center [303, 168] width 577 height 344
type textarea "<h4>Registration Opens {{ startDateG | Date:'MM/dd/yyyy' }}</h4>"
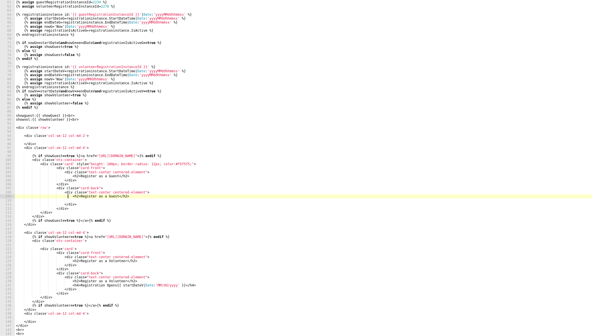
type textarea "<h2>Register as a Guest</h2>"
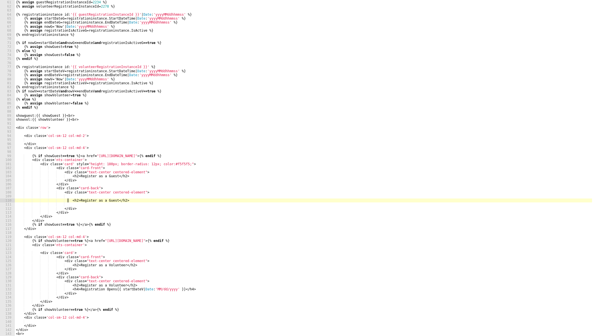
scroll to position [0, 4]
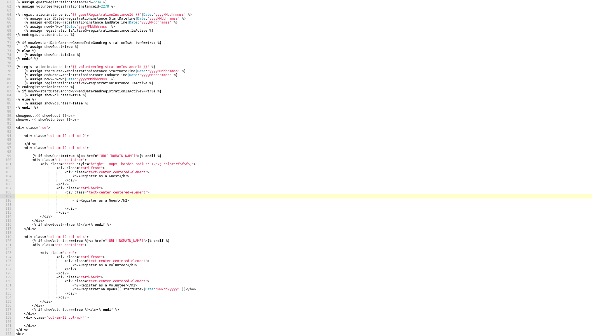
paste textarea "<h4>Registration Opens {{ startDateG | Date:'MM/dd/yyyy' }}</h4>"
type textarea "<h2>Register as a Guest</h2>"
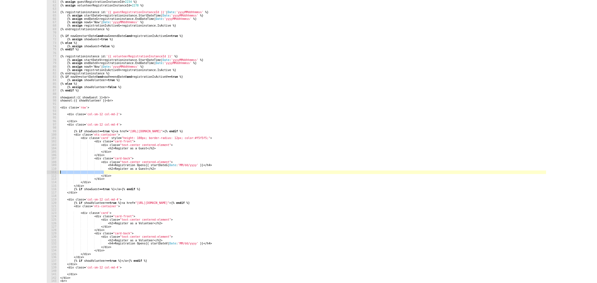
scroll to position [0, 0]
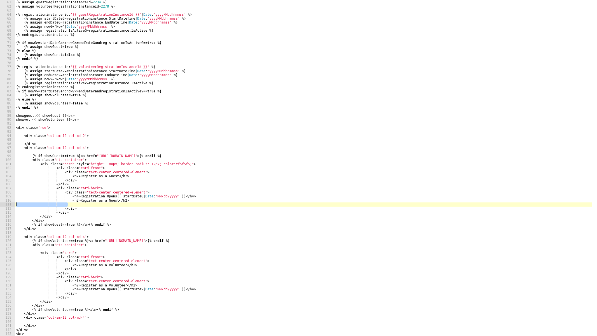
type textarea "<h2>Register as a Guest</h2>"
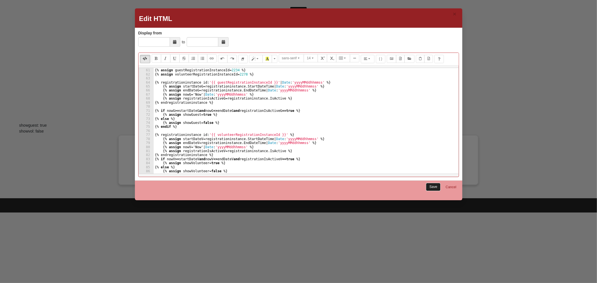
click at [430, 185] on link "Save" at bounding box center [433, 187] width 15 height 8
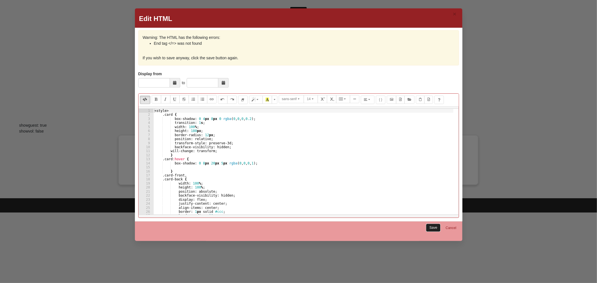
click at [435, 228] on link "Save" at bounding box center [433, 228] width 15 height 8
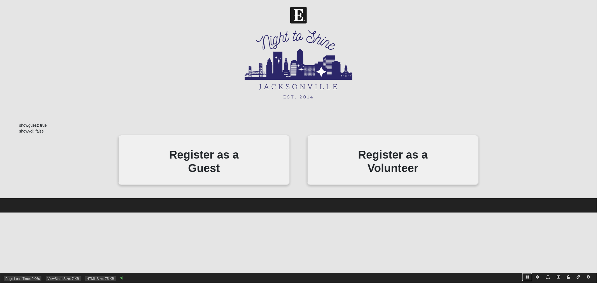
click at [527, 278] on icon at bounding box center [526, 277] width 3 height 3
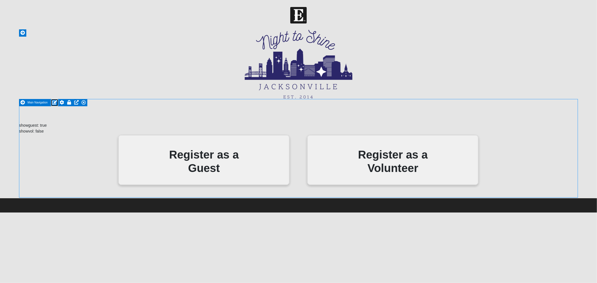
click at [55, 101] on icon at bounding box center [54, 102] width 5 height 4
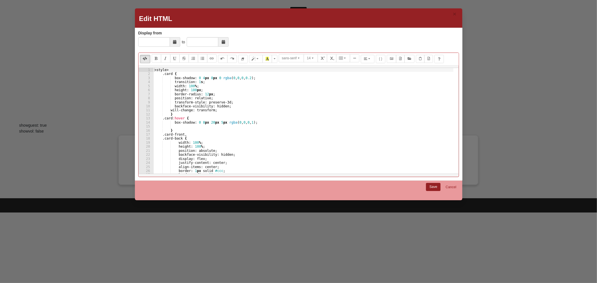
click at [250, 123] on div "< style > .card { box-shadow : 0 4 px 8 px 0 rgba ( 0 , 0 , 0 , 0.2 ) ; transit…" at bounding box center [303, 125] width 300 height 114
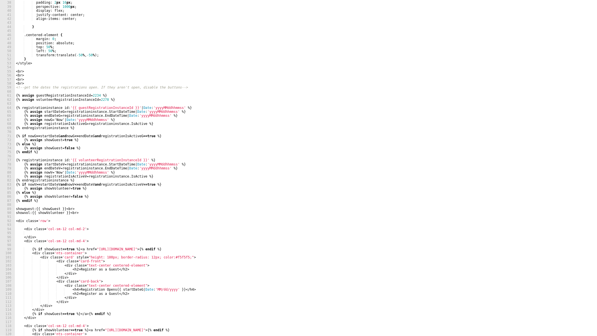
scroll to position [149, 0]
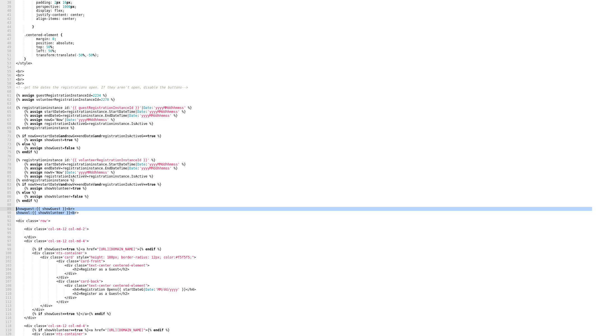
drag, startPoint x: 83, startPoint y: 213, endPoint x: -23, endPoint y: 209, distance: 106.7
click at [0, 209] on html "Header Login Login Status Hello 9Embers My Account Log Out Navigation Night To …" at bounding box center [298, 106] width 597 height 213
type textarea "showguest: {{ showGuest }}<br> showvol: {{ showVolunteer }}<br>"
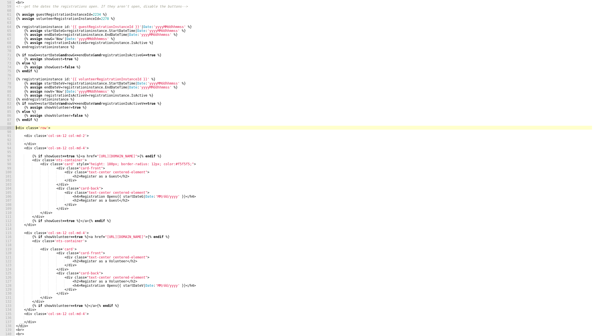
scroll to position [230, 0]
click at [206, 197] on div "< br > < br > <!-- get the dates the registrations open. If they aren't open, d…" at bounding box center [303, 168] width 577 height 344
type textarea "<h4>Registration Opens {{ startDateG | Date:'MM/dd/yyyy' }}</h4>"
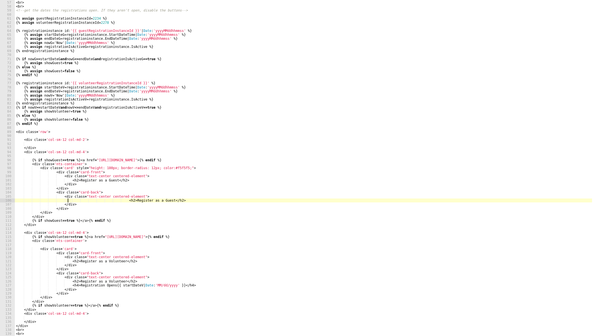
scroll to position [226, 0]
type textarea "<h2>Register as a Guest</h2>"
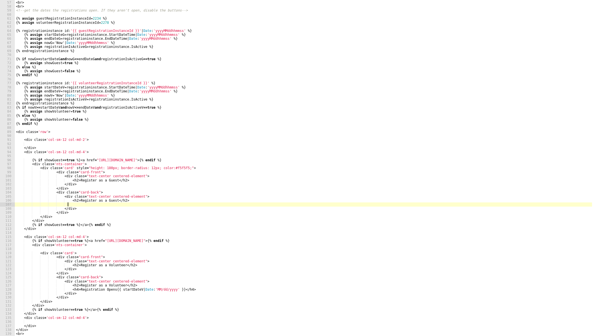
scroll to position [0, 4]
paste textarea "<h4>Registration Opens {{ startDateG | Date:'MM/dd/yyyy' }}</h4>"
click at [68, 202] on div "< br > < br > < br > <!-- get the dates the registrations open. If they aren't …" at bounding box center [303, 168] width 577 height 344
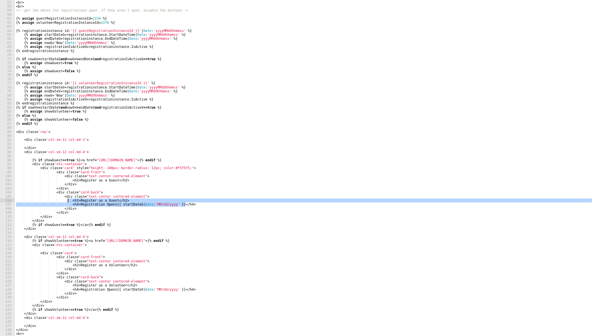
type textarea "<h4>Registration Opens {{ startDateG | Date:'MM/dd/yyyy' }}</h4>"
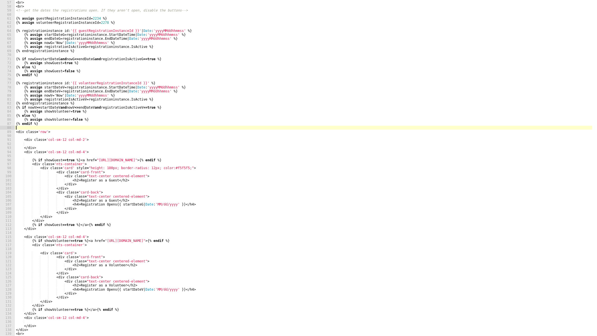
click at [56, 129] on div "< br > < br > < br > <!-- get the dates the registrations open. If they aren't …" at bounding box center [303, 168] width 577 height 344
paste textarea "<h4>Registration Opens {{ startDateG | Date:'MM/dd/yyyy' }}</h4>"
type textarea "<h4>Registration Opens {{ startDateG | Date:'MM/dd/yyyy' }}</h4>"
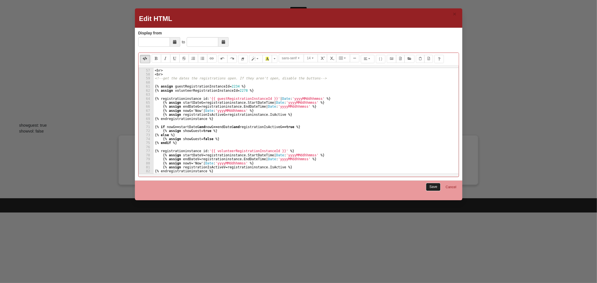
click at [431, 186] on link "Save" at bounding box center [433, 187] width 15 height 8
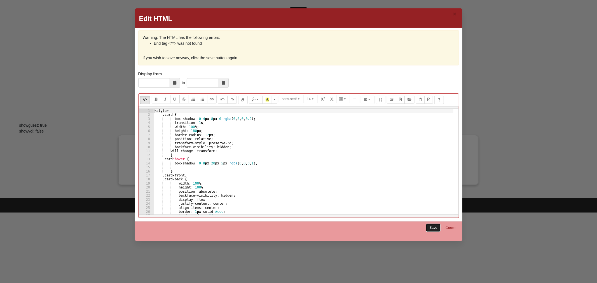
drag, startPoint x: 435, startPoint y: 228, endPoint x: 430, endPoint y: 223, distance: 7.3
click at [435, 228] on link "Save" at bounding box center [433, 228] width 15 height 8
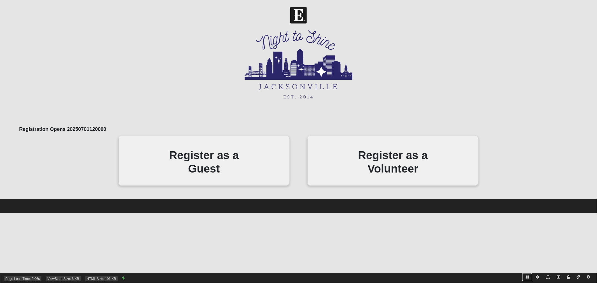
click at [528, 276] on icon at bounding box center [526, 277] width 3 height 3
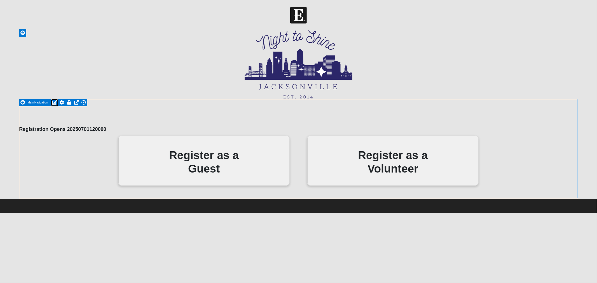
click at [55, 102] on icon at bounding box center [54, 102] width 5 height 4
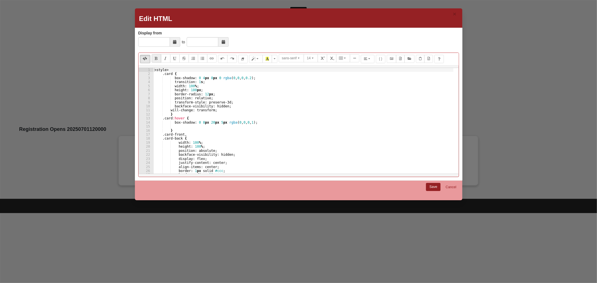
click at [208, 148] on div "< style > .card { box-shadow : 0 4 px 8 px 0 rgba ( 0 , 0 , 0 , 0.2 ) ; transit…" at bounding box center [303, 125] width 300 height 114
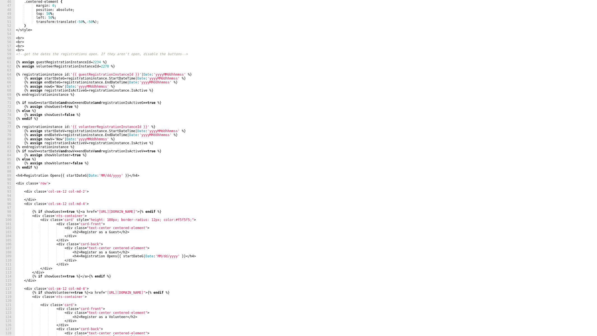
scroll to position [145, 0]
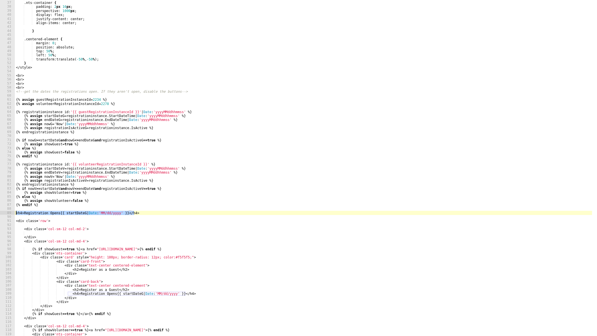
drag, startPoint x: 137, startPoint y: 214, endPoint x: 16, endPoint y: 214, distance: 120.9
click at [16, 214] on div "} .nts-container { padding : 2 px 16 px ; perspective : 1000 px ; display : fle…" at bounding box center [303, 169] width 577 height 344
type textarea "<h4>Registration Opens {{ startDateG | Date:'MM/dd/yyyy' }}</h4>"
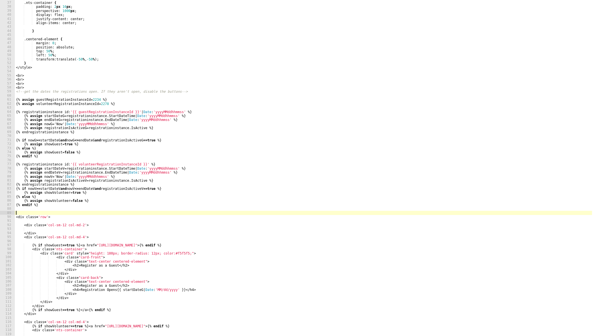
drag, startPoint x: 202, startPoint y: 116, endPoint x: 208, endPoint y: 120, distance: 7.3
click at [202, 116] on div "} .nts-container { padding : 2 px 16 px ; perspective : 1000 px ; display : fle…" at bounding box center [303, 169] width 577 height 344
type textarea "{% assign startDateG = registrationinstance.StartDateTime | Date:'yyyyMMddhhmms…"
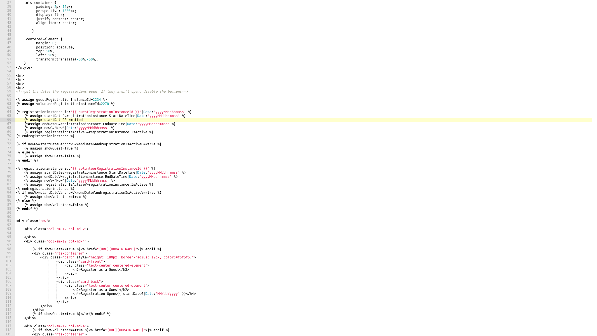
scroll to position [0, 5]
paste textarea "registrationinstance.StartDateTime | Date:'yyyyMMddhhmmss' %}"
click at [63, 120] on div "} .nts-container { padding : 2 px 16 px ; perspective : 1000 px ; display : fle…" at bounding box center [303, 169] width 577 height 344
click at [63, 121] on div "} .nts-container { padding : 2 px 16 px ; perspective : 1000 px ; display : fle…" at bounding box center [303, 169] width 577 height 344
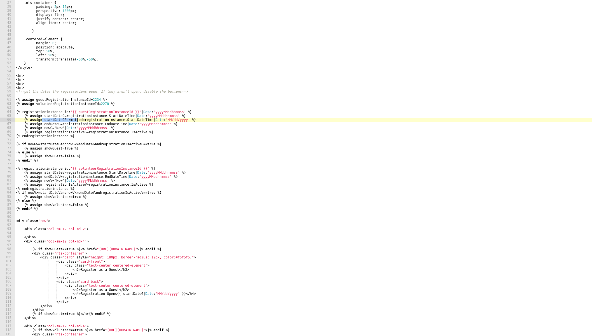
click at [125, 283] on div "} .nts-container { padding : 2 px 16 px ; perspective : 1000 px ; display : fle…" at bounding box center [303, 169] width 577 height 344
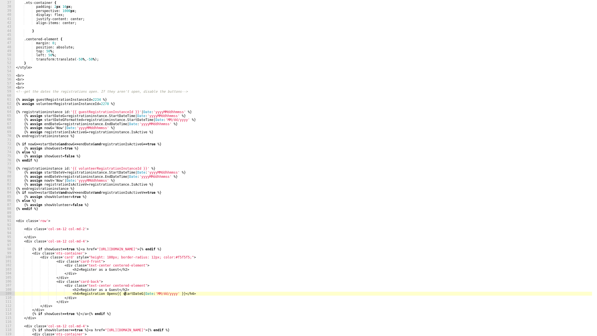
scroll to position [0, 13]
click at [125, 283] on div "} .nts-container { padding : 2 px 16 px ; perspective : 1000 px ; display : fle…" at bounding box center [303, 169] width 577 height 344
paste textarea "Formatted"
click at [187, 283] on div "} .nts-container { padding : 2 px 16 px ; perspective : 1000 px ; display : fle…" at bounding box center [303, 169] width 577 height 344
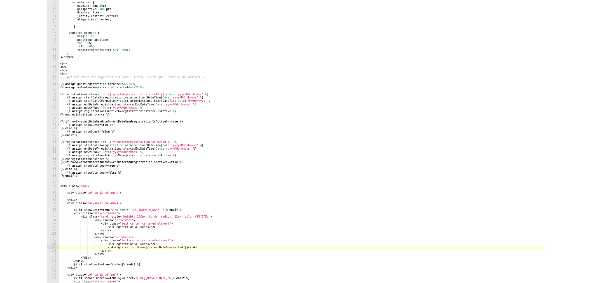
scroll to position [0, 12]
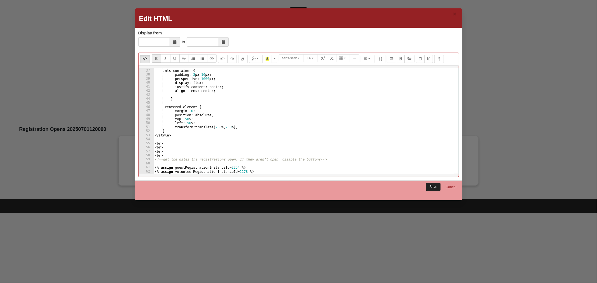
type textarea "<h4>Registration Opens {{ startDateGFormatted }}</h4>"
drag, startPoint x: 431, startPoint y: 186, endPoint x: 410, endPoint y: 177, distance: 22.3
click at [431, 186] on link "Save" at bounding box center [433, 187] width 15 height 8
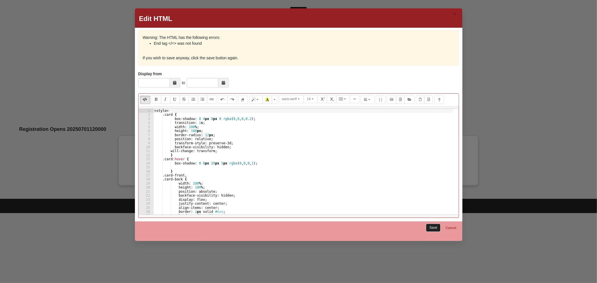
click at [433, 229] on link "Save" at bounding box center [433, 228] width 15 height 8
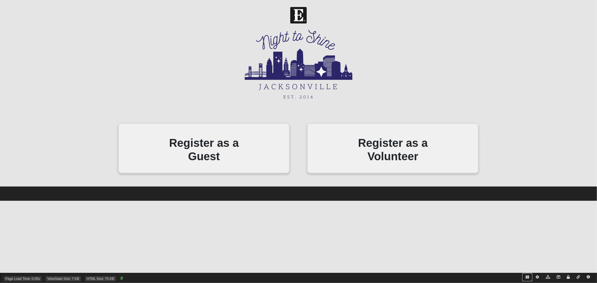
click at [527, 278] on icon at bounding box center [526, 277] width 3 height 3
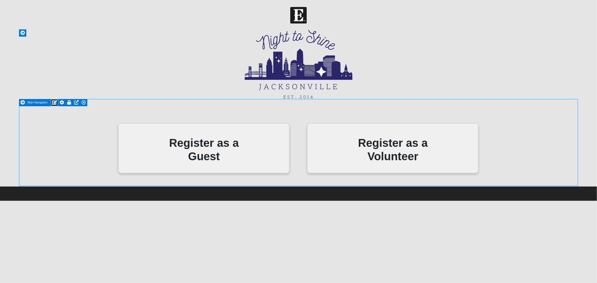
click at [56, 102] on icon at bounding box center [54, 102] width 5 height 4
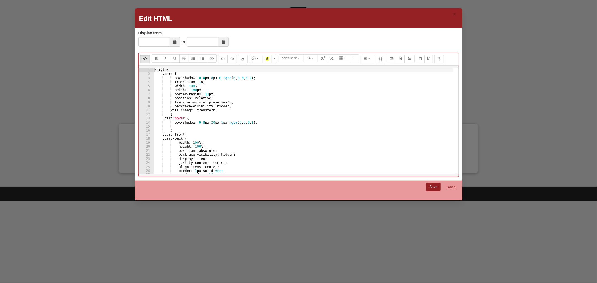
click at [205, 130] on div "< style > .card { box-shadow : 0 4 px 8 px 0 rgba ( 0 , 0 , 0 , 0.2 ) ; transit…" at bounding box center [303, 125] width 300 height 114
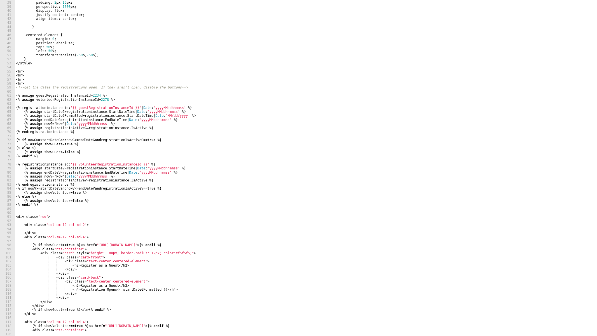
scroll to position [238, 0]
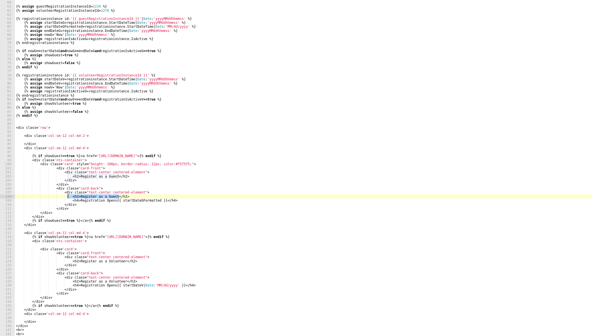
drag, startPoint x: 122, startPoint y: 195, endPoint x: 70, endPoint y: 196, distance: 51.8
click at [68, 196] on div "<!-- get the dates the registrations open. If they aren't open, disable the but…" at bounding box center [303, 168] width 577 height 344
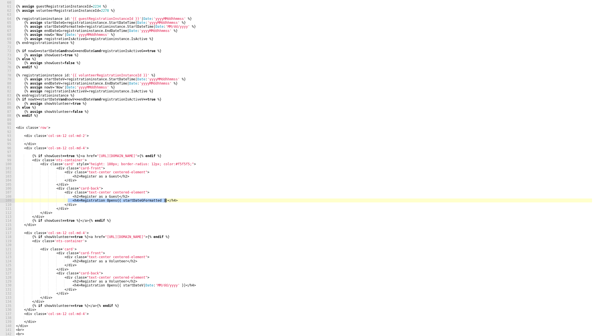
drag, startPoint x: 68, startPoint y: 199, endPoint x: 166, endPoint y: 199, distance: 98.2
click at [166, 199] on div "<!-- get the dates the registrations open. If they aren't open, disable the but…" at bounding box center [303, 168] width 577 height 344
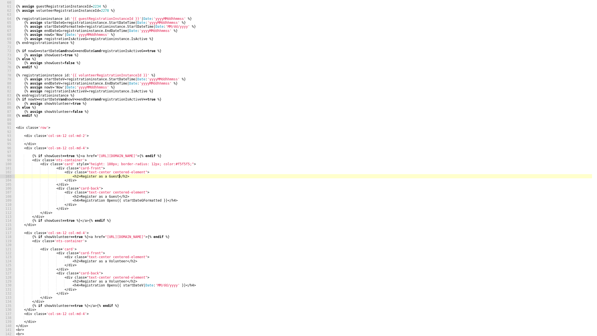
click at [142, 177] on div "<!-- get the dates the registrations open. If they aren't open, disable the but…" at bounding box center [303, 168] width 577 height 344
type textarea "<h2>Register as a Guest</h2>"
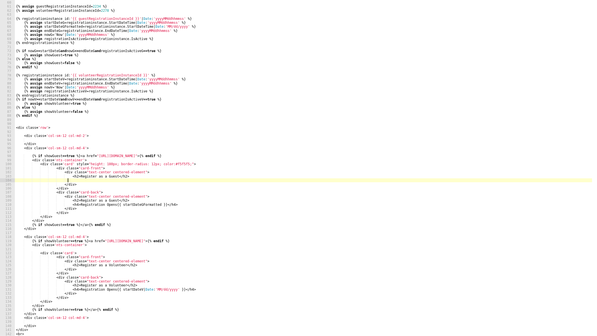
scroll to position [0, 4]
paste textarea "<h4>Registration Opens {{ startDateGFormatted }}</h4>"
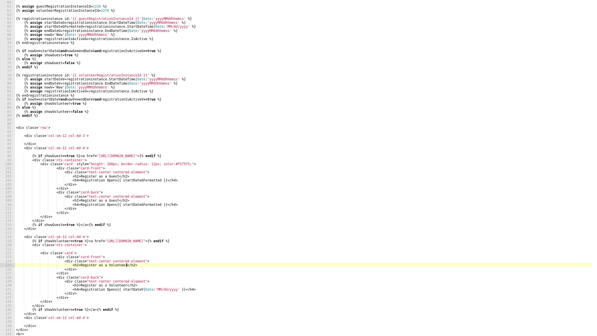
click at [141, 266] on div "<!-- get the dates the registrations open. If they aren't open, disable the but…" at bounding box center [303, 168] width 577 height 344
type textarea "<h2>Register as a Volunteer</h2>"
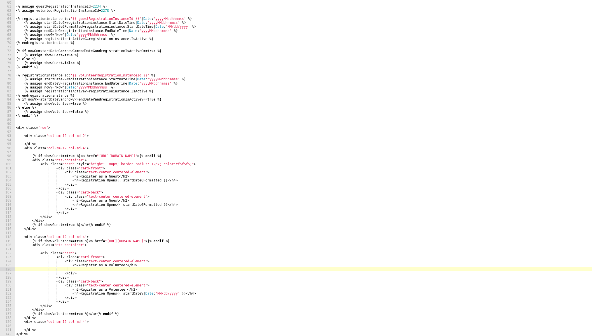
paste textarea "<h4>Registration Opens {{ startDateGFormatted }}</h4>"
click at [133, 269] on div "<!-- get the dates the registrations open. If they aren't open, disable the but…" at bounding box center [303, 168] width 577 height 344
click at [134, 283] on div "<!-- get the dates the registrations open. If they aren't open, disable the but…" at bounding box center [303, 168] width 577 height 344
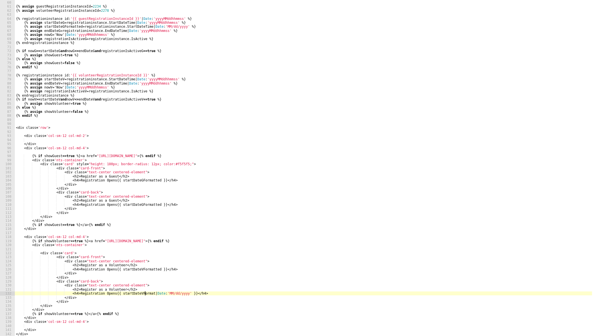
scroll to position [0, 11]
click at [187, 283] on div "<!-- get the dates the registrations open. If they aren't open, disable the but…" at bounding box center [303, 168] width 577 height 344
drag, startPoint x: 172, startPoint y: 82, endPoint x: 182, endPoint y: 88, distance: 11.4
click at [173, 82] on div "<!-- get the dates the registrations open. If they aren't open, disable the but…" at bounding box center [303, 168] width 577 height 344
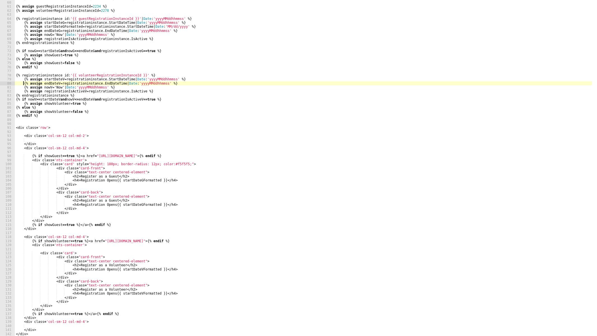
type textarea "{% assign startDateV = registrationinstance.StartDateTime | Date:'yyyyMMddhhmms…"
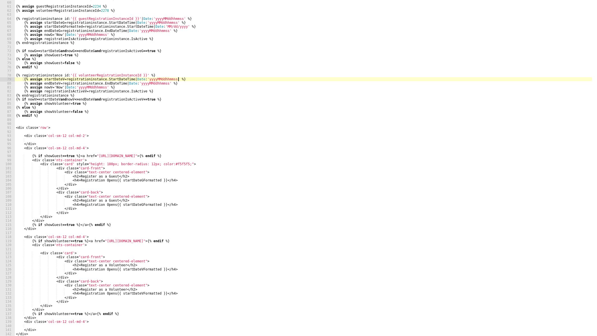
scroll to position [0, 0]
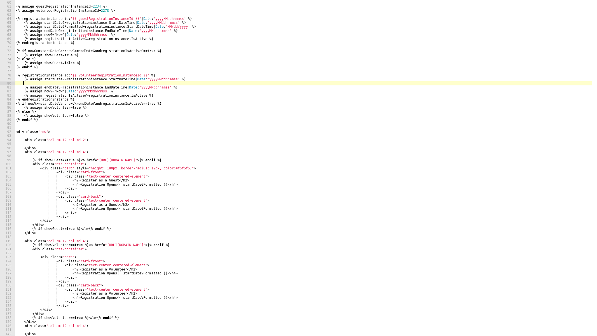
paste textarea "{% assign startDateV = registrationinstance.StartDateTime | Date:'yyyyMMddhhmms…"
click at [61, 83] on div "<!-- get the dates the registrations open. If they aren't open, disable the but…" at bounding box center [303, 168] width 577 height 344
click at [173, 84] on div "<!-- get the dates the registrations open. If they aren't open, disable the but…" at bounding box center [303, 168] width 577 height 344
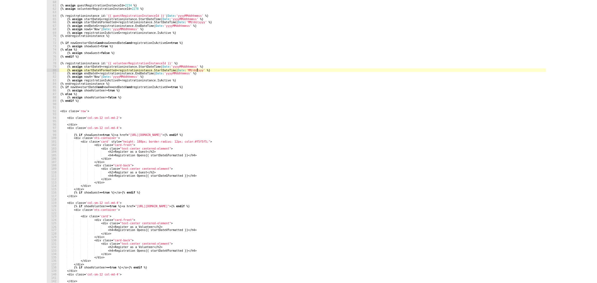
scroll to position [0, 14]
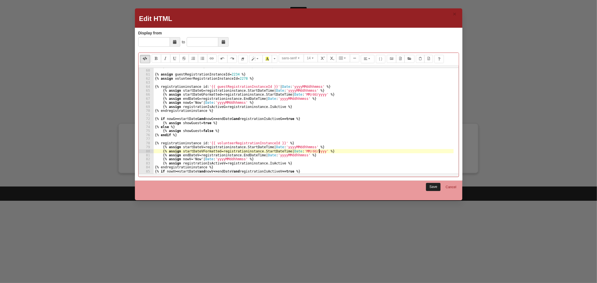
type textarea "{% assign startDateVFormatted = registrationinstance.StartDateTime | Date:'MM/d…"
click at [433, 186] on link "Save" at bounding box center [433, 187] width 15 height 8
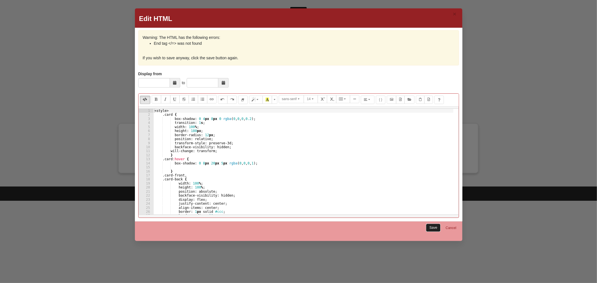
click at [436, 226] on link "Save" at bounding box center [433, 228] width 15 height 8
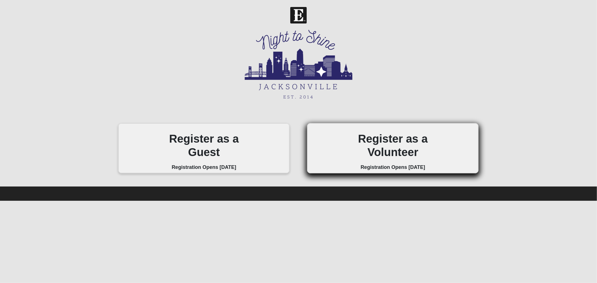
click at [406, 151] on h2 "Register as a Volunteer" at bounding box center [392, 145] width 85 height 27
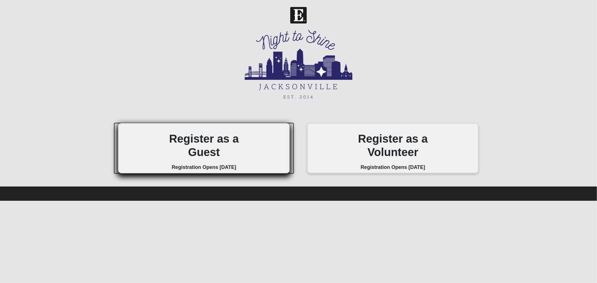
click at [207, 144] on h2 "Register as a Guest" at bounding box center [203, 145] width 85 height 27
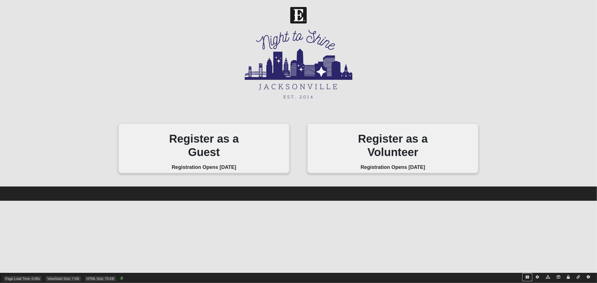
click at [527, 276] on icon at bounding box center [526, 277] width 3 height 3
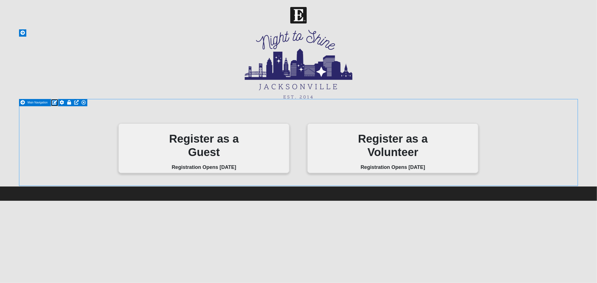
click at [53, 101] on icon at bounding box center [54, 102] width 5 height 4
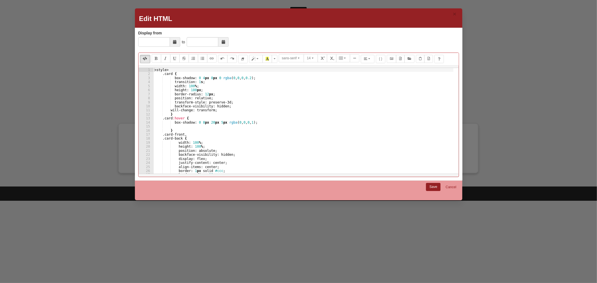
click at [270, 125] on div "< style > .card { box-shadow : 0 4 px 8 px 0 rgba ( 0 , 0 , 0 , 0.2 ) ; transit…" at bounding box center [303, 125] width 300 height 114
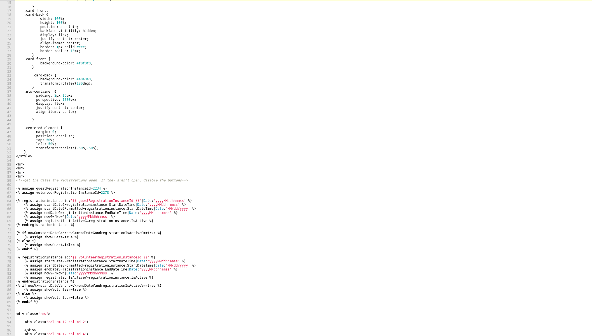
scroll to position [93, 0]
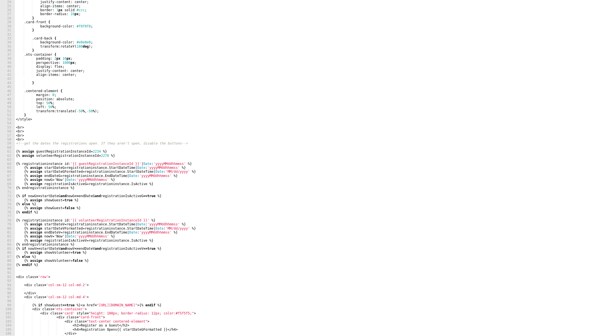
click at [176, 164] on div "justify-content : center ; align-items : center ; border : 1 px solid #ccc ; bo…" at bounding box center [303, 172] width 577 height 344
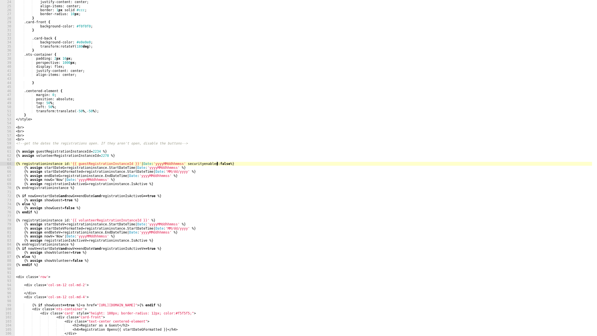
scroll to position [0, 17]
click at [176, 164] on div "justify-content : center ; align-items : center ; border : 1 px solid #ccc ; bo…" at bounding box center [303, 172] width 577 height 344
click at [139, 219] on div "justify-content : center ; align-items : center ; border : 1 px solid #ccc ; bo…" at bounding box center [303, 172] width 577 height 344
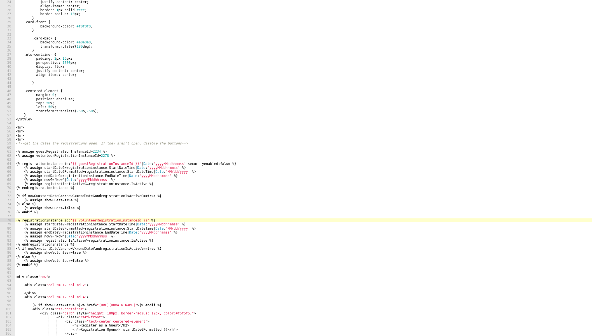
scroll to position [0, 10]
paste textarea "securityenabled: false"
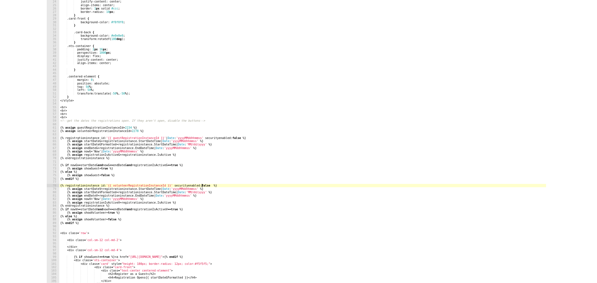
scroll to position [0, 13]
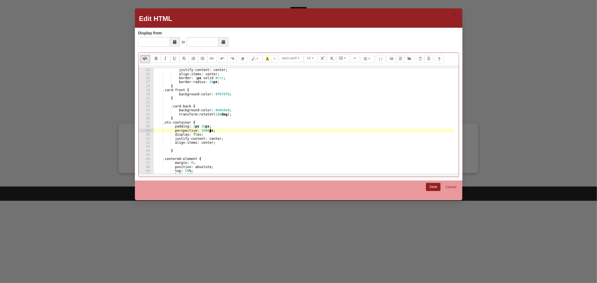
click at [255, 130] on div "justify-content : center ; align-items : center ; border : 1 px solid #ccc ; bo…" at bounding box center [304, 125] width 300 height 114
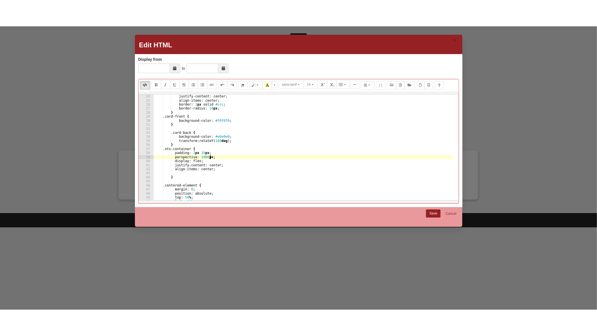
scroll to position [0, 4]
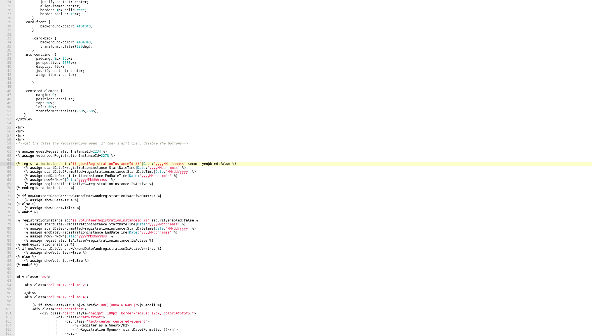
click at [207, 163] on div "justify-content : center ; align-items : center ; border : 1 px solid #ccc ; bo…" at bounding box center [303, 172] width 577 height 344
click at [172, 221] on div "justify-content : center ; align-items : center ; border : 1 px solid #ccc ; bo…" at bounding box center [303, 172] width 577 height 344
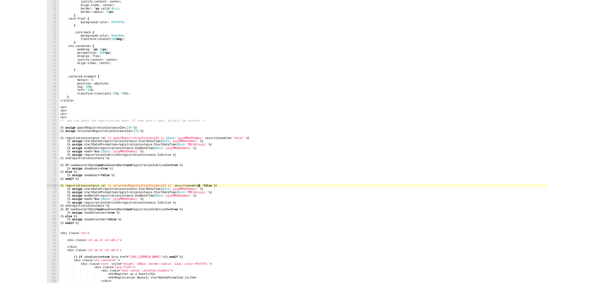
scroll to position [0, 13]
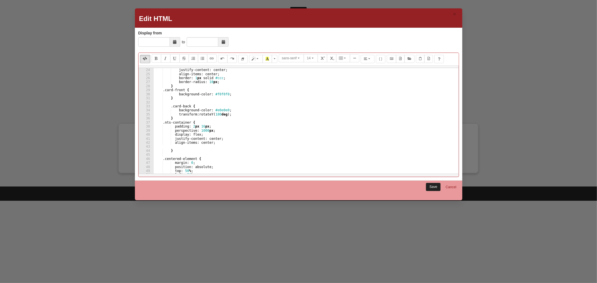
type textarea "{% registrationinstance id:'{{ volunteerRegistrationInstanceId }}' securityenab…"
click at [430, 186] on link "Save" at bounding box center [433, 187] width 15 height 8
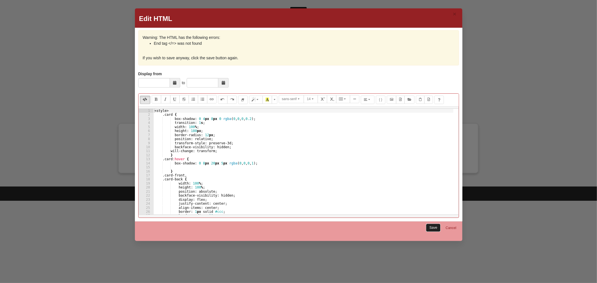
click at [430, 227] on link "Save" at bounding box center [433, 228] width 15 height 8
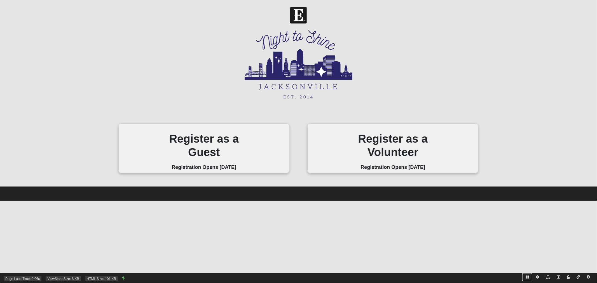
click at [526, 277] on icon at bounding box center [526, 277] width 3 height 3
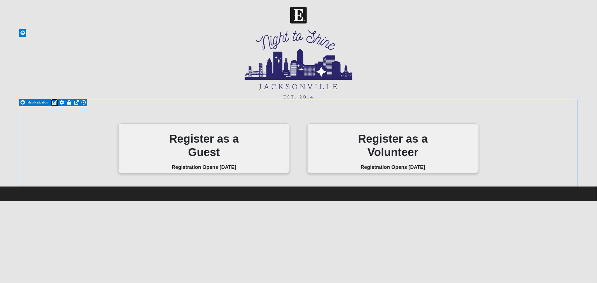
click at [53, 102] on icon at bounding box center [54, 102] width 5 height 4
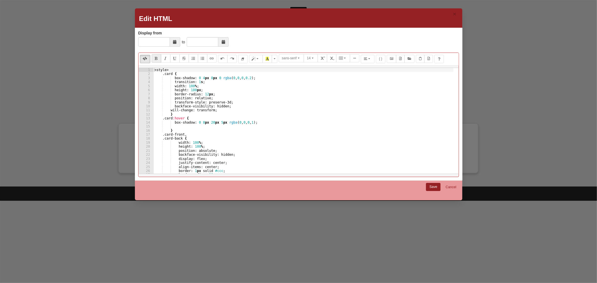
click at [191, 90] on div "< style > .card { box-shadow : 0 4 px 8 px 0 rgba ( 0 , 0 , 0 , 0.2 ) ; transit…" at bounding box center [303, 125] width 300 height 114
drag, startPoint x: 191, startPoint y: 90, endPoint x: 193, endPoint y: 94, distance: 4.5
click at [191, 91] on div "< style > .card { box-shadow : 0 4 px 8 px 0 rgba ( 0 , 0 , 0 , 0.2 ) ; transit…" at bounding box center [303, 125] width 300 height 114
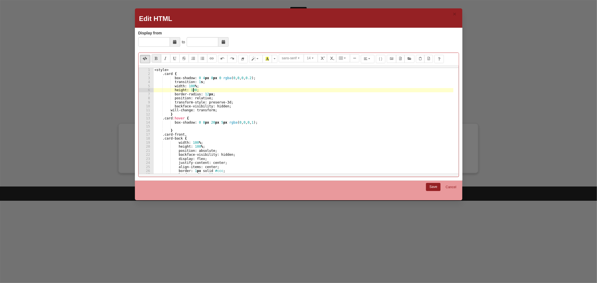
scroll to position [0, 3]
type textarea "height: 100%;"
click at [428, 186] on link "Save" at bounding box center [433, 187] width 15 height 8
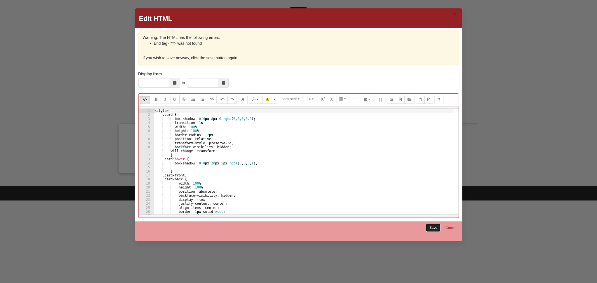
click at [430, 226] on link "Save" at bounding box center [433, 228] width 15 height 8
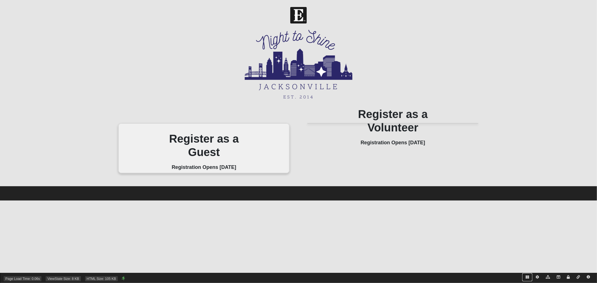
click at [525, 278] on icon at bounding box center [526, 277] width 3 height 3
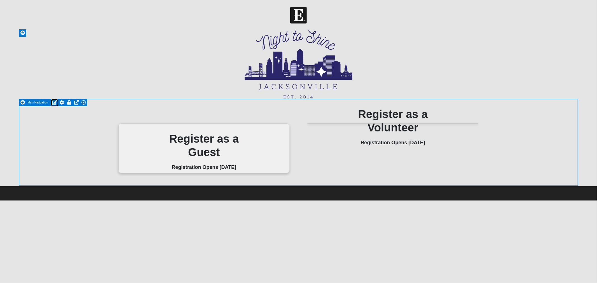
click at [54, 101] on icon at bounding box center [54, 102] width 5 height 4
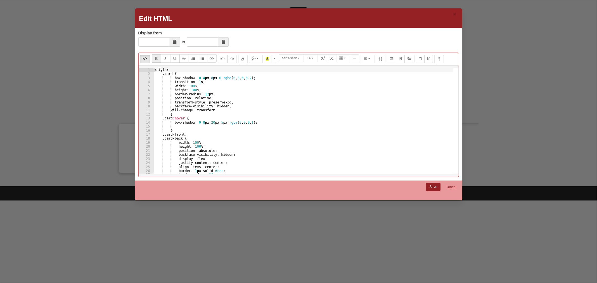
click at [188, 90] on div "< style > .card { box-shadow : 0 4 px 8 px 0 rgba ( 0 , 0 , 0 , 0.2 ) ; transit…" at bounding box center [303, 125] width 300 height 114
click at [194, 90] on div "< style > .card { box-shadow : 0 4 px 8 px 0 rgba ( 0 , 0 , 0 , 0.2 ) ; transit…" at bounding box center [303, 125] width 300 height 114
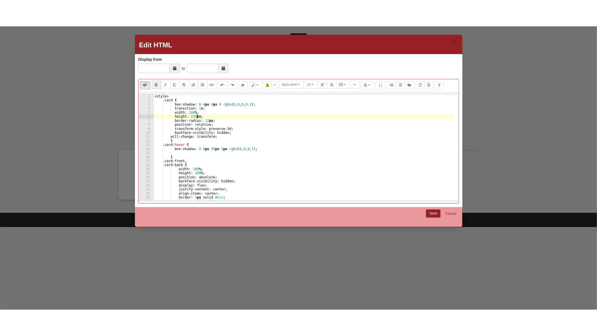
scroll to position [0, 3]
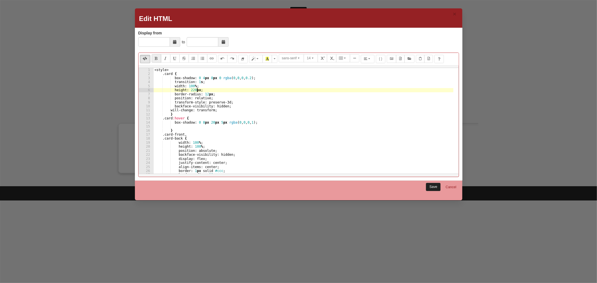
type textarea "height: 220px;"
click at [434, 185] on link "Save" at bounding box center [433, 187] width 15 height 8
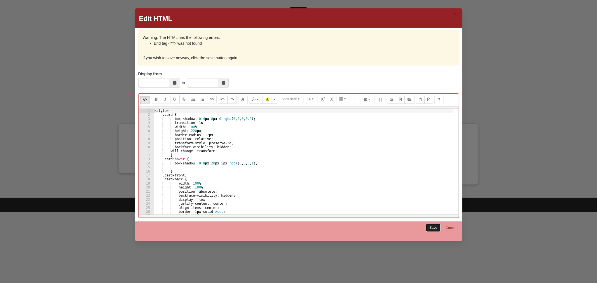
click at [428, 227] on link "Save" at bounding box center [433, 228] width 15 height 8
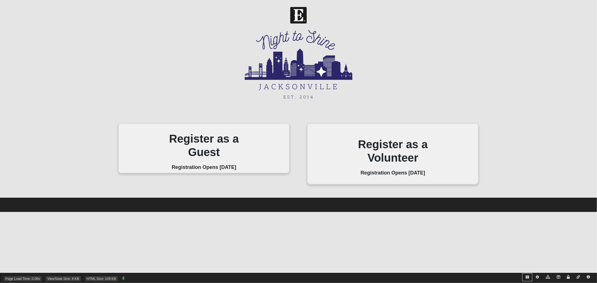
click at [527, 278] on icon at bounding box center [526, 277] width 3 height 3
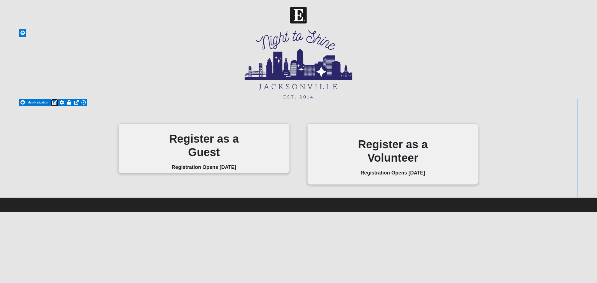
click at [54, 102] on icon at bounding box center [54, 102] width 5 height 4
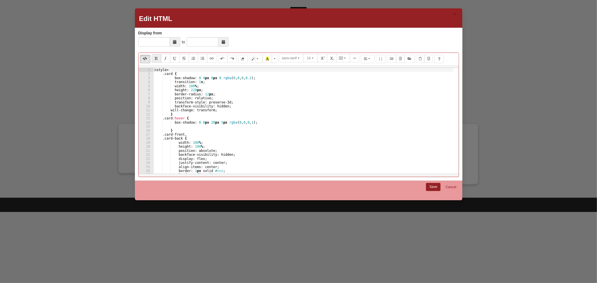
click at [225, 116] on div "< style > .card { box-shadow : 0 4 px 8 px 0 rgba ( 0 , 0 , 0 , 0.2 ) ; transit…" at bounding box center [303, 125] width 300 height 114
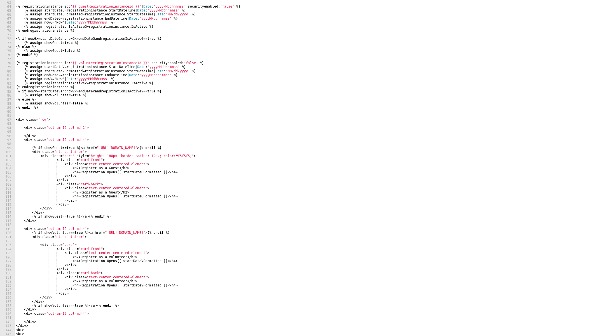
scroll to position [250, 0]
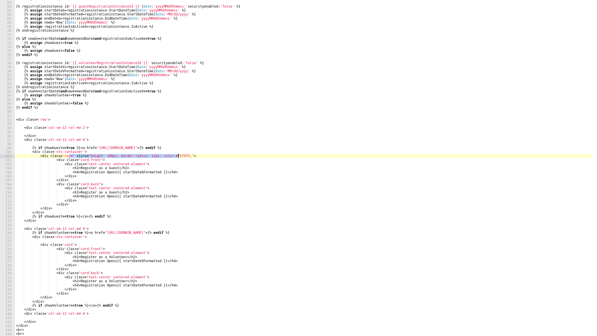
drag, startPoint x: 70, startPoint y: 155, endPoint x: 178, endPoint y: 155, distance: 107.7
click at [178, 155] on div "{% assign volunteerRegistrationInstanceId = 2278 %} {% registrationinstance id …" at bounding box center [303, 168] width 577 height 344
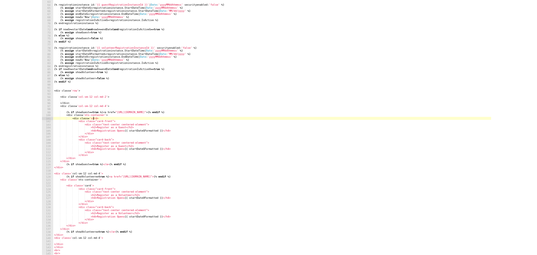
scroll to position [0, 4]
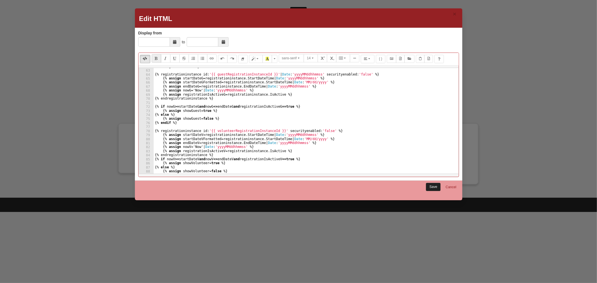
type textarea "<div class='card'>"
click at [430, 186] on link "Save" at bounding box center [433, 187] width 15 height 8
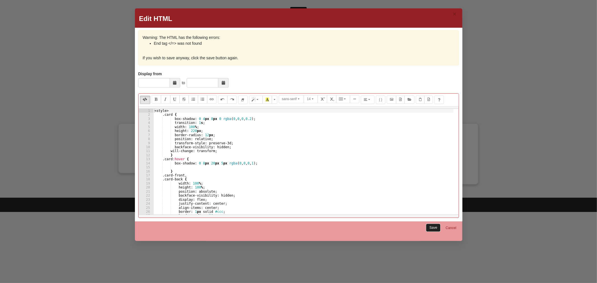
click at [432, 227] on link "Save" at bounding box center [433, 228] width 15 height 8
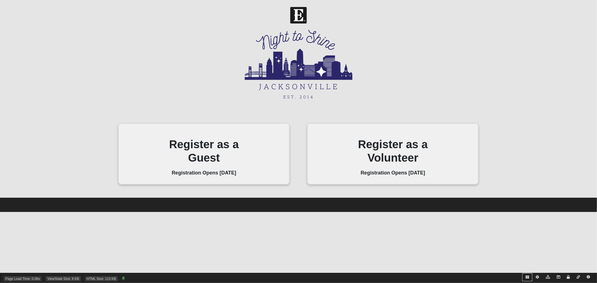
click at [526, 277] on icon at bounding box center [526, 277] width 3 height 3
click at [526, 278] on icon at bounding box center [526, 277] width 3 height 3
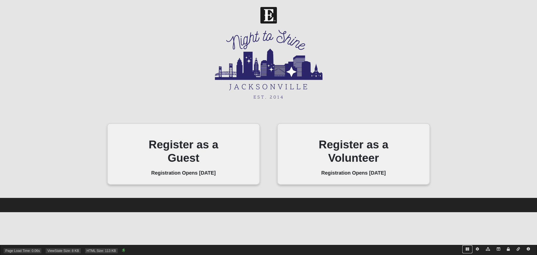
click at [468, 248] on icon at bounding box center [467, 248] width 3 height 3
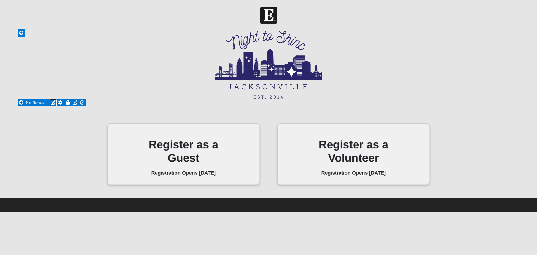
click at [52, 102] on icon at bounding box center [53, 102] width 5 height 4
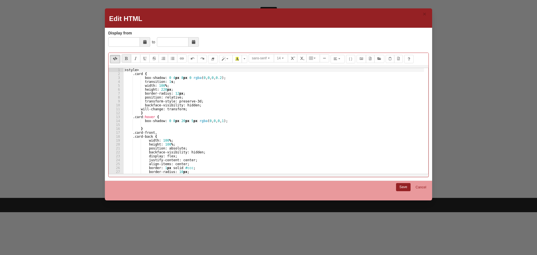
click at [208, 114] on div "< style > .card { box-shadow : 0 4 px 8 px 0 rgba ( 0 , 0 , 0 , 0.2 ) ; transit…" at bounding box center [274, 125] width 301 height 114
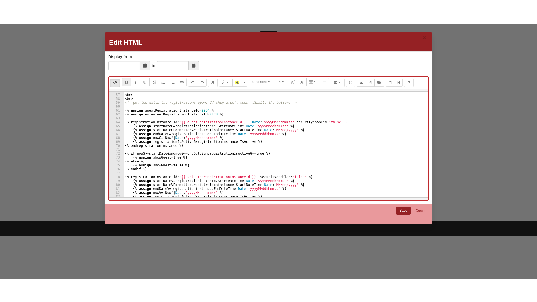
scroll to position [235, 0]
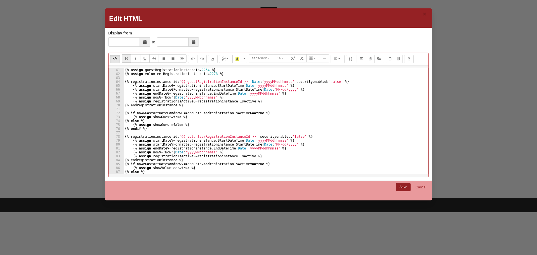
click at [208, 114] on div "{% assign guestRegistrationInstanceId = 2234 %} {% assign volunteerRegistration…" at bounding box center [274, 125] width 301 height 114
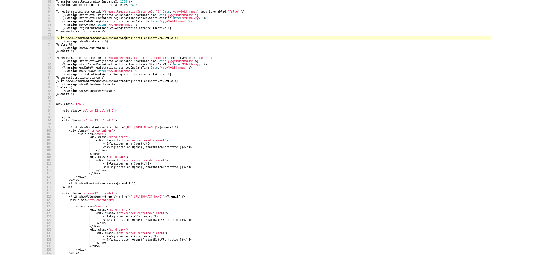
scroll to position [266, 0]
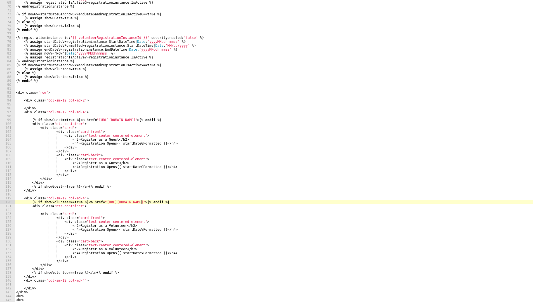
click at [141, 203] on div "{% assign nowG = 'Now' | Date : 'yyyyMMddhhmmss' %} {% assign registrationIsAct…" at bounding box center [274, 152] width 518 height 310
click at [158, 203] on div "{% assign nowG = 'Now' | Date : 'yyyyMMddhhmmss' %} {% assign registrationIsAct…" at bounding box center [274, 152] width 518 height 310
paste textarea "NightToShineRegistration"
click at [134, 121] on div "{% assign nowG = 'Now' | Date : 'yyyyMMddhhmmss' %} {% assign registrationIsAct…" at bounding box center [274, 152] width 518 height 310
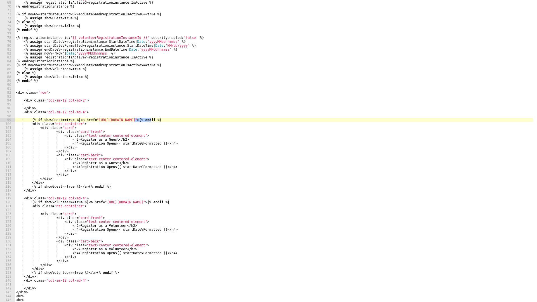
click at [151, 119] on div "{% assign nowG = 'Now' | Date : 'yyyyMMddhhmmss' %} {% assign registrationIsAct…" at bounding box center [274, 152] width 518 height 310
paste textarea "NightToShineRegistration"
type textarea "{% if showGuest == true %}<a href="[URL][DOMAIN_NAME]">{% endif %}"
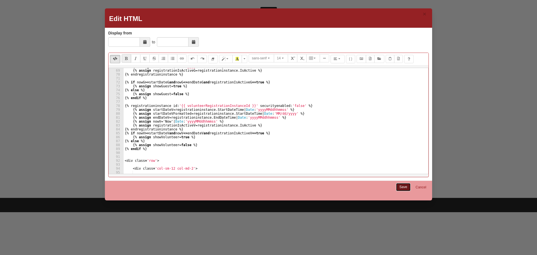
drag, startPoint x: 400, startPoint y: 186, endPoint x: 355, endPoint y: 126, distance: 75.1
click at [400, 186] on link "Save" at bounding box center [403, 187] width 15 height 8
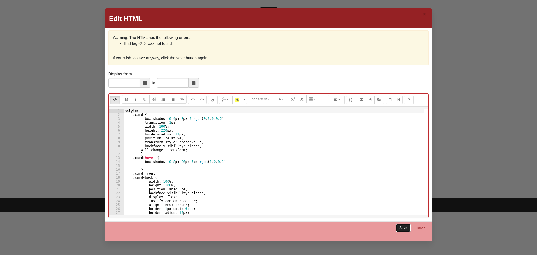
click at [403, 226] on link "Save" at bounding box center [403, 228] width 15 height 8
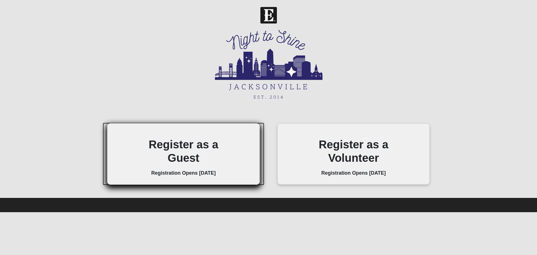
click at [183, 150] on h2 "Register as a Guest" at bounding box center [184, 151] width 76 height 27
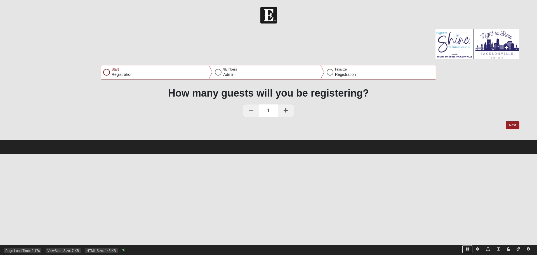
click at [466, 249] on icon at bounding box center [467, 248] width 3 height 3
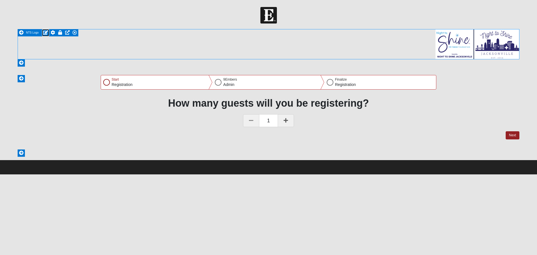
click at [46, 33] on icon at bounding box center [45, 32] width 5 height 4
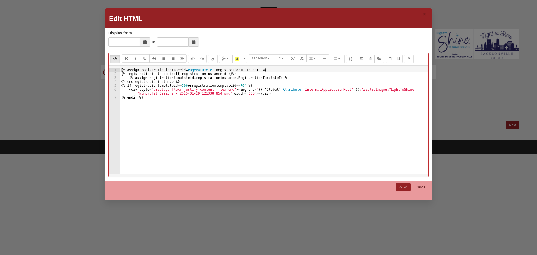
click at [423, 187] on link "Cancel" at bounding box center [421, 187] width 18 height 9
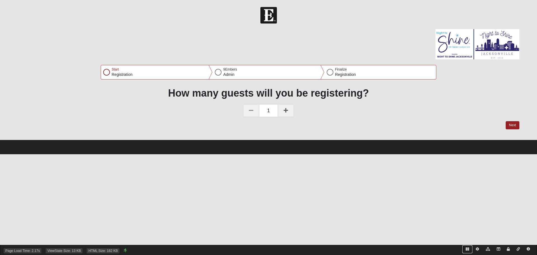
click at [468, 249] on icon at bounding box center [467, 248] width 3 height 3
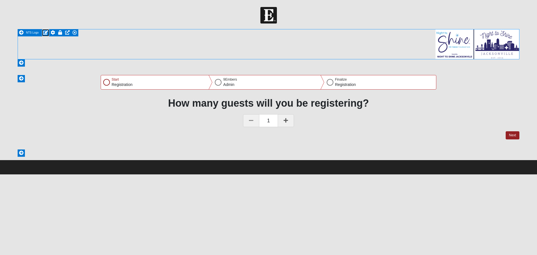
click at [44, 32] on icon at bounding box center [45, 32] width 5 height 4
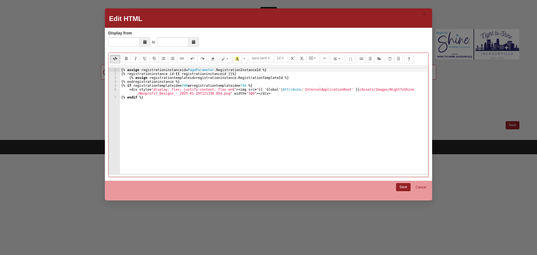
click at [128, 89] on div "{% assign registrationinstanceid = PageParameter . RegistrationInstanceId %} {%…" at bounding box center [274, 125] width 308 height 114
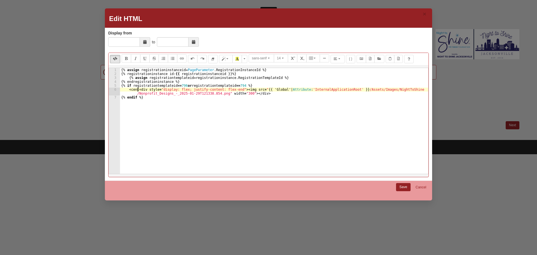
scroll to position [0, 2]
type textarea "<center><div style="display: flex; justify-content: flex-end"><img src="{{ 'Glo…"
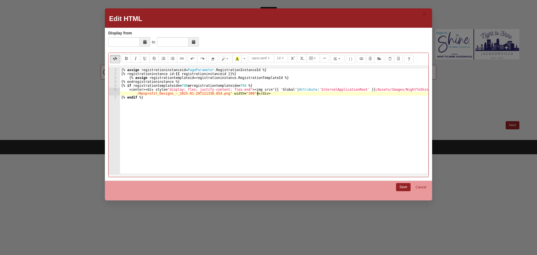
scroll to position [0, 0]
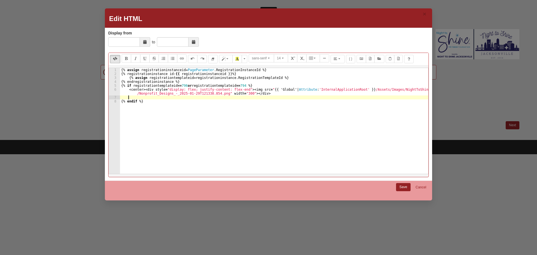
paste textarea "</center>"
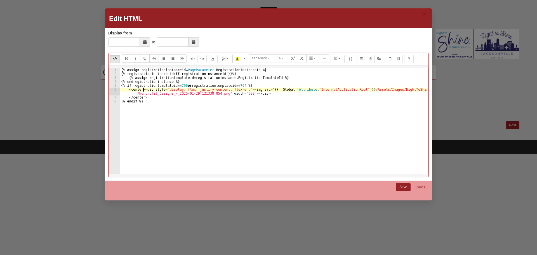
scroll to position [0, 1]
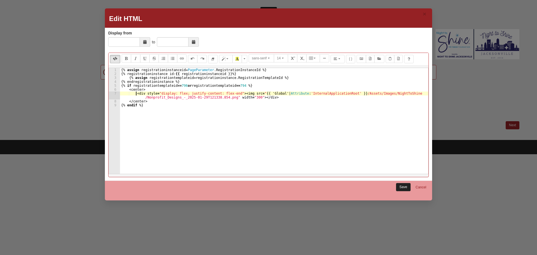
type textarea "<div style="display: flex; justify-content: flex-end"><img src="{{ 'Global' | A…"
click at [405, 186] on link "Save" at bounding box center [403, 187] width 15 height 8
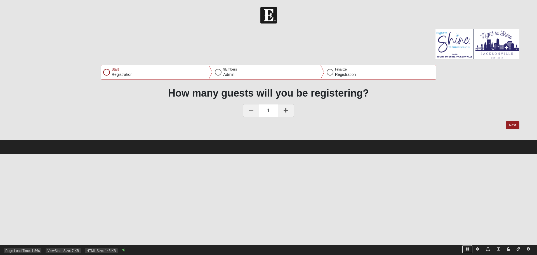
click at [468, 250] on icon at bounding box center [467, 248] width 3 height 3
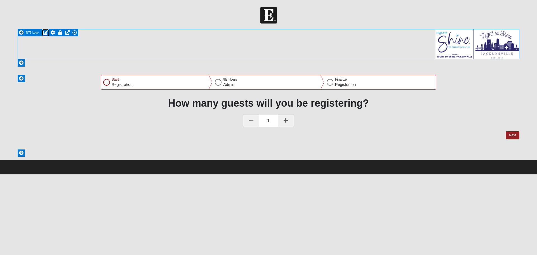
click at [45, 32] on icon at bounding box center [45, 32] width 5 height 4
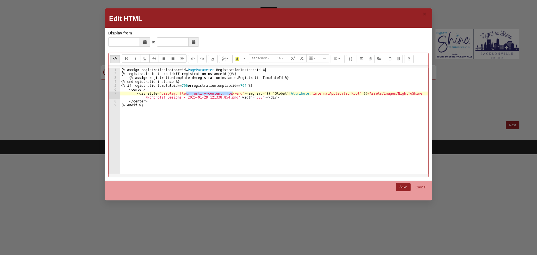
drag, startPoint x: 186, startPoint y: 92, endPoint x: 231, endPoint y: 92, distance: 45.9
click at [231, 92] on div "{% assign registrationinstanceid = PageParameter . RegistrationInstanceId %} {%…" at bounding box center [274, 125] width 308 height 114
type textarea "<div style="display: flex;"><img src="{{ 'Global' | Attribute:'InternalApplicat…"
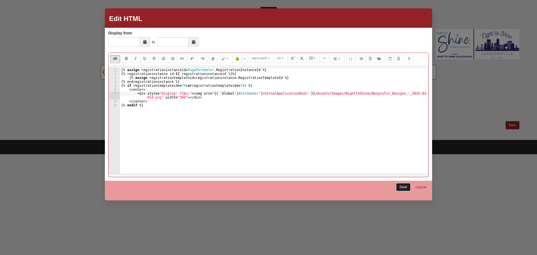
click at [405, 186] on link "Save" at bounding box center [403, 187] width 15 height 8
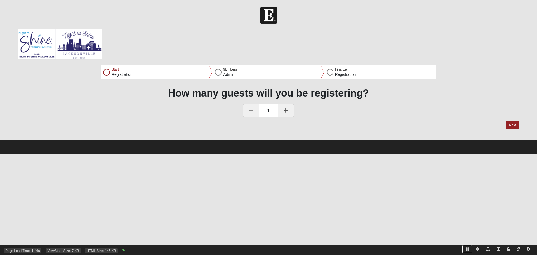
click at [466, 248] on icon at bounding box center [467, 248] width 3 height 3
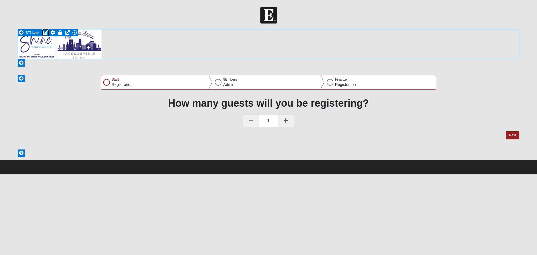
click at [45, 32] on icon at bounding box center [45, 32] width 5 height 4
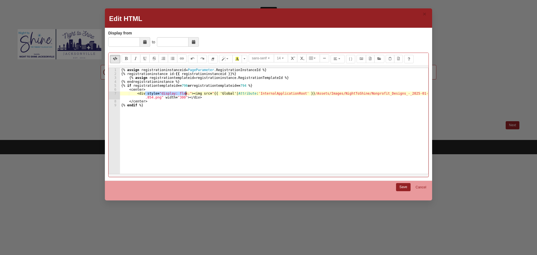
drag, startPoint x: 144, startPoint y: 93, endPoint x: 186, endPoint y: 94, distance: 42.0
click at [186, 94] on div "{% assign registrationinstanceid = PageParameter . RegistrationInstanceId %} {%…" at bounding box center [274, 125] width 308 height 114
type textarea "<img src="{{ 'Global' | Attribute:'InternalApplicationRoot' }}/Assets/Images/Ni…"
click at [403, 187] on link "Save" at bounding box center [403, 187] width 15 height 8
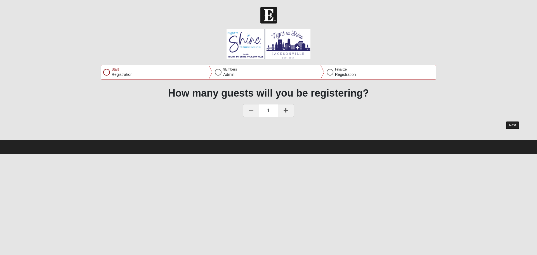
click at [513, 124] on button "Next" at bounding box center [513, 125] width 14 height 8
select select "3"
select select "4"
select select "1986"
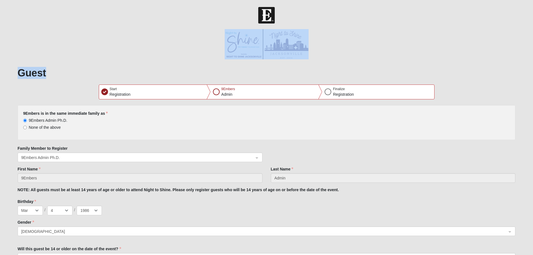
drag, startPoint x: 194, startPoint y: 35, endPoint x: 324, endPoint y: 62, distance: 132.9
click at [324, 62] on main "Night To Shine 2026 Guest Registration Error Feature NTS Logo Main Suggest Logi…" at bounding box center [266, 155] width 506 height 252
click at [109, 44] on center at bounding box center [267, 44] width 498 height 30
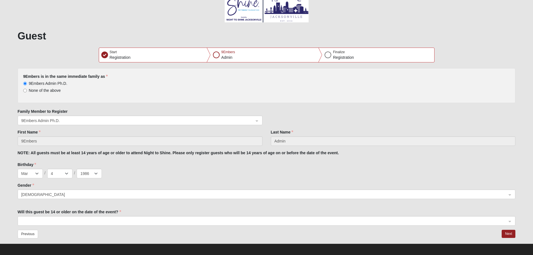
scroll to position [40, 0]
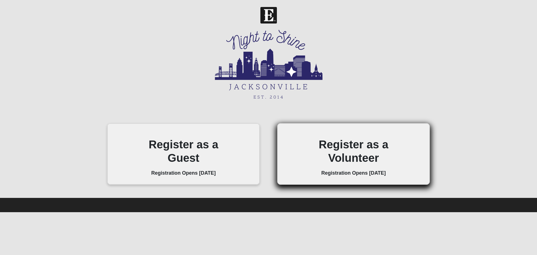
click at [356, 153] on h2 "Register as a Volunteer" at bounding box center [354, 151] width 76 height 27
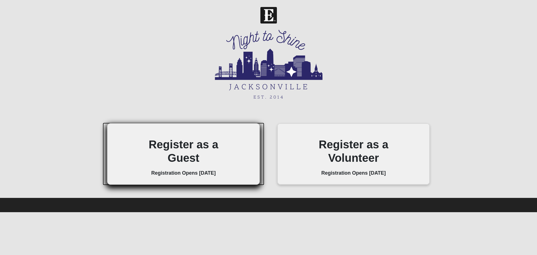
click at [209, 158] on h2 "Register as a Guest" at bounding box center [184, 151] width 76 height 27
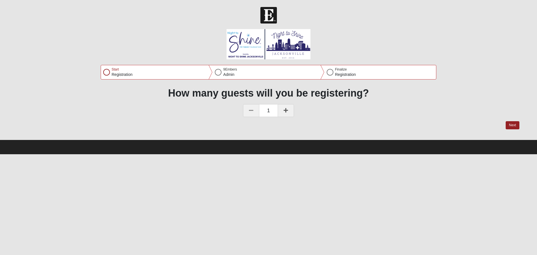
click at [209, 154] on html "Header Login Login Status Hello 9Embers My Account Log Out Navigation Night To …" at bounding box center [268, 77] width 537 height 154
click at [203, 37] on center at bounding box center [269, 44] width 502 height 30
click at [261, 39] on img at bounding box center [269, 44] width 84 height 30
click at [351, 43] on center at bounding box center [269, 44] width 502 height 30
